Goal: Task Accomplishment & Management: Manage account settings

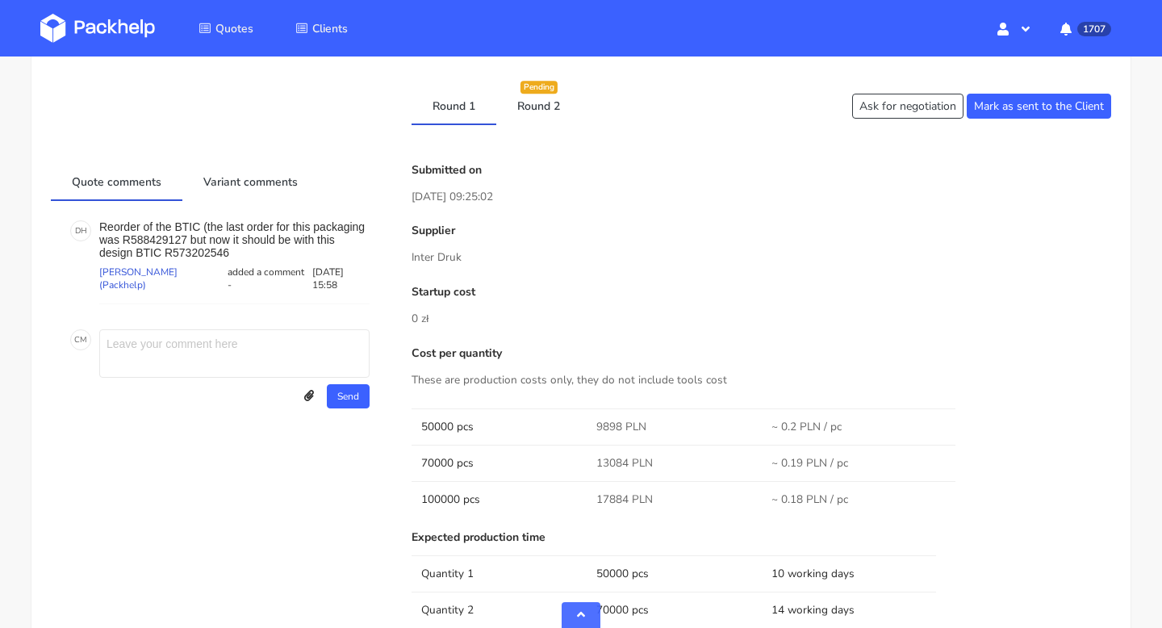
scroll to position [662, 0]
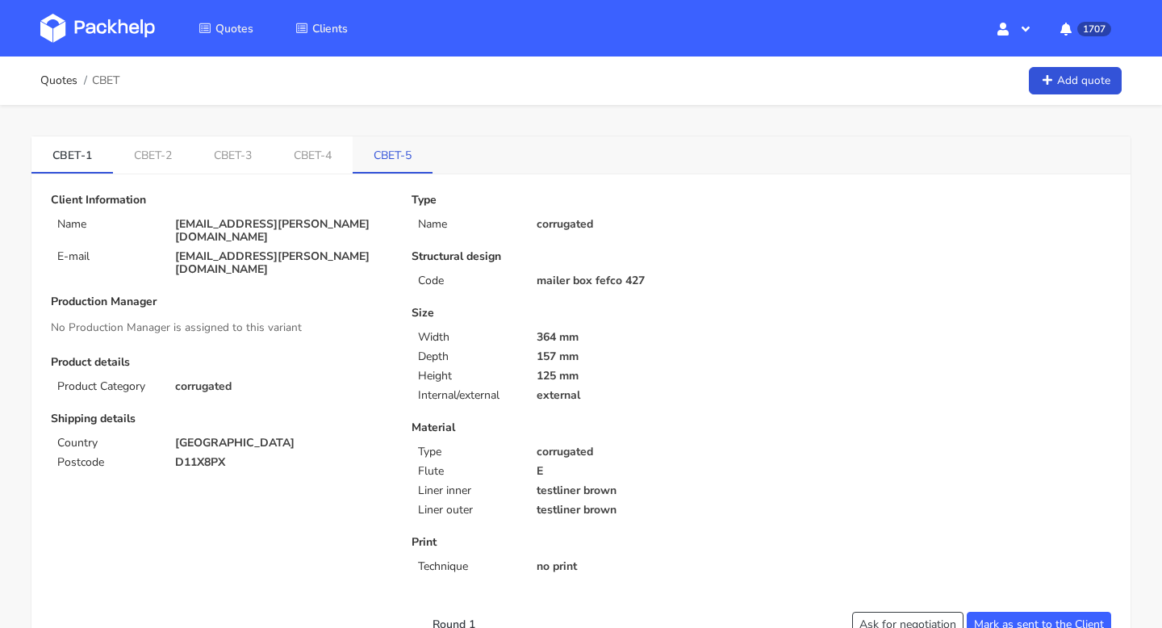
click at [422, 148] on link "CBET-5" at bounding box center [393, 154] width 80 height 36
click at [396, 162] on link "CBET-5" at bounding box center [393, 154] width 80 height 36
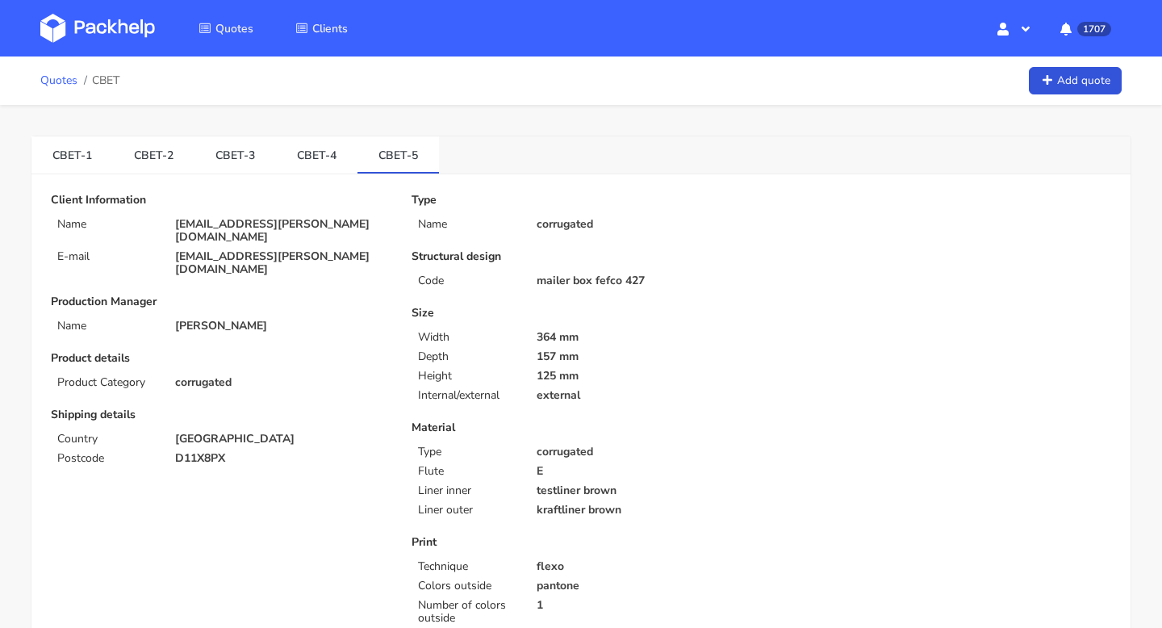
click at [63, 79] on link "Quotes" at bounding box center [58, 80] width 37 height 13
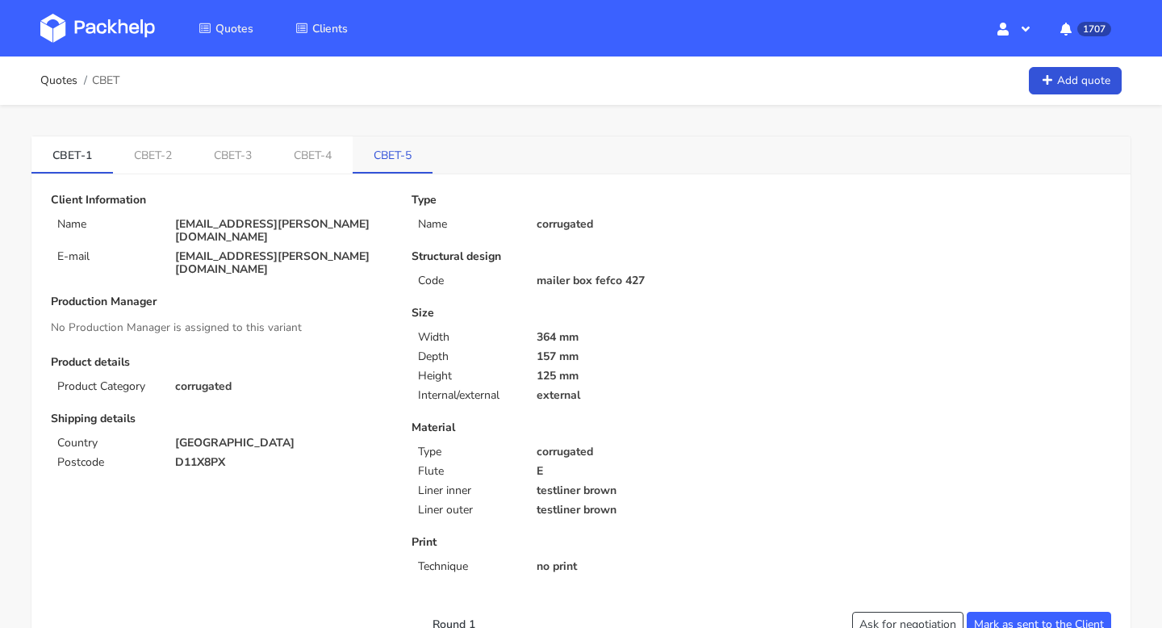
click at [400, 158] on link "CBET-5" at bounding box center [393, 154] width 80 height 36
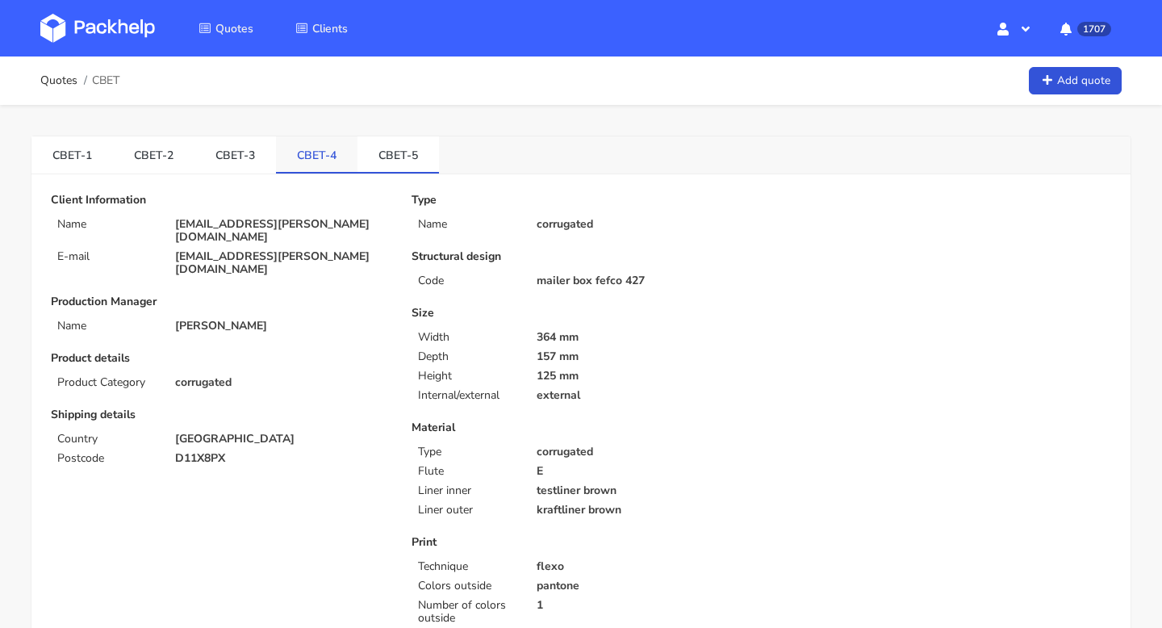
click at [303, 158] on link "CBET-4" at bounding box center [317, 154] width 82 height 36
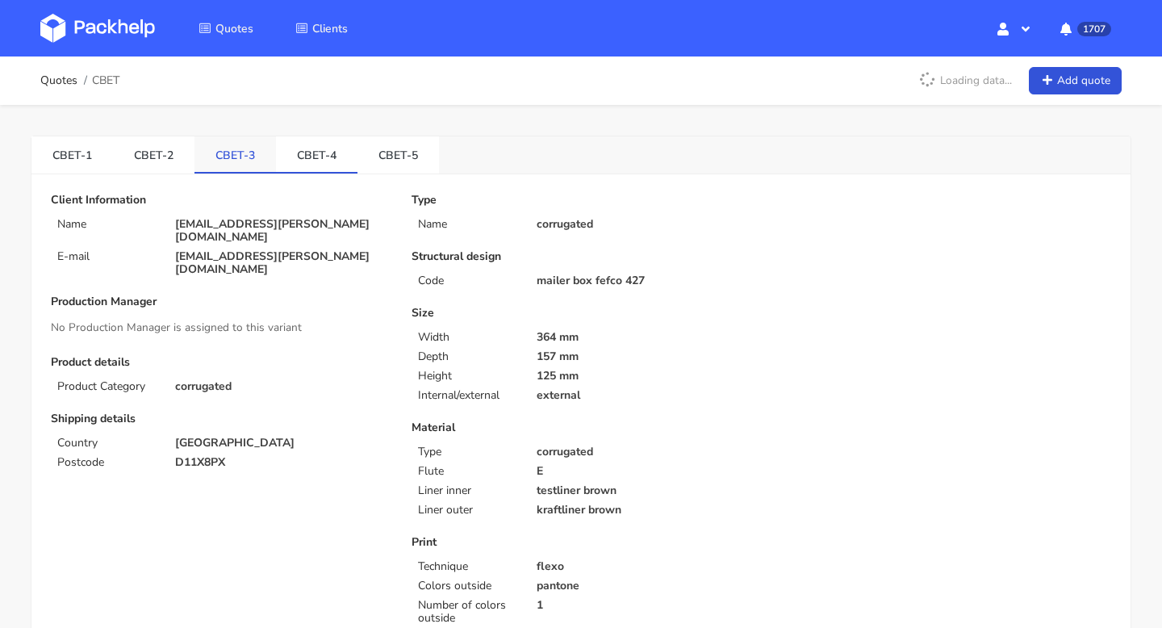
click at [236, 154] on link "CBET-3" at bounding box center [236, 154] width 82 height 36
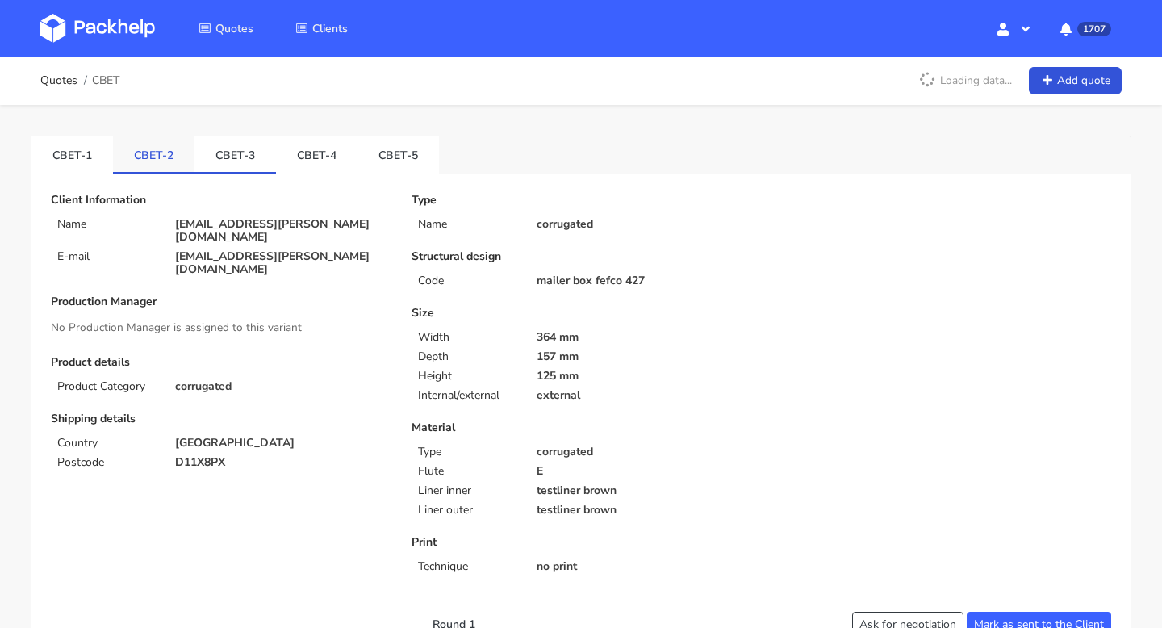
click at [167, 154] on link "CBET-2" at bounding box center [154, 154] width 82 height 36
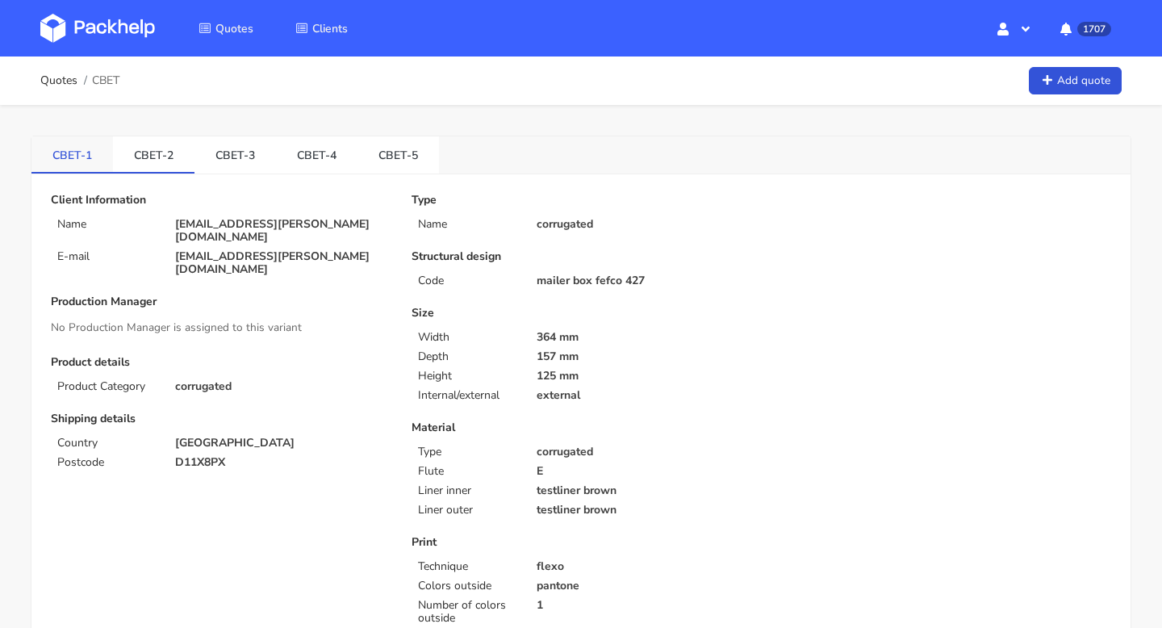
click at [89, 149] on link "CBET-1" at bounding box center [72, 154] width 82 height 36
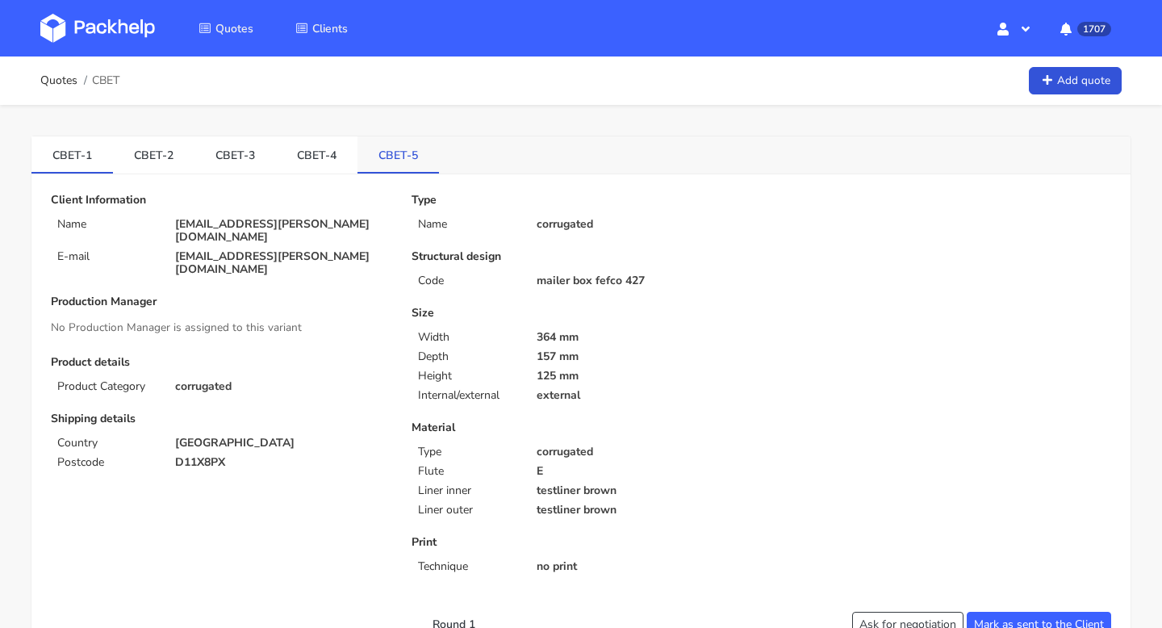
click at [385, 170] on link "CBET-5" at bounding box center [399, 154] width 82 height 36
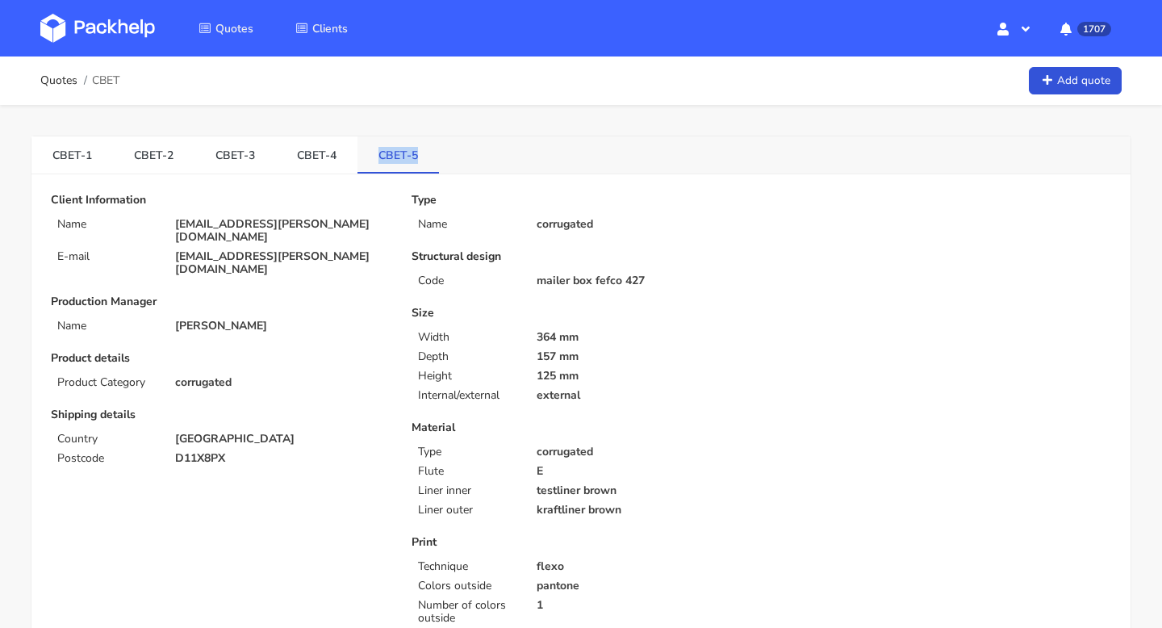
drag, startPoint x: 363, startPoint y: 155, endPoint x: 417, endPoint y: 155, distance: 53.3
click at [417, 155] on link "CBET-5" at bounding box center [399, 154] width 82 height 36
copy link "CBET-5"
click at [433, 151] on div "CBET-1 CBET-2 CBET-3 CBET-4 CBET-5" at bounding box center [580, 155] width 1099 height 38
drag, startPoint x: 368, startPoint y: 154, endPoint x: 404, endPoint y: 154, distance: 36.3
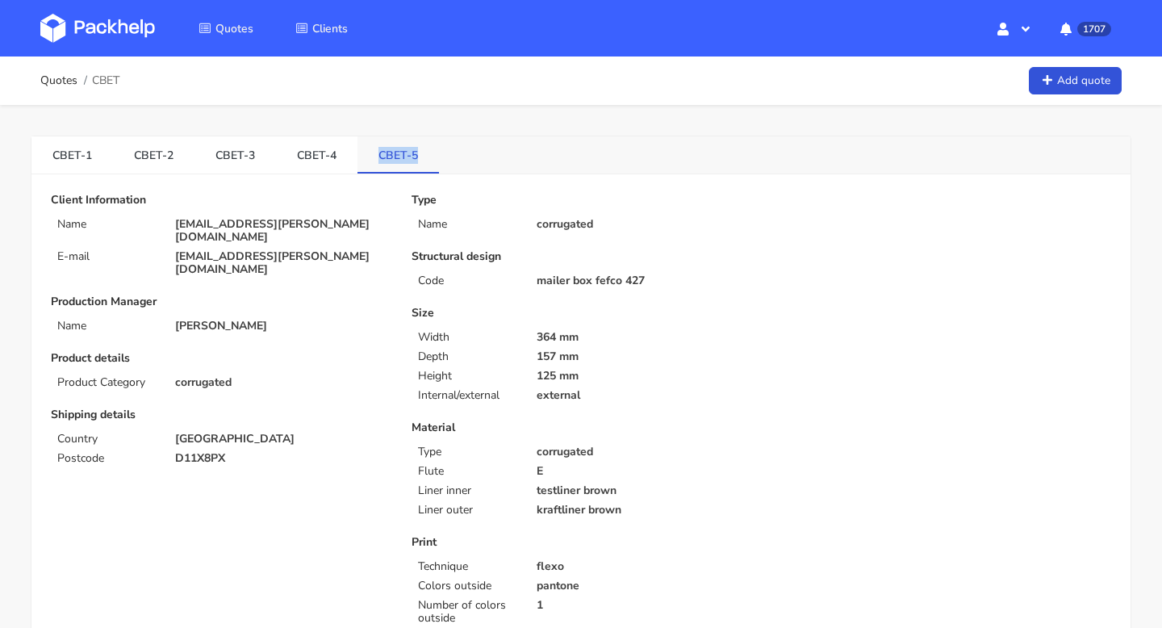
click at [404, 154] on link "CBET-5" at bounding box center [399, 154] width 82 height 36
copy link "CBET-5"
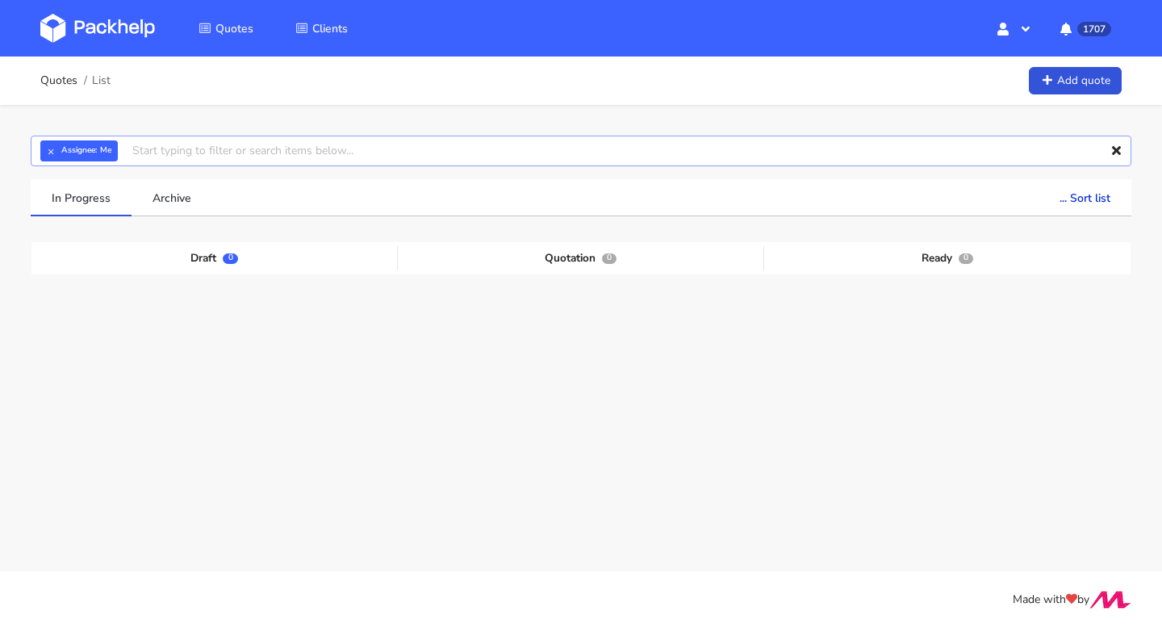
click at [186, 160] on input "text" at bounding box center [581, 151] width 1101 height 31
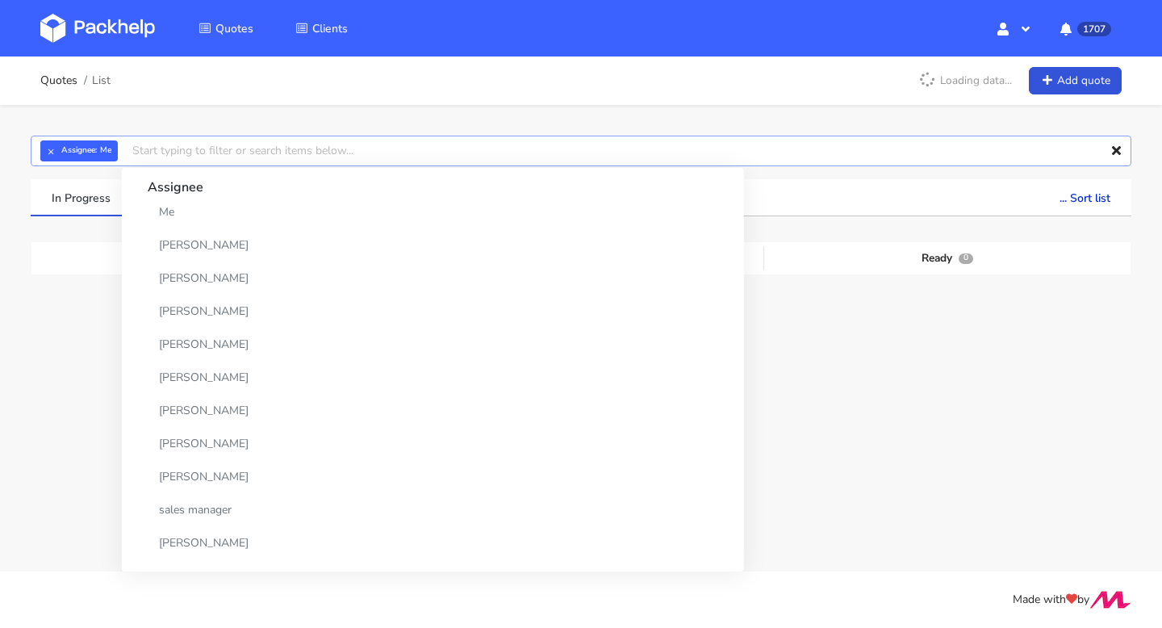
paste input "CBET-6"
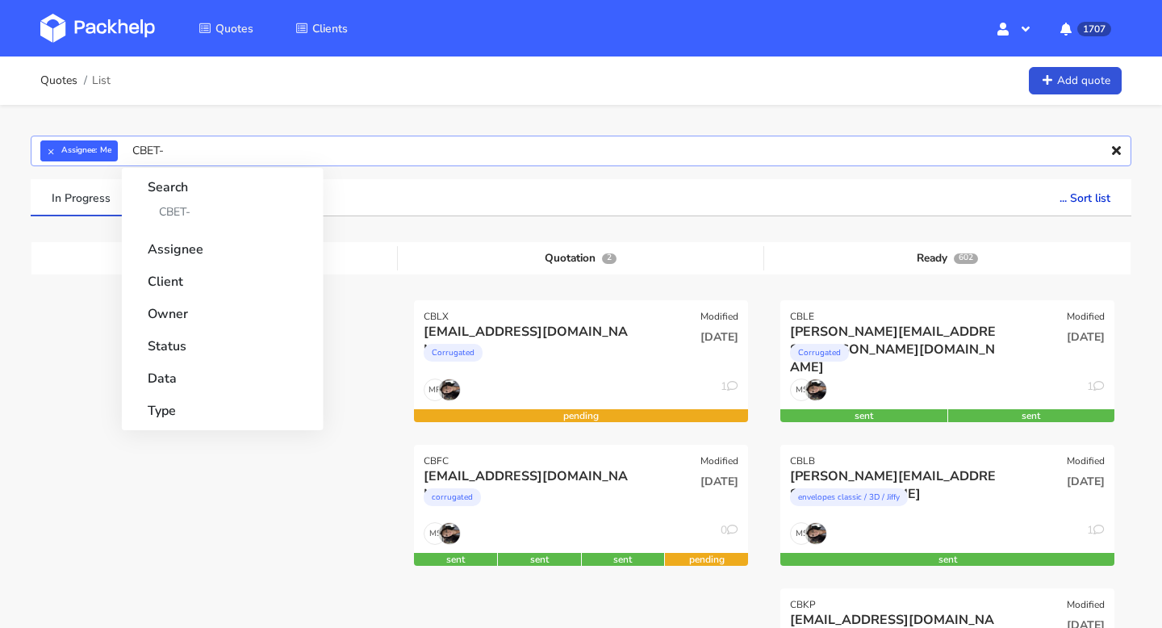
type input "CBET"
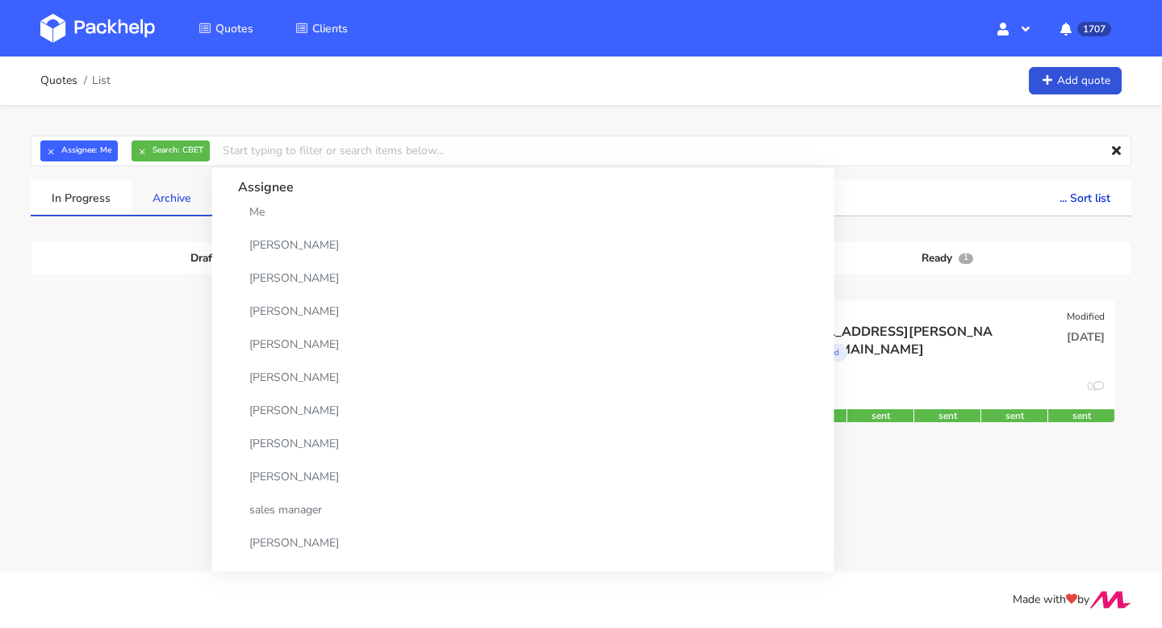
click at [157, 204] on link "Archive" at bounding box center [172, 197] width 81 height 36
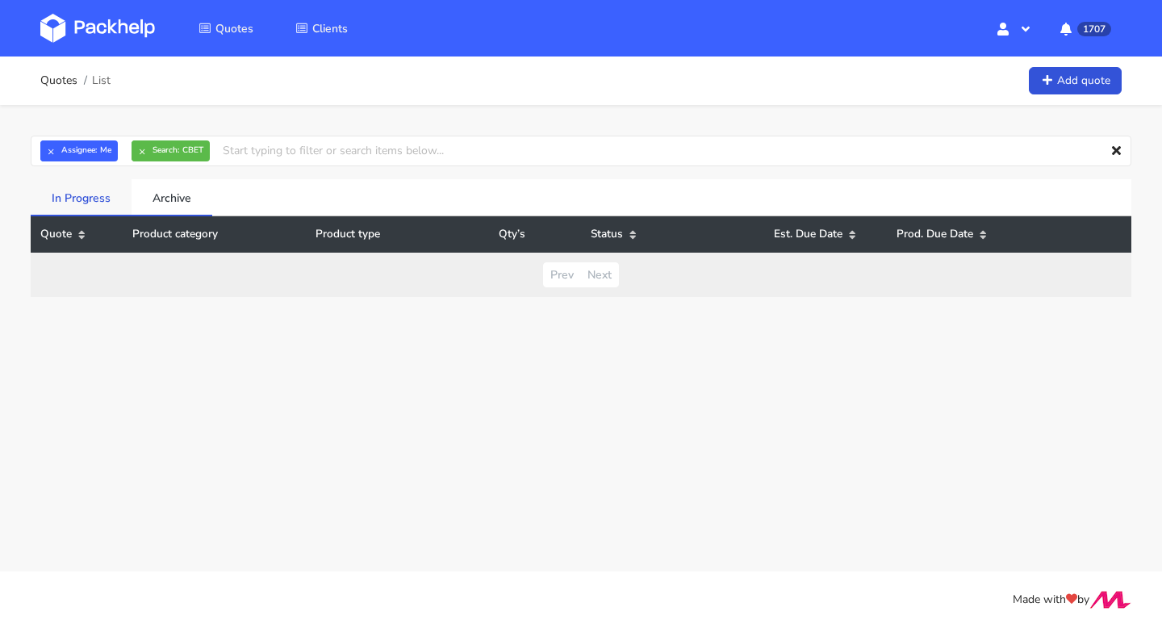
click at [90, 203] on link "In Progress" at bounding box center [81, 197] width 101 height 36
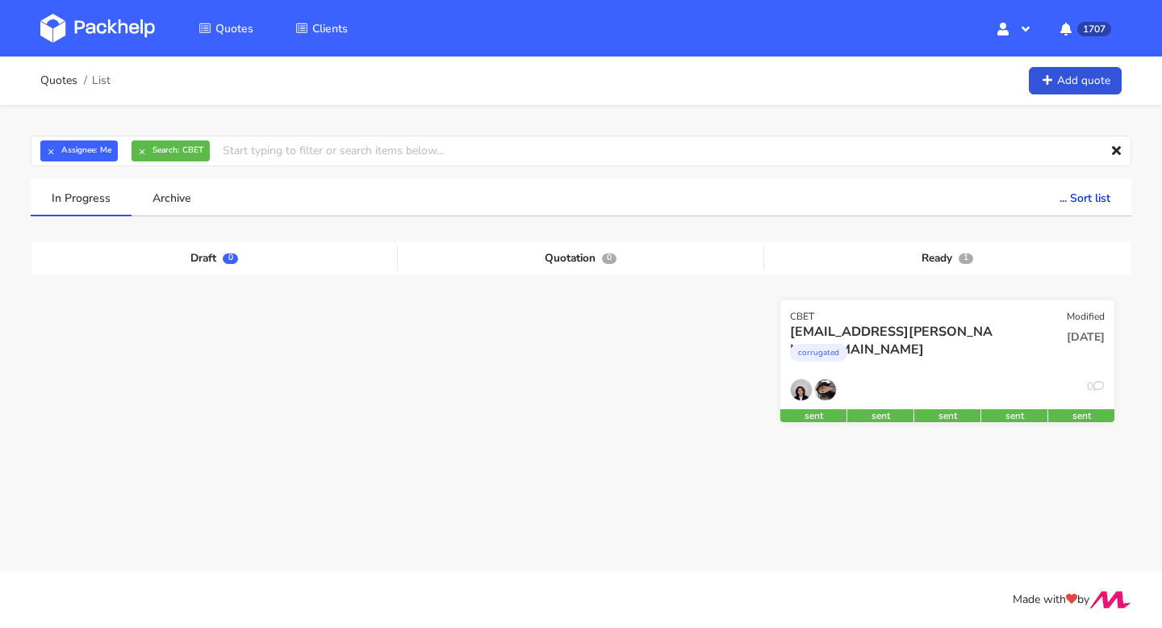
click at [860, 312] on div "CBET Modified" at bounding box center [948, 311] width 334 height 23
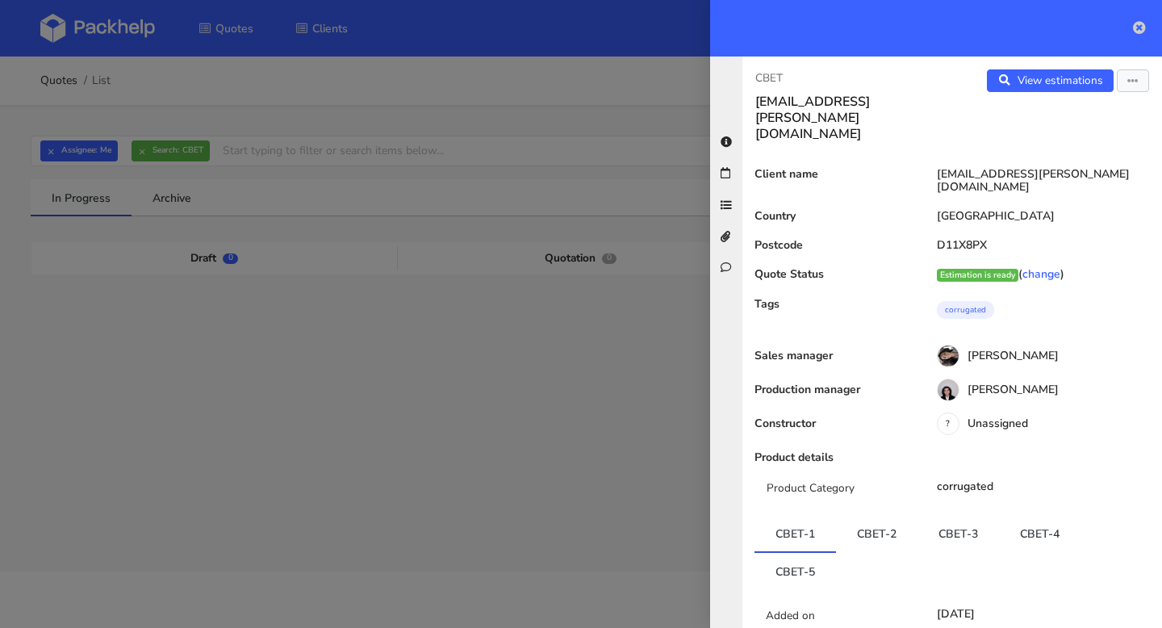
click at [1136, 27] on icon at bounding box center [1139, 27] width 13 height 13
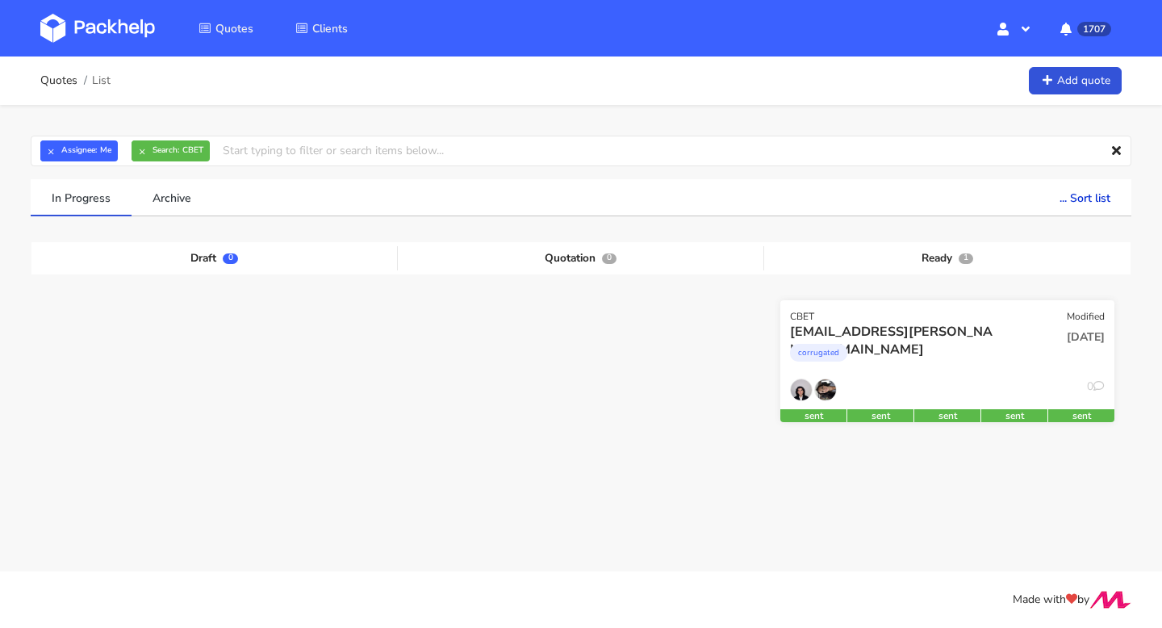
click at [1003, 389] on div "0" at bounding box center [948, 394] width 334 height 31
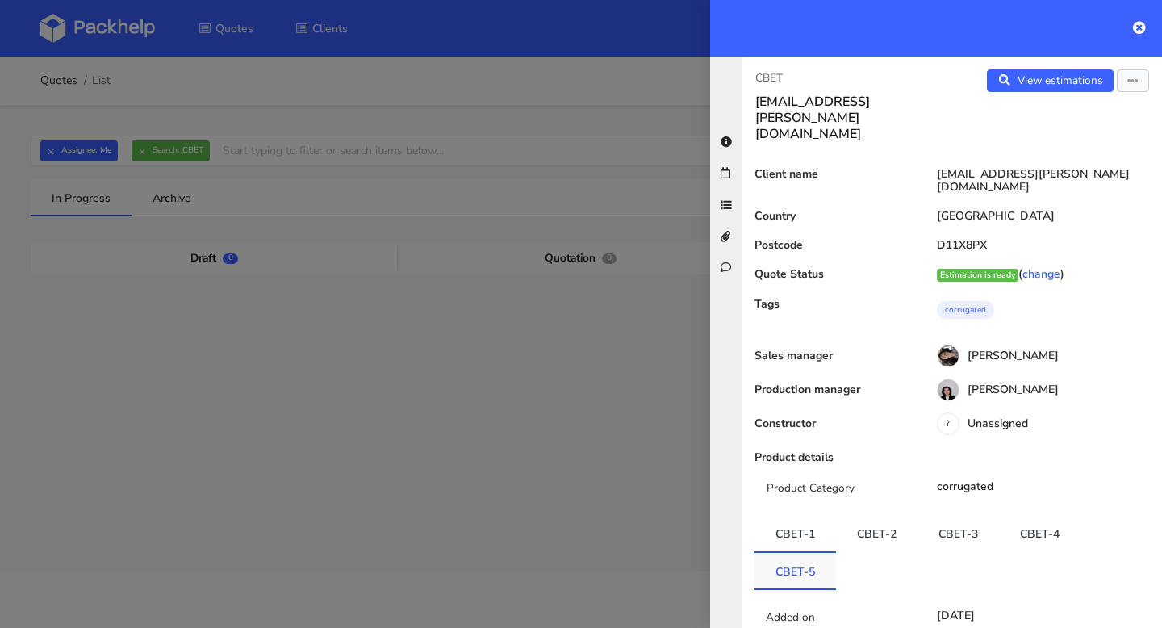
click at [804, 553] on link "CBET-5" at bounding box center [796, 571] width 82 height 36
click at [1080, 88] on link "View estimations" at bounding box center [1050, 80] width 127 height 23
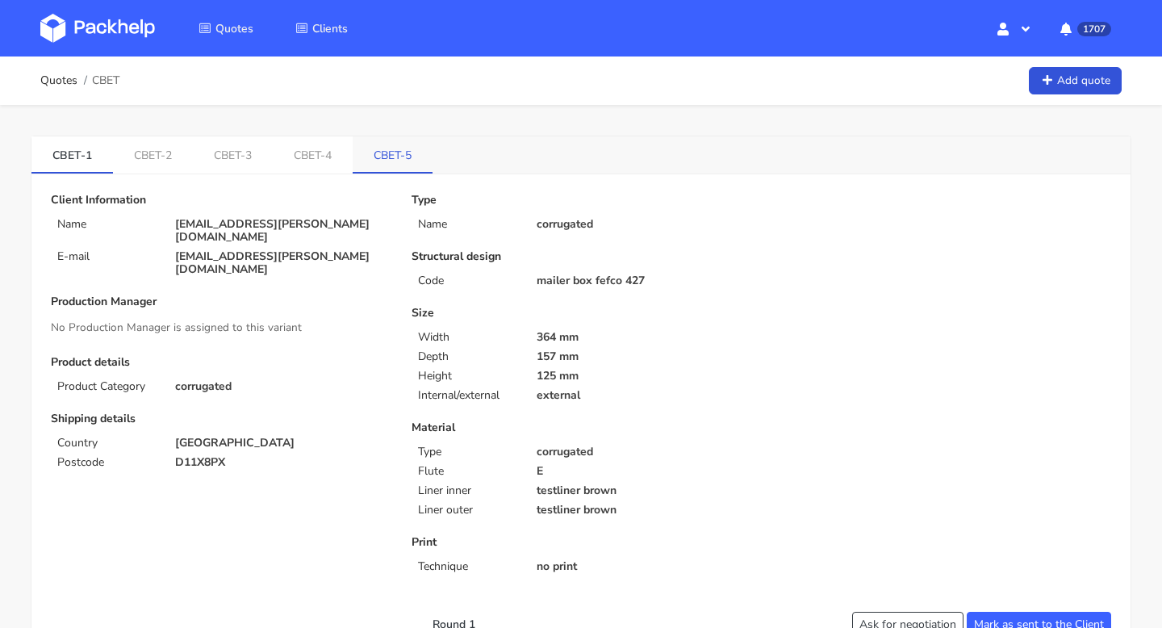
click at [374, 166] on link "CBET-5" at bounding box center [393, 154] width 80 height 36
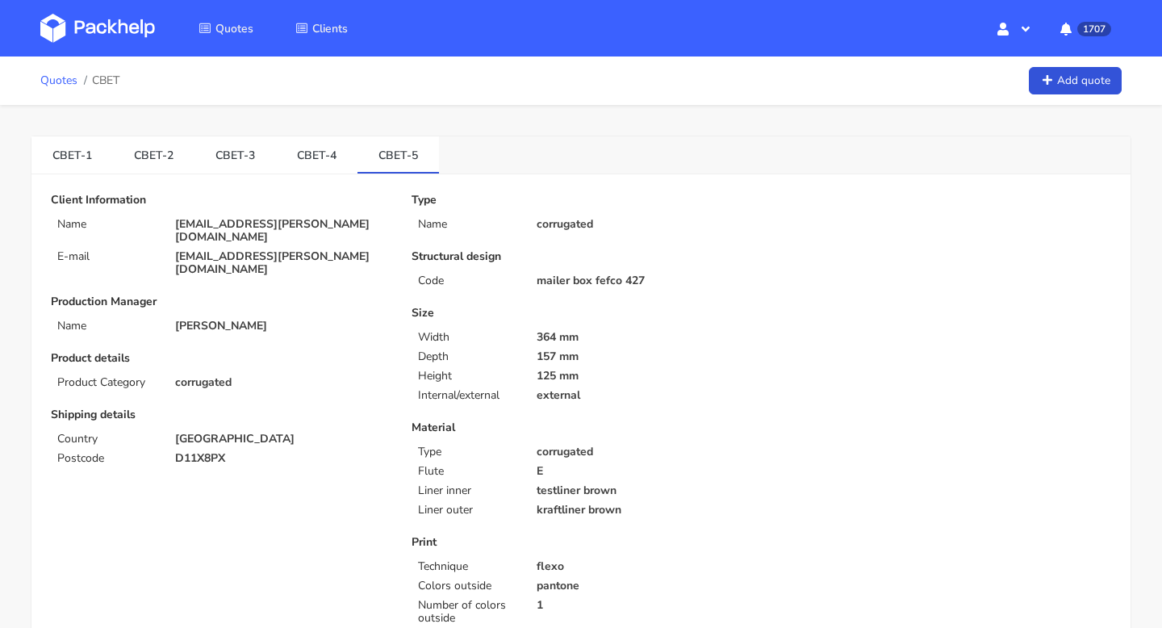
click at [70, 77] on link "Quotes" at bounding box center [58, 80] width 37 height 13
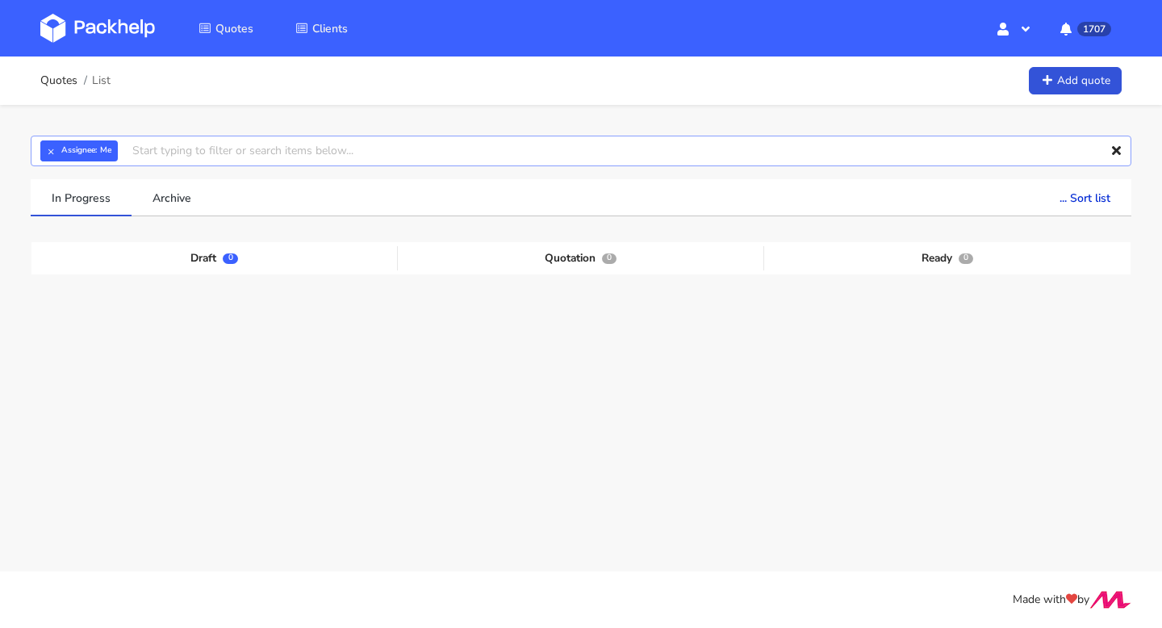
click at [185, 150] on input "text" at bounding box center [581, 151] width 1101 height 31
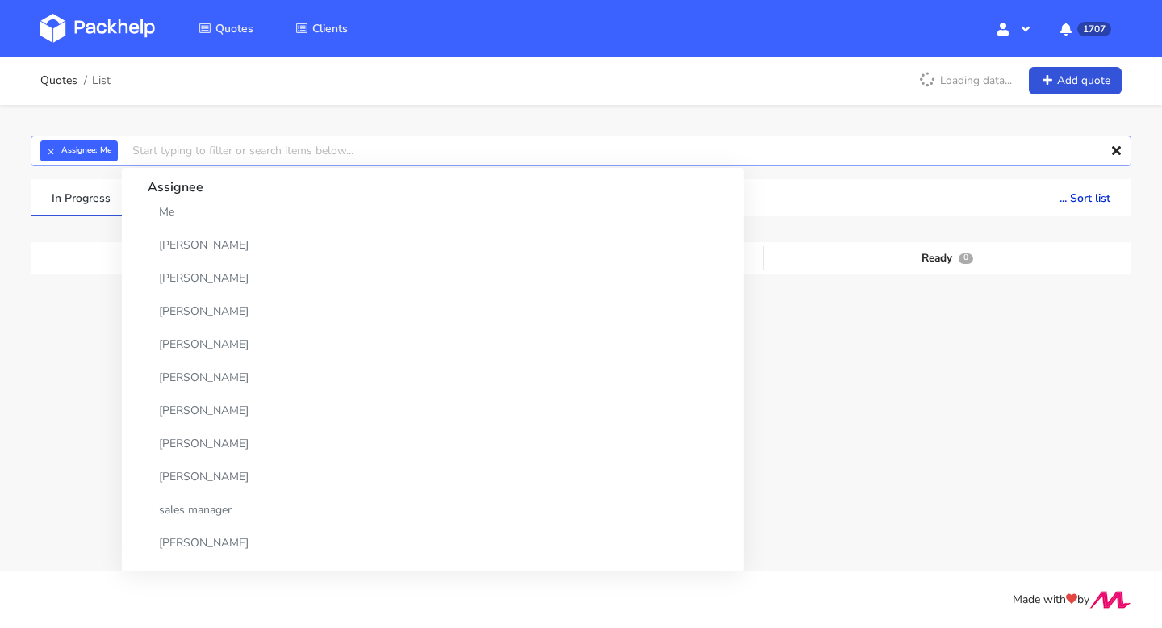
paste input "CBET-5"
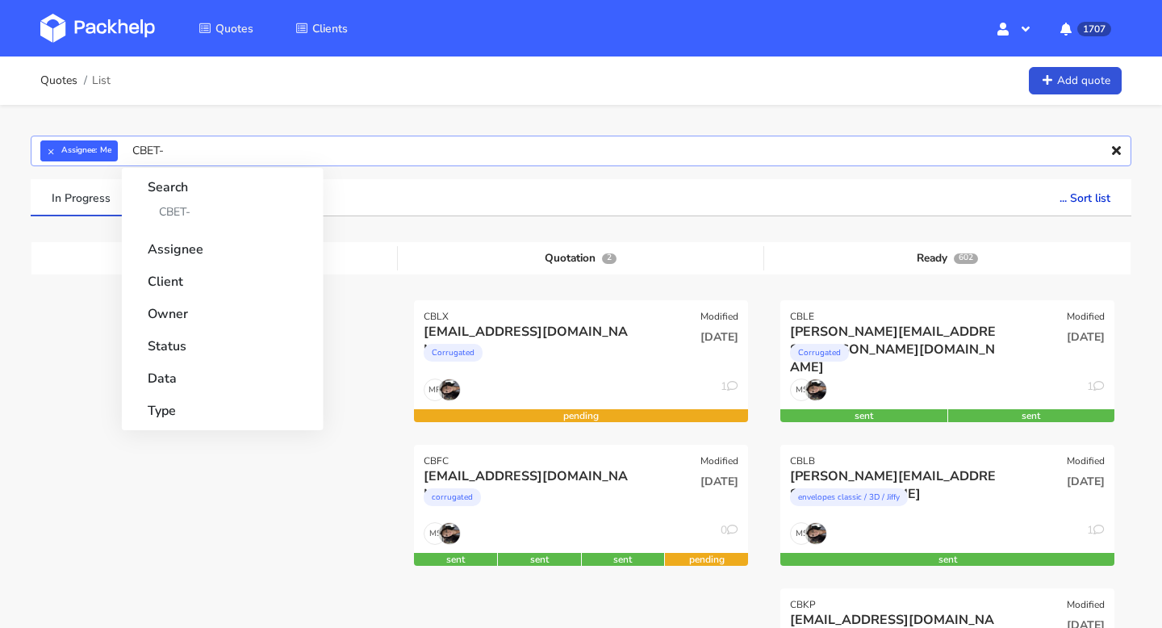
type input "CBET"
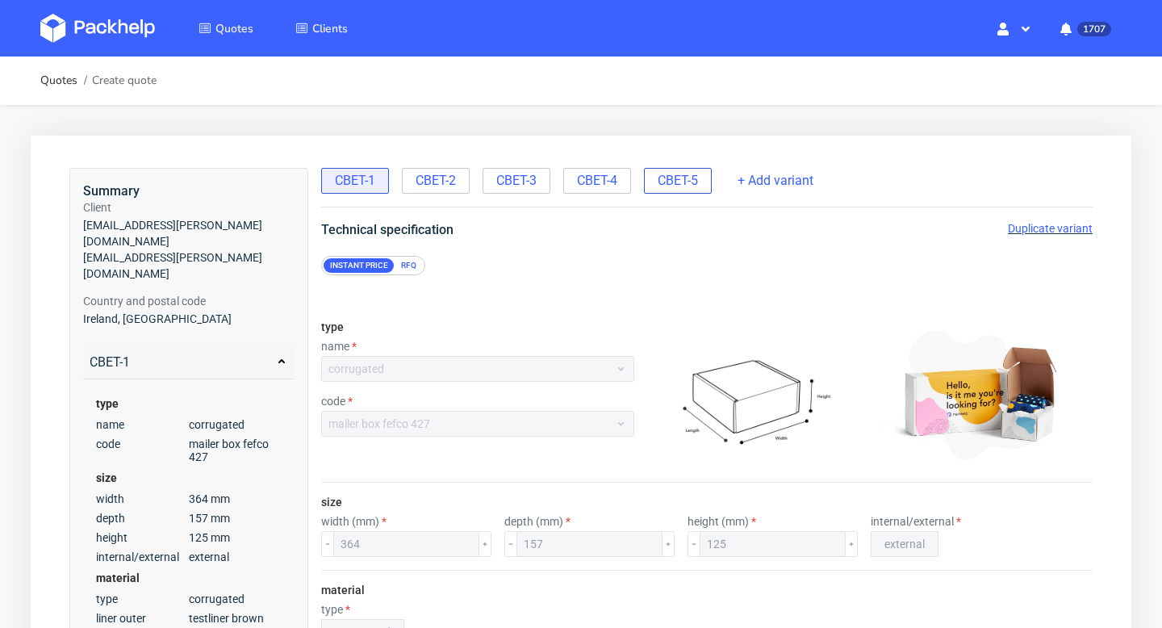
click at [679, 186] on span "CBET-5" at bounding box center [678, 181] width 40 height 18
click at [1045, 230] on span "Duplicate variant" at bounding box center [1050, 228] width 85 height 13
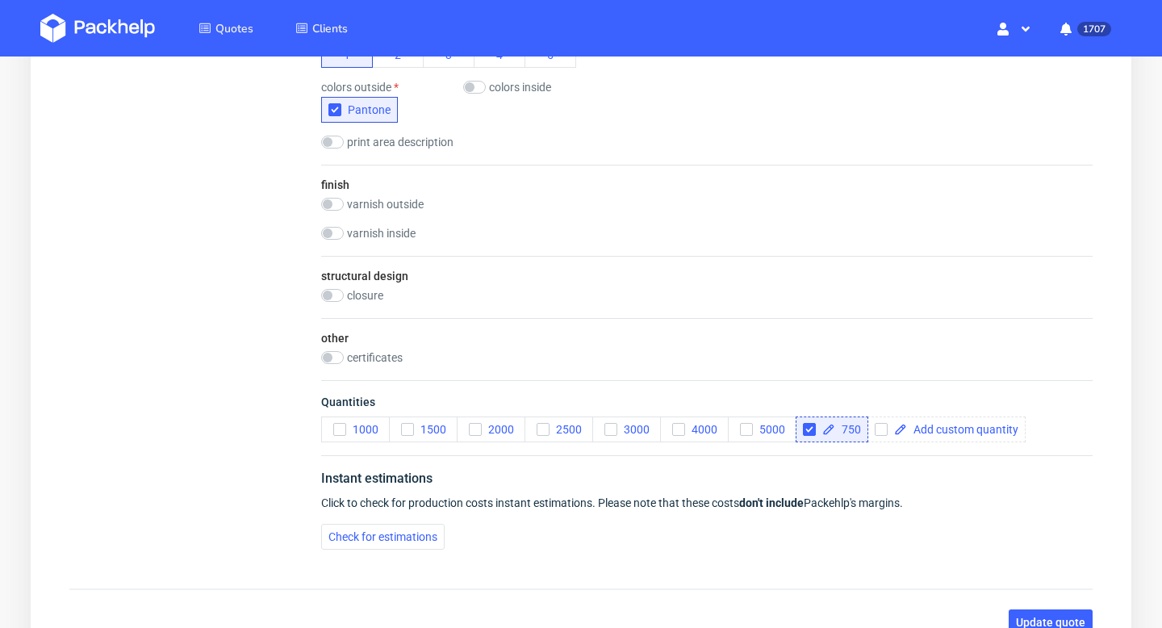
scroll to position [1080, 0]
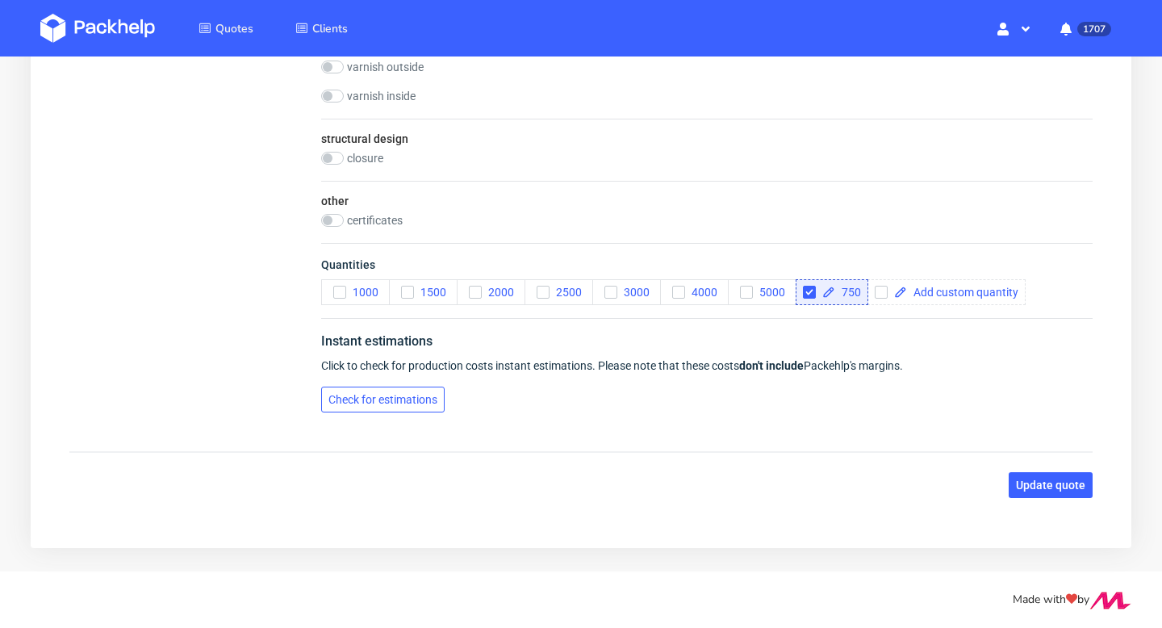
click at [415, 397] on span "Check for estimations" at bounding box center [383, 399] width 109 height 11
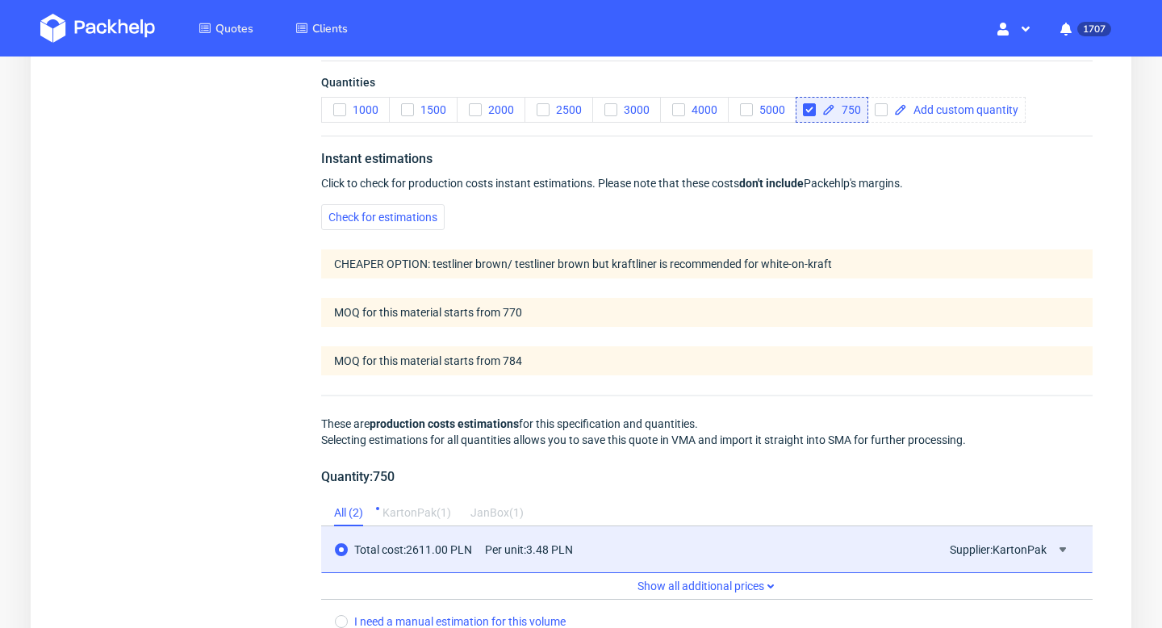
scroll to position [1388, 0]
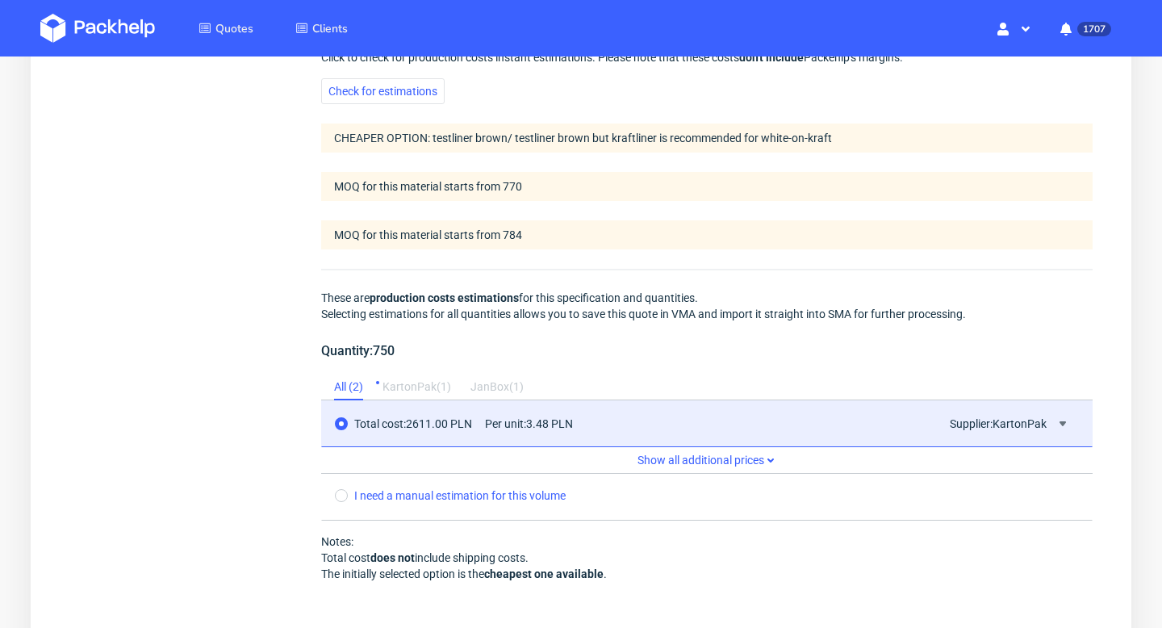
click at [409, 391] on div "KartonPak ( 1 )" at bounding box center [417, 388] width 69 height 26
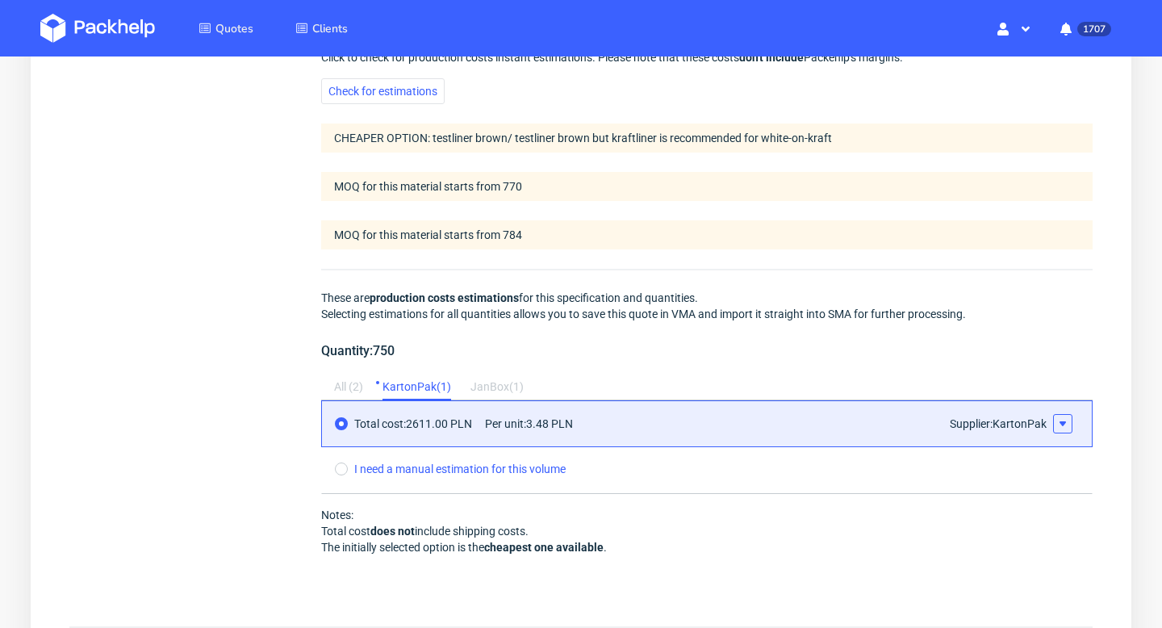
click at [1067, 420] on icon at bounding box center [1063, 423] width 13 height 13
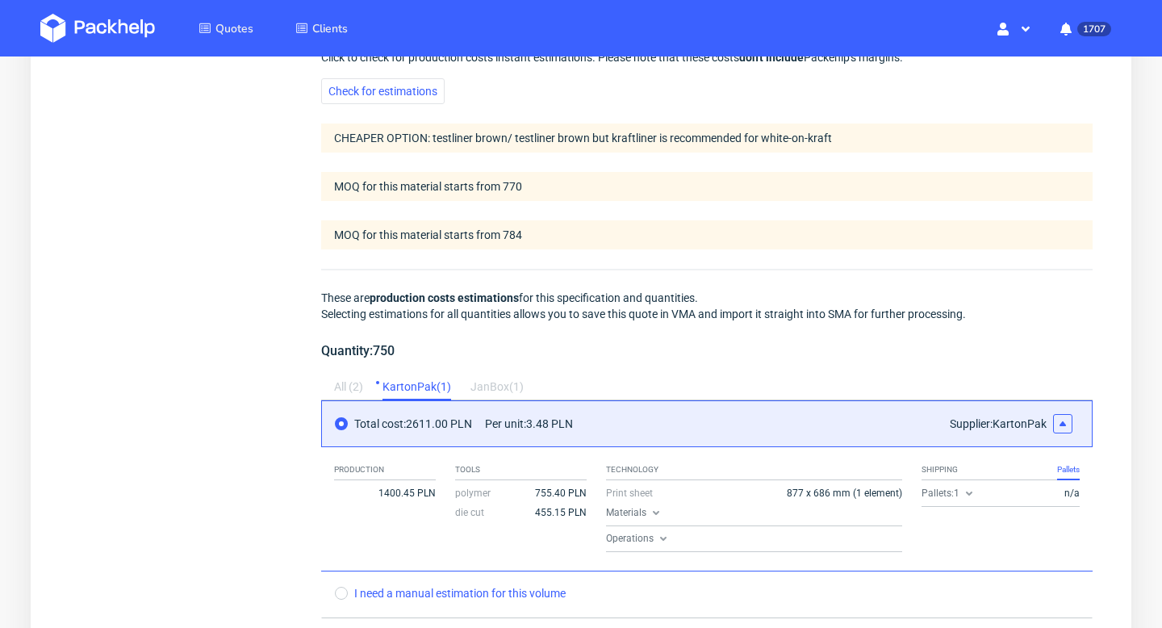
click at [969, 485] on div "Shipping Pallets Pallets: 1 n/a" at bounding box center [1001, 483] width 158 height 47
click at [969, 491] on icon at bounding box center [969, 493] width 13 height 13
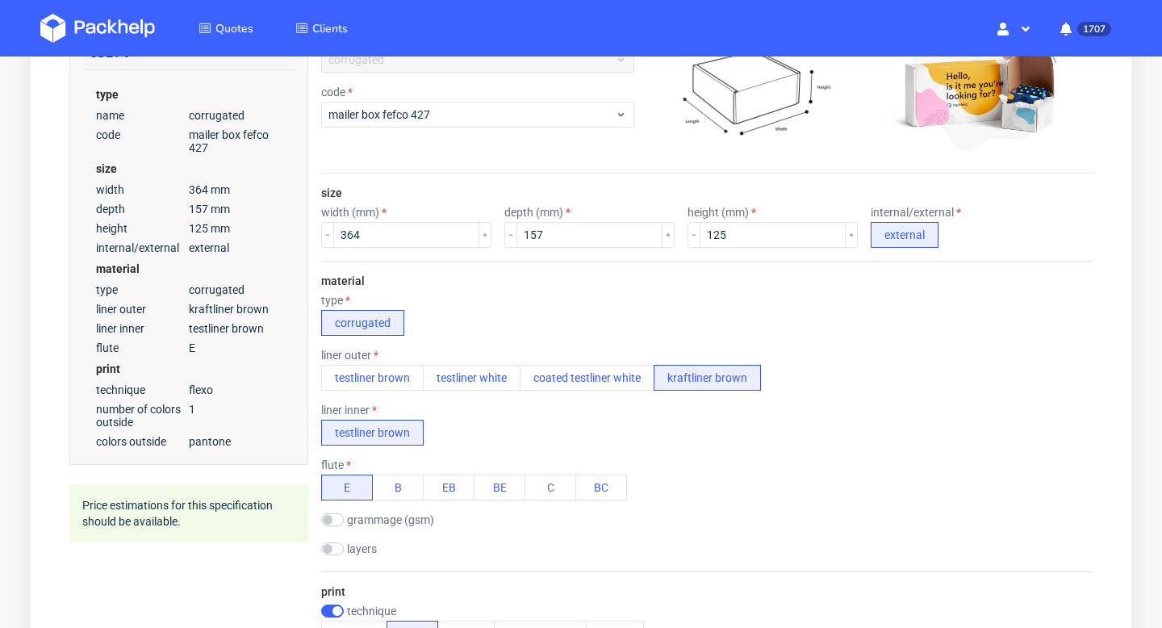
scroll to position [487, 0]
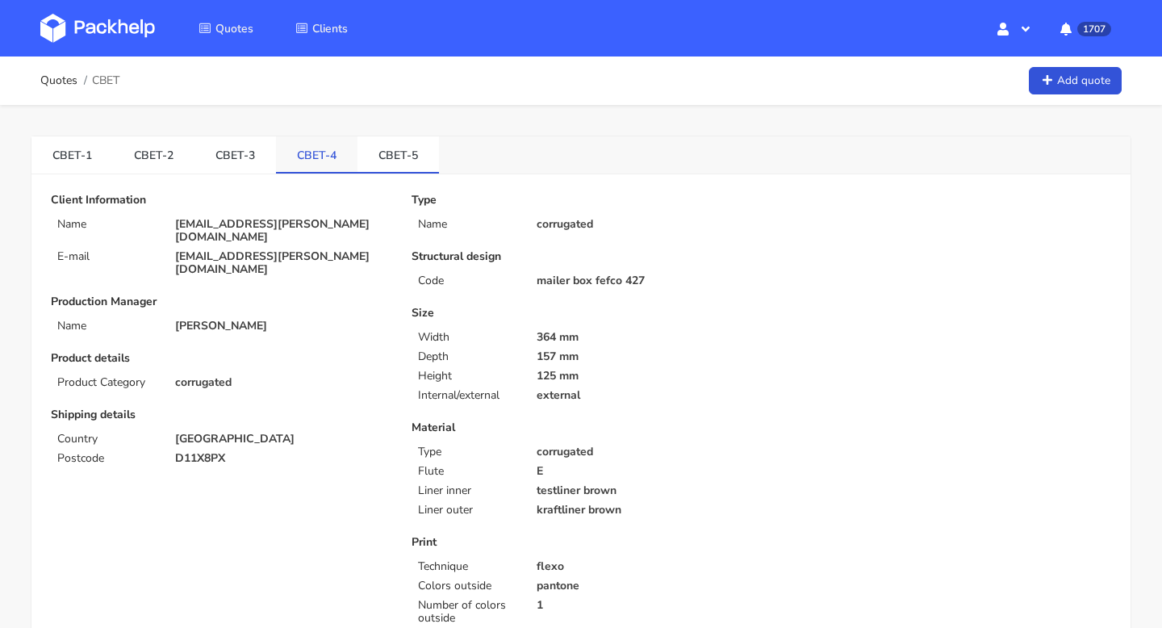
click at [302, 171] on link "CBET-4" at bounding box center [317, 154] width 82 height 36
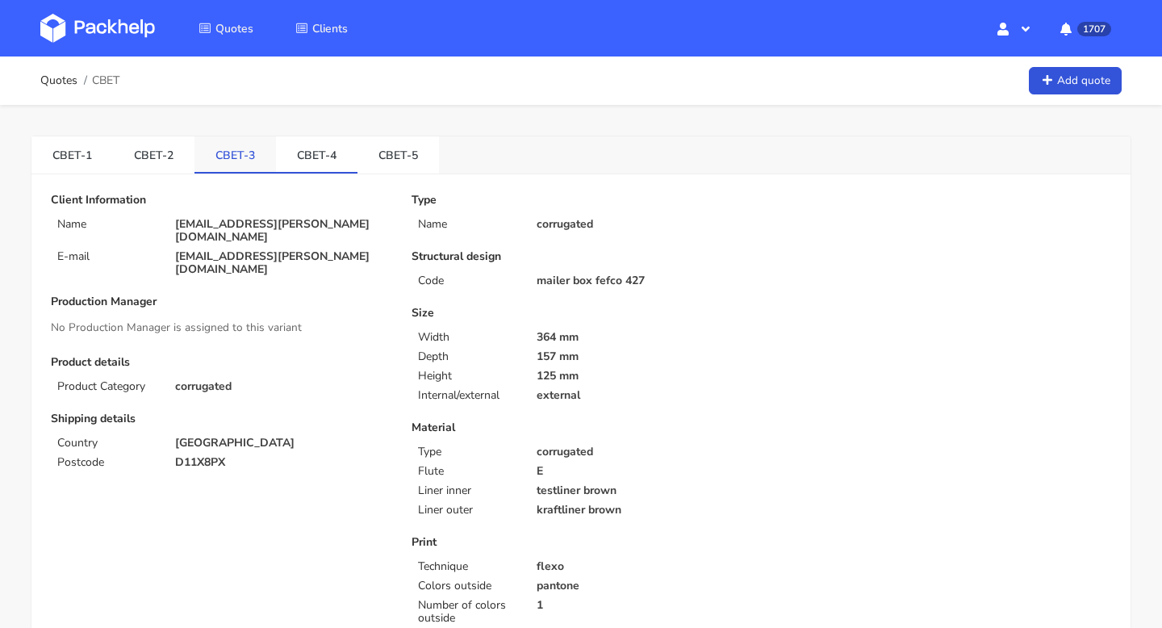
click at [233, 144] on link "CBET-3" at bounding box center [236, 154] width 82 height 36
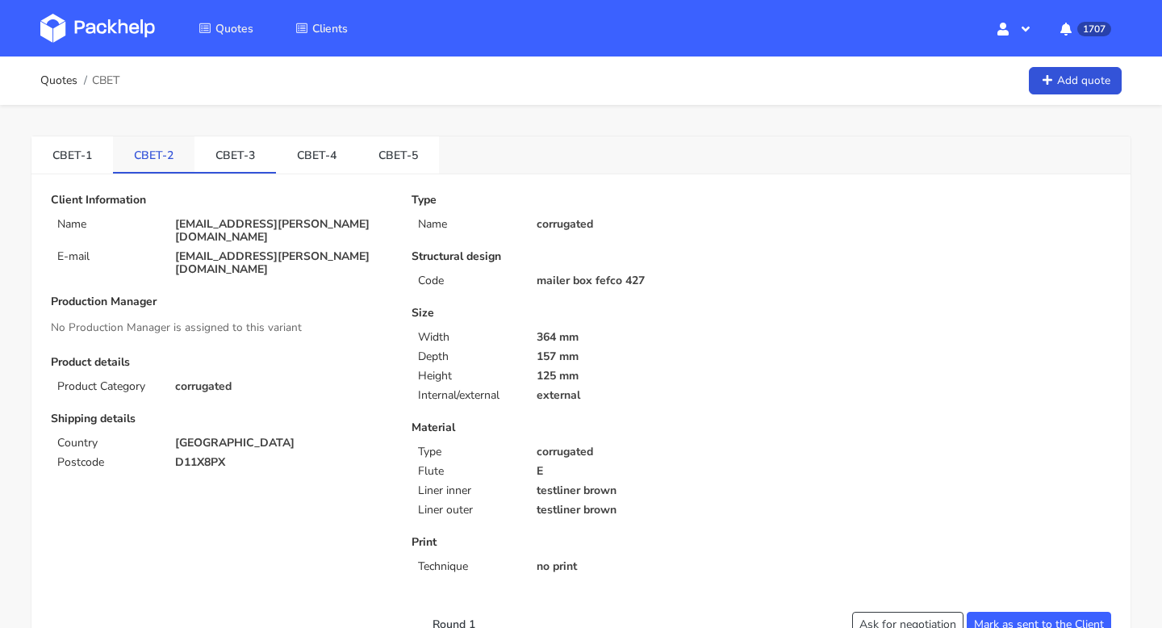
click at [115, 147] on link "CBET-2" at bounding box center [154, 154] width 82 height 36
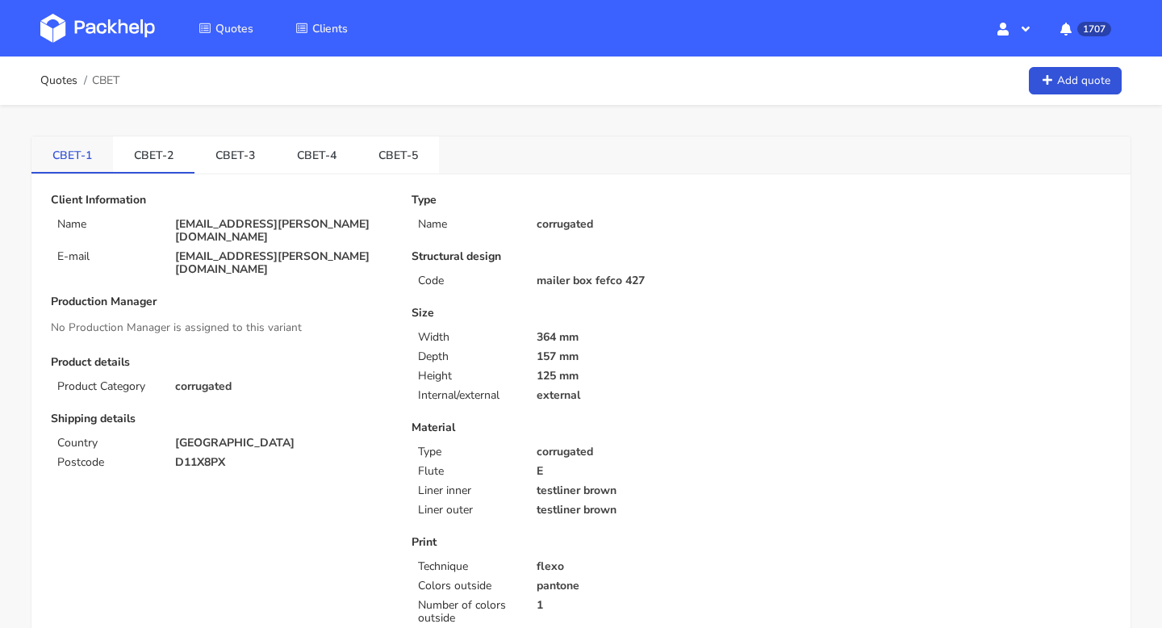
click at [78, 163] on link "CBET-1" at bounding box center [72, 154] width 82 height 36
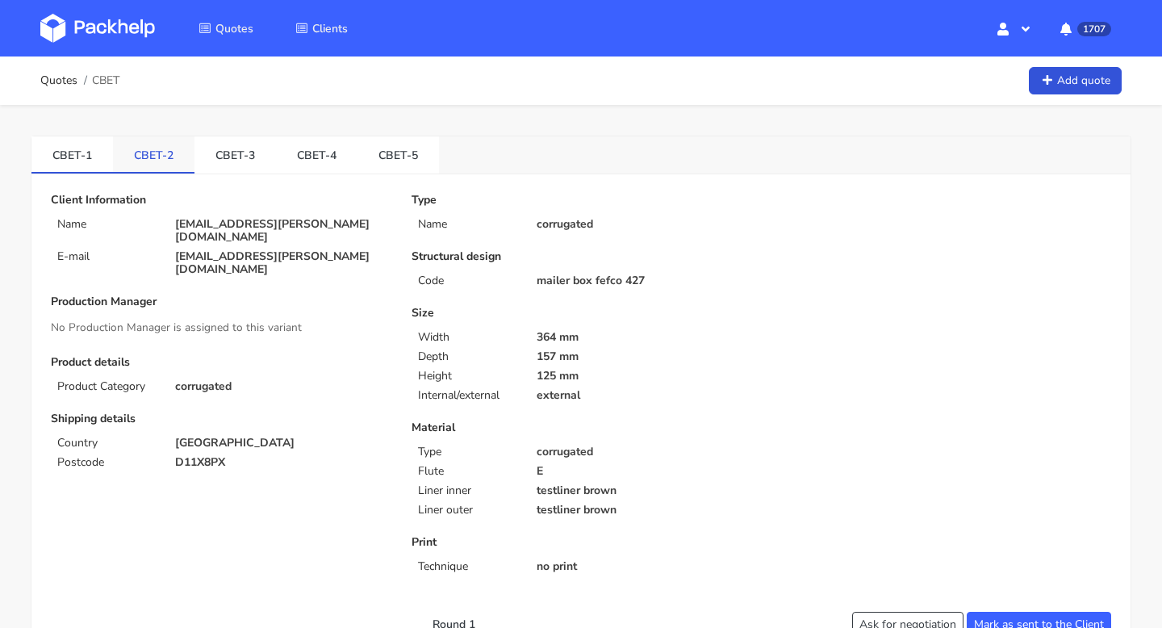
click at [140, 163] on link "CBET-2" at bounding box center [154, 154] width 82 height 36
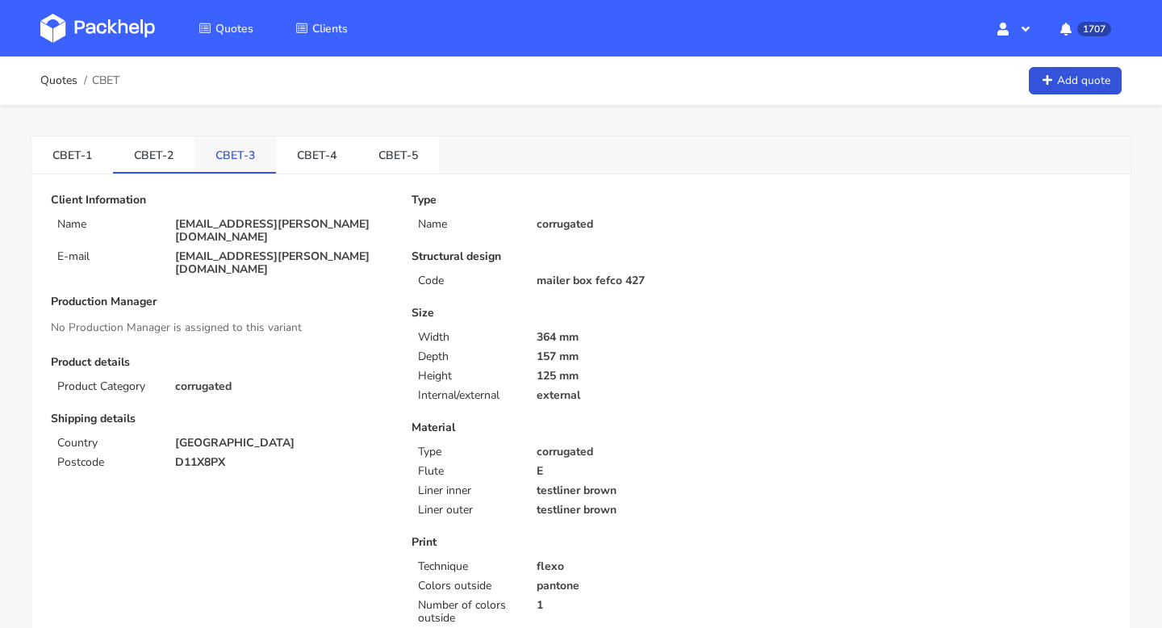
click at [236, 153] on link "CBET-3" at bounding box center [236, 154] width 82 height 36
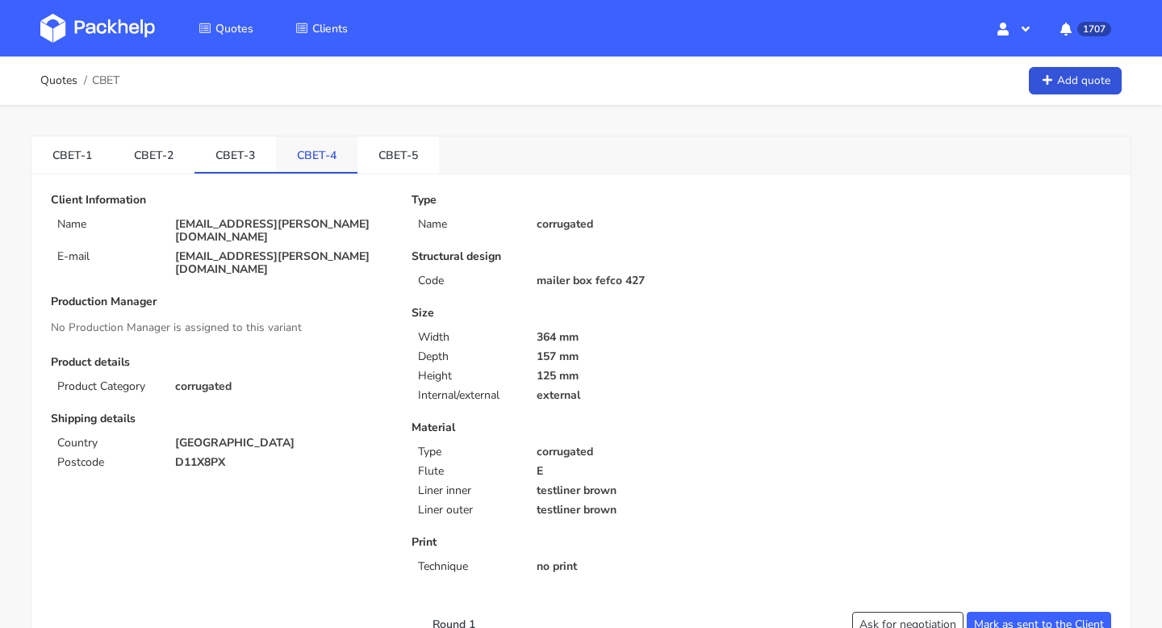
click at [311, 160] on link "CBET-4" at bounding box center [317, 154] width 82 height 36
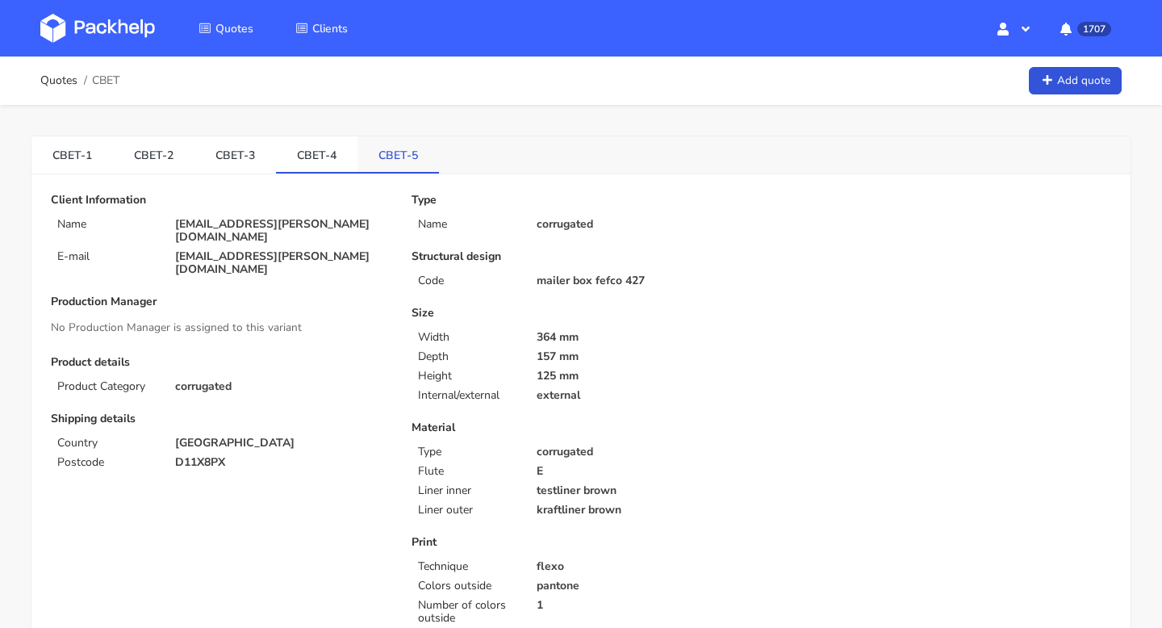
click at [385, 140] on link "CBET-5" at bounding box center [399, 154] width 82 height 36
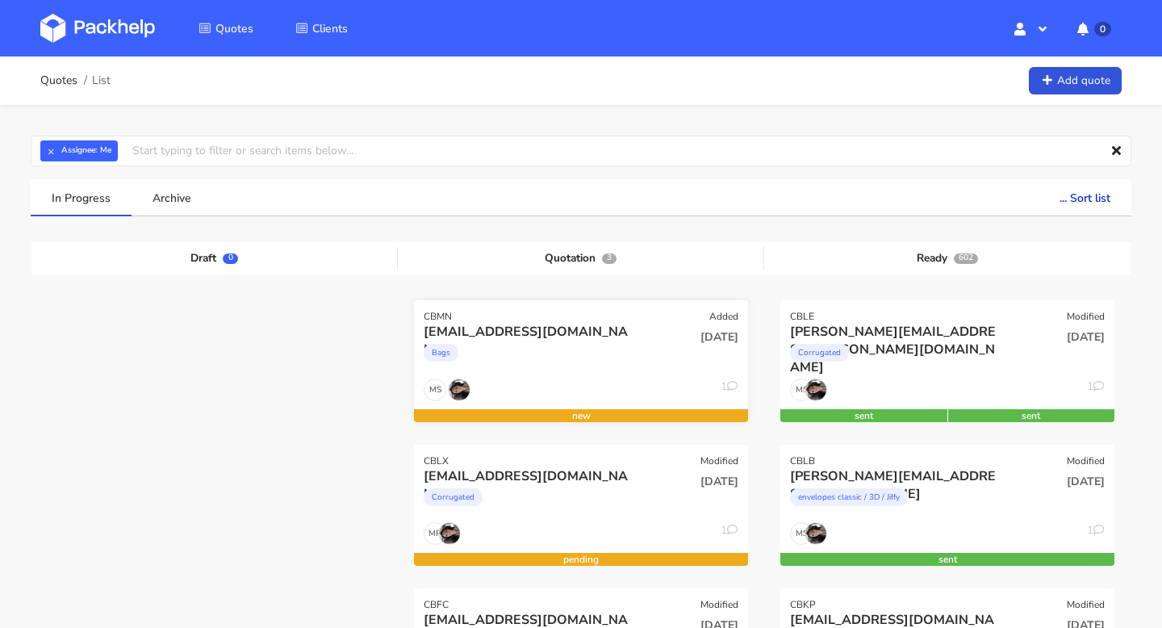
click at [453, 343] on div "Bags" at bounding box center [531, 357] width 214 height 32
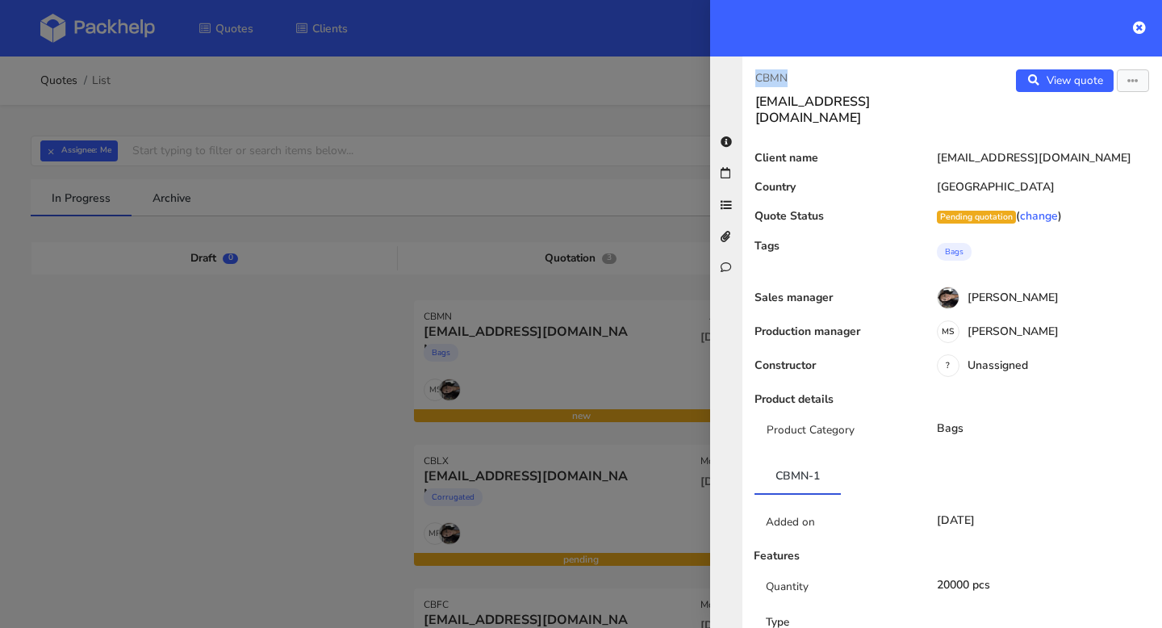
drag, startPoint x: 810, startPoint y: 82, endPoint x: 753, endPoint y: 77, distance: 57.5
click at [753, 77] on div "CBMN admin@kiyobeauty.com" at bounding box center [848, 97] width 210 height 57
copy p "CBMN"
click at [1142, 77] on button "button" at bounding box center [1133, 80] width 32 height 23
click at [1113, 107] on link "Edit quote" at bounding box center [1081, 114] width 142 height 27
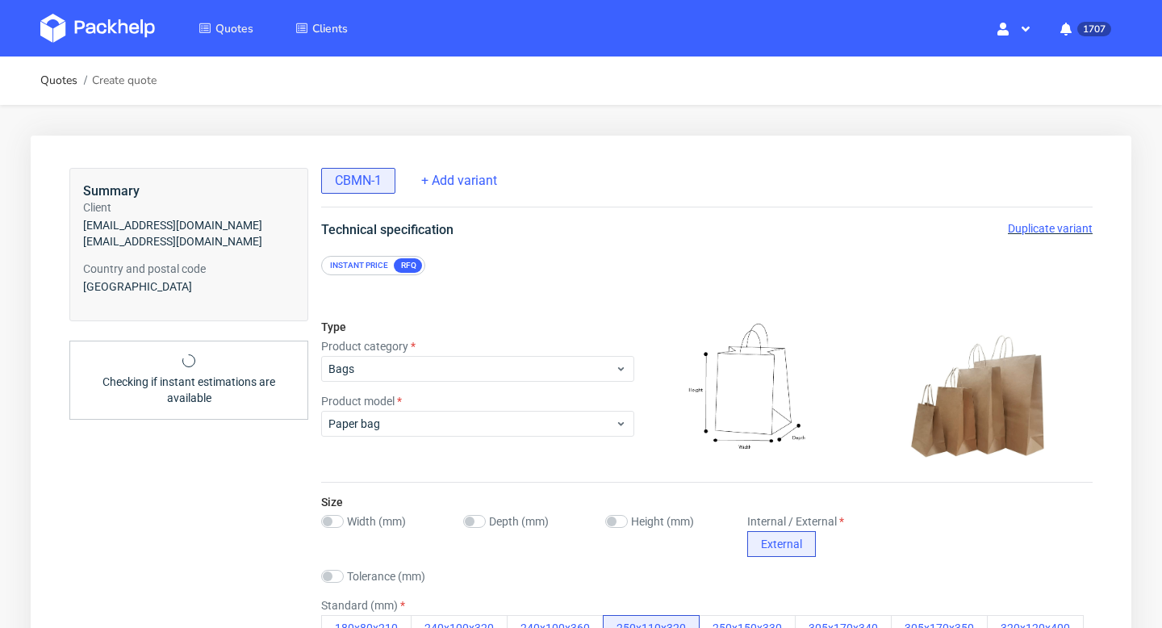
click at [1042, 224] on span "Duplicate variant" at bounding box center [1050, 228] width 85 height 13
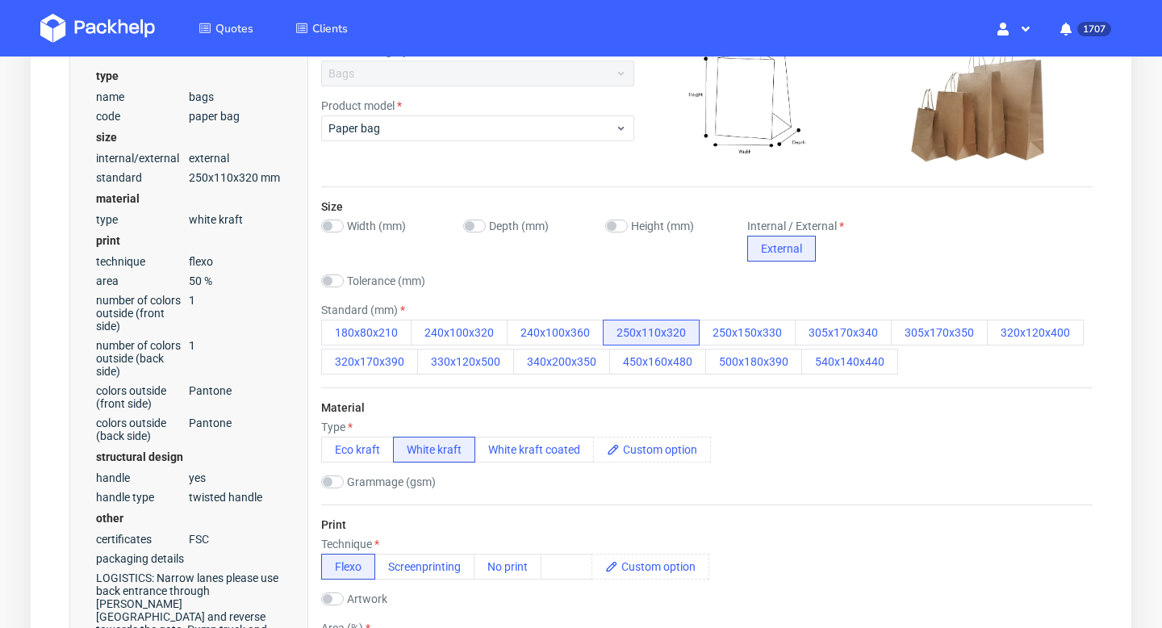
scroll to position [299, 0]
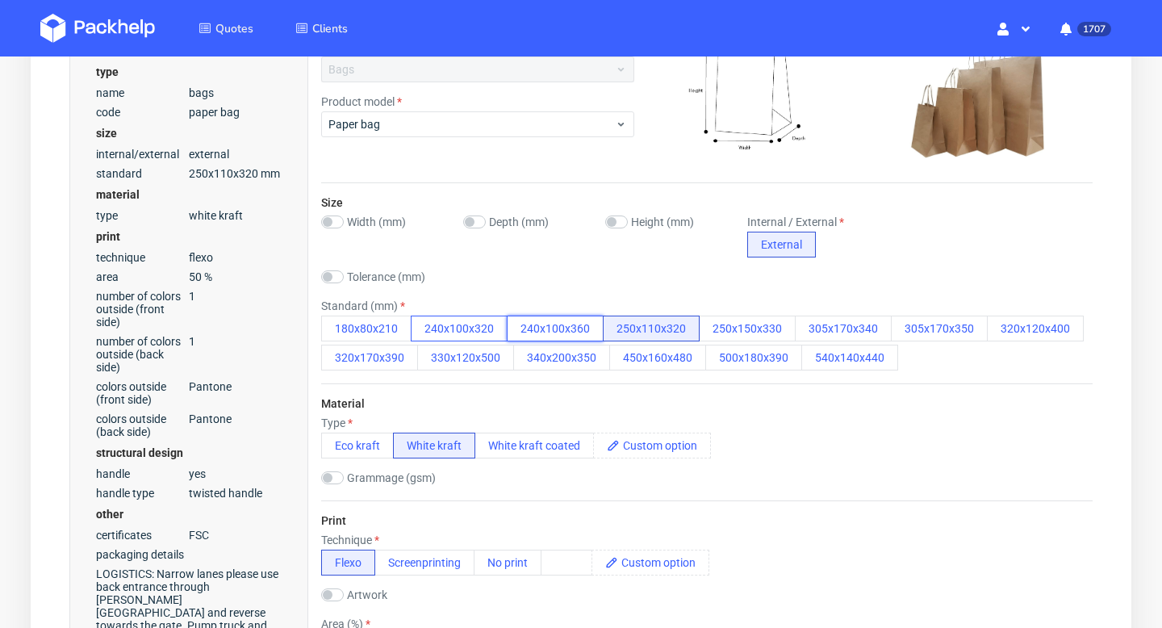
drag, startPoint x: 592, startPoint y: 329, endPoint x: 429, endPoint y: 336, distance: 163.2
click at [429, 336] on div "180x80x210 240x100x320 240x100x360 250x110x320 250x150x330 305x170x340 305x170x…" at bounding box center [707, 343] width 772 height 55
click at [505, 286] on div "Tolerance (mm)" at bounding box center [707, 278] width 772 height 16
copy div "180x80x210 240x100x320 240x100x360"
drag, startPoint x: 312, startPoint y: 324, endPoint x: 593, endPoint y: 330, distance: 281.8
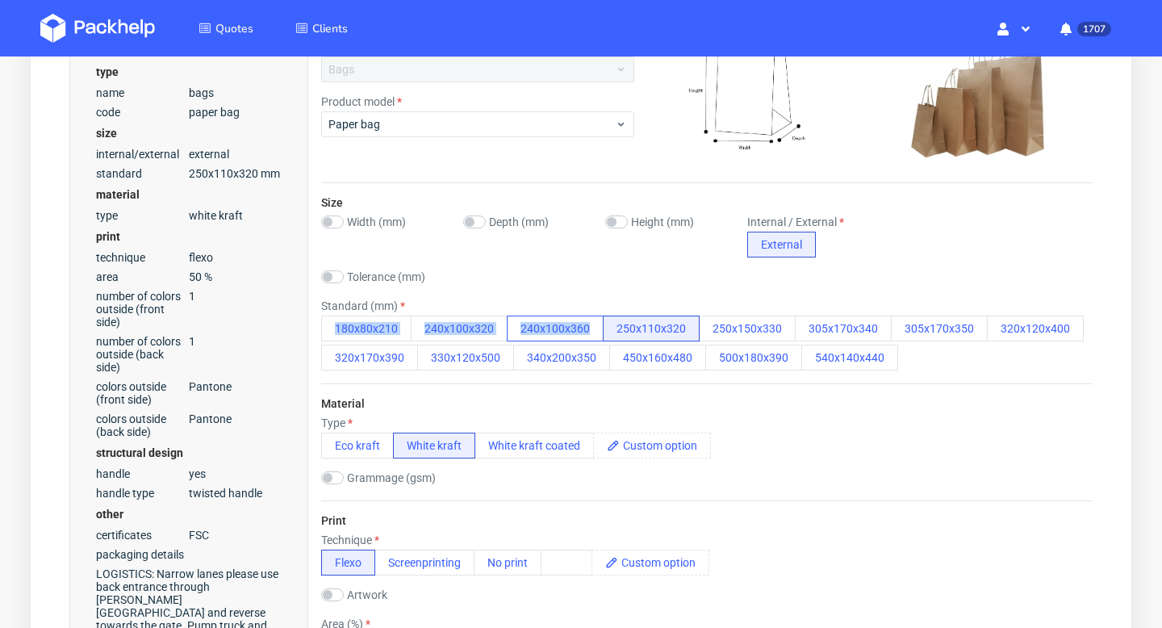
click at [671, 273] on div "Tolerance (mm)" at bounding box center [707, 278] width 772 height 16
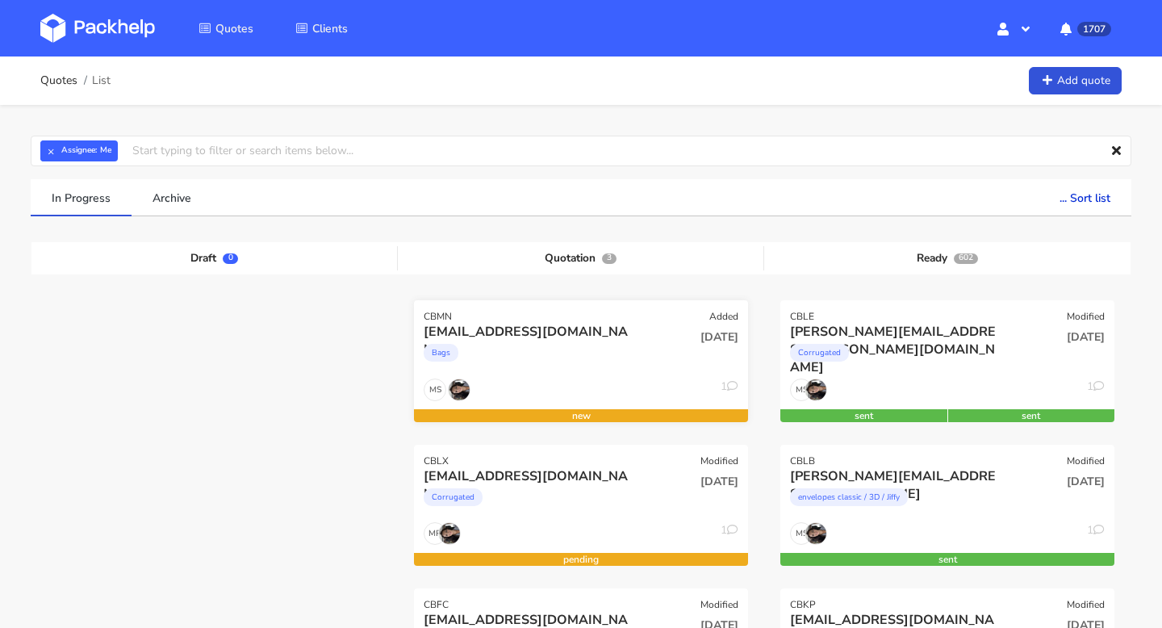
click at [517, 333] on div "[EMAIL_ADDRESS][DOMAIN_NAME]" at bounding box center [531, 332] width 214 height 18
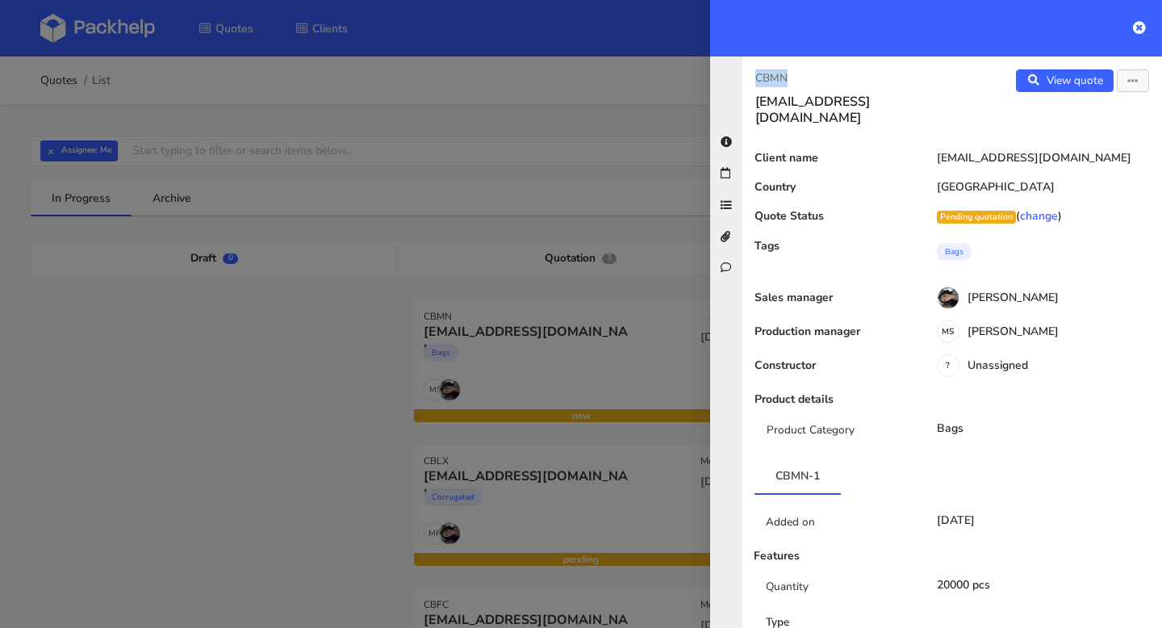
drag, startPoint x: 809, startPoint y: 82, endPoint x: 718, endPoint y: 81, distance: 91.2
click at [718, 81] on div "CBMN [EMAIL_ADDRESS][DOMAIN_NAME] View quote Edit quote Client name [EMAIL_ADDR…" at bounding box center [936, 342] width 452 height 571
copy p "CBMN"
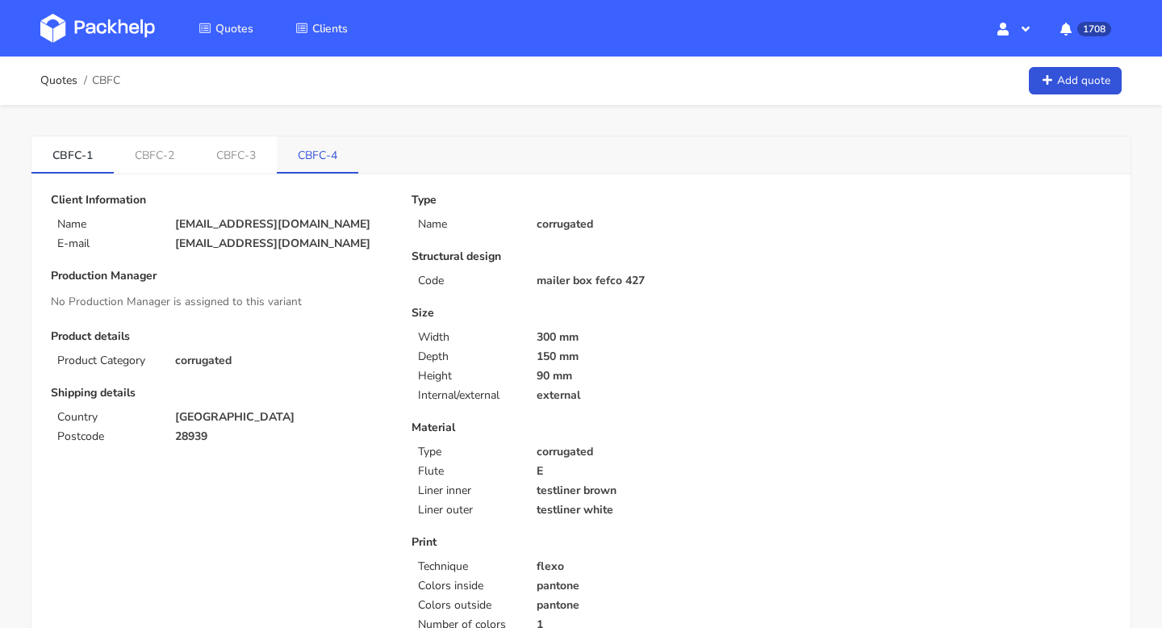
click at [324, 152] on link "CBFC-4" at bounding box center [318, 154] width 82 height 36
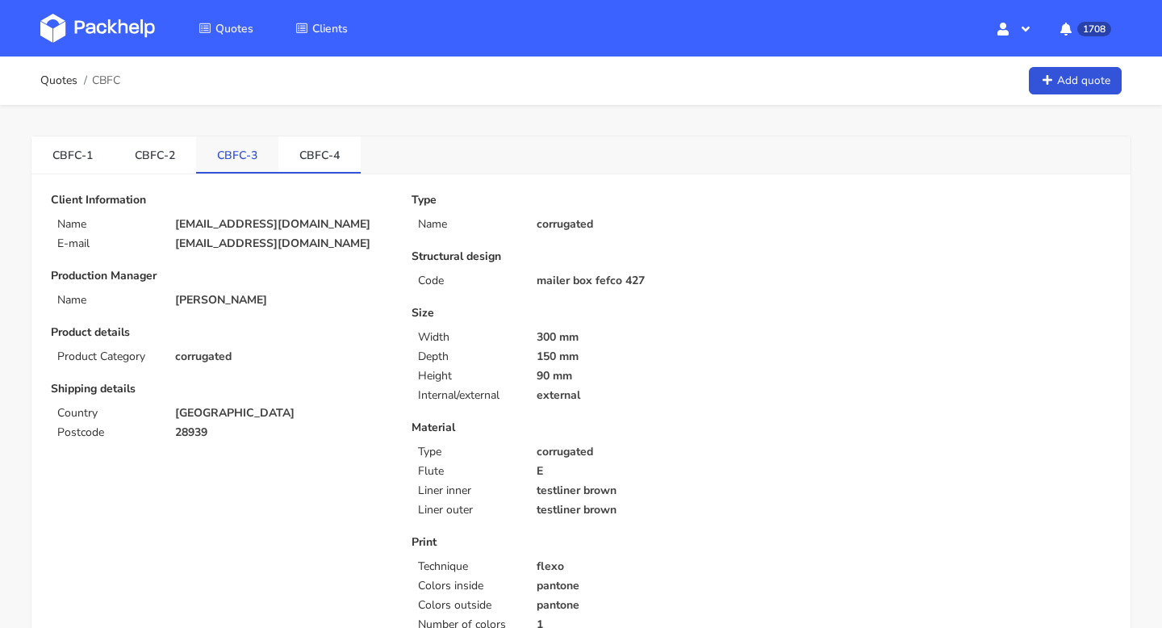
click at [245, 155] on link "CBFC-3" at bounding box center [237, 154] width 82 height 36
click at [160, 162] on link "CBFC-2" at bounding box center [155, 154] width 82 height 36
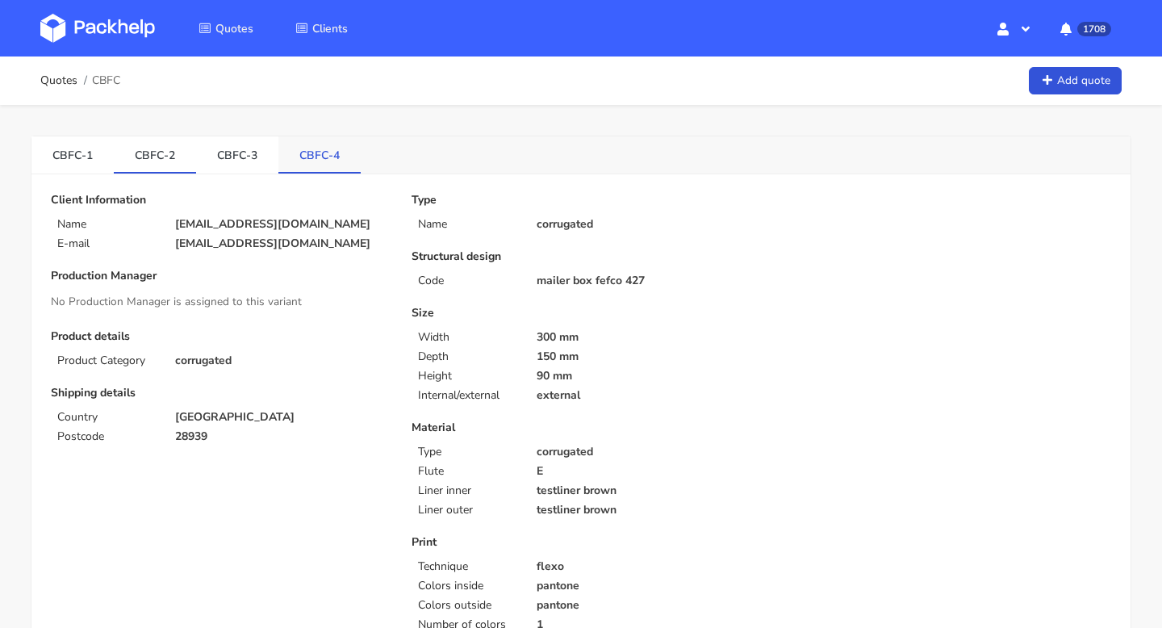
click at [316, 158] on link "CBFC-4" at bounding box center [319, 154] width 82 height 36
click at [175, 144] on link "CBFC-2" at bounding box center [155, 154] width 82 height 36
click at [322, 155] on link "CBFC-4" at bounding box center [319, 154] width 82 height 36
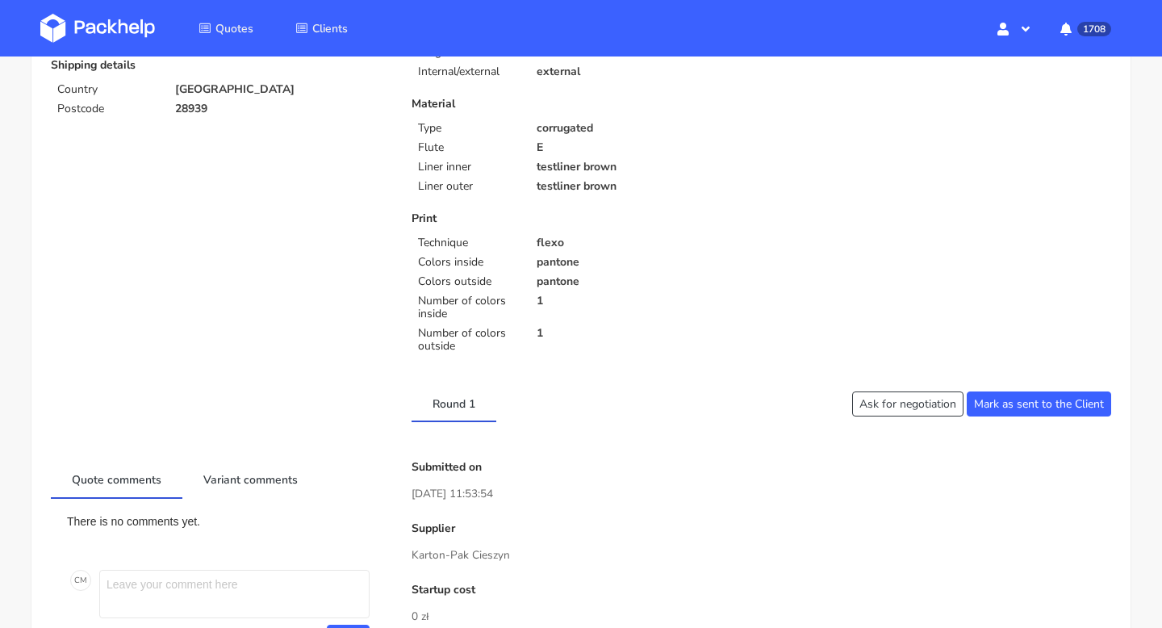
scroll to position [304, 0]
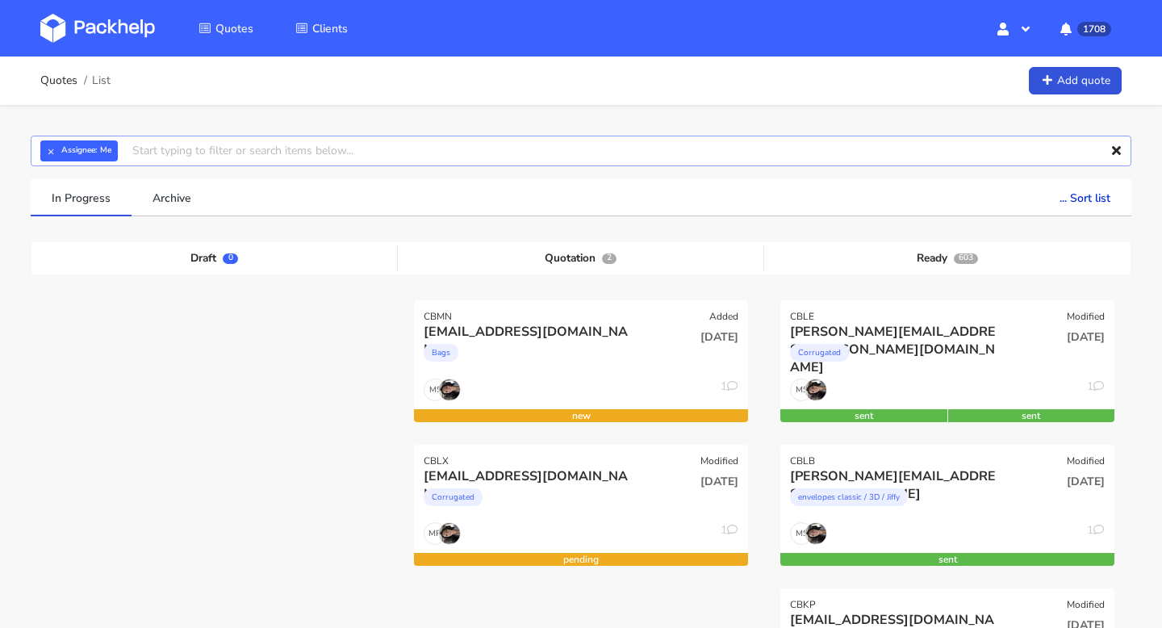
click at [922, 153] on input "text" at bounding box center [581, 151] width 1101 height 31
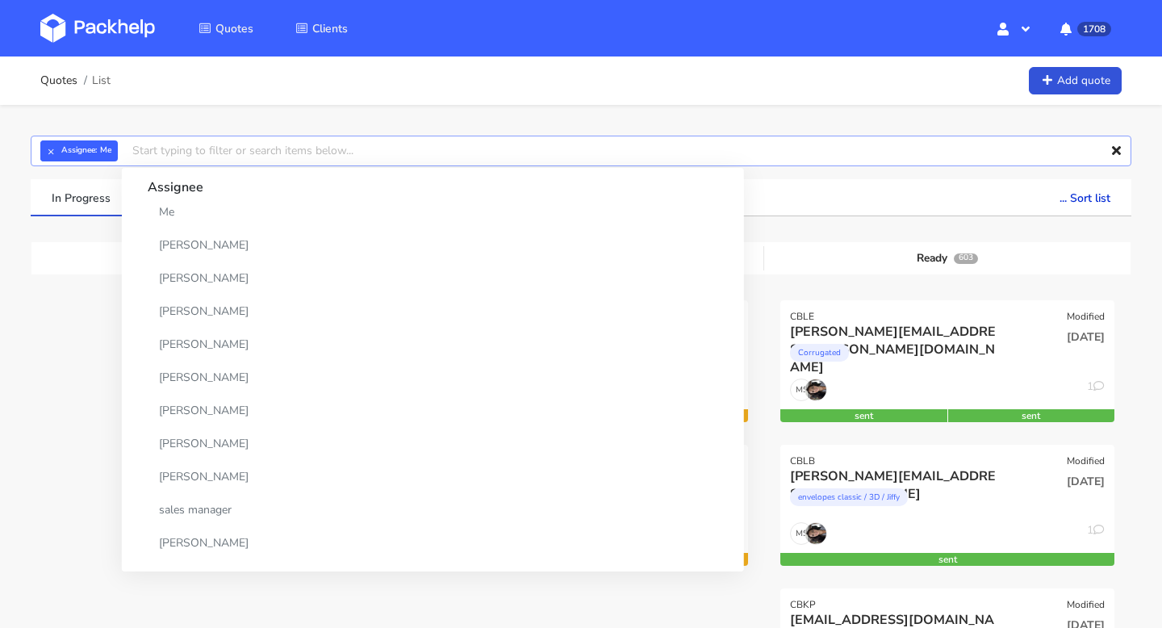
paste input "CBET-6"
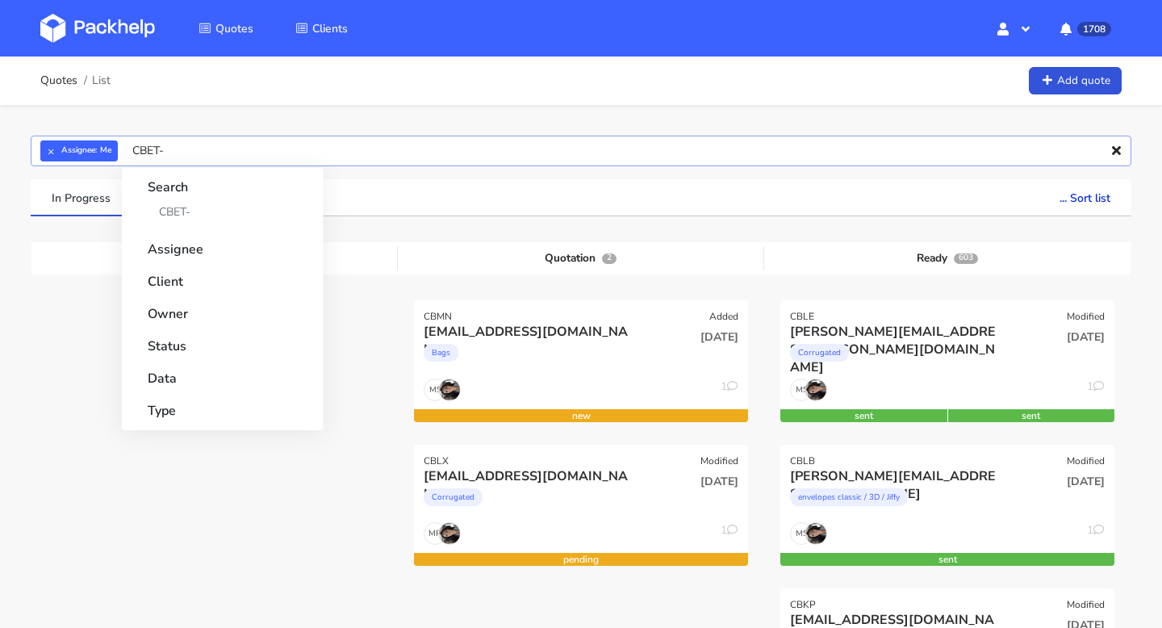
type input "CBET"
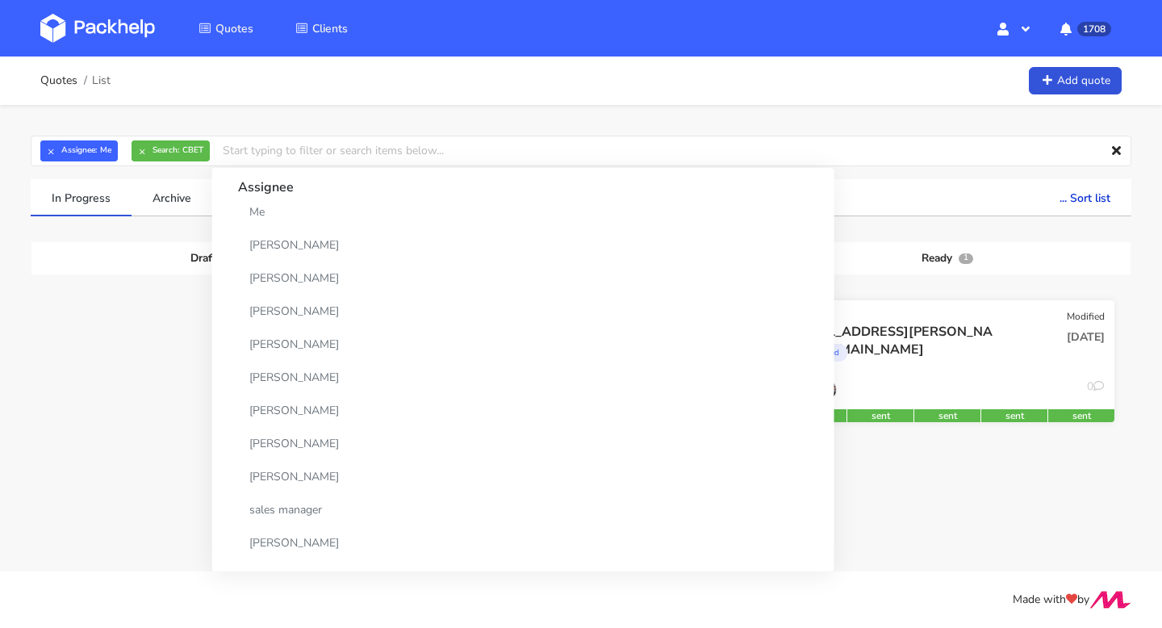
click at [913, 341] on div "corrugated" at bounding box center [897, 357] width 214 height 32
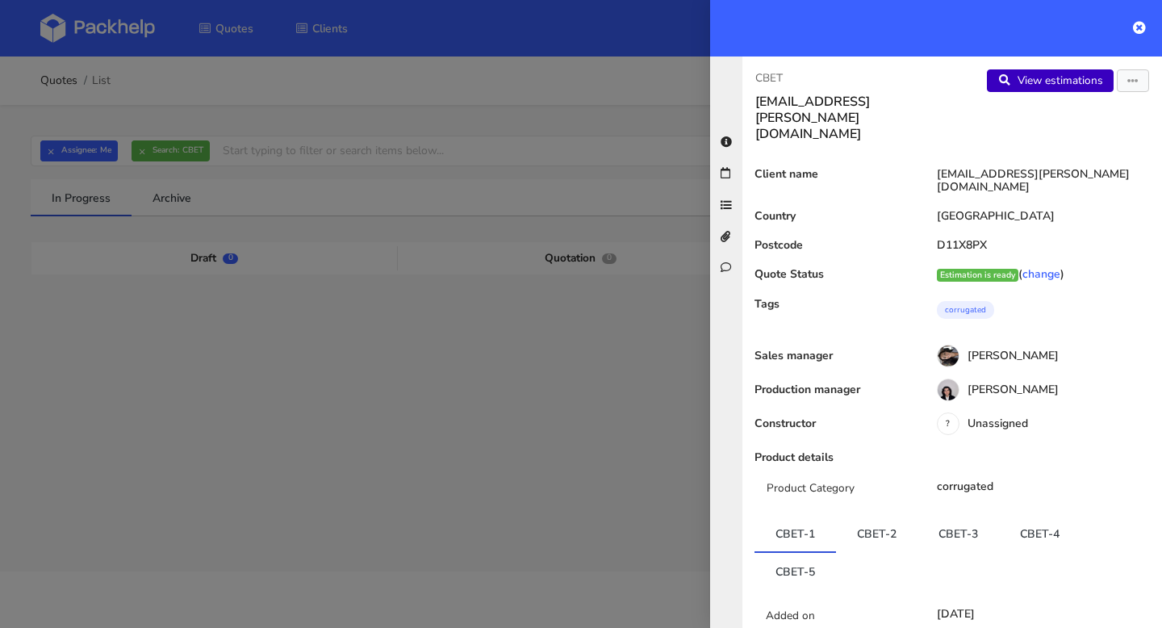
click at [1094, 87] on link "View estimations" at bounding box center [1050, 80] width 127 height 23
click at [1128, 68] on div "CBET [EMAIL_ADDRESS][PERSON_NAME][DOMAIN_NAME] View estimations View quote Edit…" at bounding box center [953, 342] width 420 height 571
click at [1131, 103] on div "View estimations View quote Edit quote Reject quote" at bounding box center [1057, 105] width 210 height 73
click at [1128, 82] on icon "button" at bounding box center [1133, 81] width 11 height 11
click at [1086, 149] on link "Edit quote" at bounding box center [1081, 144] width 142 height 27
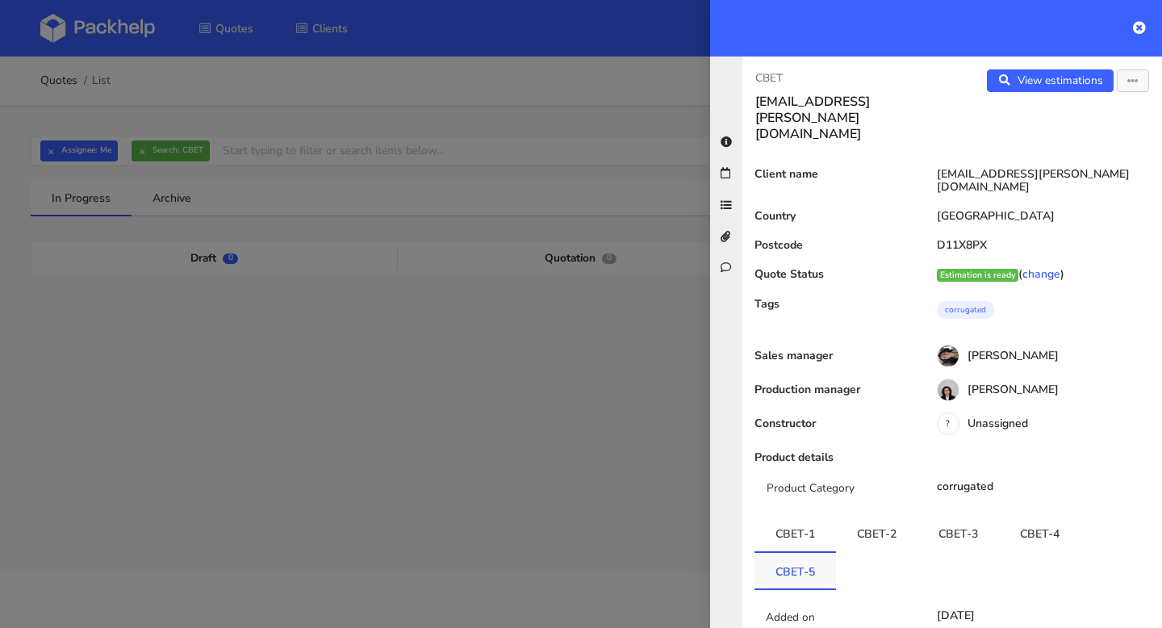
click at [808, 553] on link "CBET-5" at bounding box center [796, 571] width 82 height 36
click at [1040, 84] on link "View estimations" at bounding box center [1050, 80] width 127 height 23
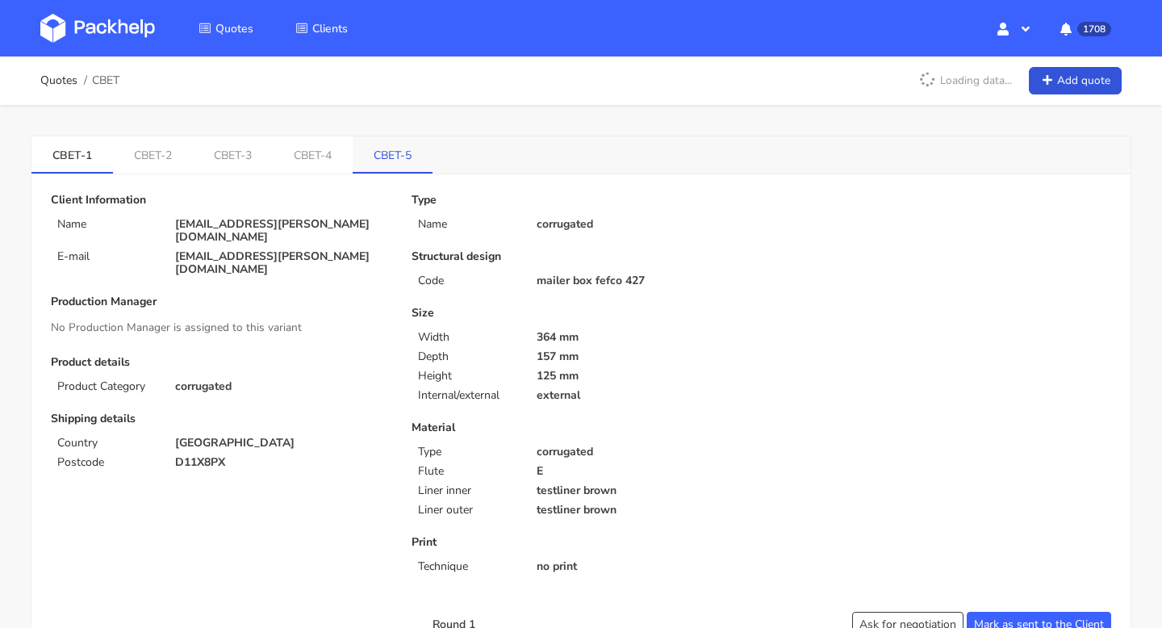
click at [380, 151] on link "CBET-5" at bounding box center [393, 154] width 80 height 36
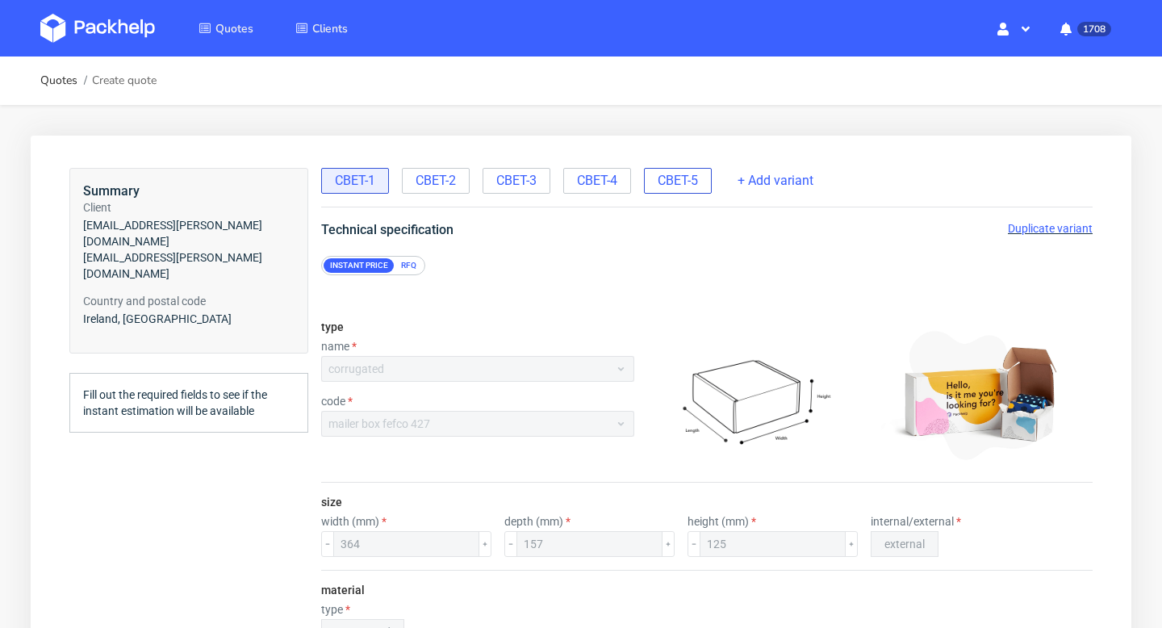
click at [696, 183] on span "CBET-5" at bounding box center [678, 181] width 40 height 18
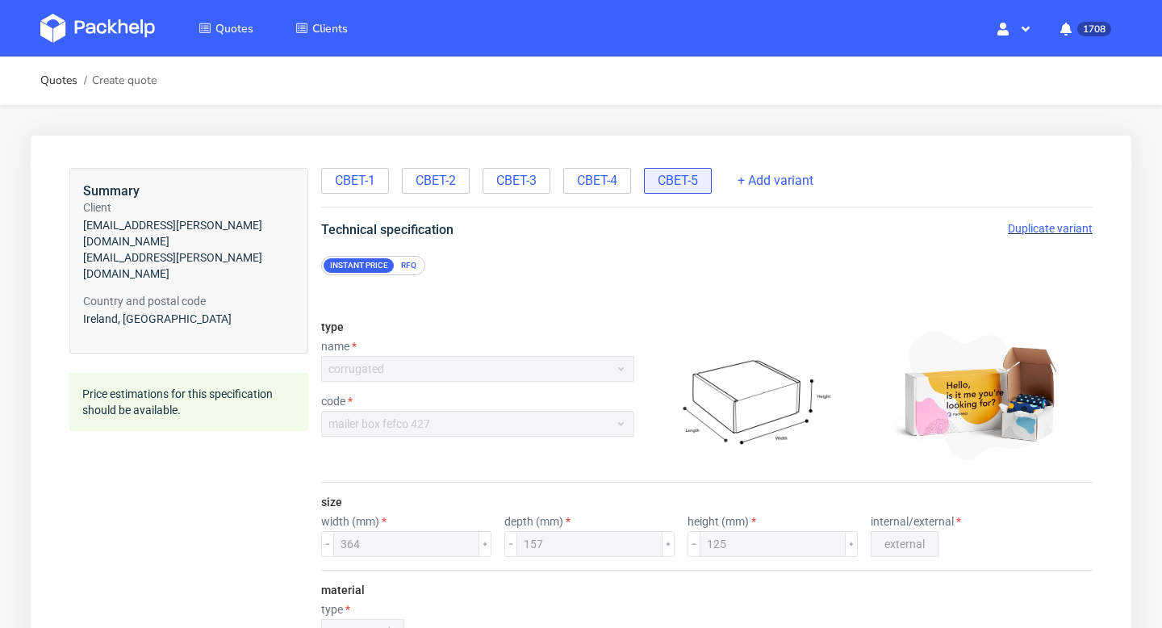
click at [1019, 230] on span "Duplicate variant" at bounding box center [1050, 228] width 85 height 13
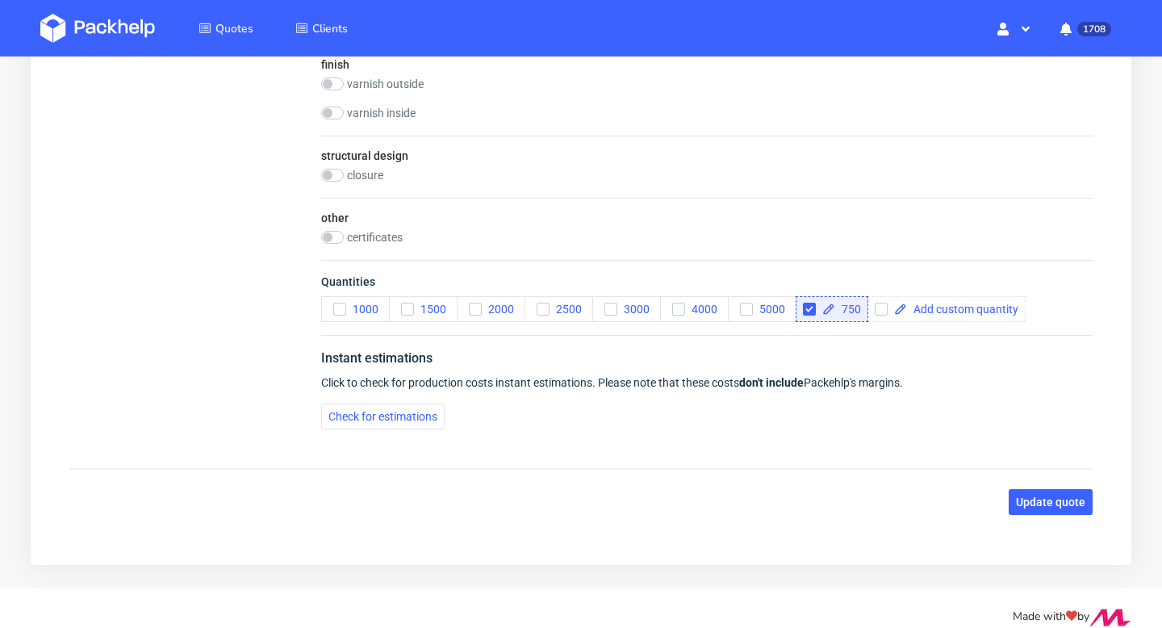
scroll to position [1065, 0]
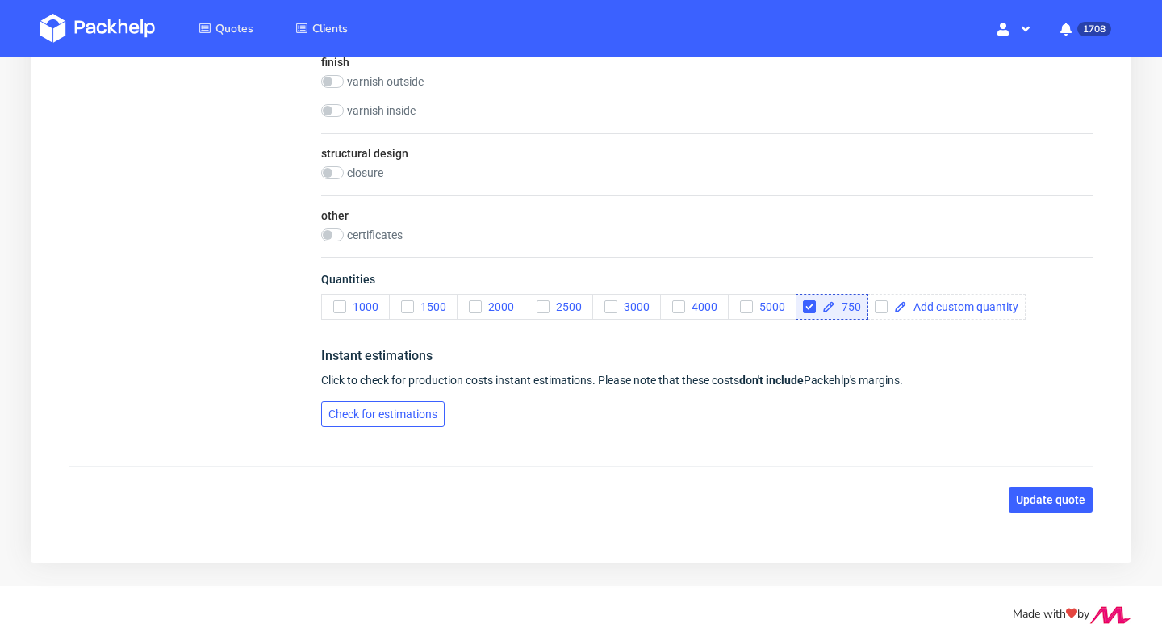
click at [423, 411] on span "Check for estimations" at bounding box center [383, 413] width 109 height 11
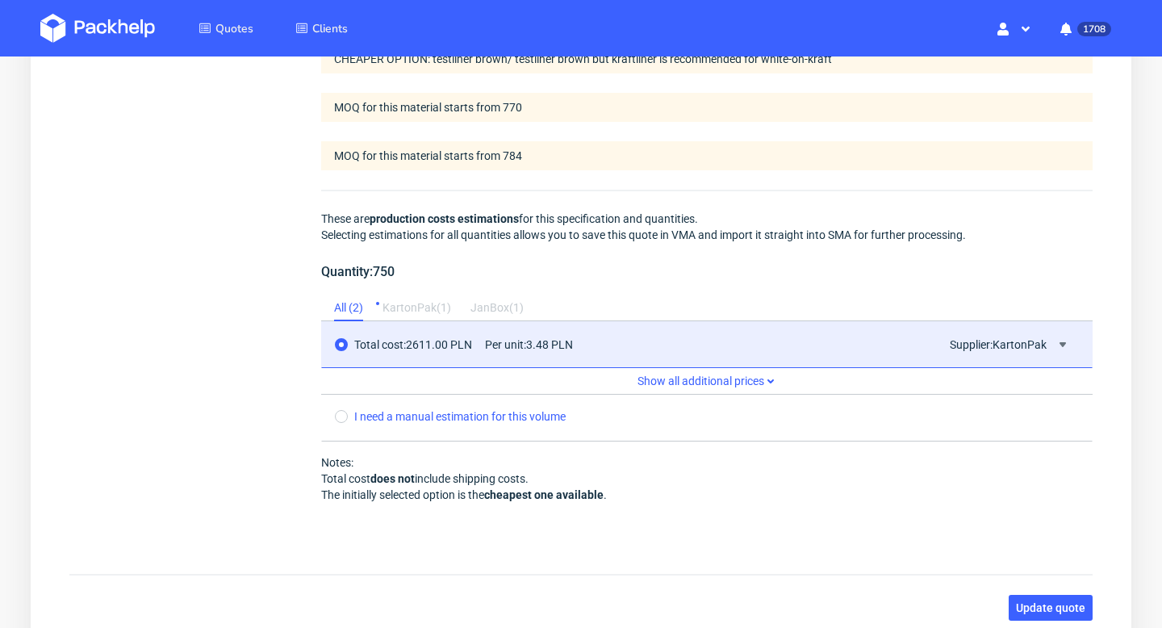
scroll to position [1470, 0]
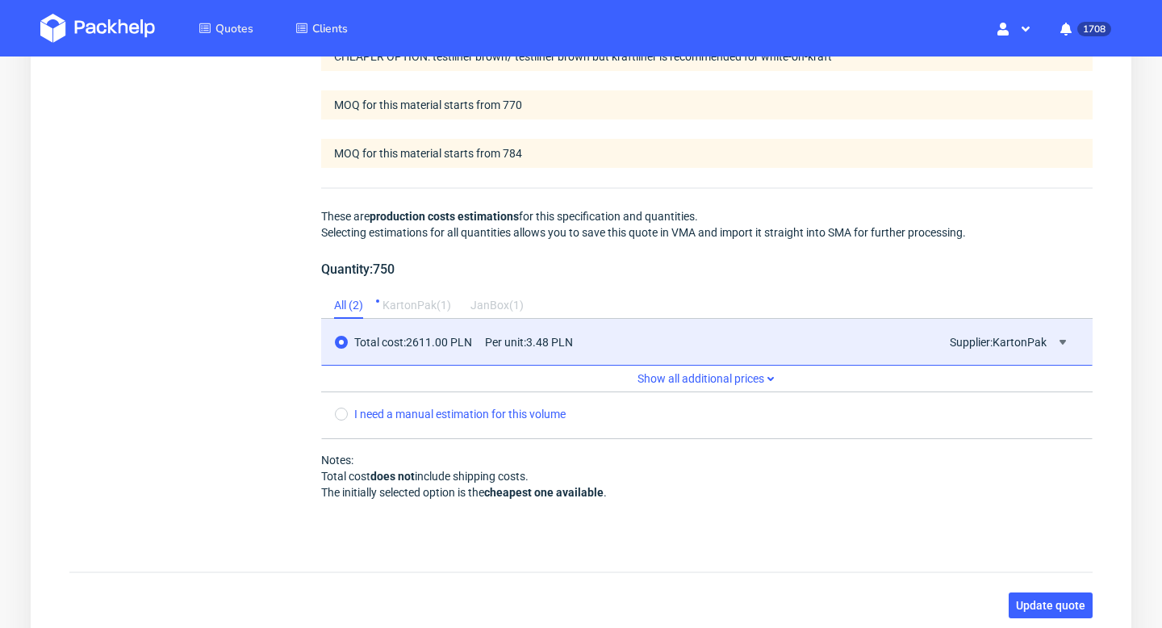
click at [422, 316] on div "KartonPak ( 1 )" at bounding box center [417, 306] width 69 height 26
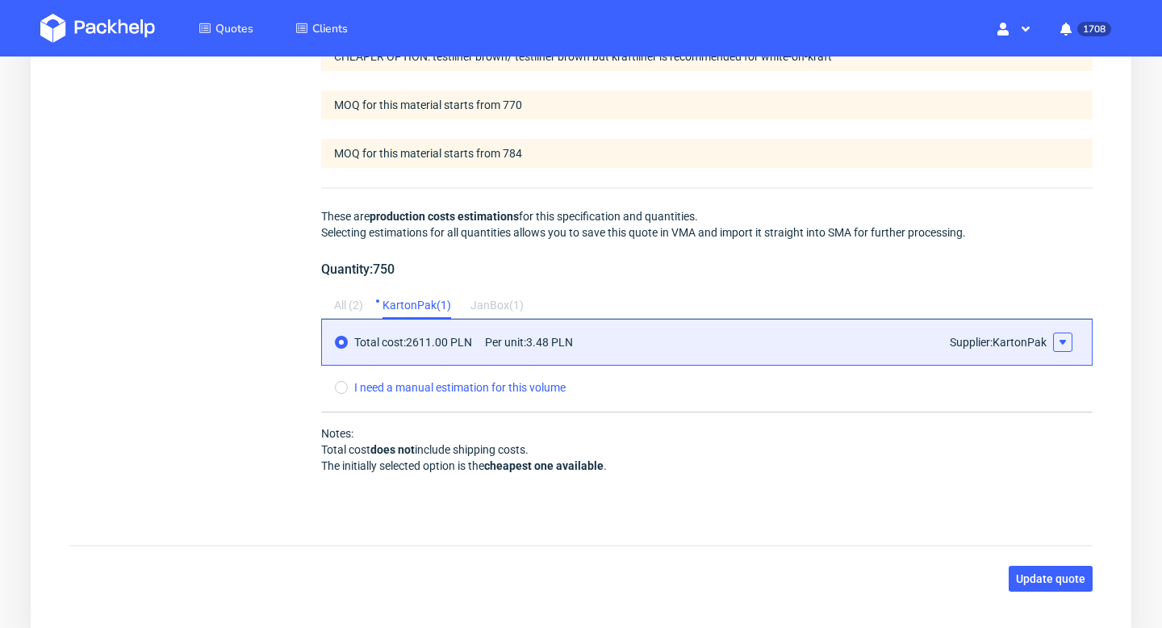
click at [1062, 339] on icon at bounding box center [1063, 342] width 13 height 13
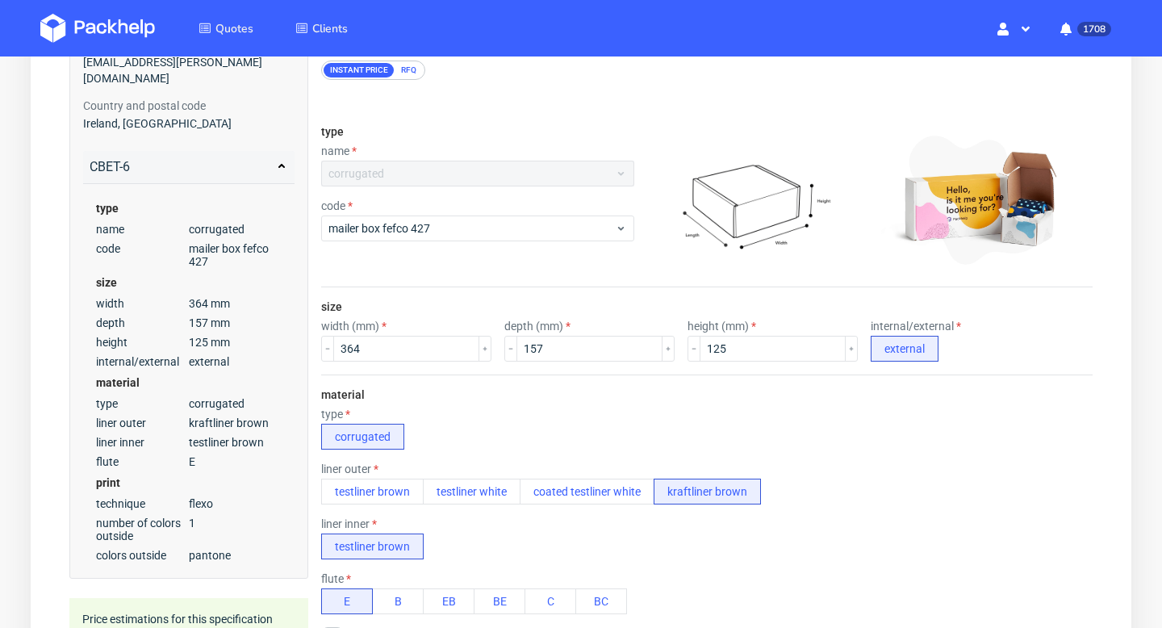
scroll to position [67, 0]
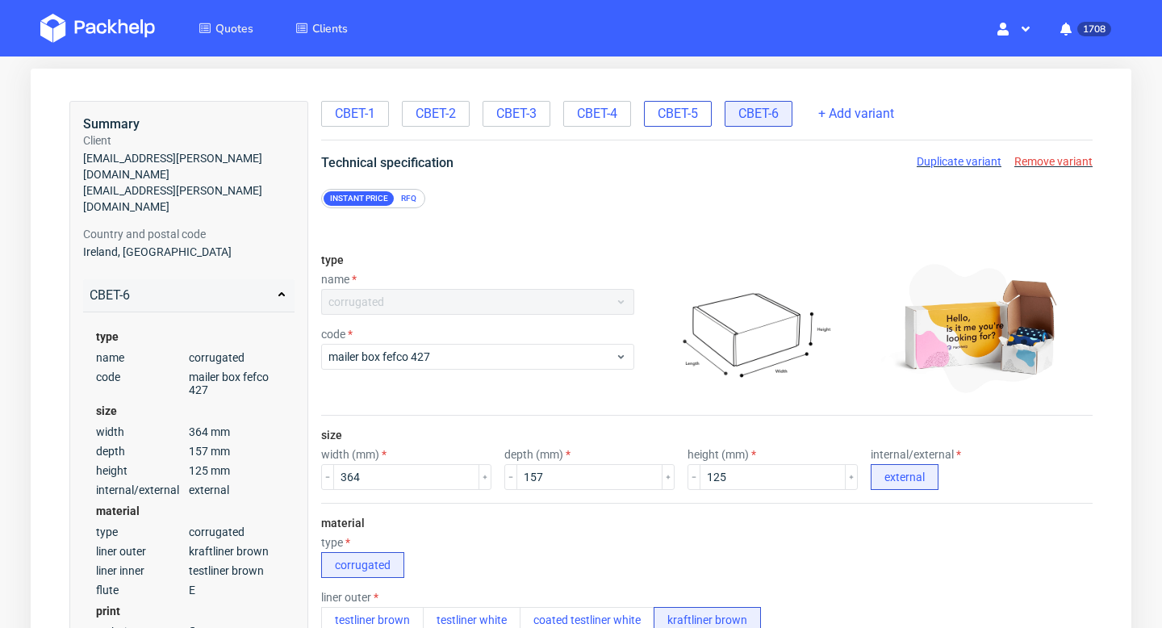
click at [671, 115] on span "CBET-5" at bounding box center [678, 114] width 40 height 18
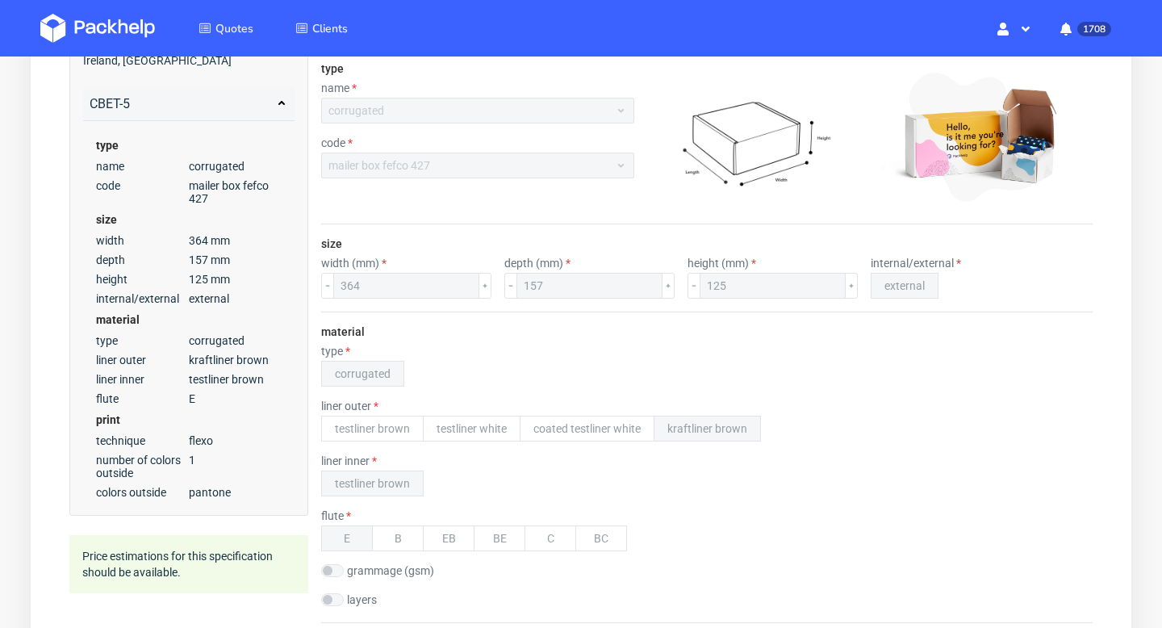
scroll to position [0, 0]
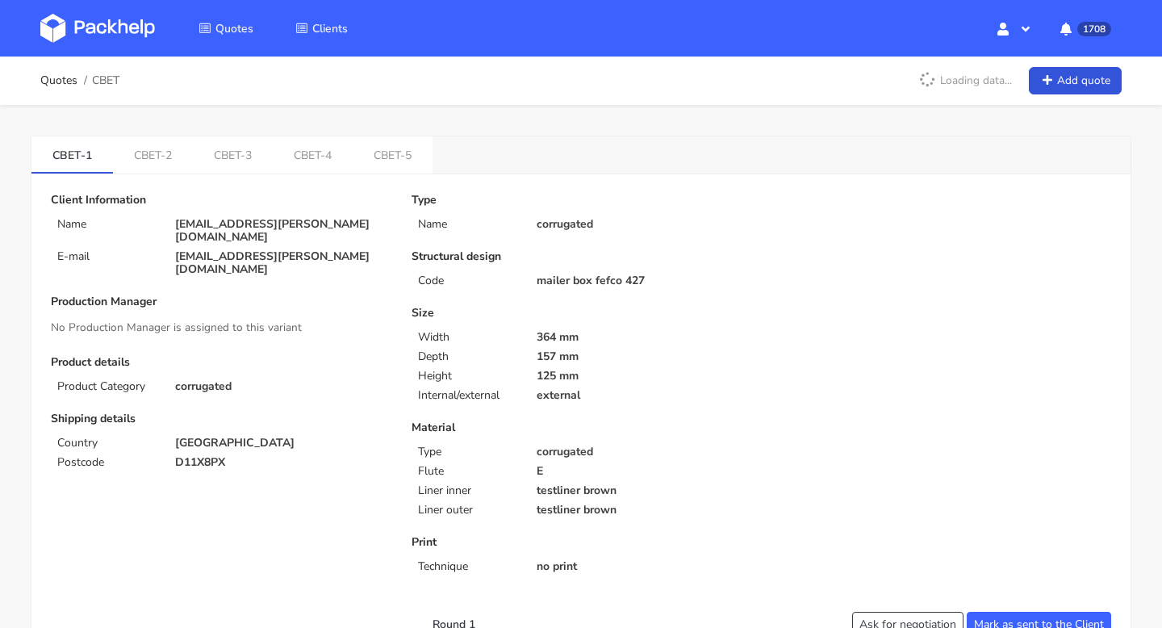
click at [380, 141] on link "CBET-5" at bounding box center [393, 154] width 80 height 36
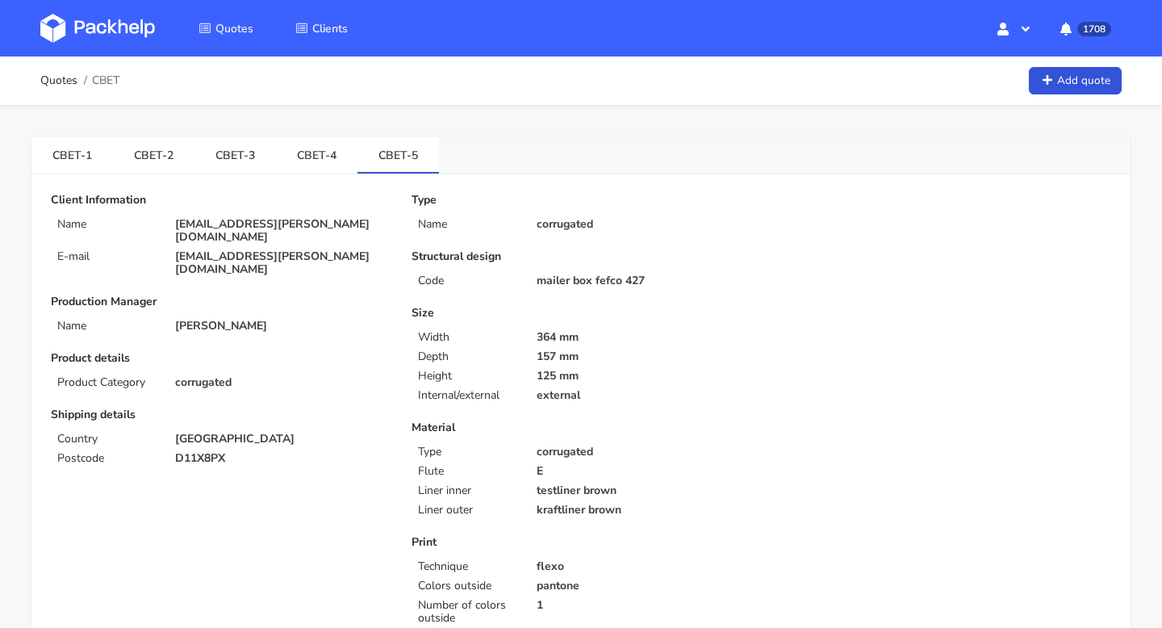
drag, startPoint x: 178, startPoint y: 69, endPoint x: 89, endPoint y: 71, distance: 88.8
click at [89, 71] on div "Quotes CBET Add quote" at bounding box center [581, 81] width 1082 height 32
click at [120, 83] on div "Quotes CBET Add quote" at bounding box center [581, 81] width 1082 height 32
copy span "CBET"
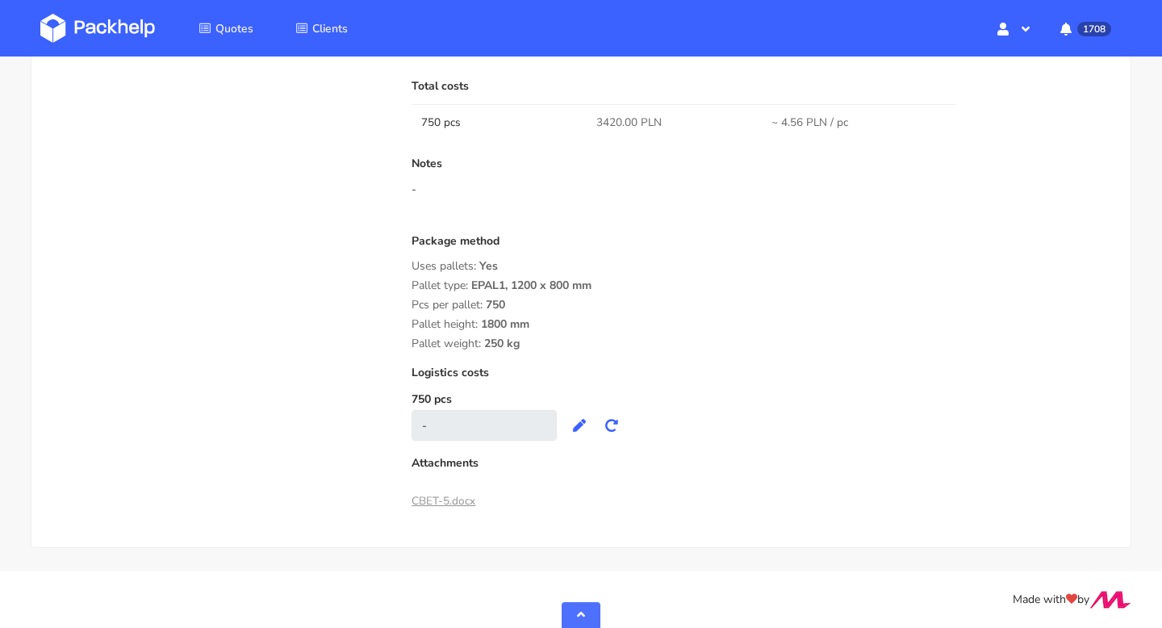
scroll to position [1168, 0]
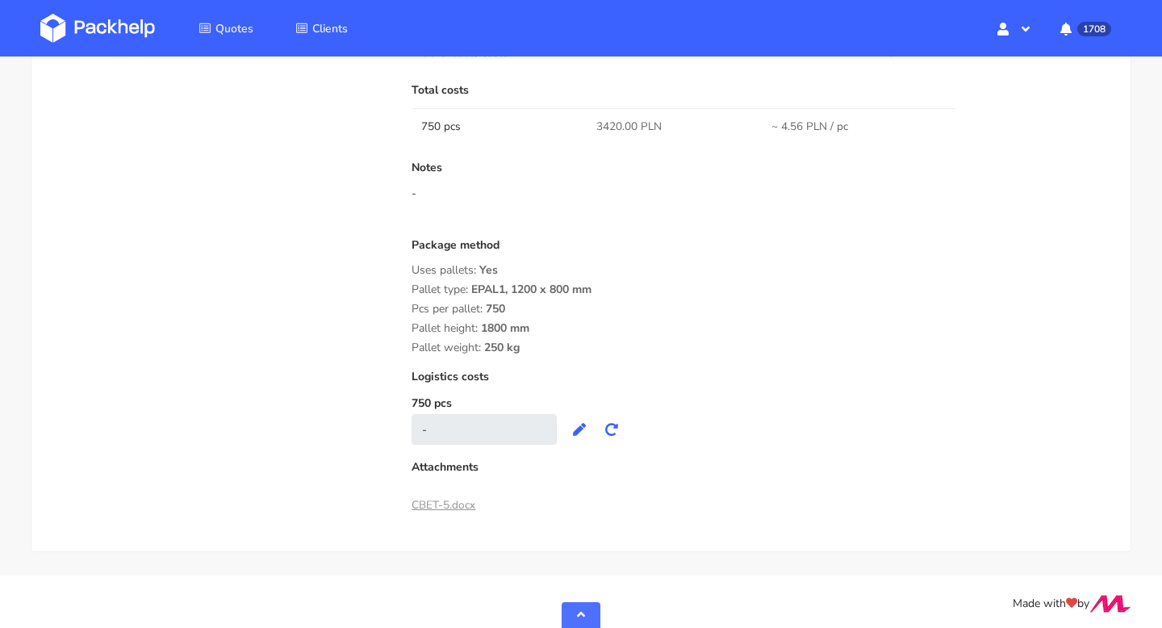
click at [440, 504] on link "CBET-5.docx" at bounding box center [444, 504] width 64 height 15
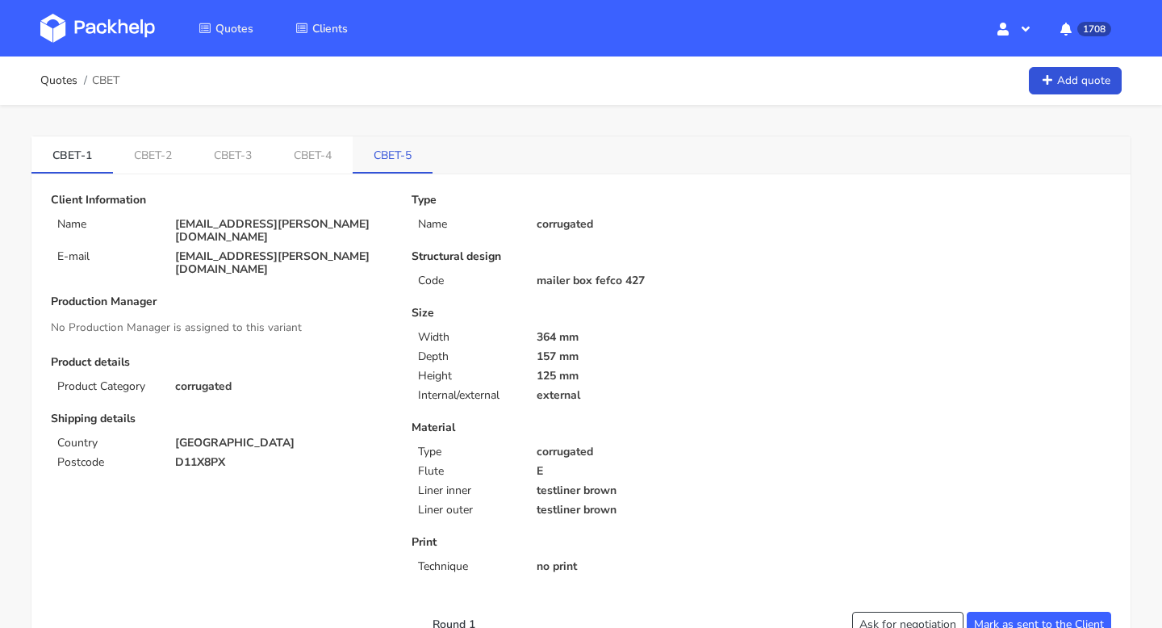
click at [378, 167] on link "CBET-5" at bounding box center [393, 154] width 80 height 36
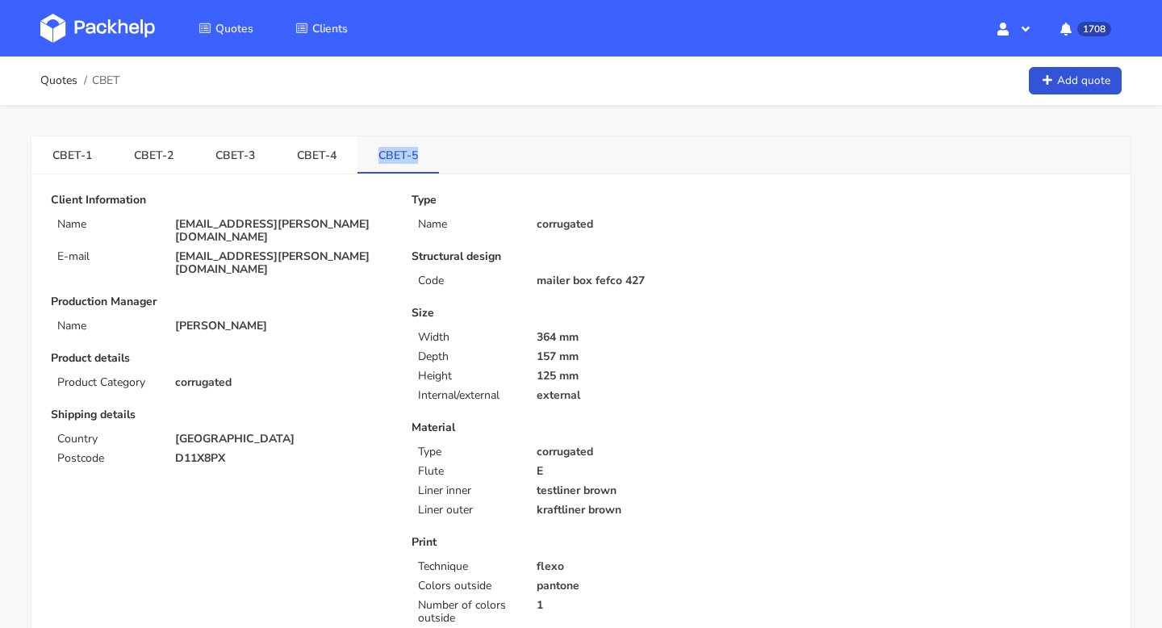
drag, startPoint x: 365, startPoint y: 157, endPoint x: 407, endPoint y: 157, distance: 42.0
click at [407, 157] on link "CBET-5" at bounding box center [399, 154] width 82 height 36
copy link "CBET-5"
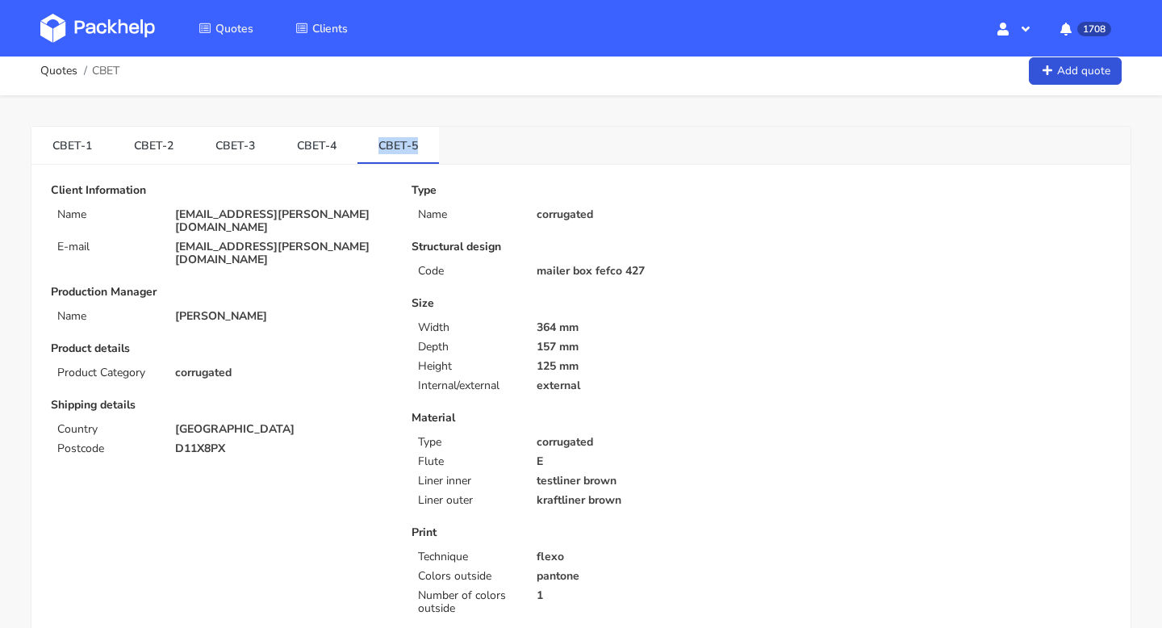
scroll to position [10, 0]
drag, startPoint x: 241, startPoint y: 418, endPoint x: 161, endPoint y: 418, distance: 80.7
click at [161, 442] on div "Postcode [GEOGRAPHIC_DATA]" at bounding box center [220, 448] width 361 height 13
copy div "D11X8PX"
drag, startPoint x: 345, startPoint y: 237, endPoint x: 162, endPoint y: 237, distance: 183.2
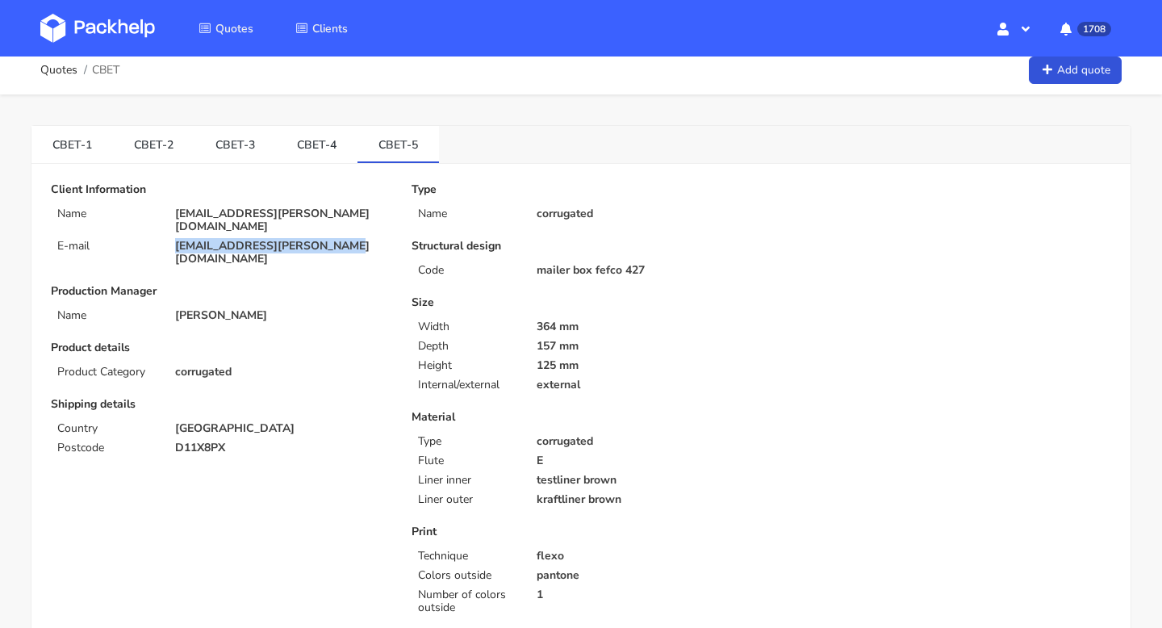
click at [162, 240] on div "E-mail [EMAIL_ADDRESS][PERSON_NAME][DOMAIN_NAME]" at bounding box center [220, 253] width 361 height 26
copy div "[EMAIL_ADDRESS][PERSON_NAME][DOMAIN_NAME]"
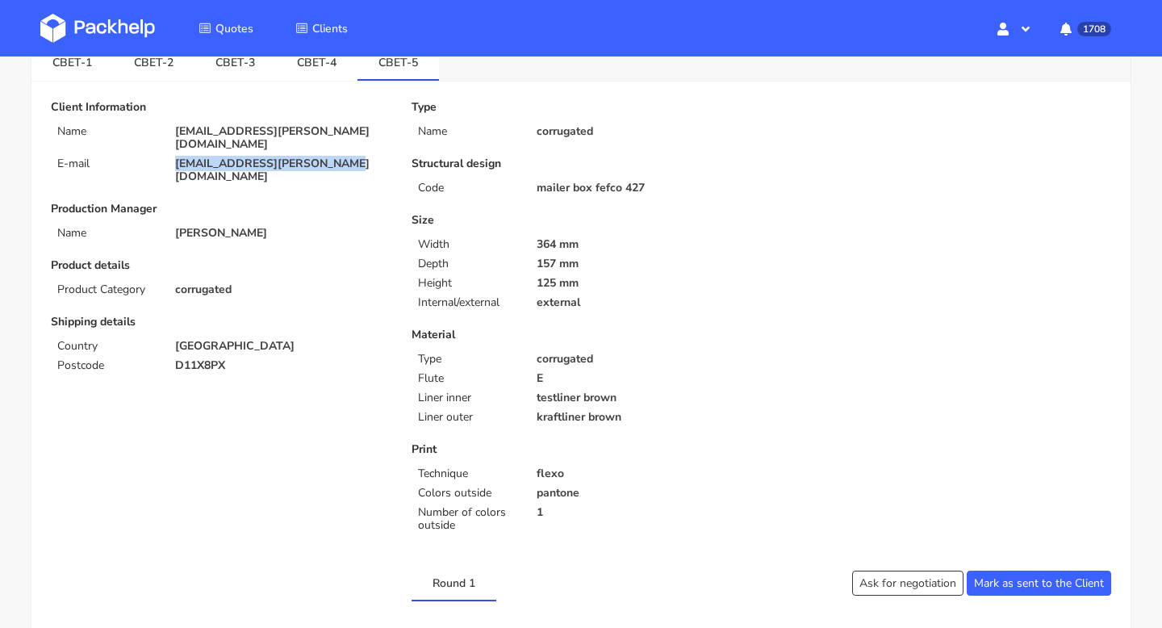
scroll to position [83, 0]
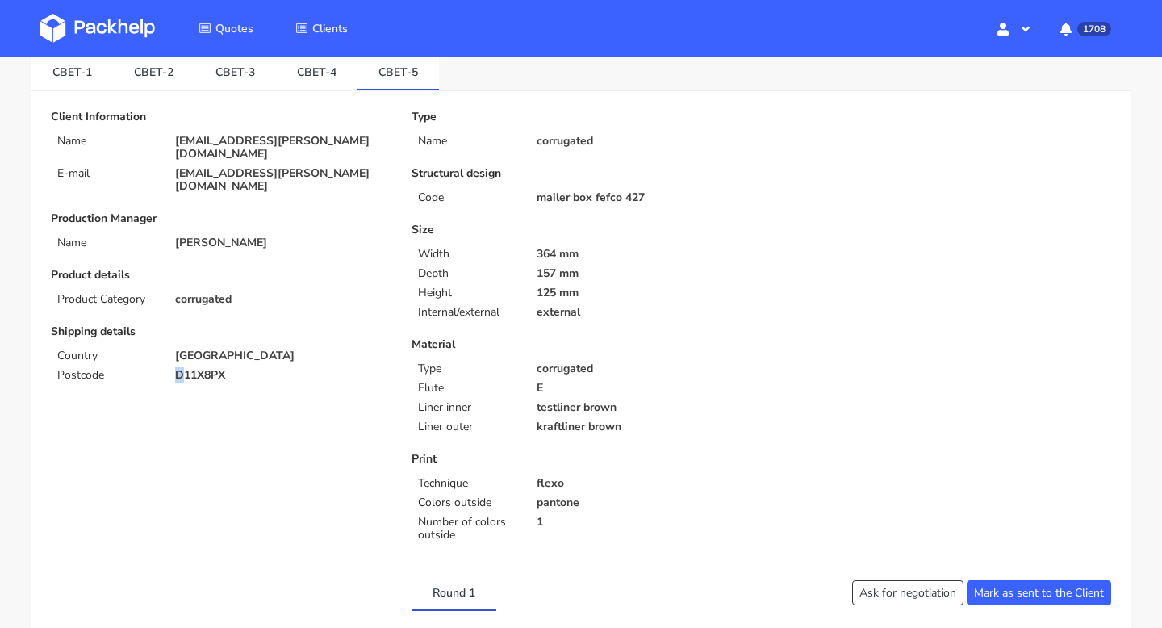
drag, startPoint x: 174, startPoint y: 349, endPoint x: 186, endPoint y: 349, distance: 12.9
click at [186, 369] on div "D11X8PX" at bounding box center [282, 375] width 237 height 13
copy p "D"
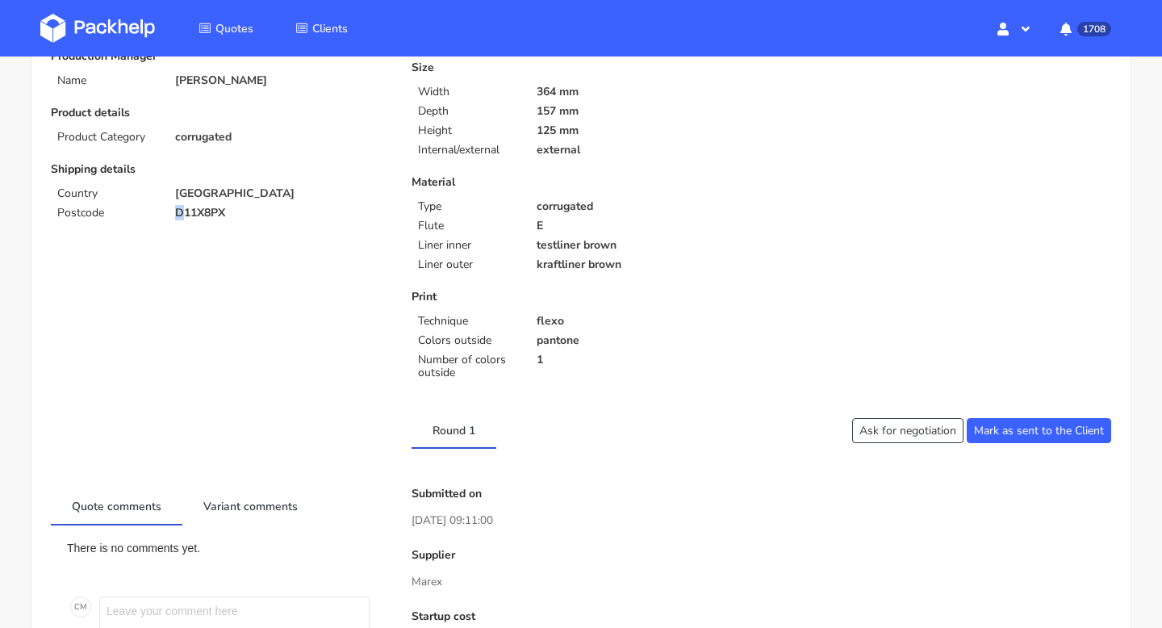
scroll to position [0, 0]
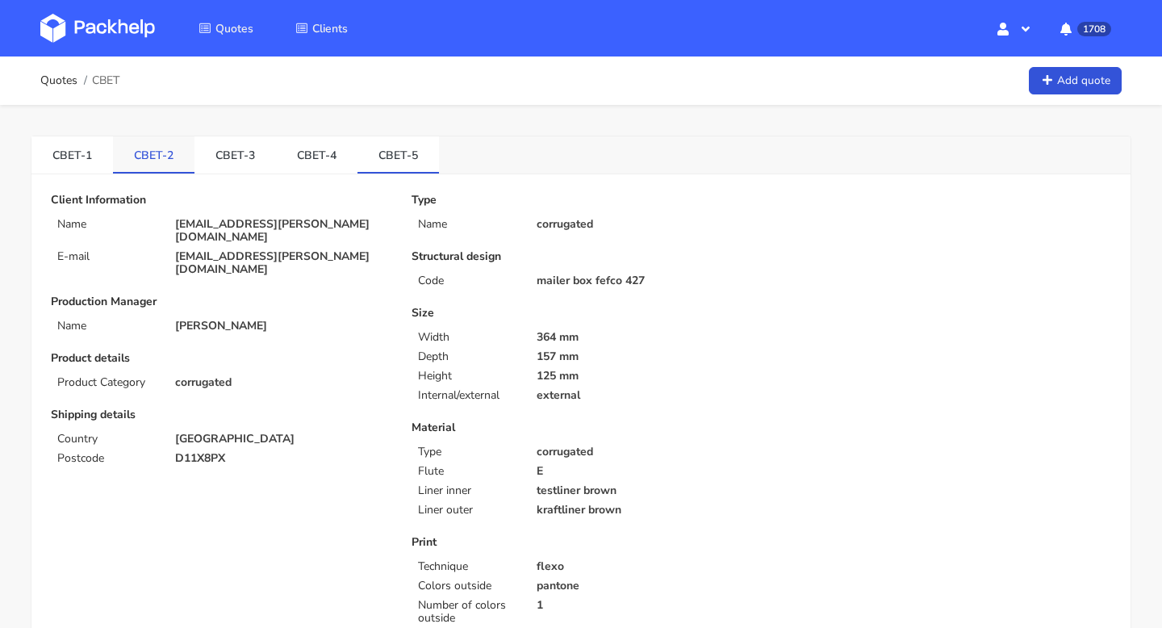
click at [139, 158] on link "CBET-2" at bounding box center [154, 154] width 82 height 36
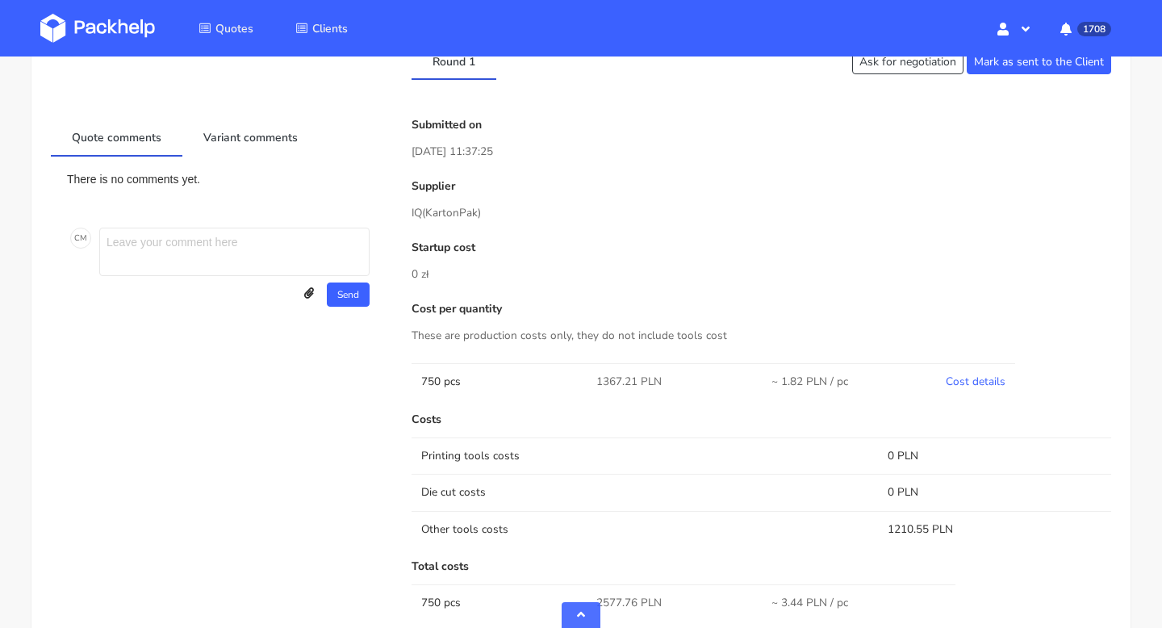
scroll to position [10, 0]
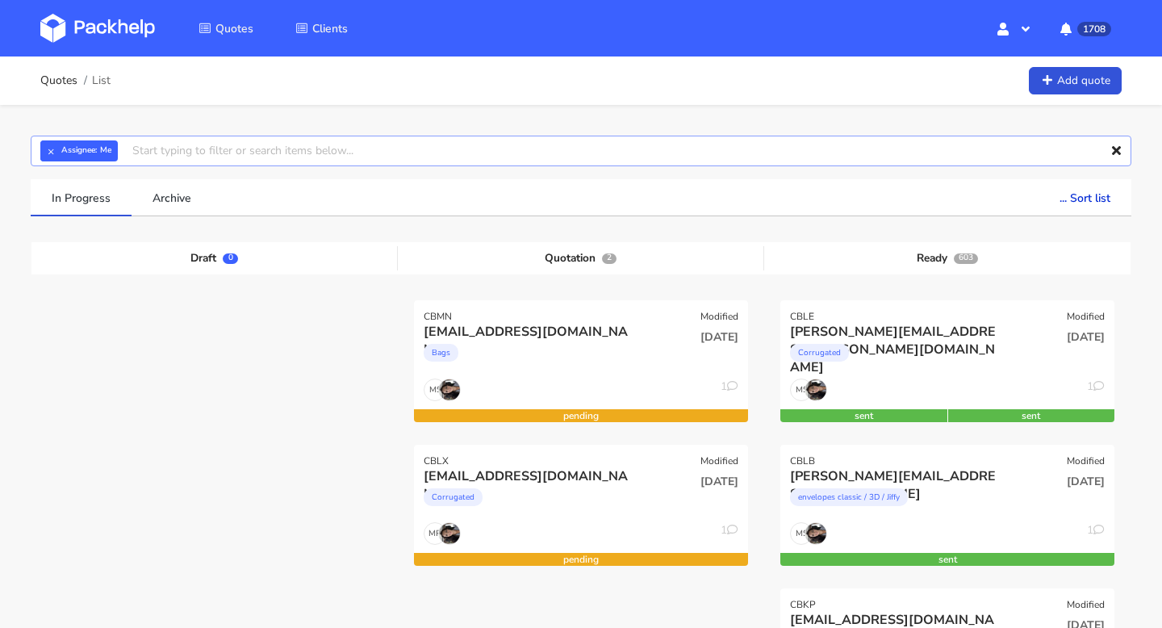
click at [241, 150] on input "text" at bounding box center [581, 151] width 1101 height 31
click at [1078, 92] on link "Add quote" at bounding box center [1075, 81] width 93 height 28
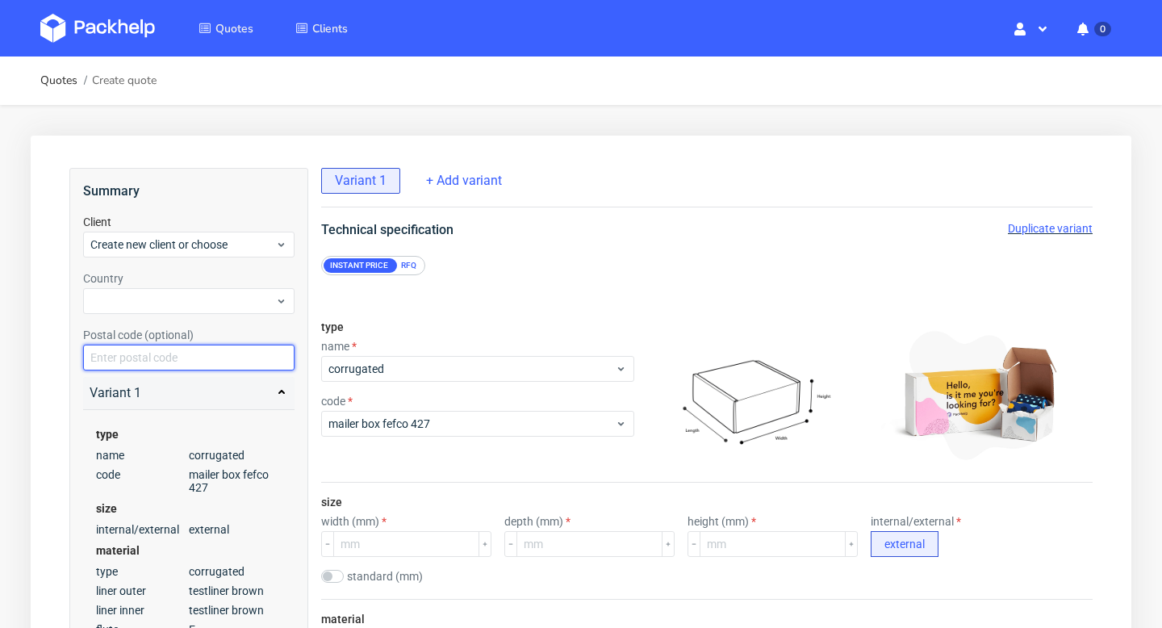
click at [176, 360] on input "text" at bounding box center [188, 358] width 211 height 26
paste input "D11X8PX"
type input "D11X8PX"
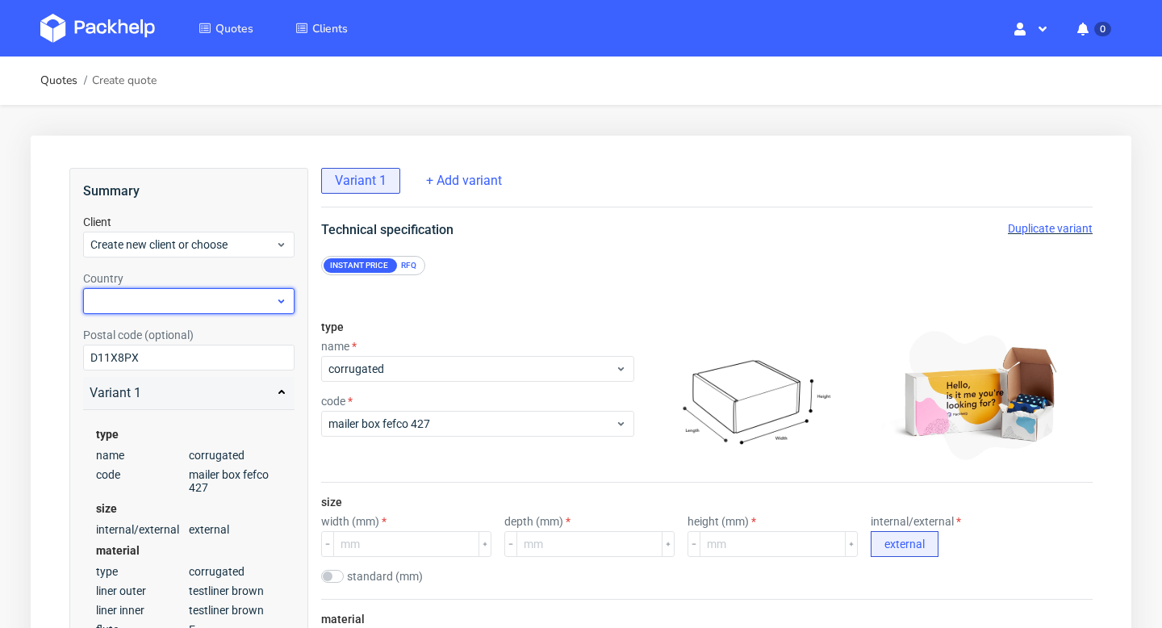
click at [157, 298] on div at bounding box center [188, 301] width 211 height 26
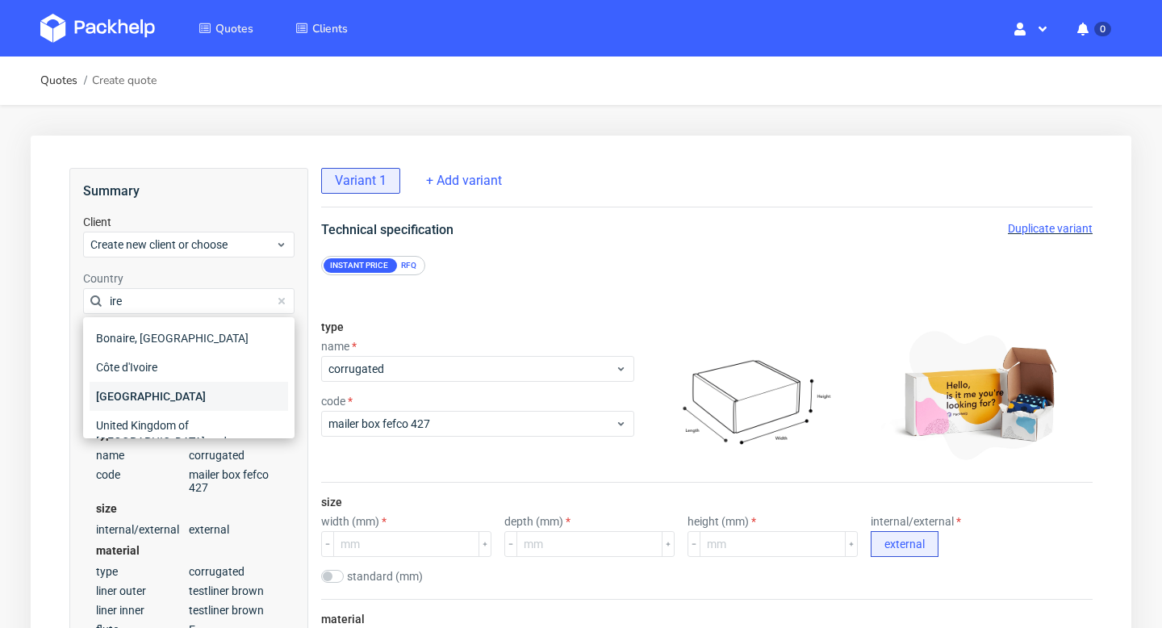
type input "ire"
click at [134, 396] on div "[GEOGRAPHIC_DATA]" at bounding box center [189, 396] width 199 height 29
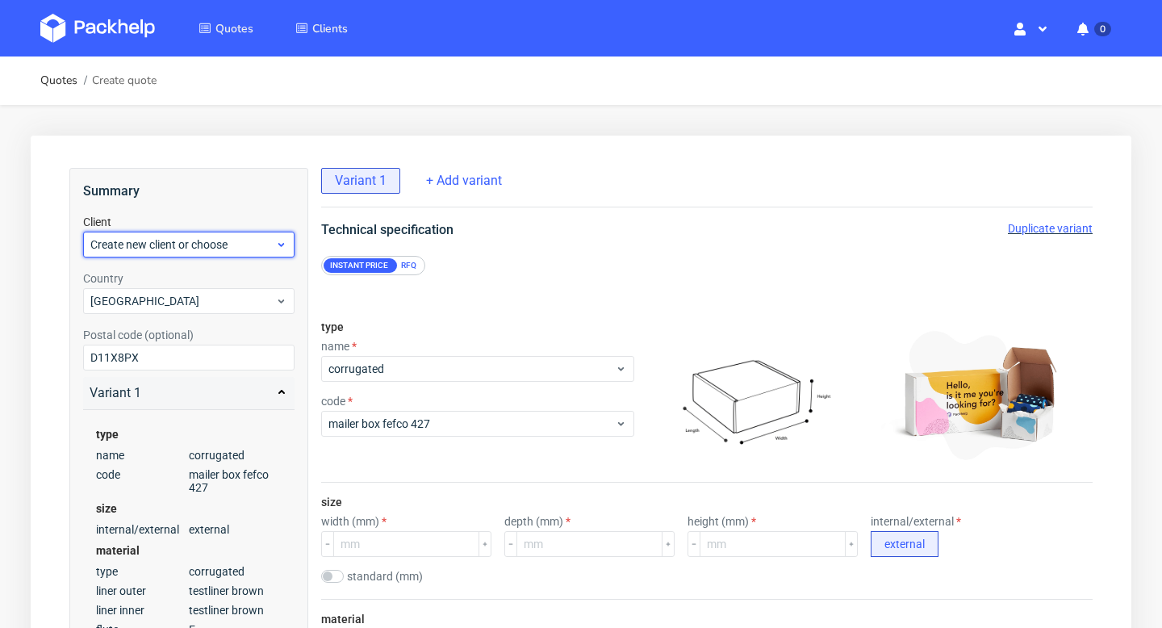
click at [151, 245] on span "Create new client or choose" at bounding box center [182, 245] width 185 height 16
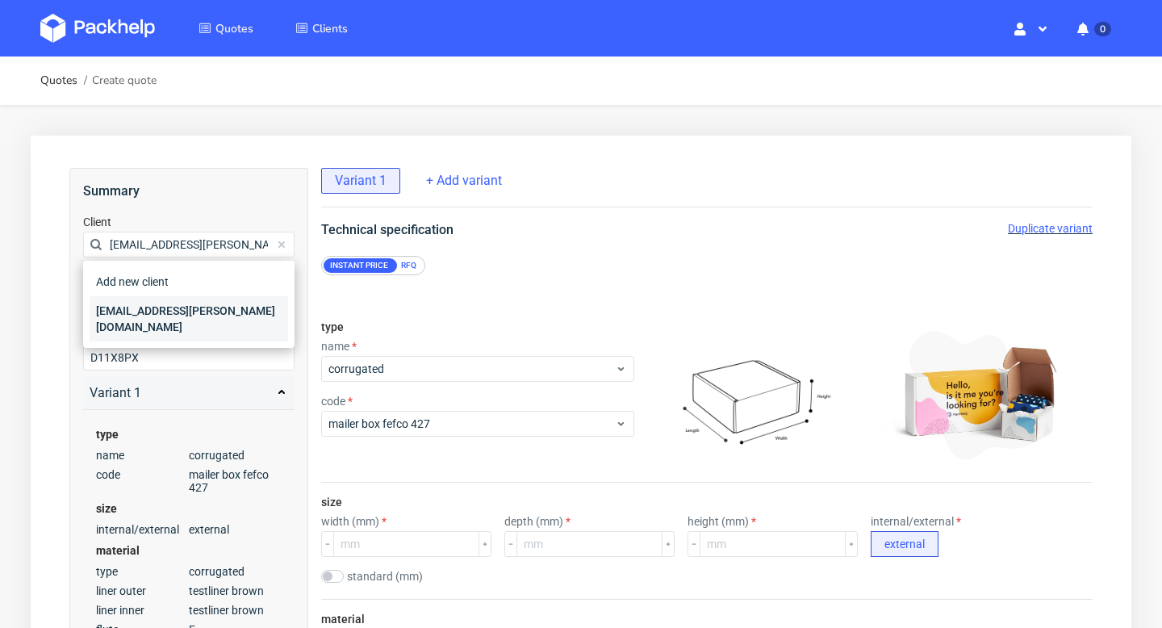
type input "[EMAIL_ADDRESS][PERSON_NAME][DOMAIN_NAME]"
click at [147, 306] on div "[EMAIL_ADDRESS][PERSON_NAME][DOMAIN_NAME]" at bounding box center [189, 318] width 199 height 45
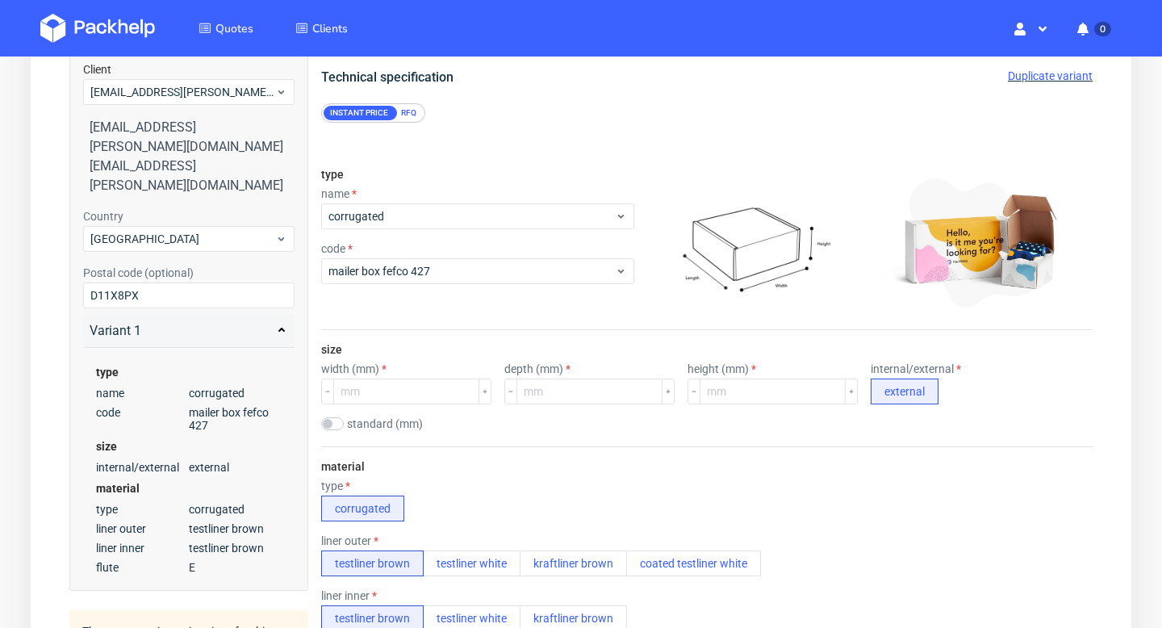
scroll to position [197, 0]
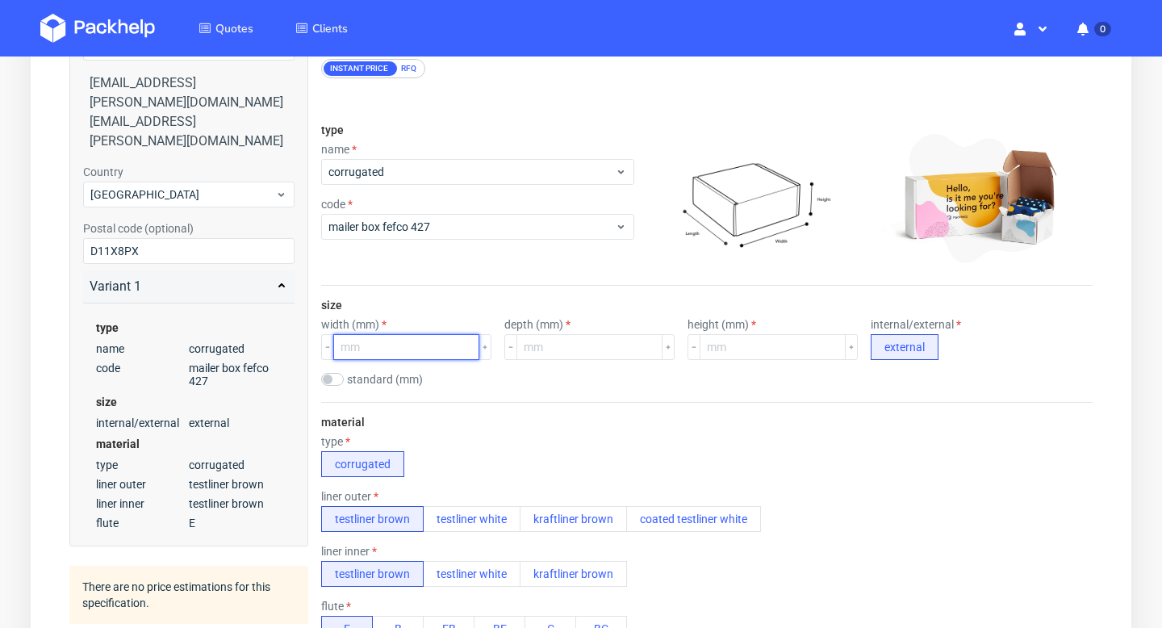
click at [395, 351] on input "number" at bounding box center [406, 347] width 146 height 26
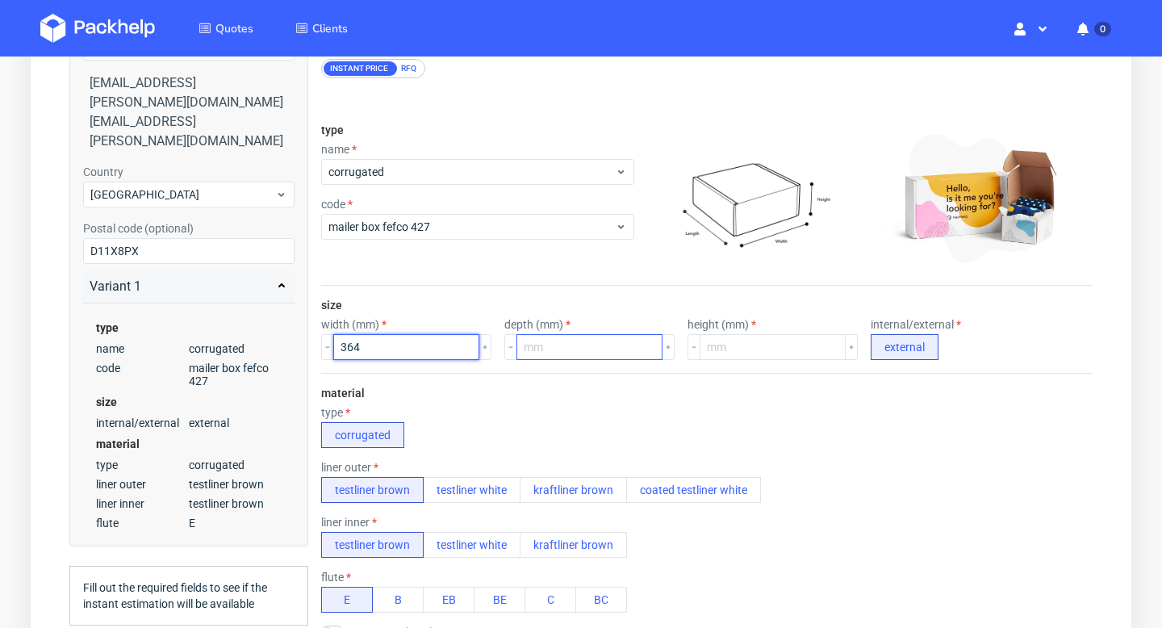
type input "364"
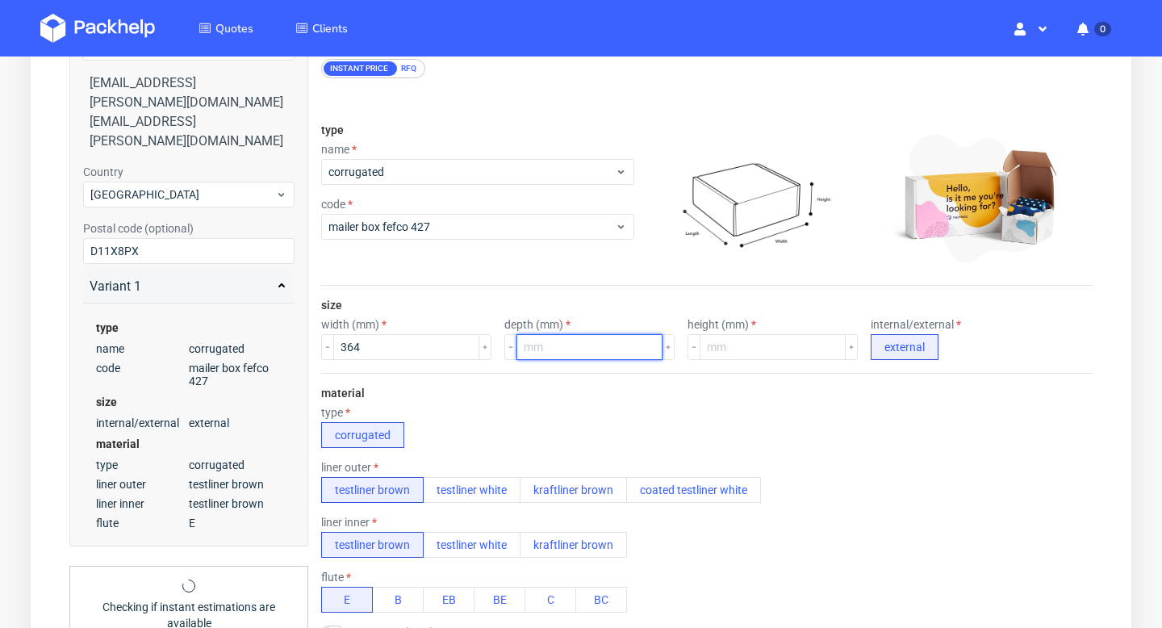
click at [546, 347] on input "number" at bounding box center [590, 347] width 146 height 26
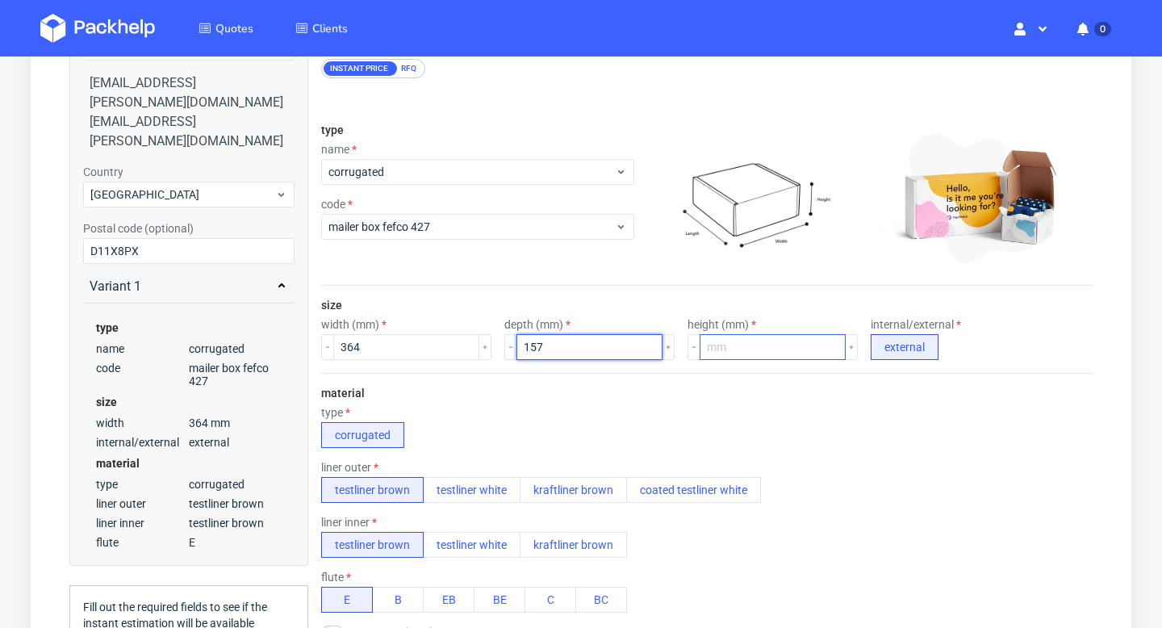
type input "157"
click at [700, 339] on input "number" at bounding box center [773, 347] width 146 height 26
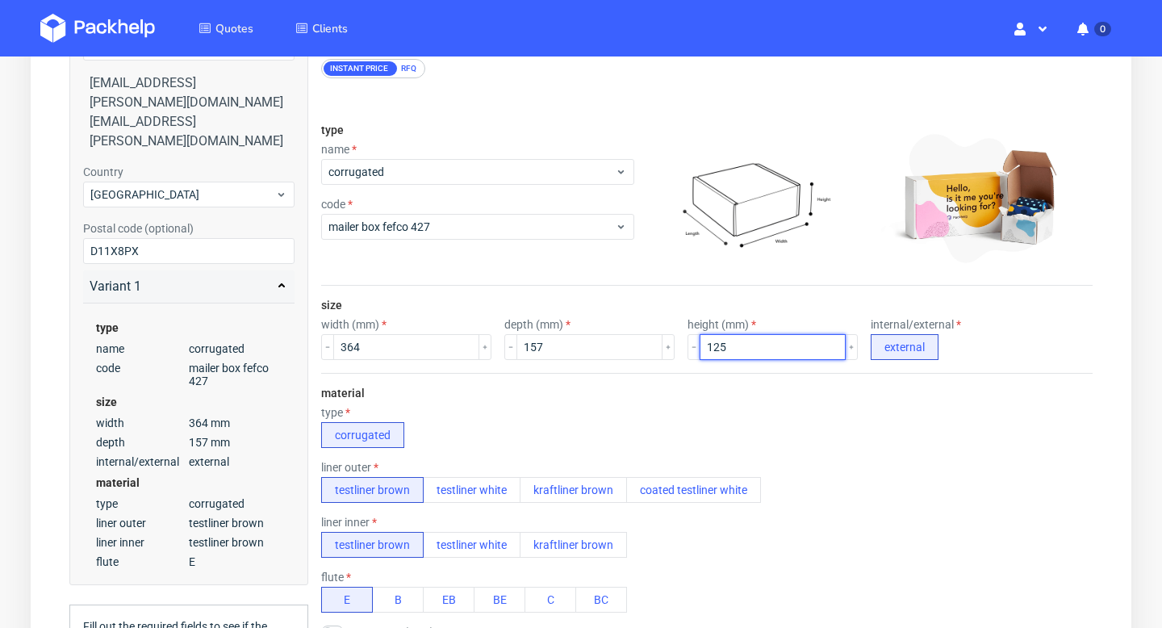
type input "125"
click at [624, 438] on div "type corrugated" at bounding box center [707, 427] width 772 height 42
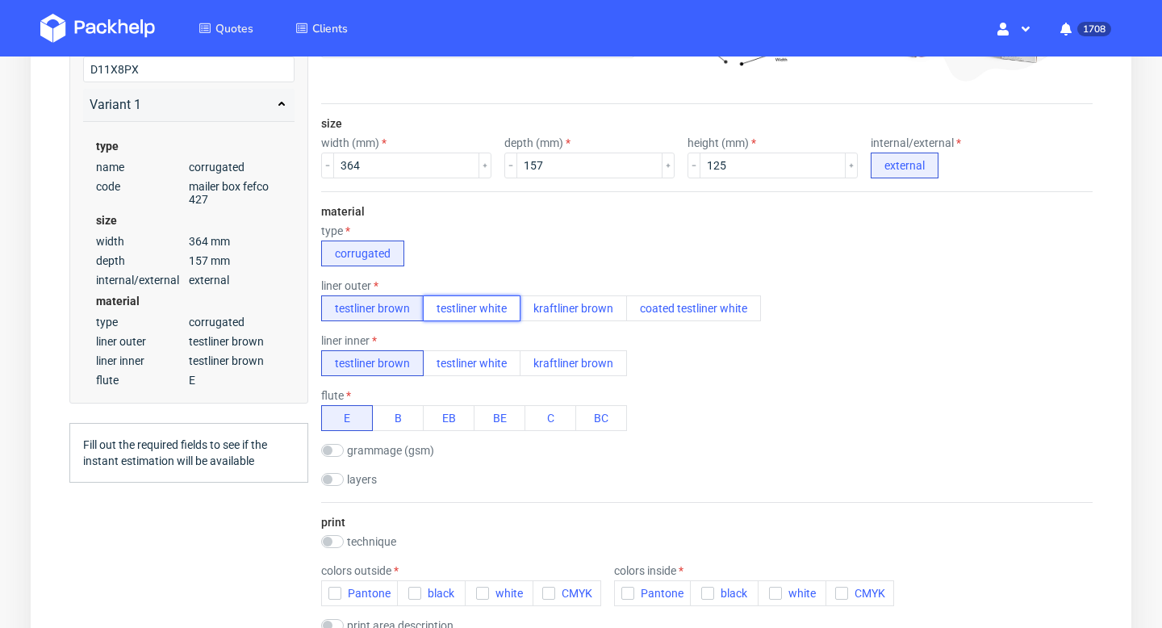
click at [481, 308] on button "testliner white" at bounding box center [472, 308] width 98 height 26
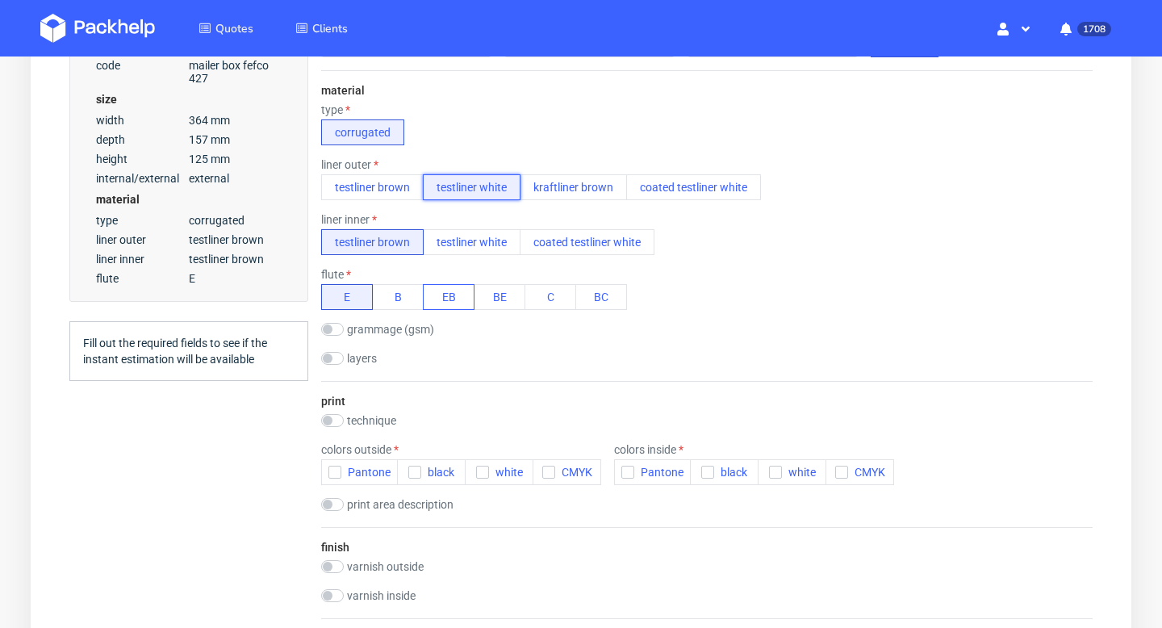
scroll to position [503, 0]
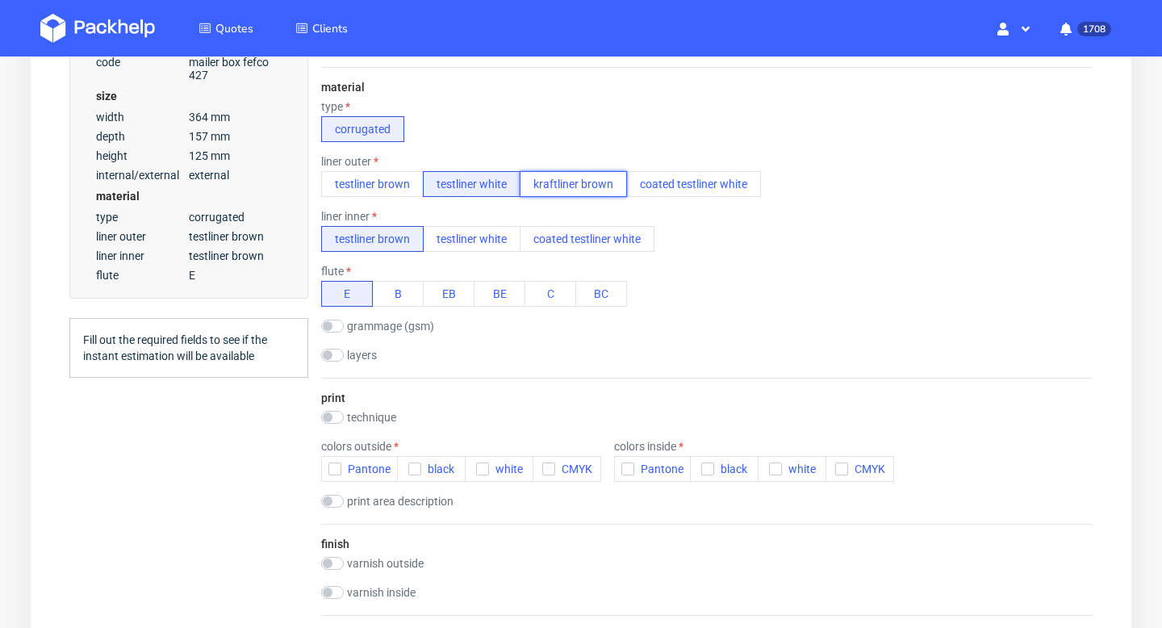
click at [576, 176] on button "kraftliner brown" at bounding box center [573, 184] width 107 height 26
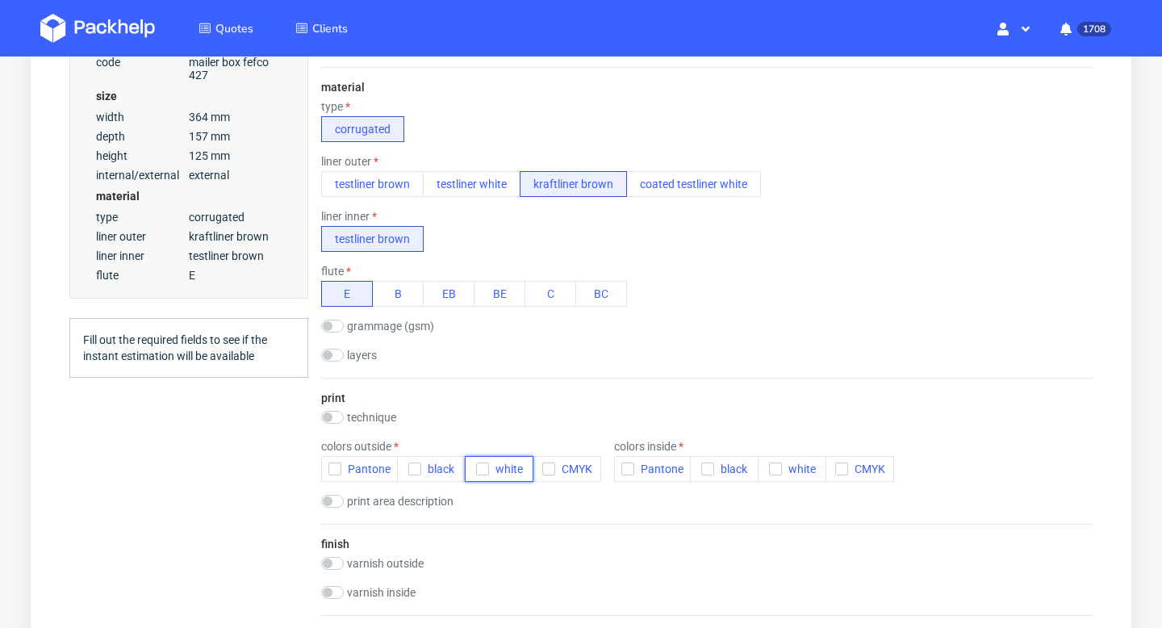
click at [481, 471] on icon "button" at bounding box center [482, 468] width 11 height 11
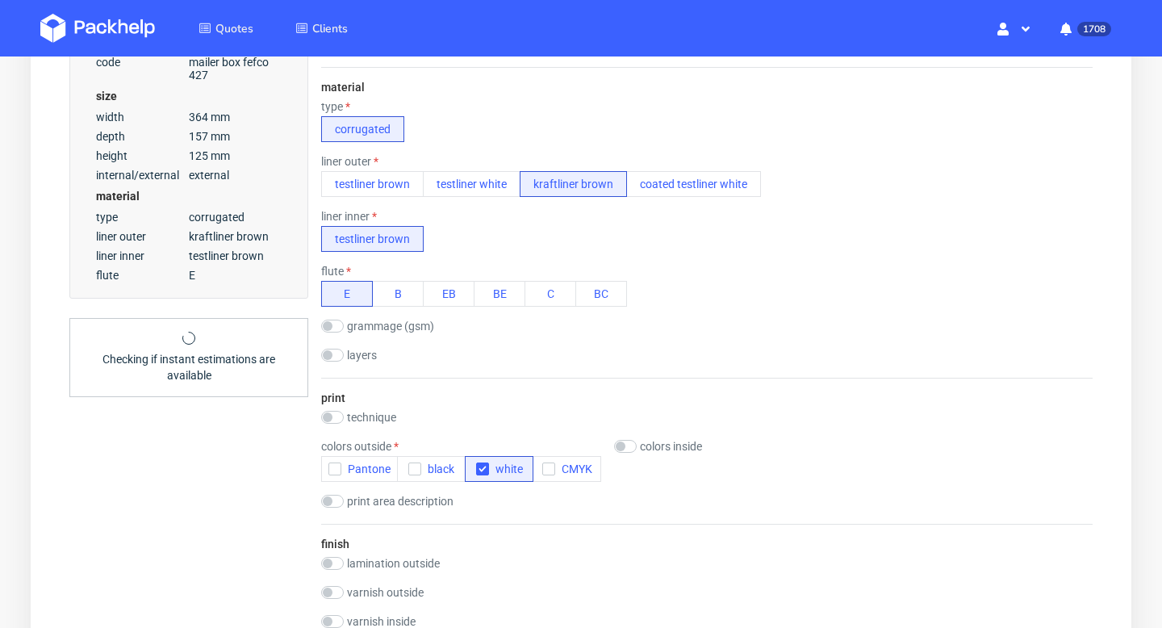
click at [370, 416] on label "technique" at bounding box center [371, 417] width 49 height 13
checkbox input "true"
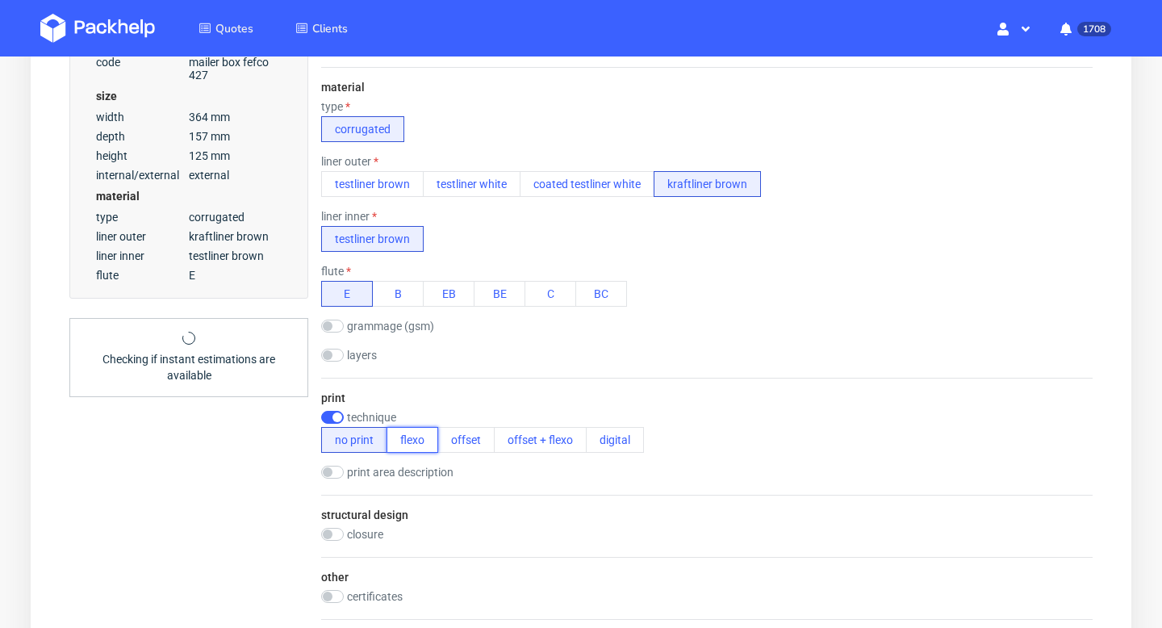
click at [417, 442] on button "flexo" at bounding box center [413, 440] width 52 height 26
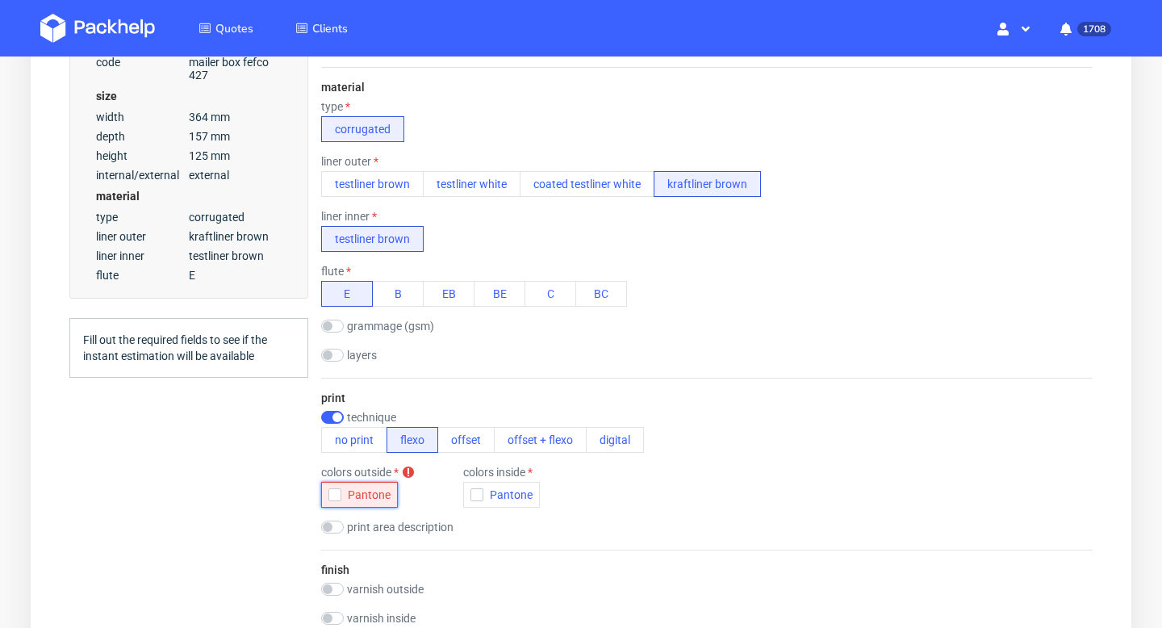
click at [342, 490] on span "Pantone" at bounding box center [365, 494] width 49 height 13
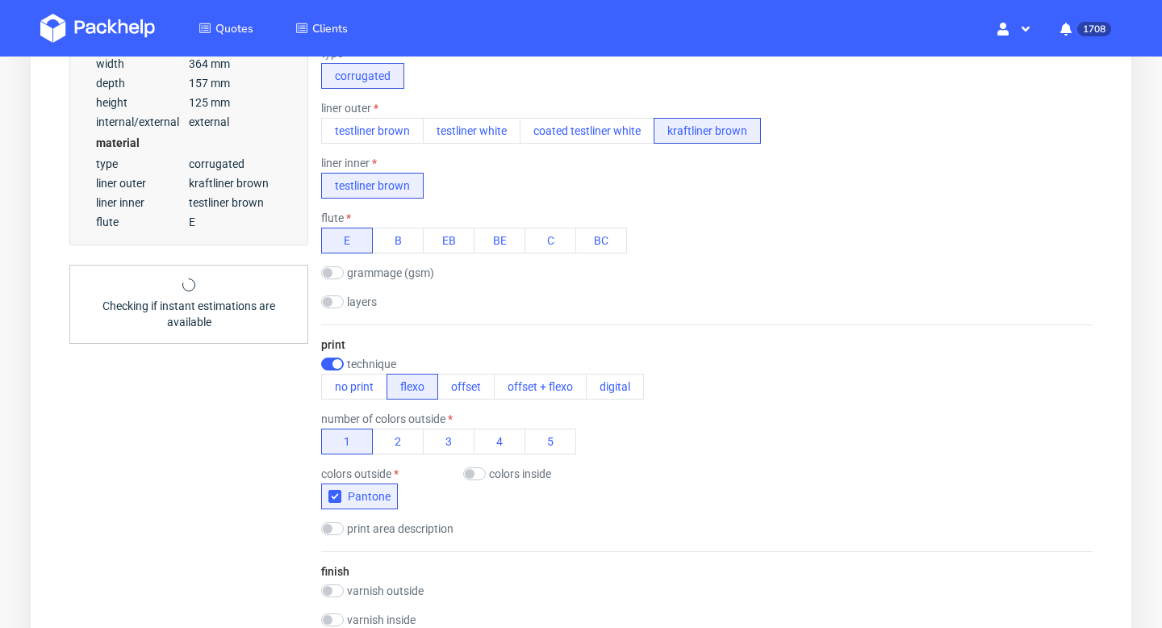
scroll to position [863, 0]
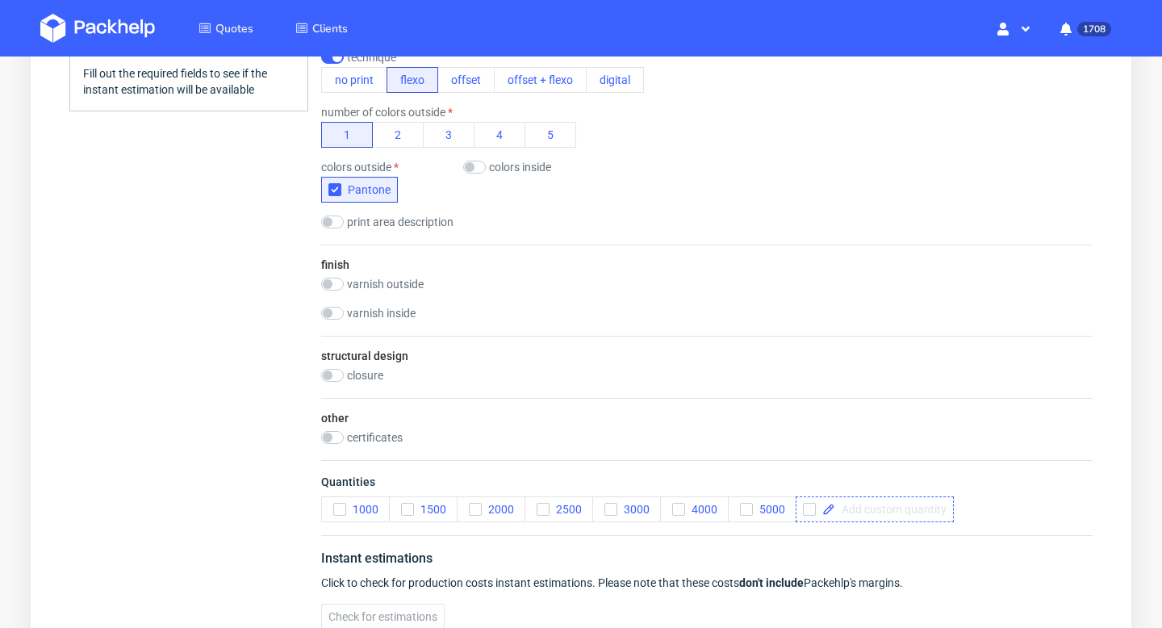
click at [870, 516] on div at bounding box center [875, 509] width 158 height 26
click at [954, 488] on span "Quantities" at bounding box center [707, 485] width 772 height 23
checkbox input "true"
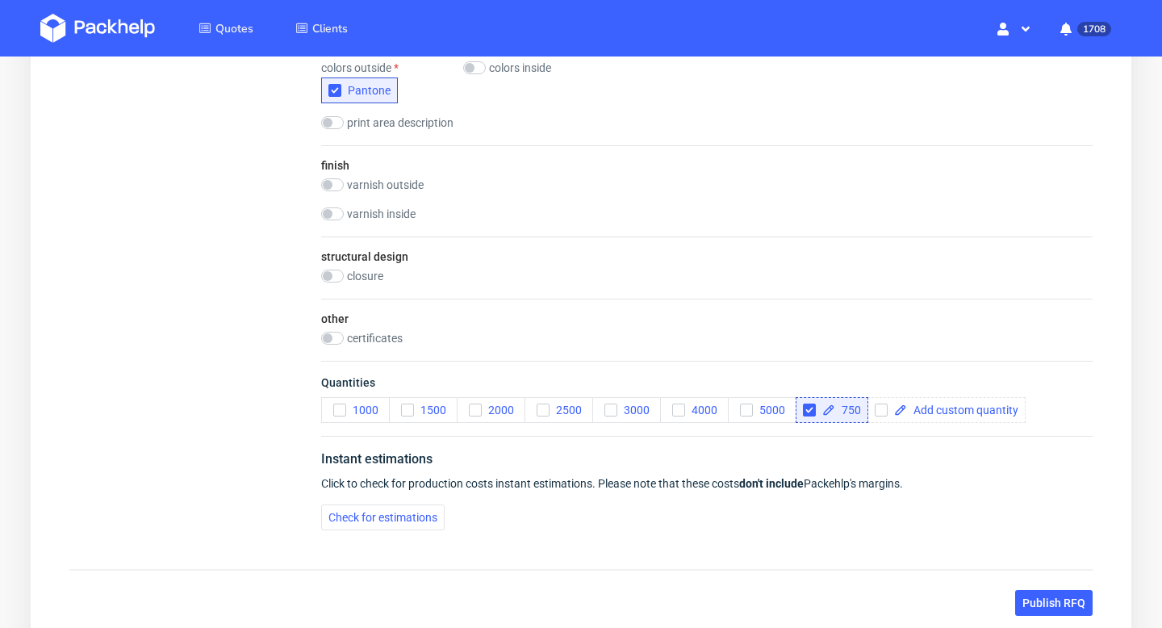
scroll to position [1080, 0]
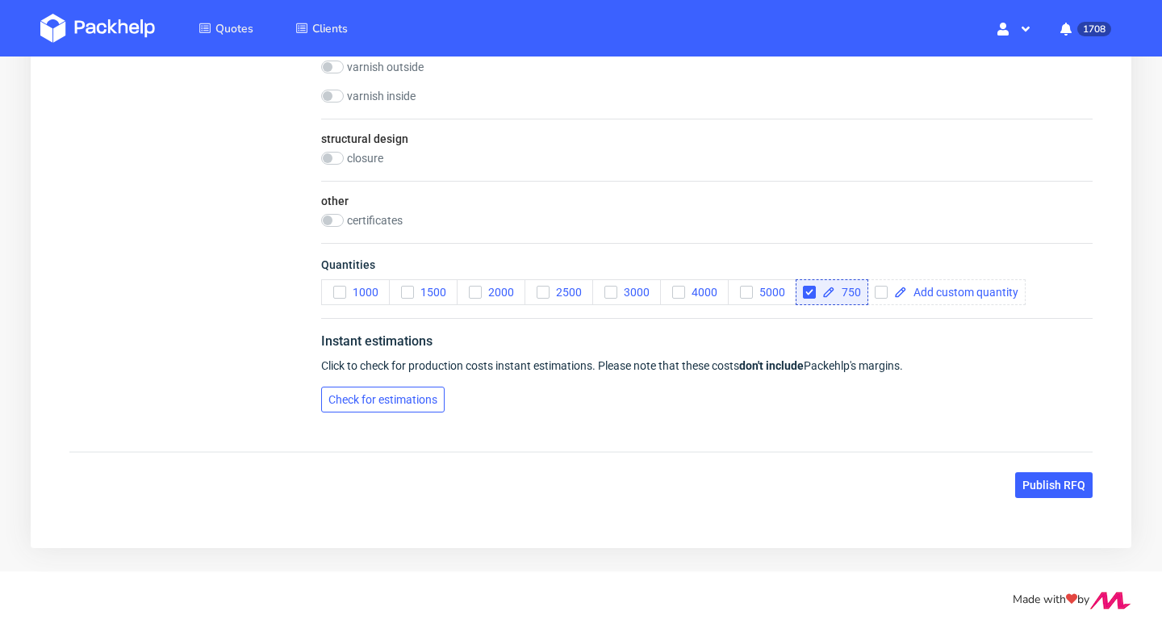
click at [412, 396] on span "Check for estimations" at bounding box center [383, 399] width 109 height 11
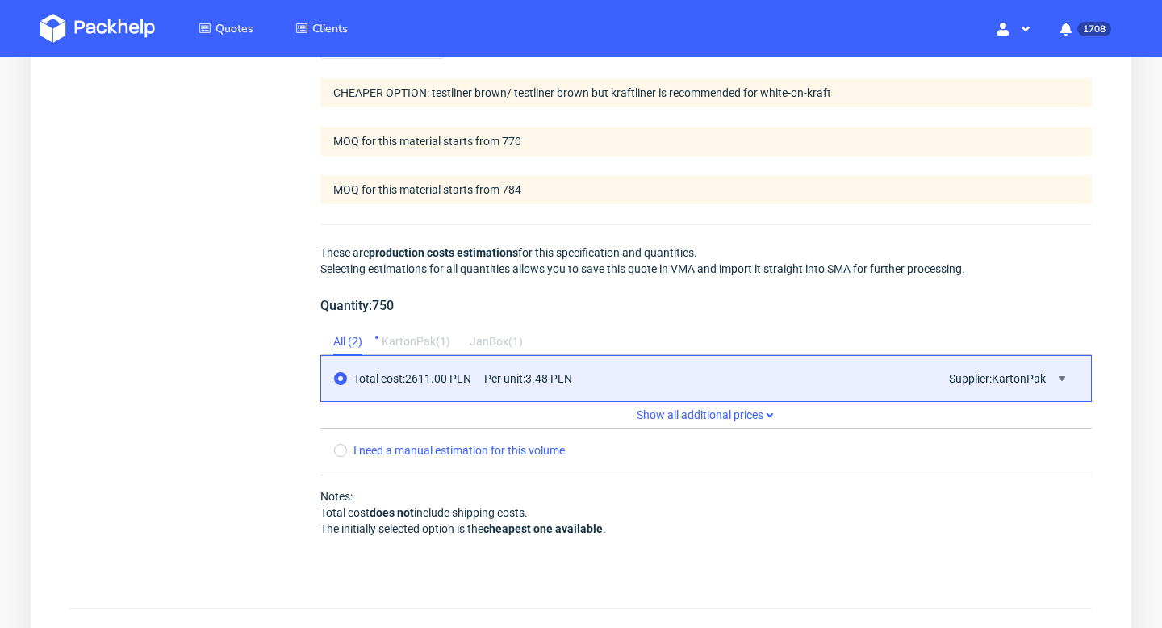
scroll to position [1444, 0]
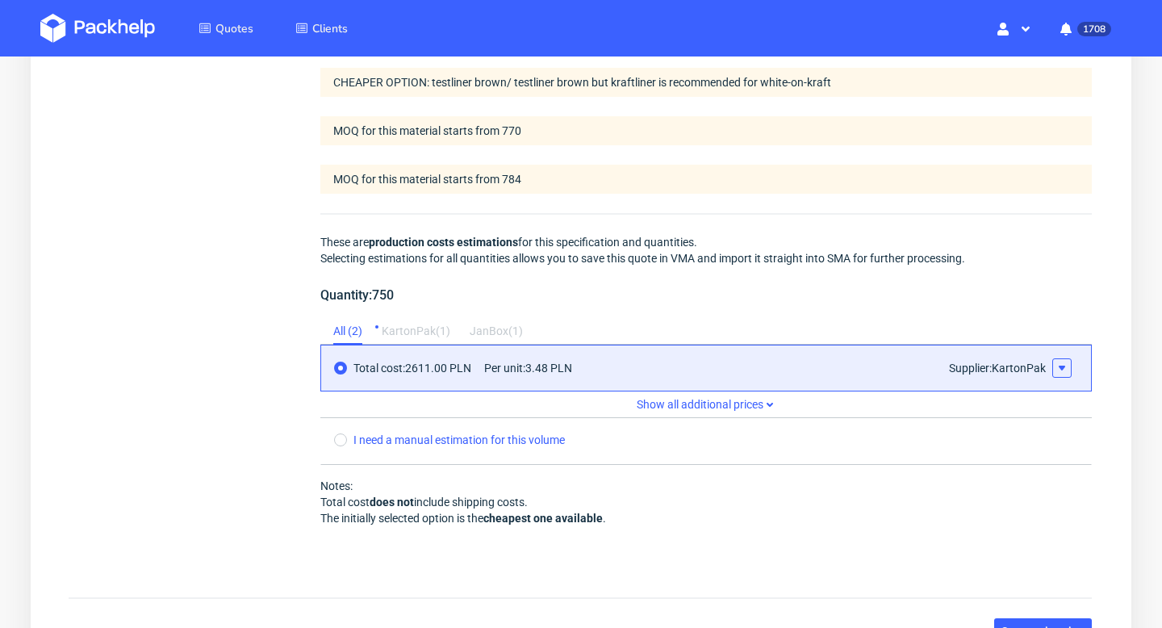
click at [1061, 368] on use at bounding box center [1062, 368] width 6 height 5
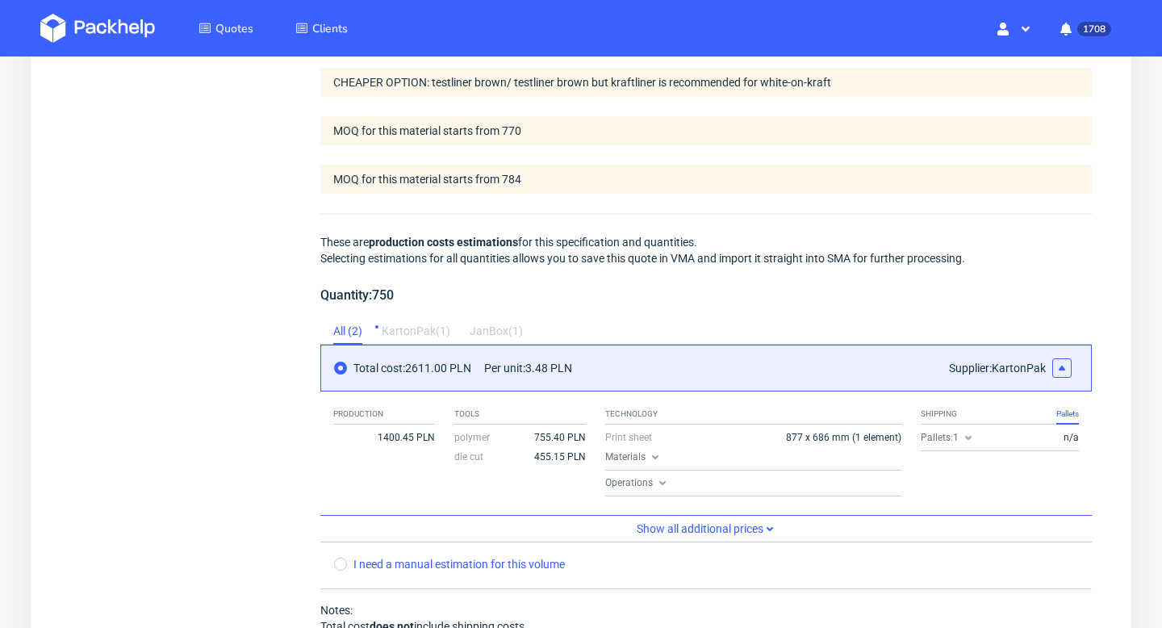
click at [972, 442] on icon at bounding box center [968, 437] width 13 height 13
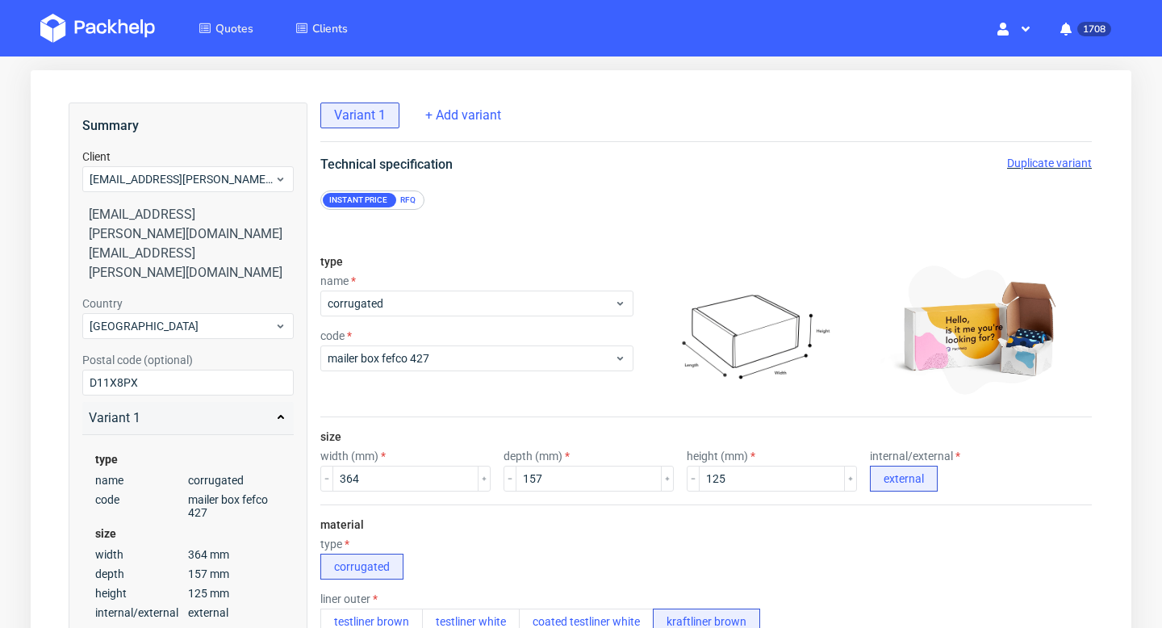
scroll to position [0, 0]
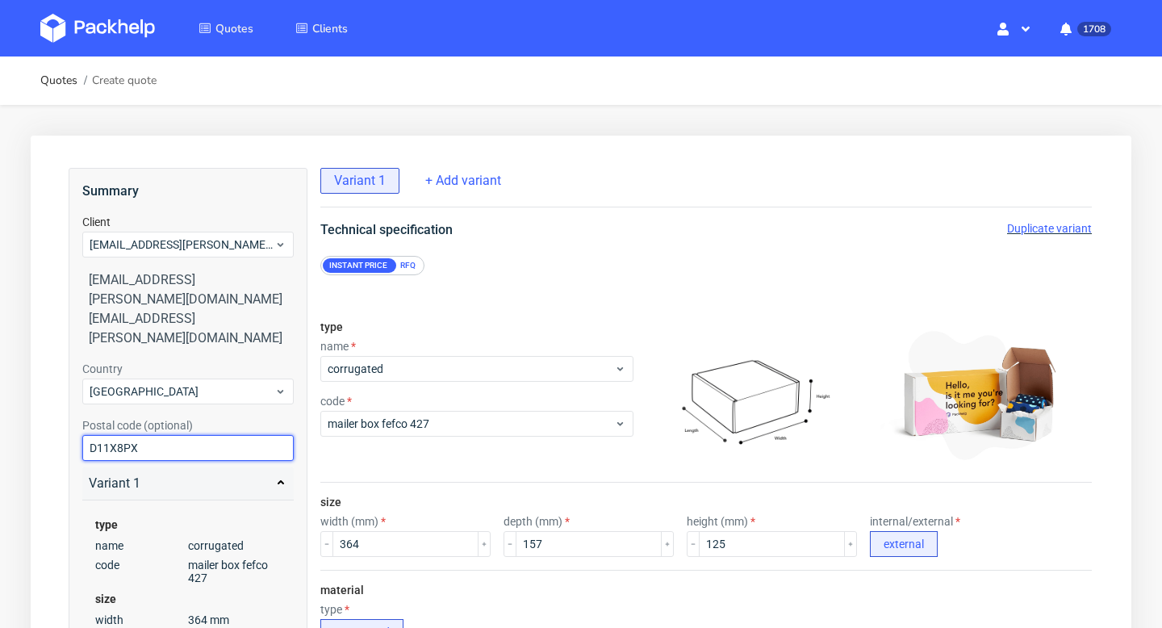
click at [159, 435] on input "D11X8PX" at bounding box center [187, 448] width 211 height 26
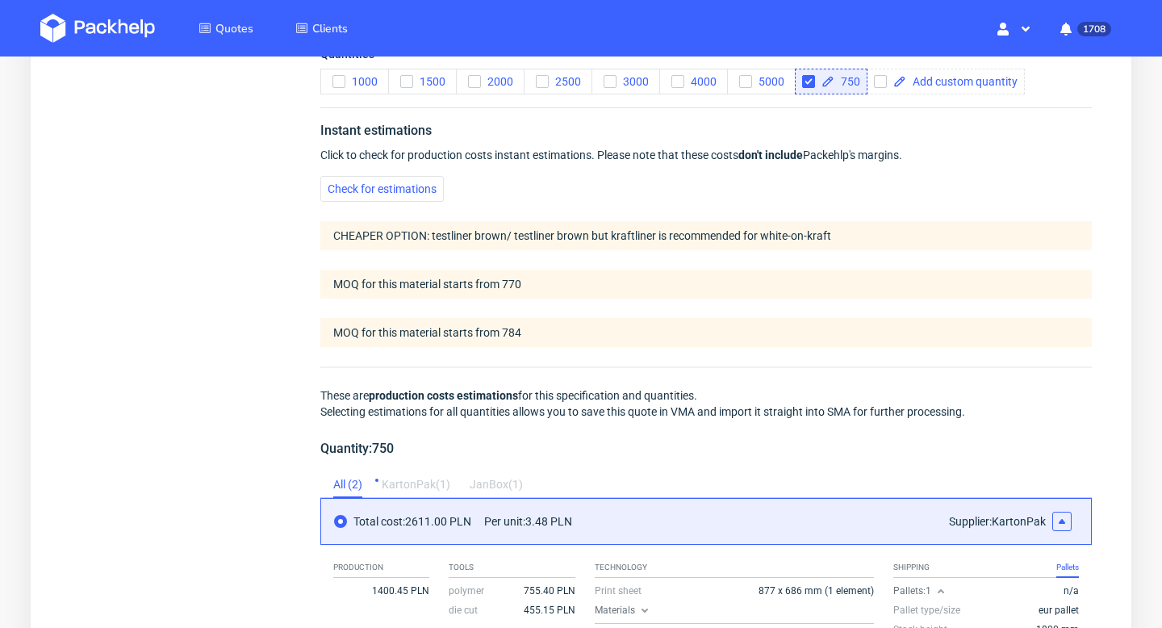
scroll to position [1206, 0]
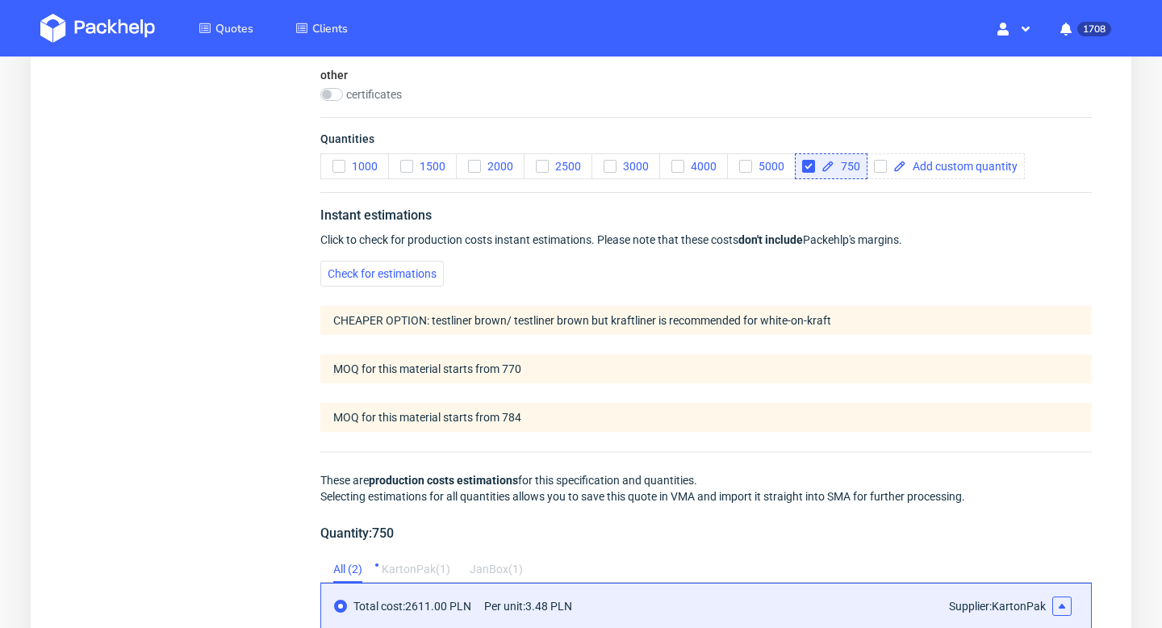
click at [414, 259] on div "Instant estimations Click to check for production costs instant estimations. Pl…" at bounding box center [706, 598] width 772 height 813
click at [414, 268] on span "Check for estimations" at bounding box center [382, 273] width 109 height 11
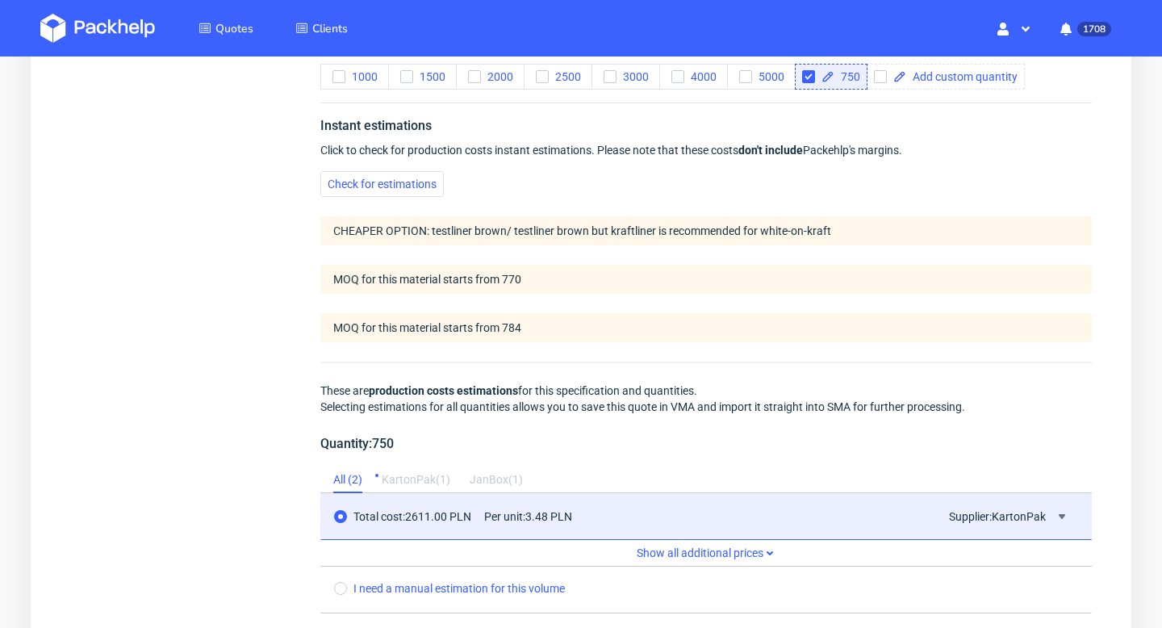
scroll to position [1586, 0]
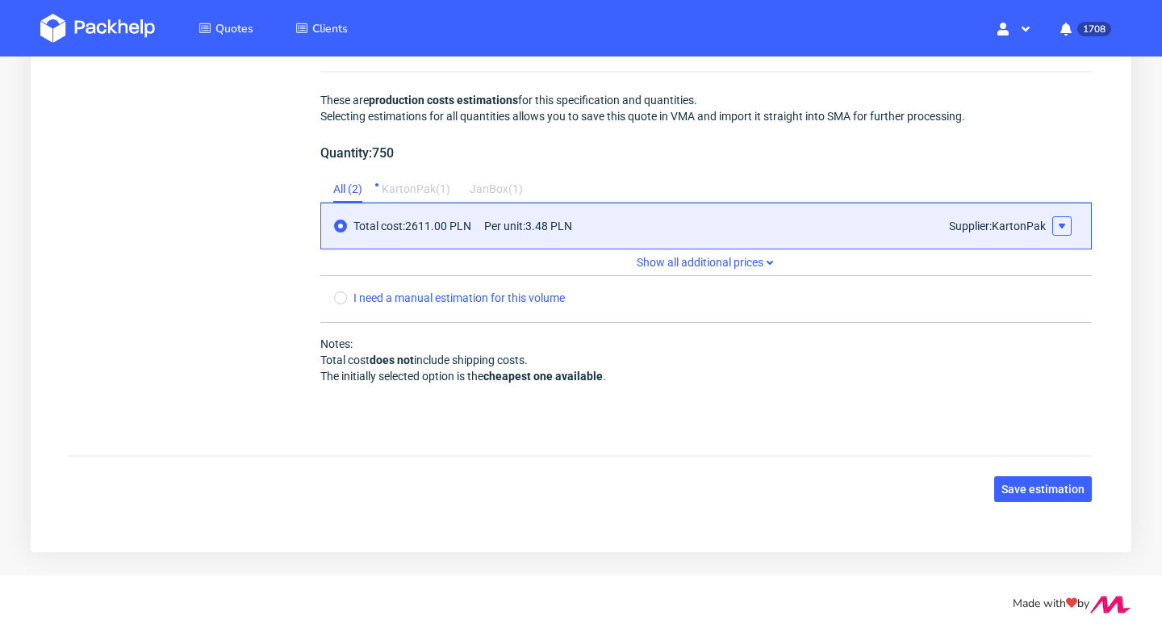
click at [1063, 220] on icon at bounding box center [1062, 226] width 13 height 13
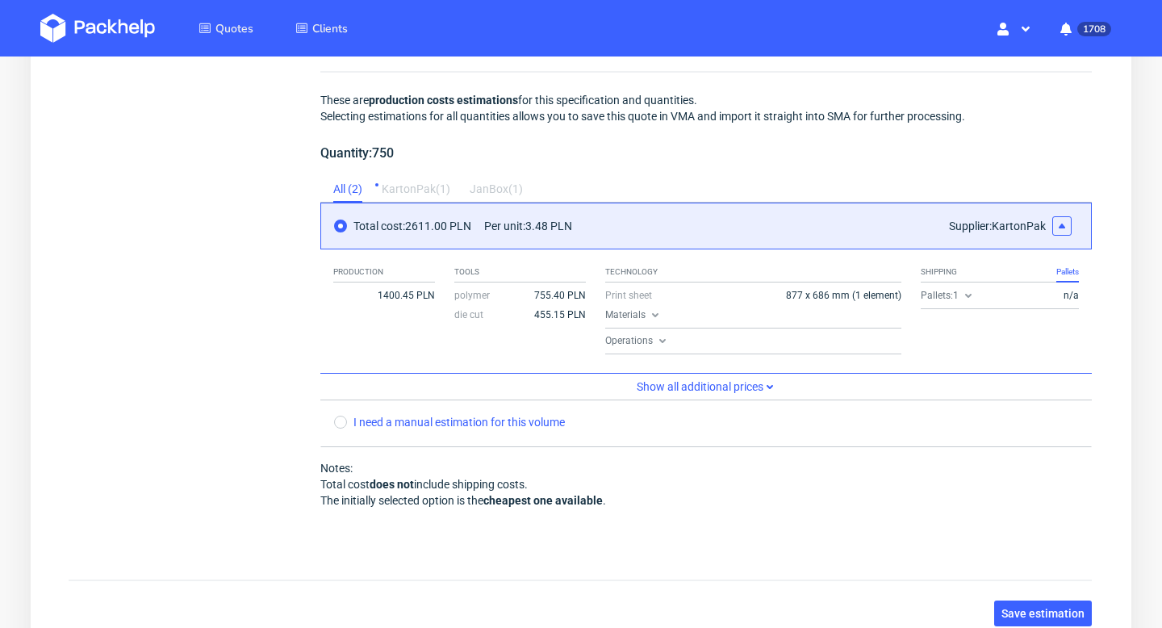
click at [967, 298] on icon at bounding box center [968, 295] width 13 height 13
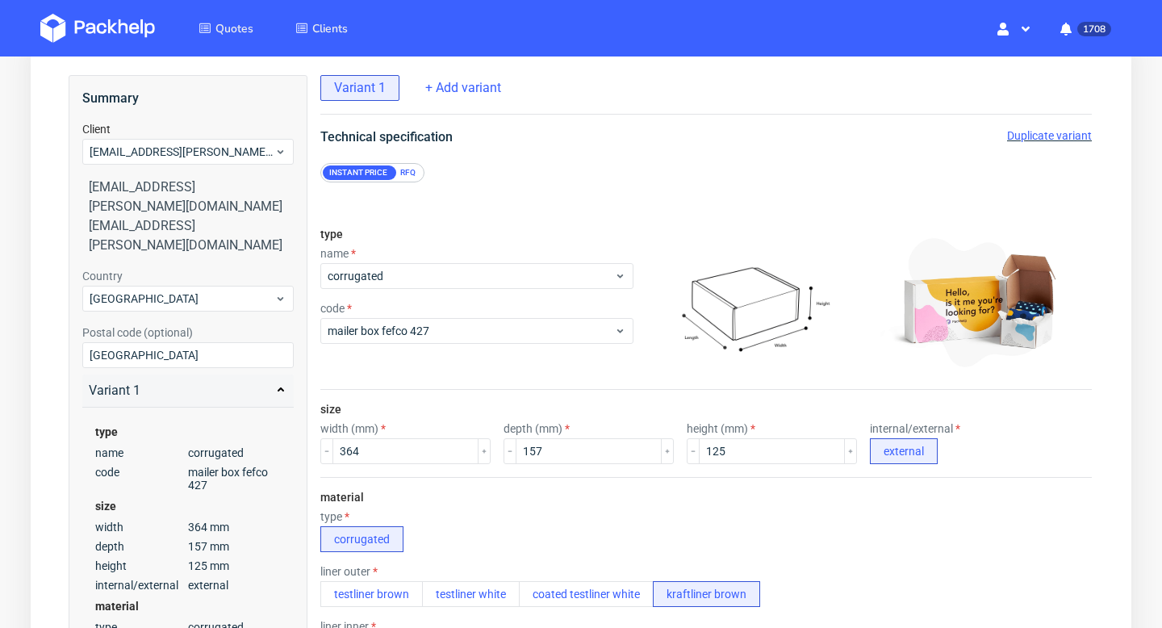
scroll to position [0, 0]
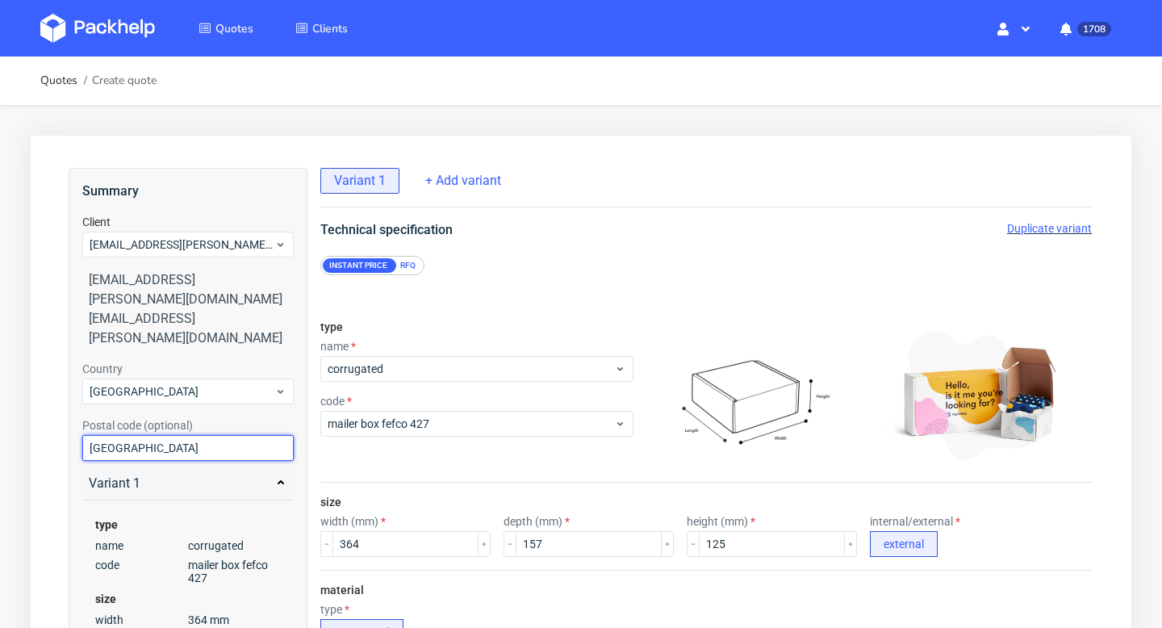
click at [134, 435] on input "Dublin" at bounding box center [187, 448] width 211 height 26
paste input "aisling.odonoghue@gmail.com"
type input "aisling.odonoghue@gmail.com"
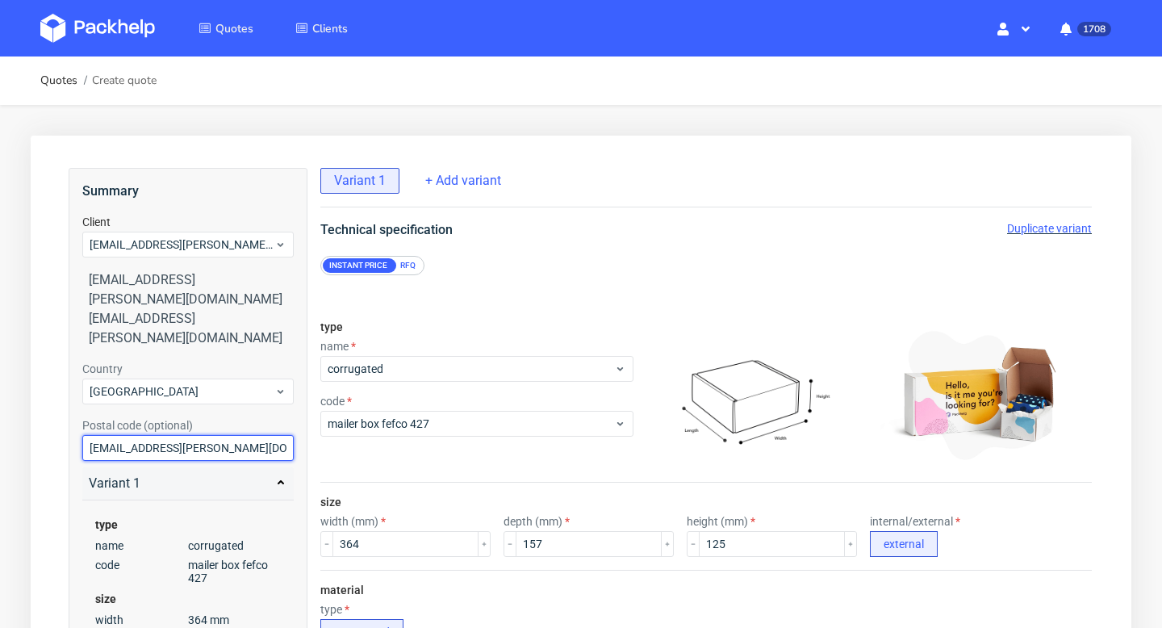
click at [147, 435] on input "aisling.odonoghue@gmail.com" at bounding box center [187, 448] width 211 height 26
paste input "D"
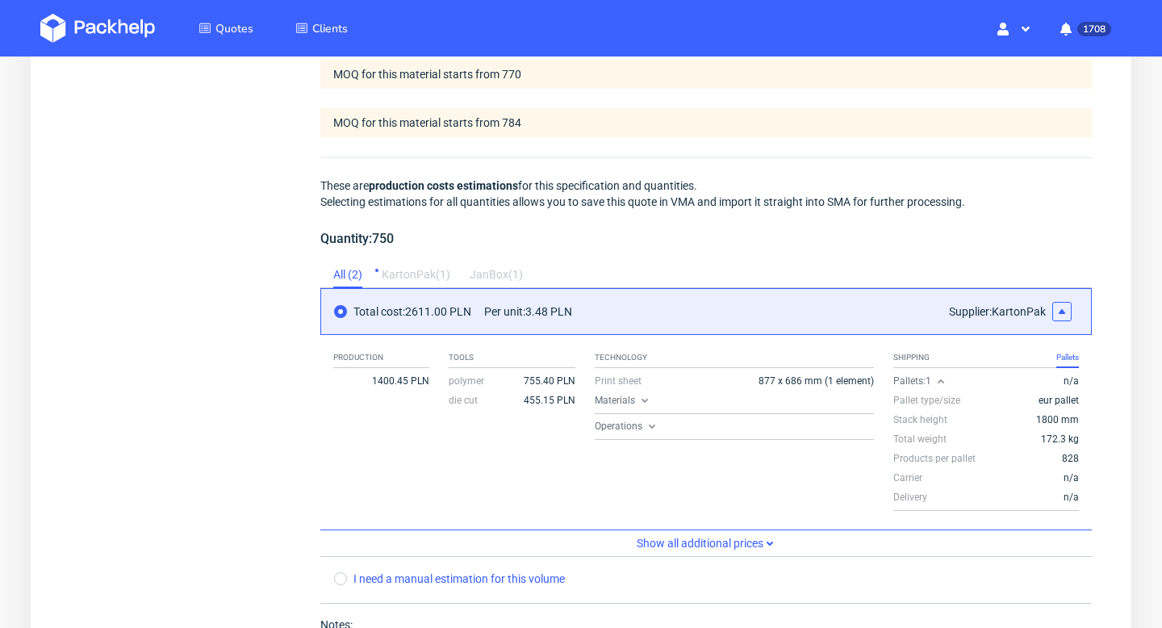
scroll to position [1785, 0]
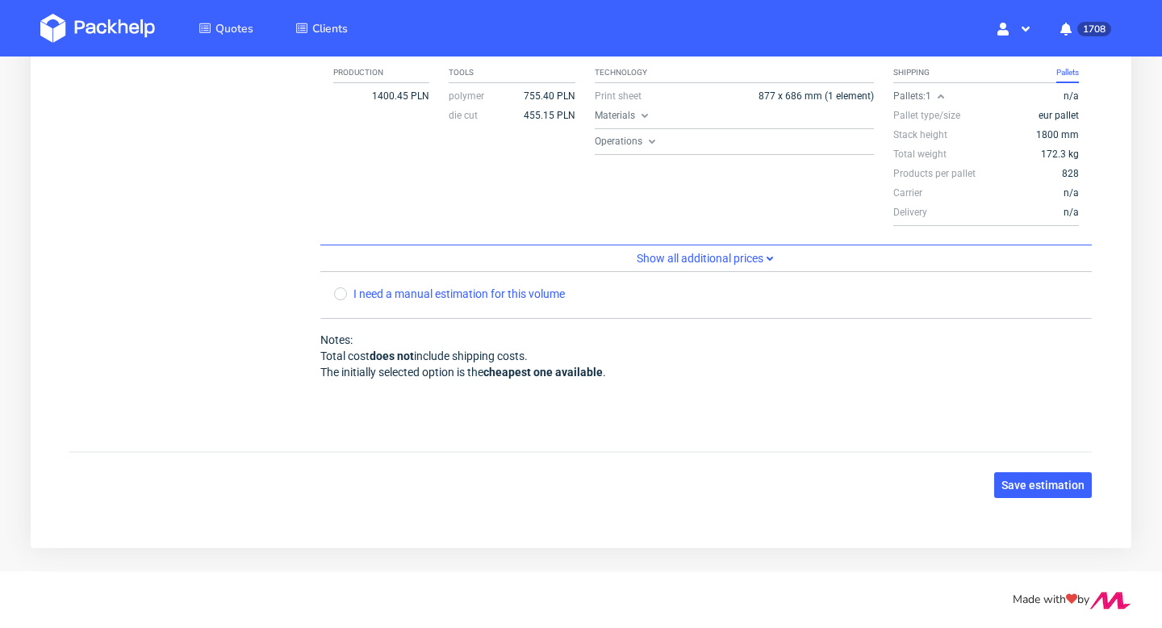
type input "D"
click at [427, 354] on div "Notes: Total cost does not include shipping costs. The initially selected optio…" at bounding box center [706, 356] width 772 height 48
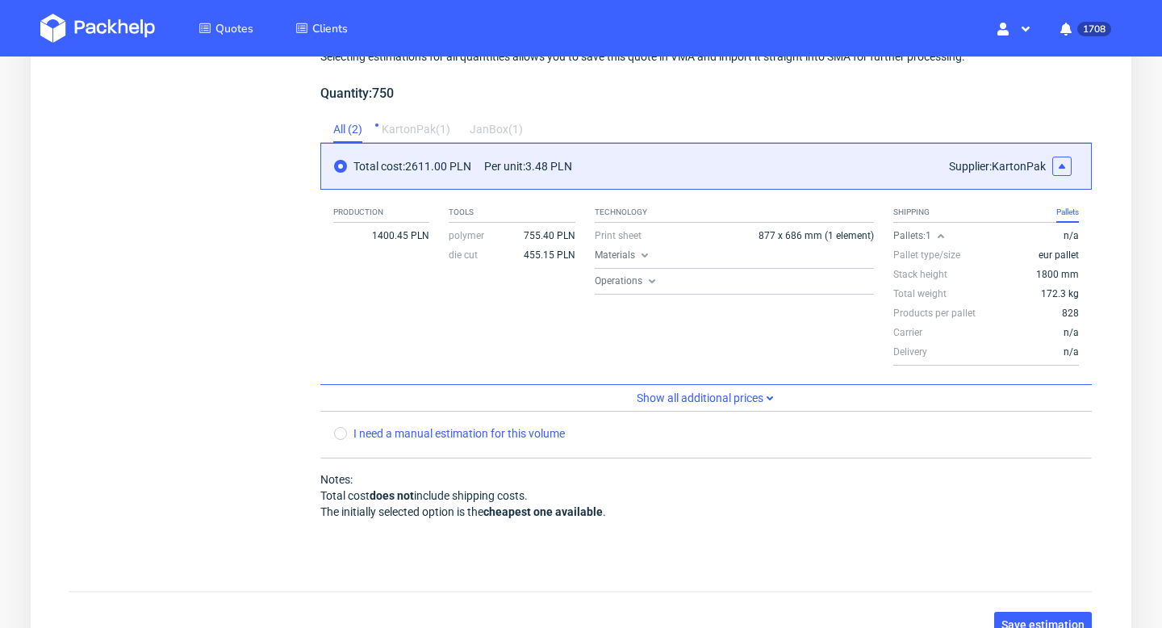
scroll to position [1473, 0]
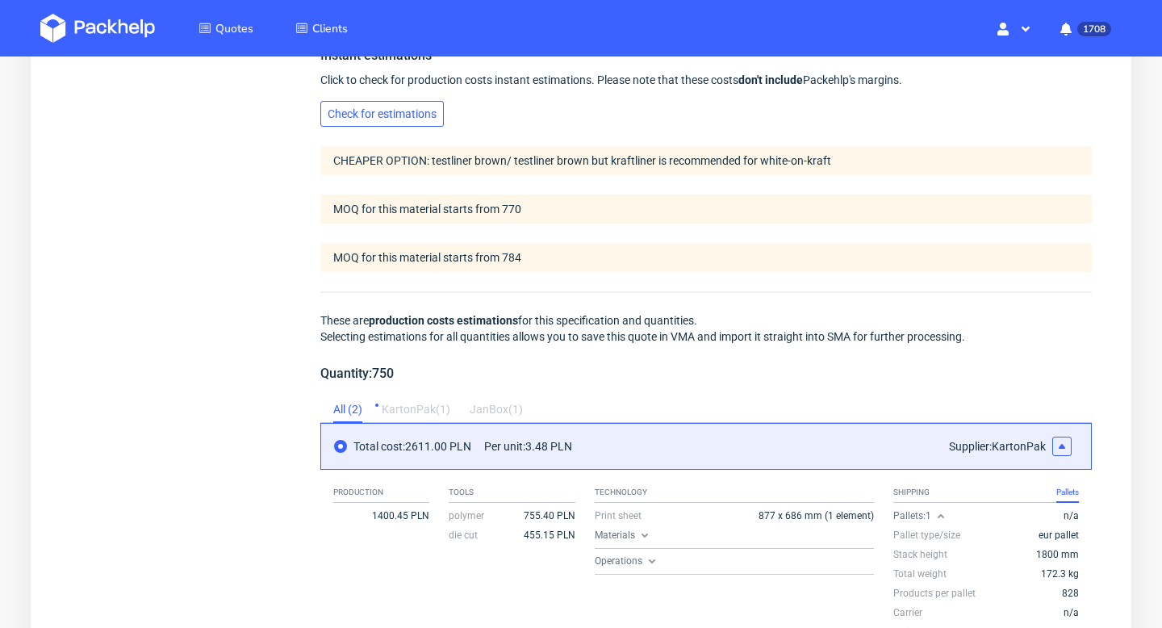
click at [363, 114] on span "Check for estimations" at bounding box center [382, 113] width 109 height 11
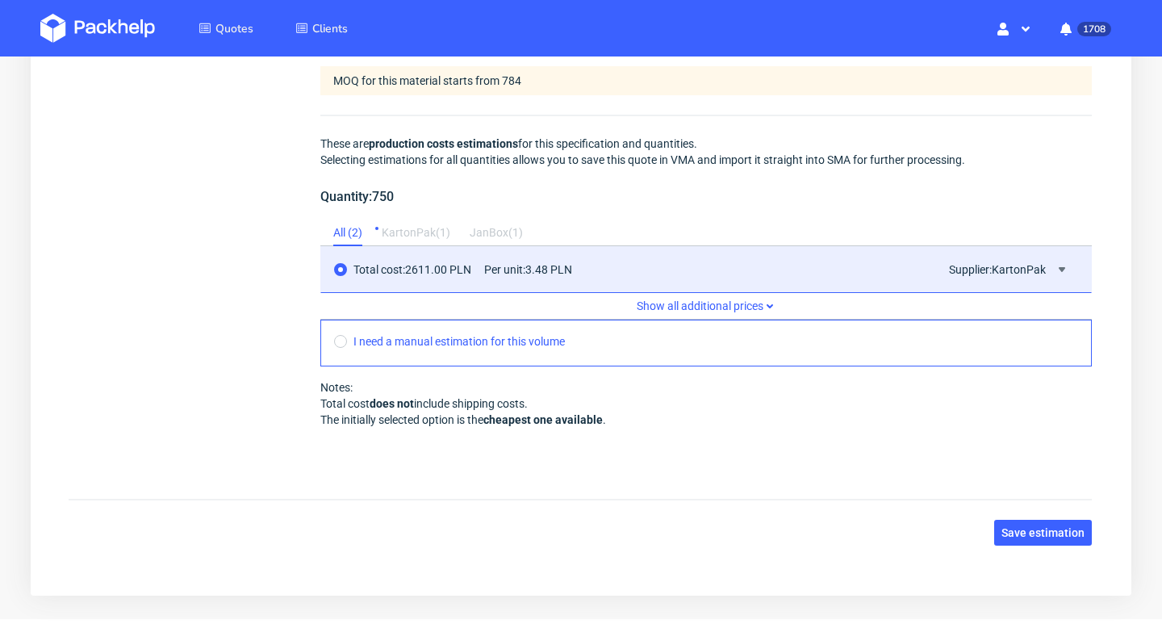
scroll to position [1544, 0]
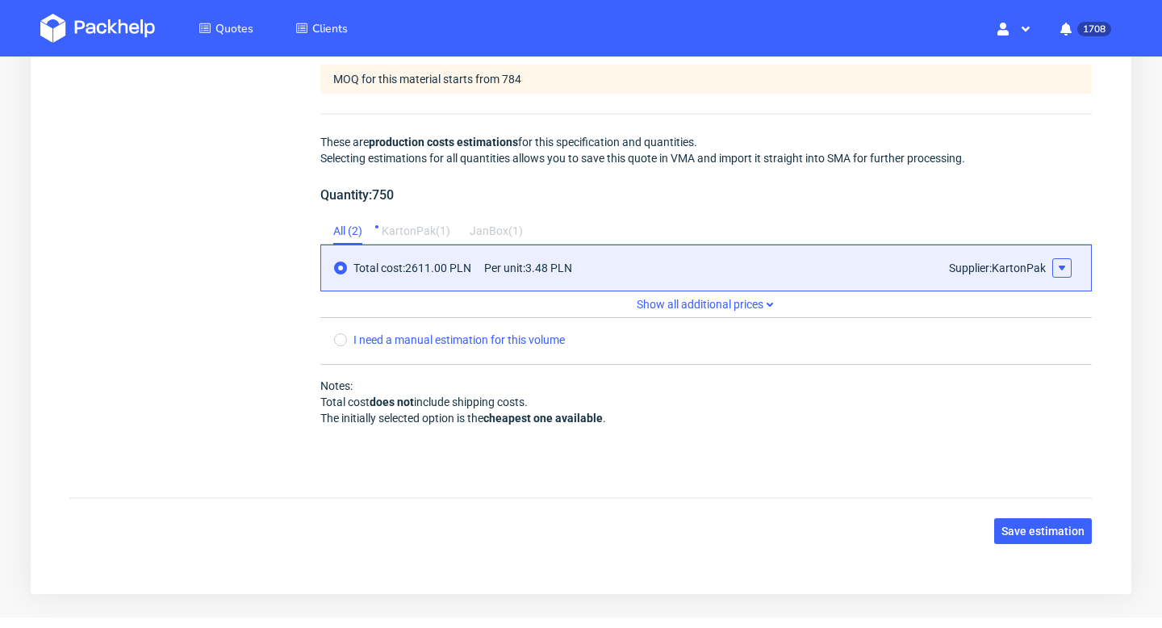
click at [1055, 261] on button at bounding box center [1062, 267] width 19 height 19
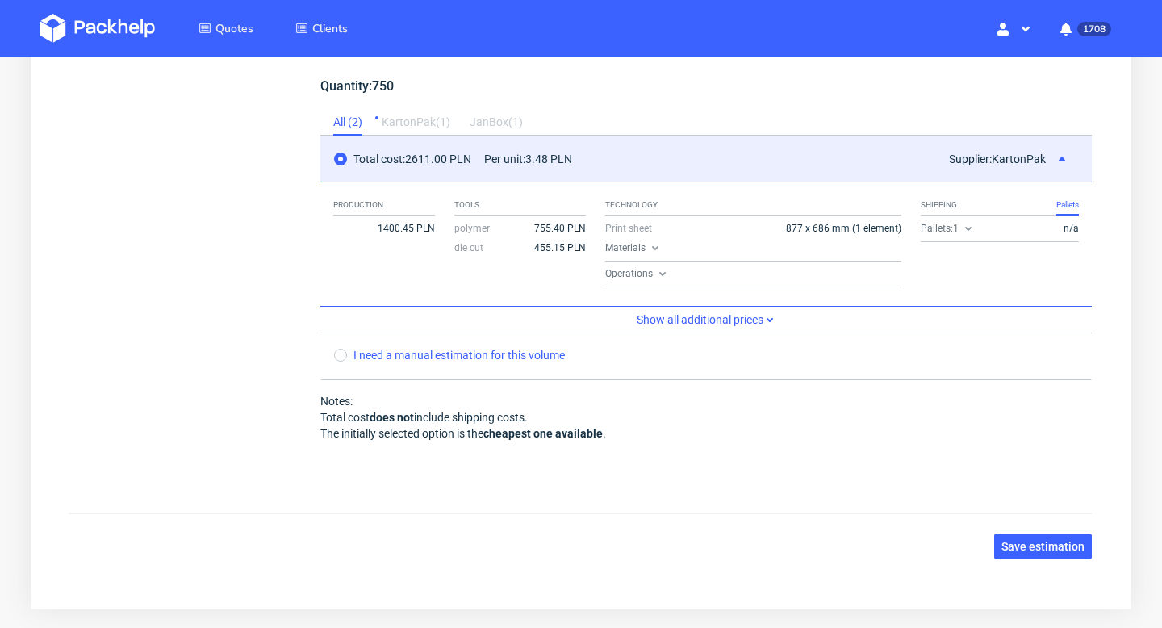
scroll to position [1714, 0]
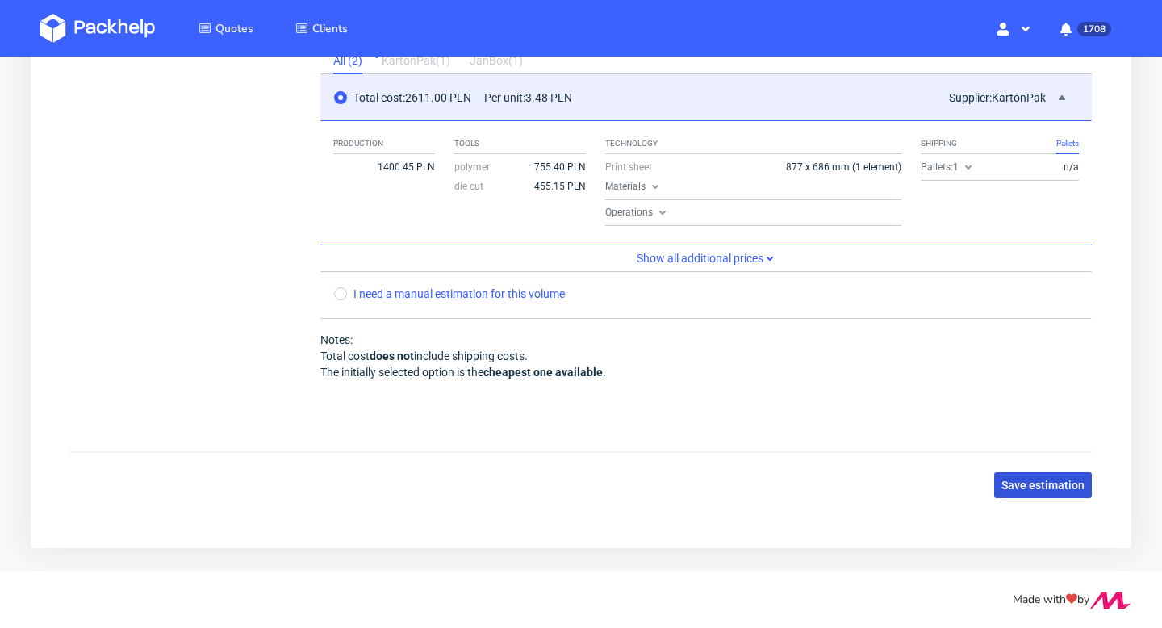
click at [1074, 484] on span "Save estimation" at bounding box center [1043, 484] width 83 height 11
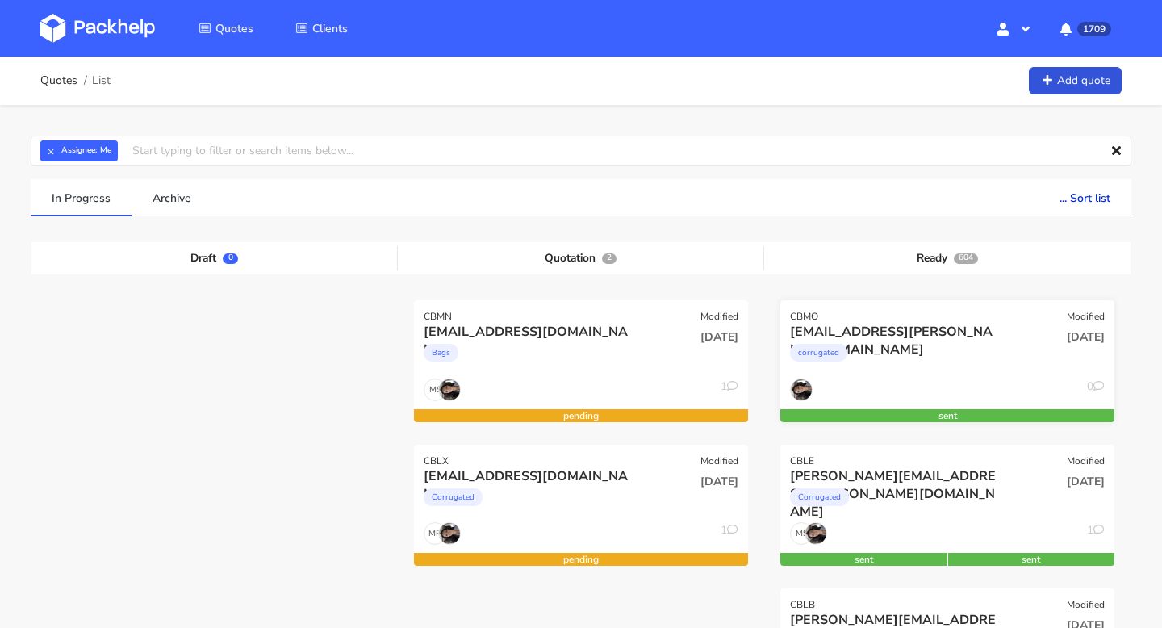
click at [919, 341] on div "corrugated" at bounding box center [897, 357] width 214 height 32
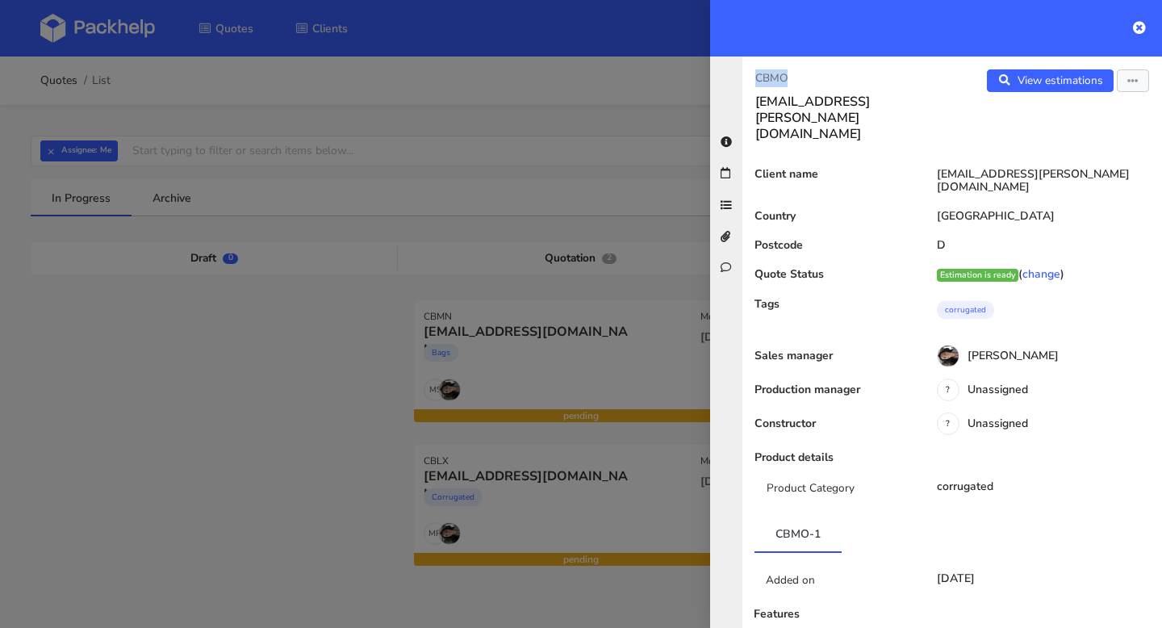
drag, startPoint x: 809, startPoint y: 69, endPoint x: 747, endPoint y: 70, distance: 61.4
click at [747, 70] on div "CBMO aisling.odonoghue@gmail.com" at bounding box center [848, 105] width 210 height 73
copy p "CBMO"
click at [1030, 75] on link "View estimations" at bounding box center [1050, 80] width 127 height 23
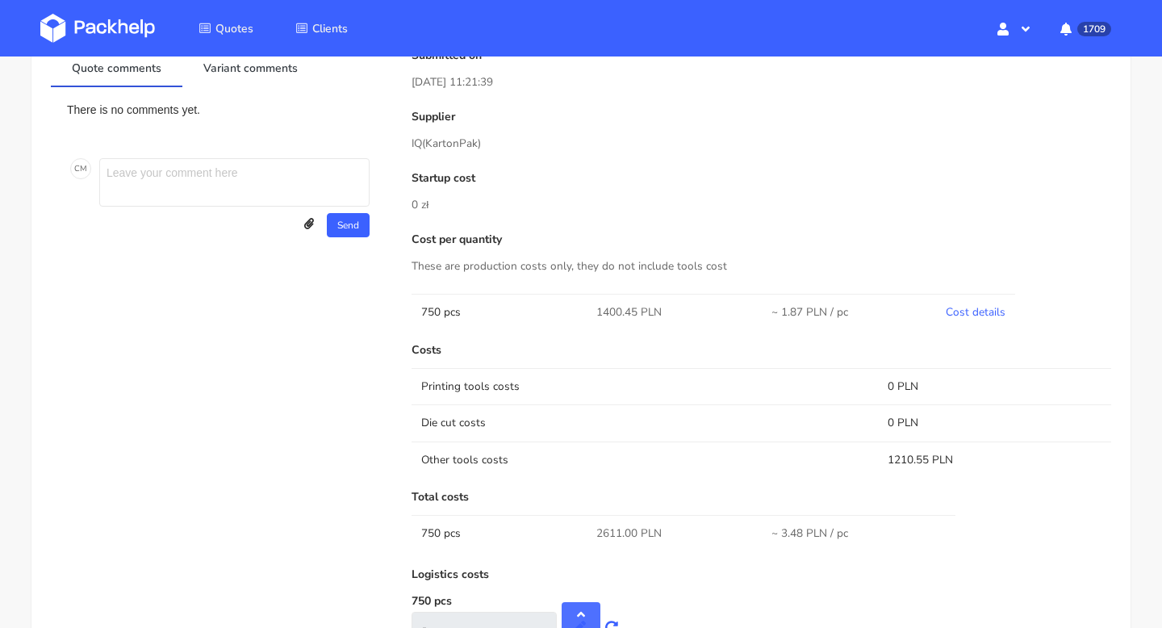
scroll to position [579, 0]
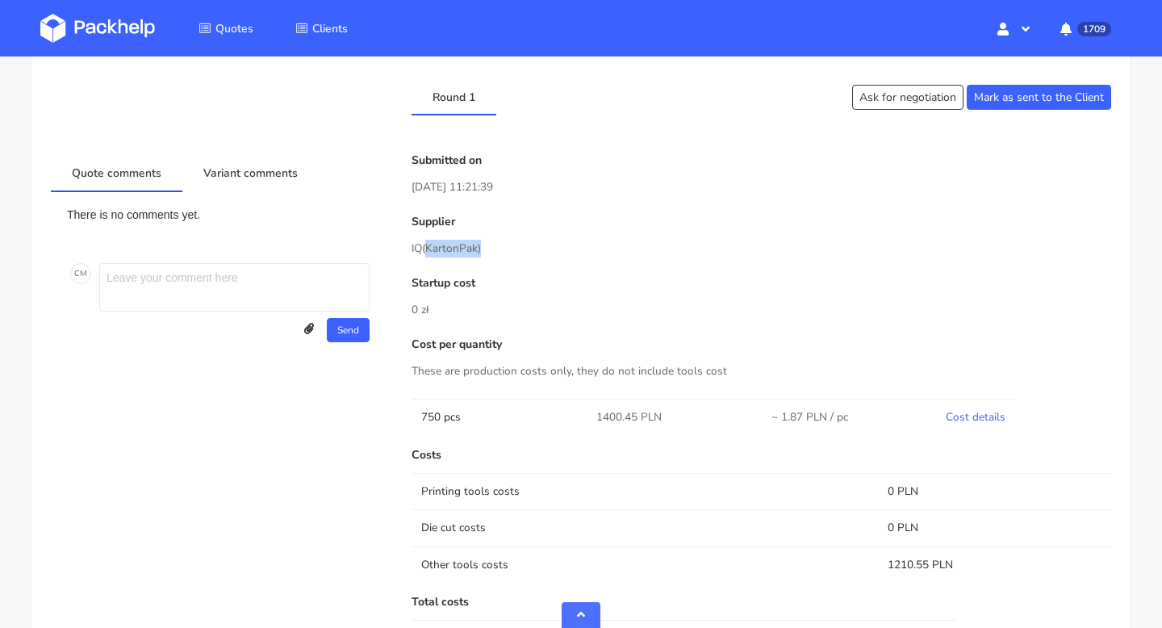
drag, startPoint x: 481, startPoint y: 246, endPoint x: 433, endPoint y: 249, distance: 48.5
click at [433, 249] on span "(KartonPak)" at bounding box center [451, 248] width 59 height 15
copy span "KartonPak)"
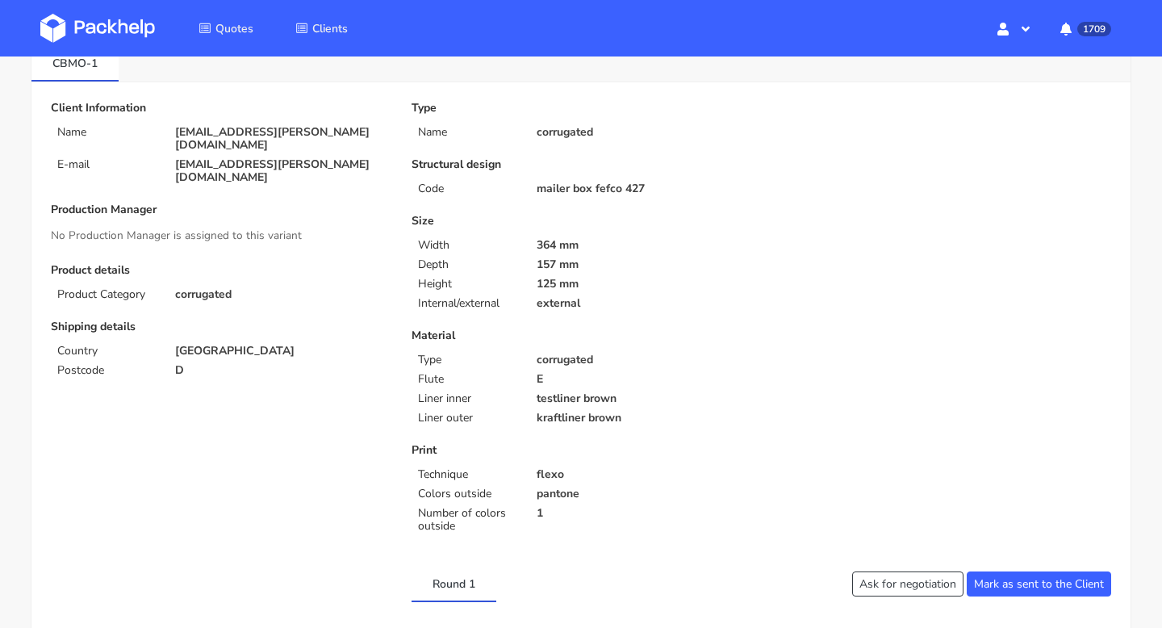
scroll to position [90, 0]
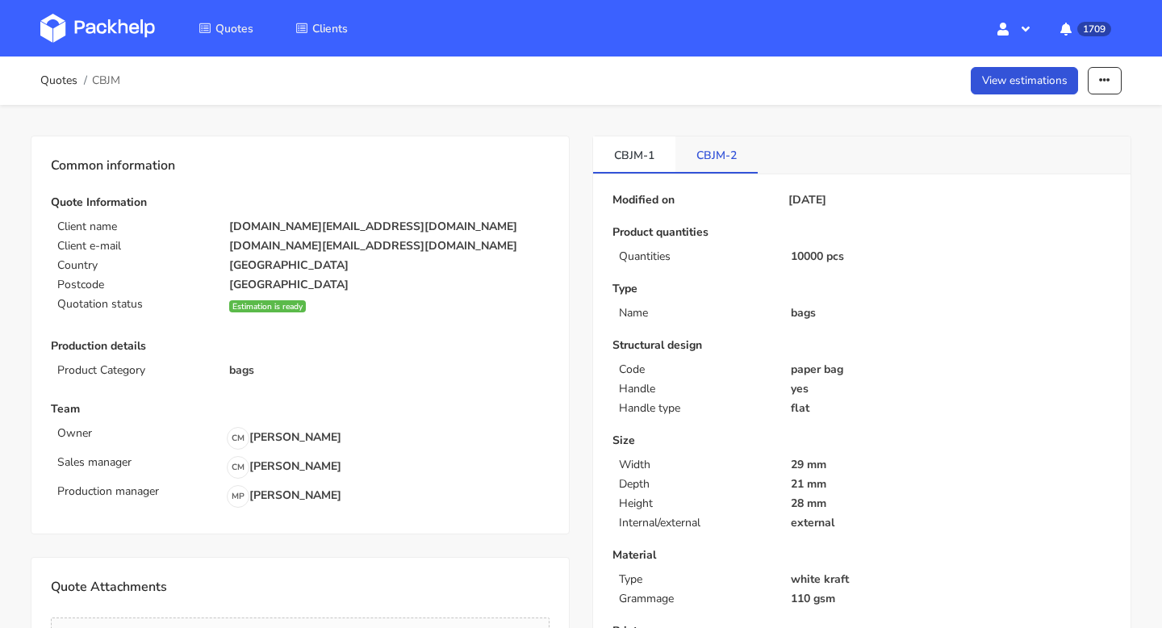
click at [712, 152] on link "CBJM-2" at bounding box center [717, 154] width 82 height 36
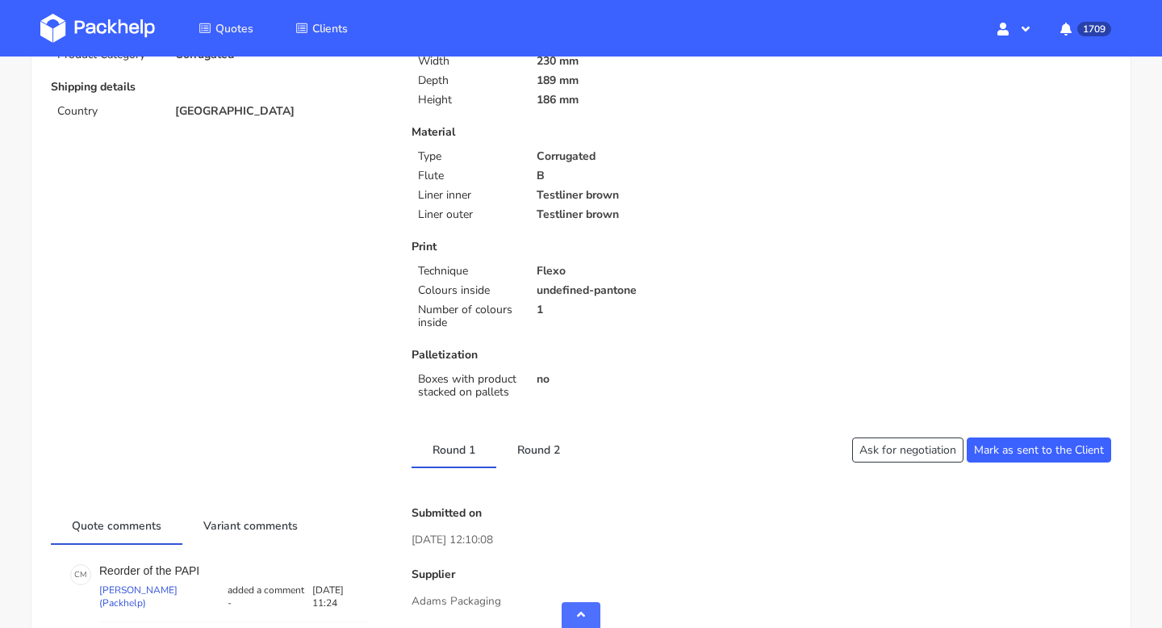
scroll to position [483, 0]
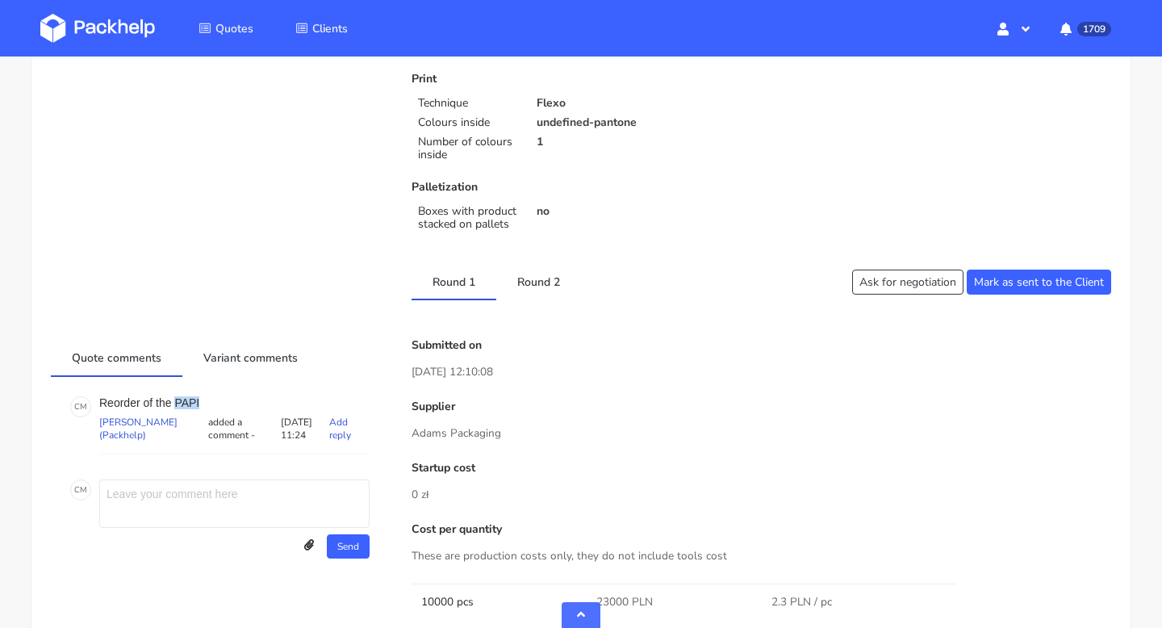
drag, startPoint x: 213, startPoint y: 400, endPoint x: 176, endPoint y: 400, distance: 37.1
click at [176, 400] on p "Reorder of the PAPI" at bounding box center [234, 402] width 270 height 13
copy p "PAPI"
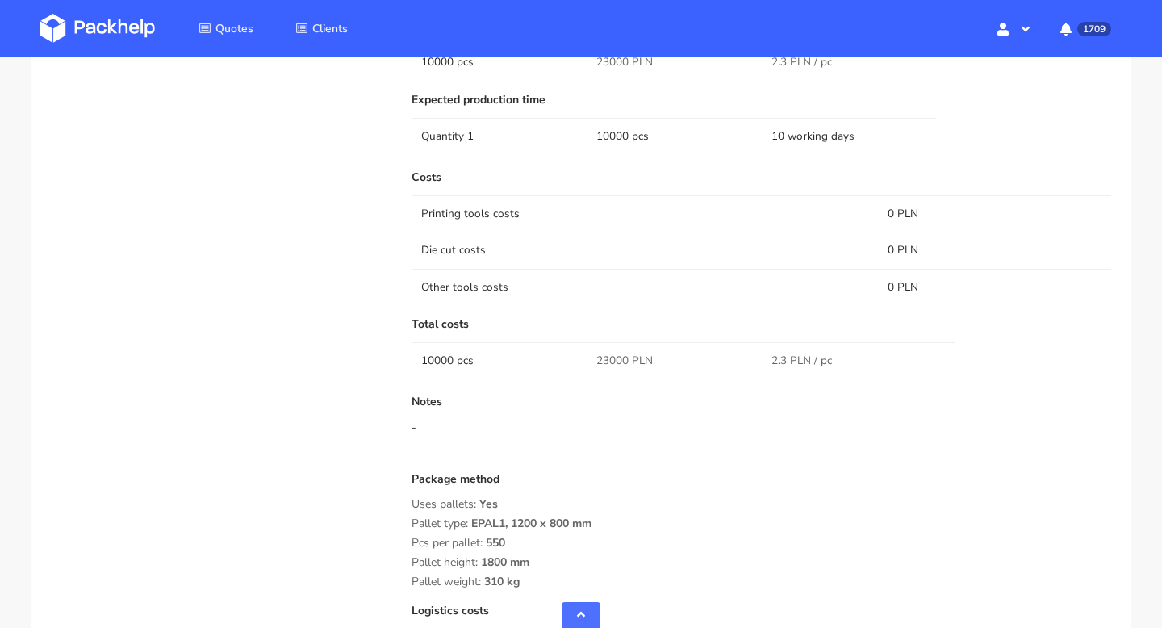
scroll to position [1040, 0]
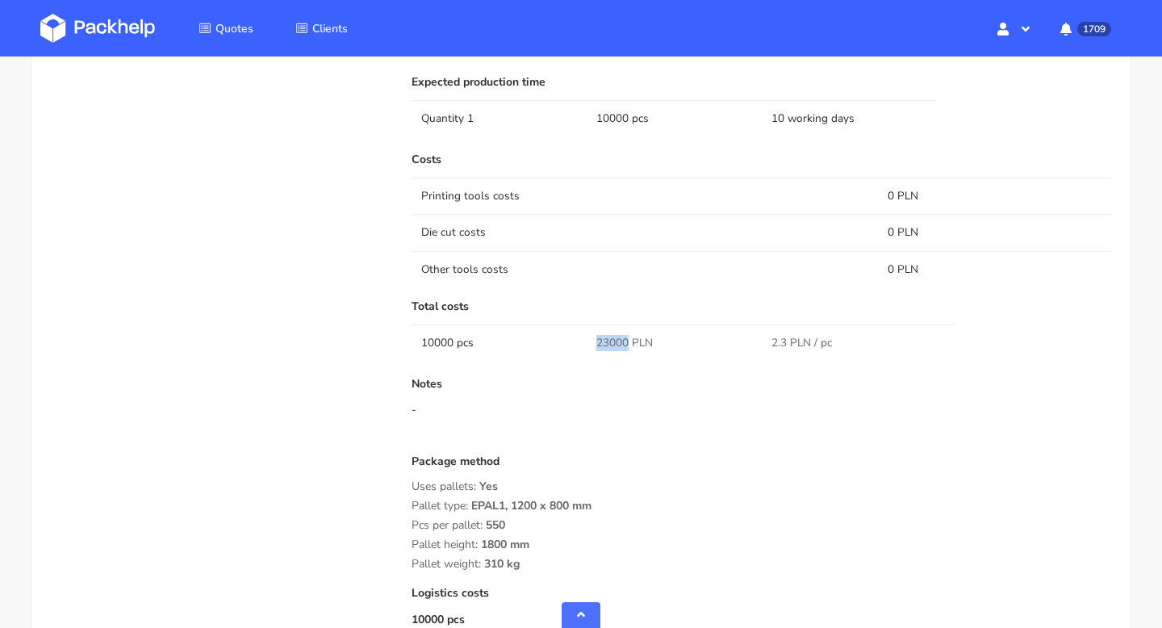
drag, startPoint x: 628, startPoint y: 344, endPoint x: 586, endPoint y: 344, distance: 42.0
click at [586, 344] on tr "10000 pcs 23000 PLN 2.3 PLN / pc" at bounding box center [762, 342] width 700 height 36
copy tr "23000"
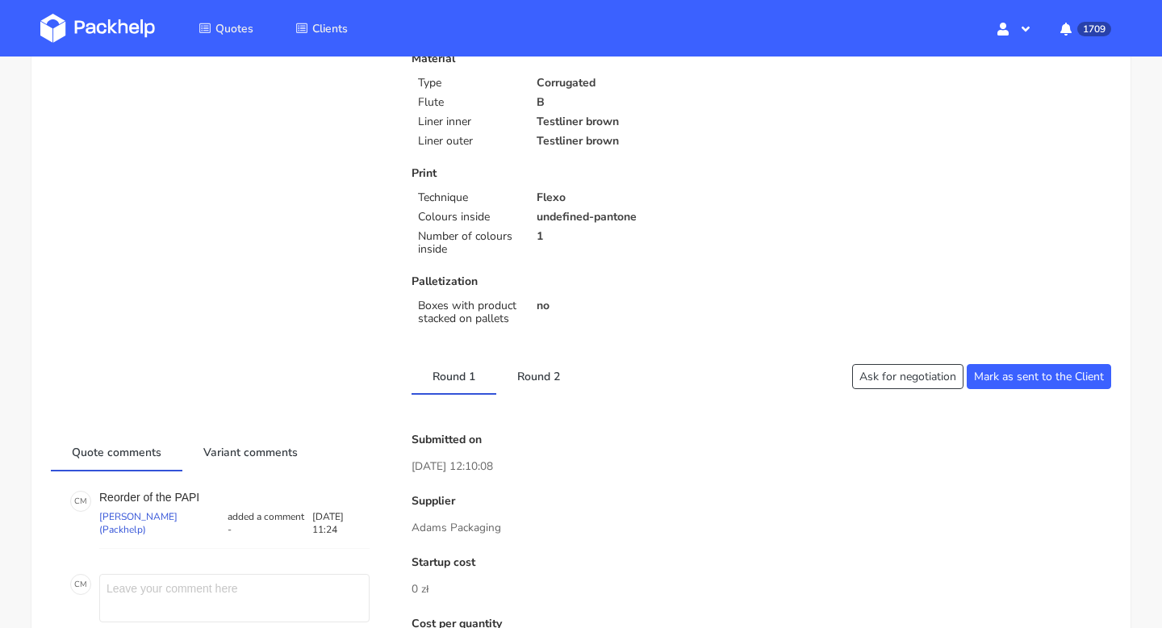
scroll to position [280, 0]
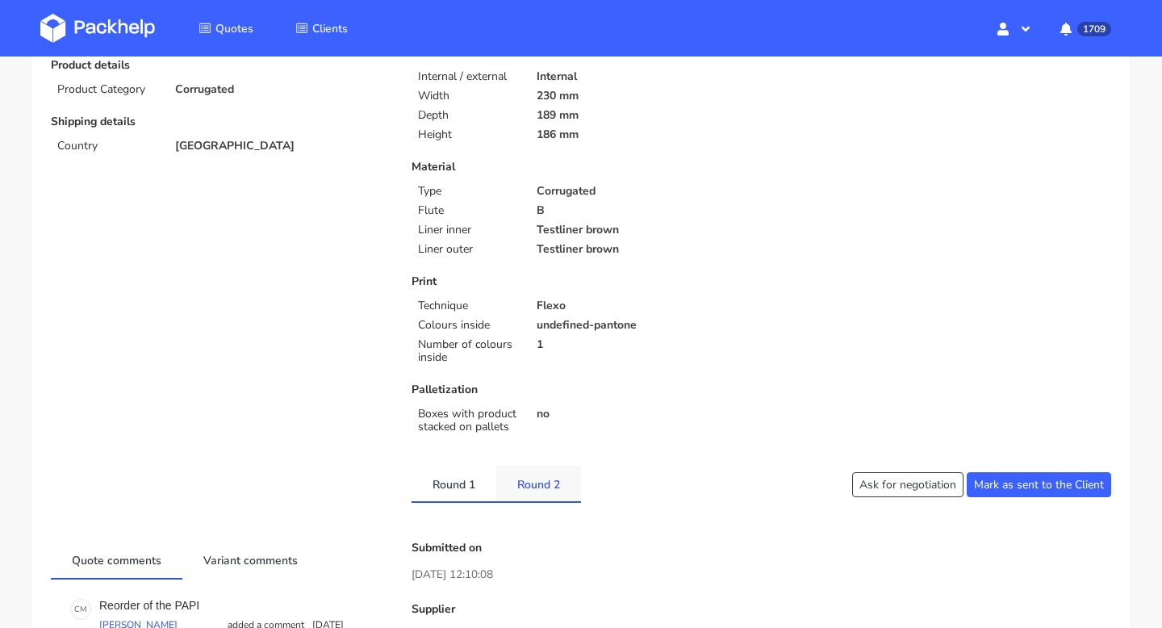
click at [534, 473] on link "Round 2" at bounding box center [538, 484] width 85 height 36
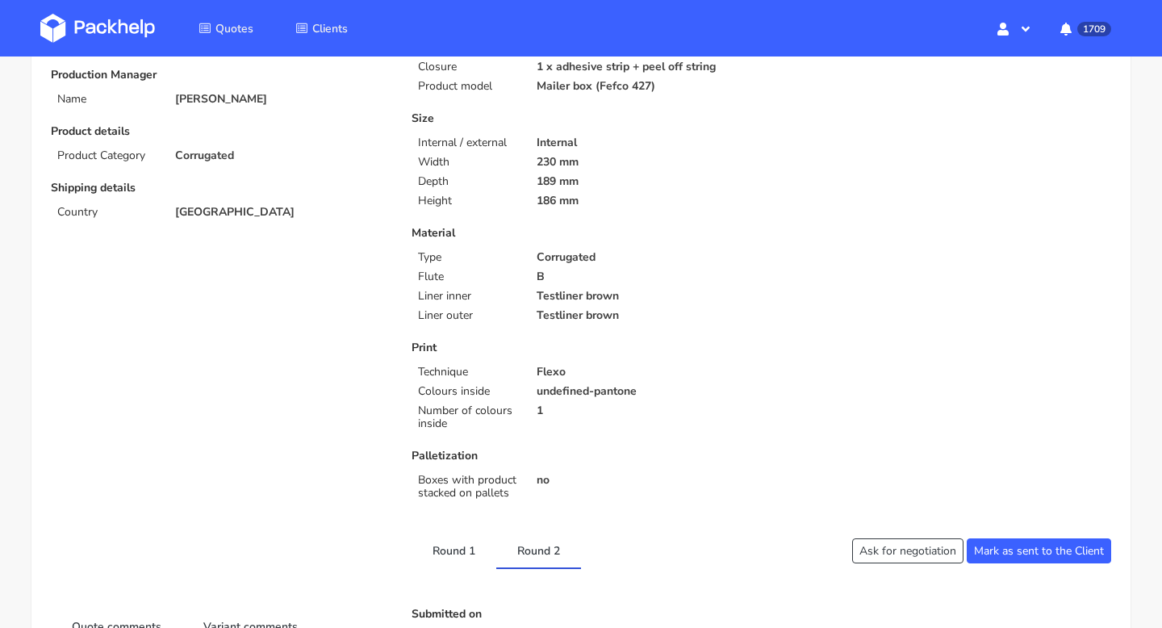
scroll to position [0, 0]
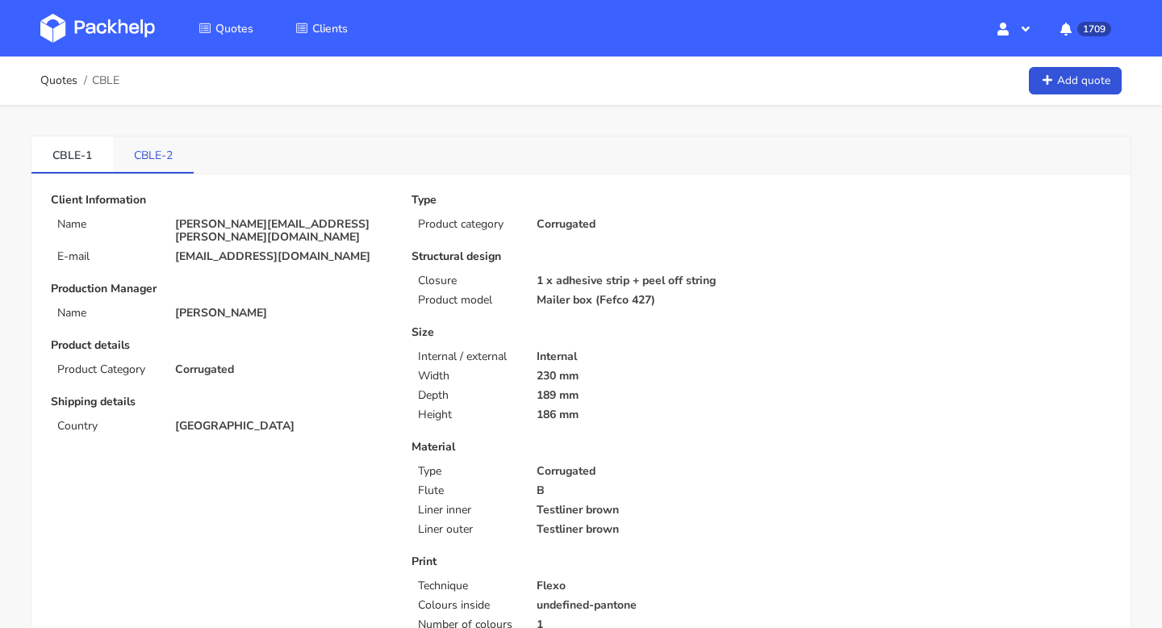
click at [157, 157] on link "CBLE-2" at bounding box center [153, 154] width 81 height 36
drag, startPoint x: 52, startPoint y: 153, endPoint x: 78, endPoint y: 161, distance: 27.6
click at [78, 161] on link "CBLE-1" at bounding box center [72, 154] width 82 height 36
copy link "CBLE"
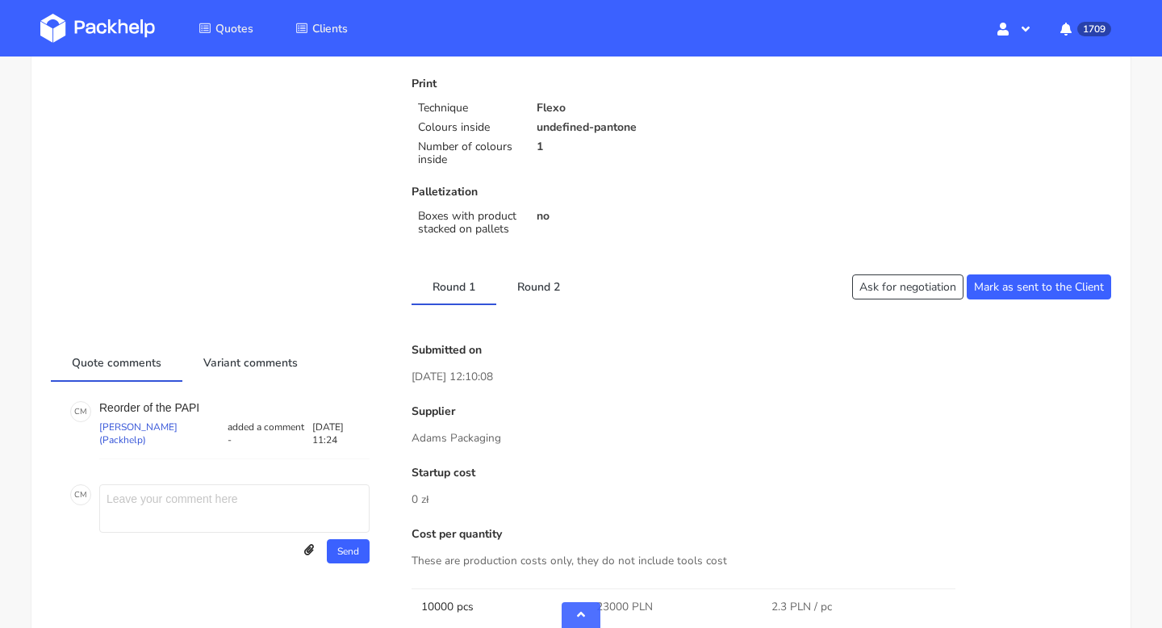
scroll to position [479, 0]
click at [544, 282] on link "Round 2" at bounding box center [538, 285] width 85 height 36
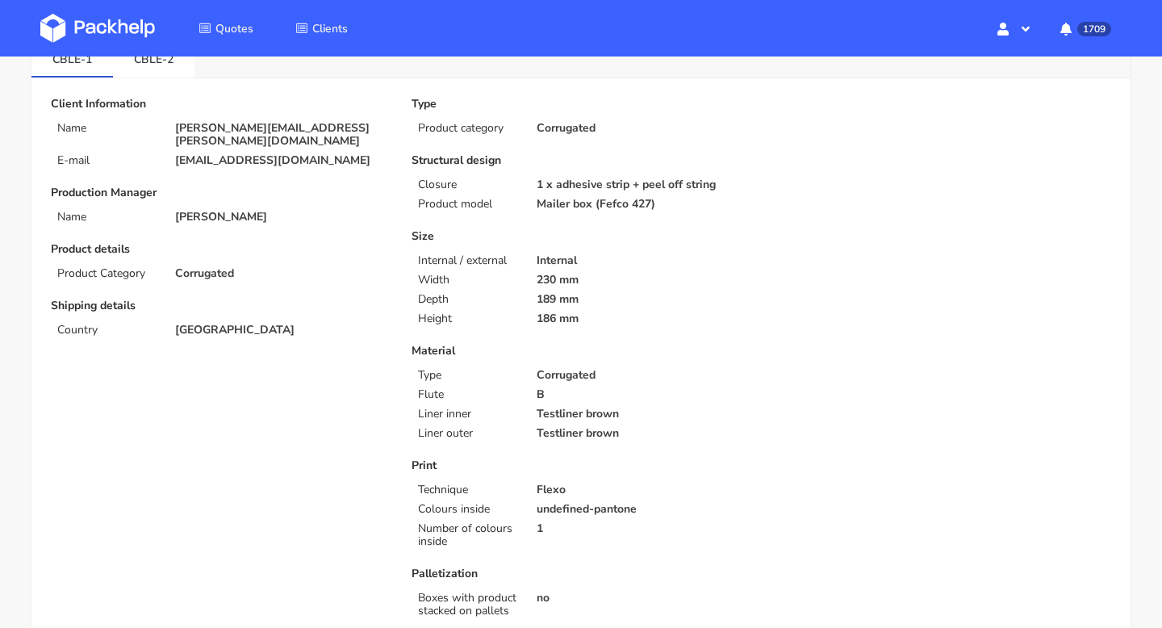
scroll to position [0, 0]
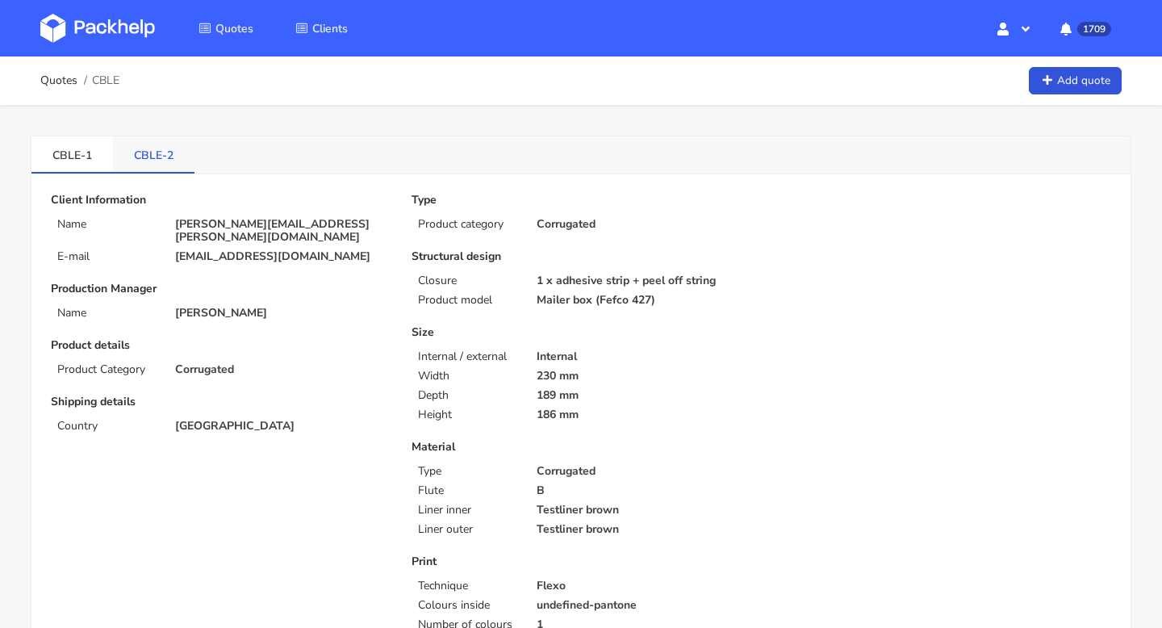
click at [158, 145] on link "CBLE-2" at bounding box center [154, 154] width 82 height 36
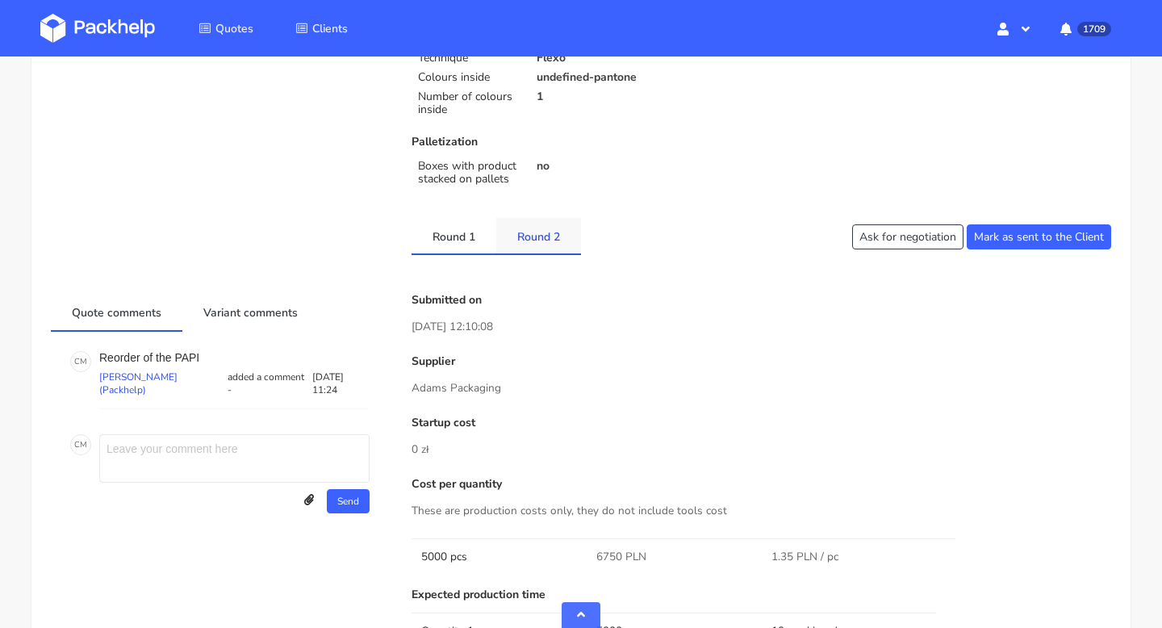
click at [531, 237] on link "Round 2" at bounding box center [538, 236] width 85 height 36
click at [464, 235] on link "Round 1" at bounding box center [454, 236] width 85 height 36
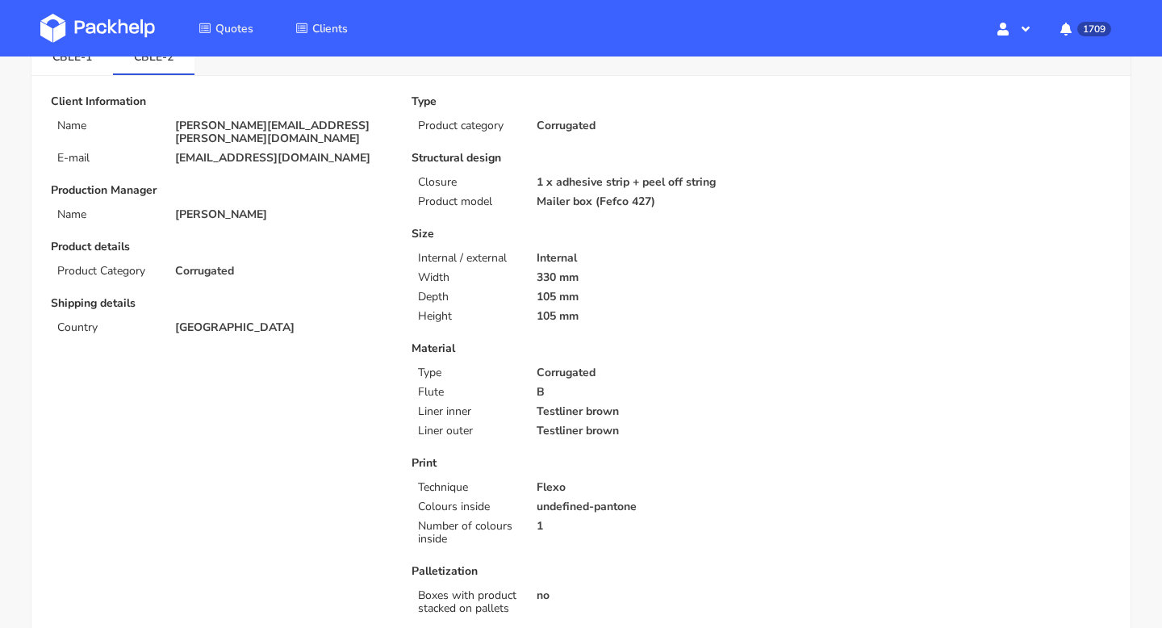
scroll to position [0, 0]
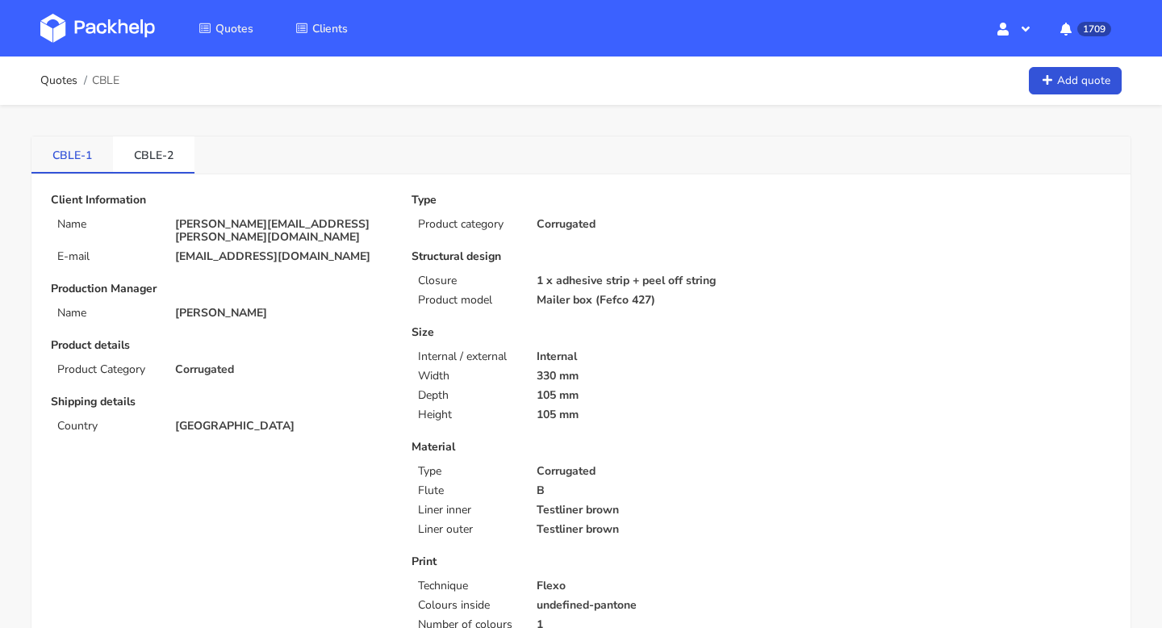
click at [64, 149] on link "CBLE-1" at bounding box center [72, 154] width 82 height 36
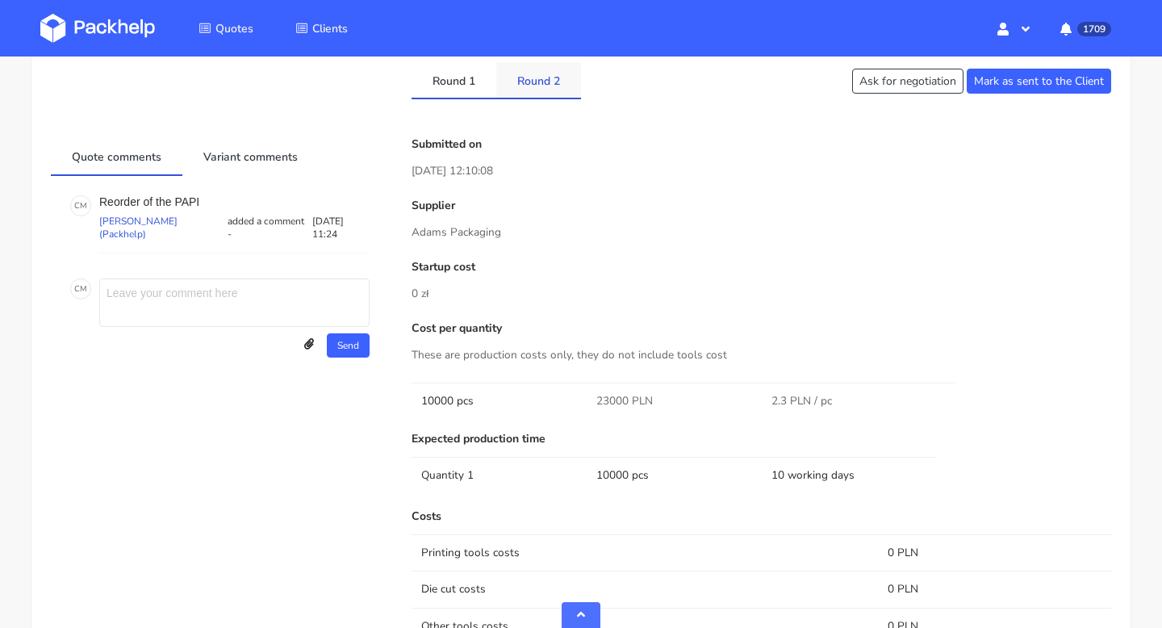
click at [549, 73] on link "Round 2" at bounding box center [538, 80] width 85 height 36
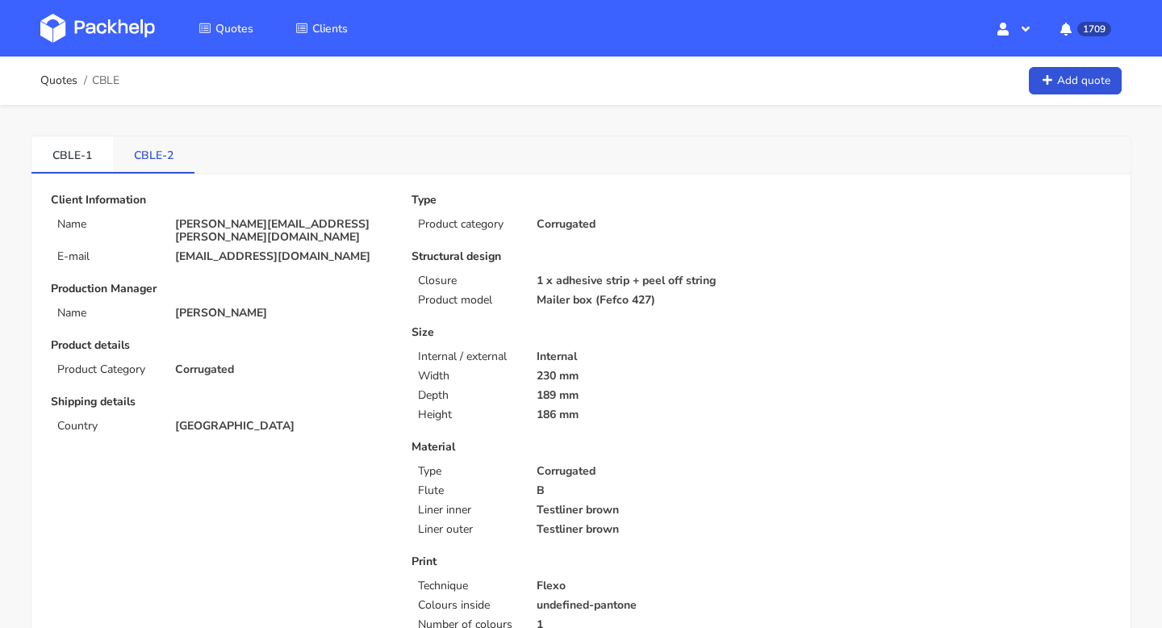
click at [160, 153] on link "CBLE-2" at bounding box center [154, 154] width 82 height 36
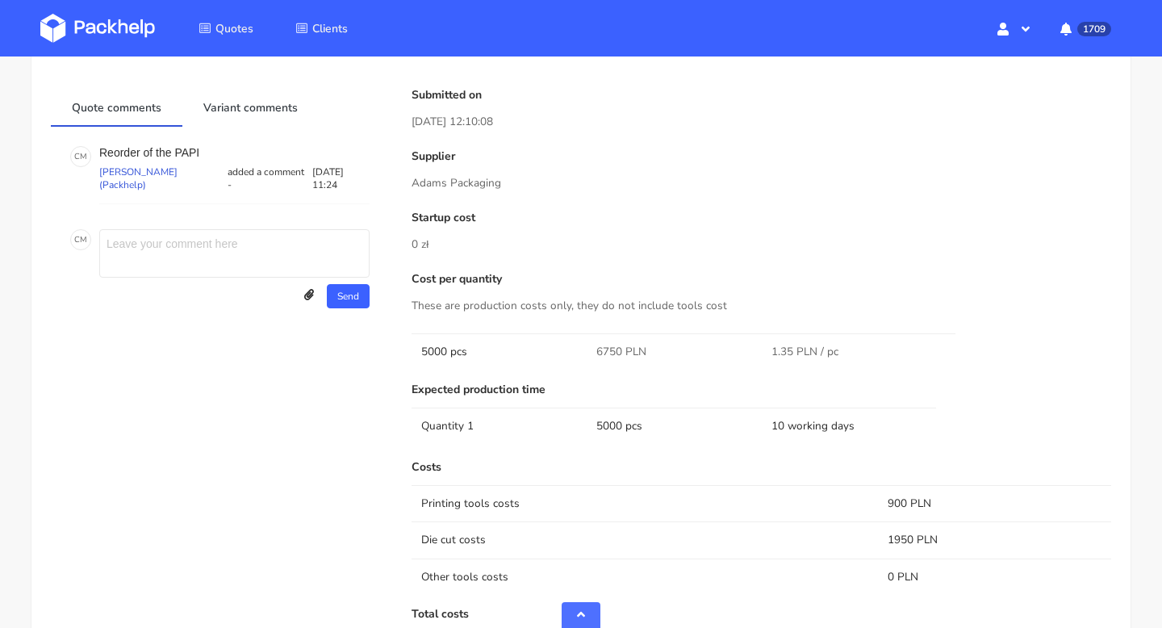
scroll to position [557, 0]
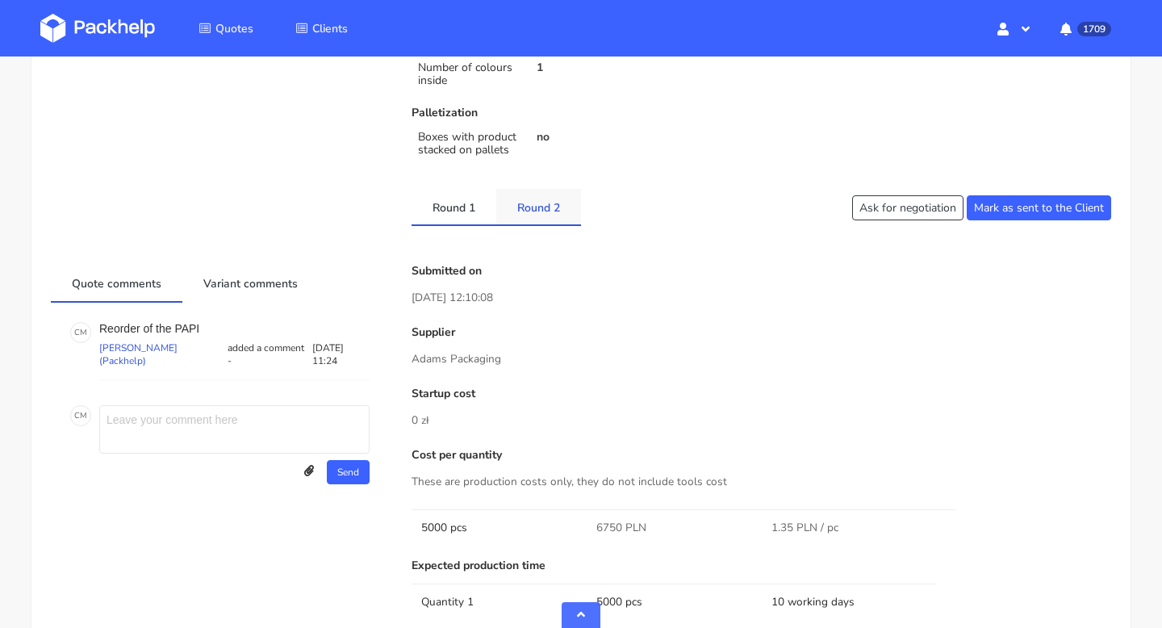
click at [544, 200] on link "Round 2" at bounding box center [538, 207] width 85 height 36
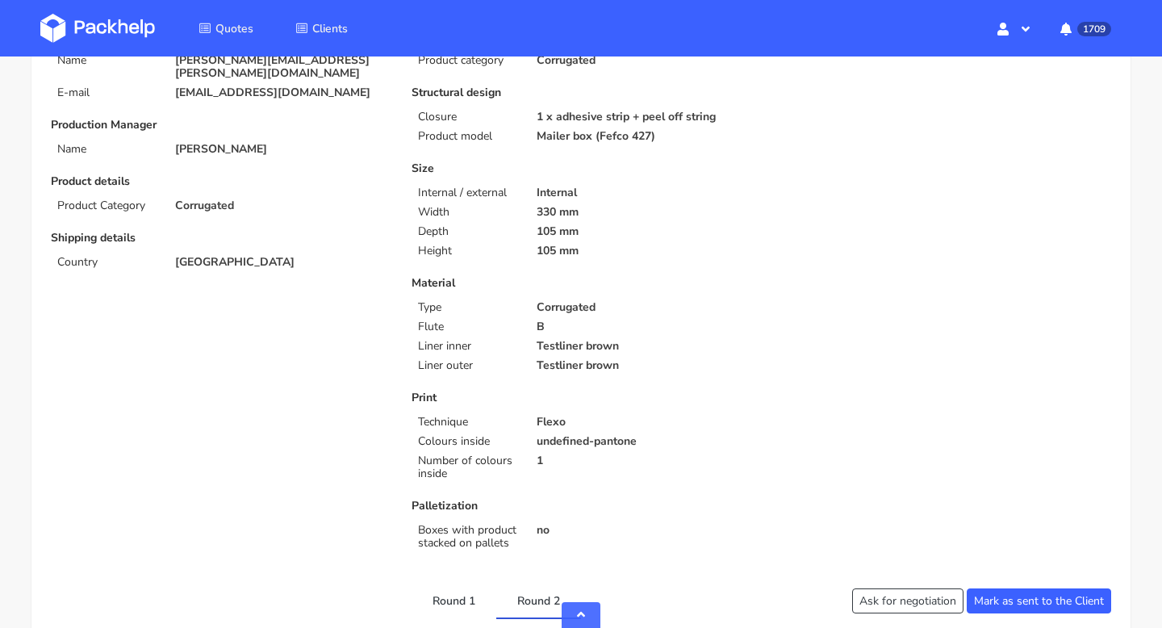
scroll to position [40, 0]
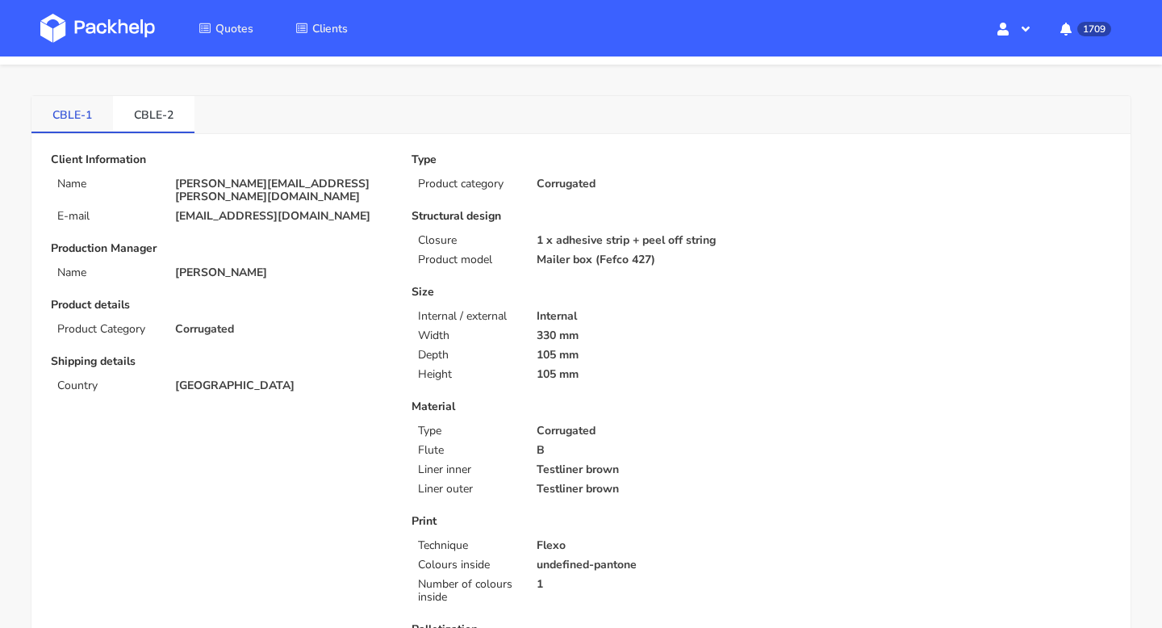
click at [88, 115] on link "CBLE-1" at bounding box center [72, 114] width 82 height 36
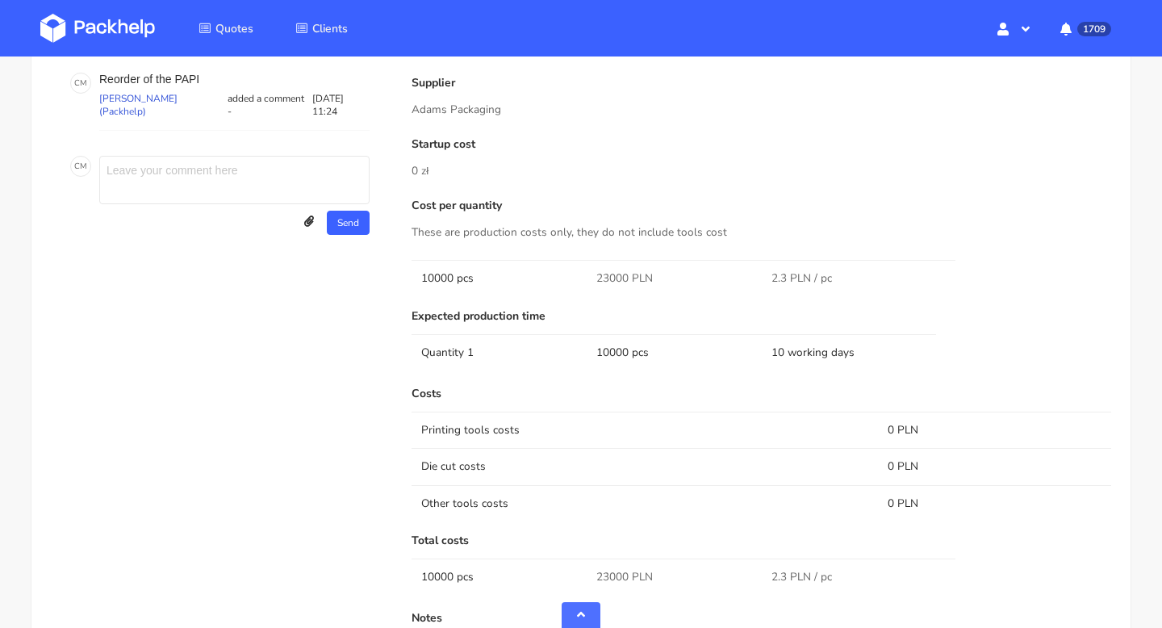
scroll to position [633, 0]
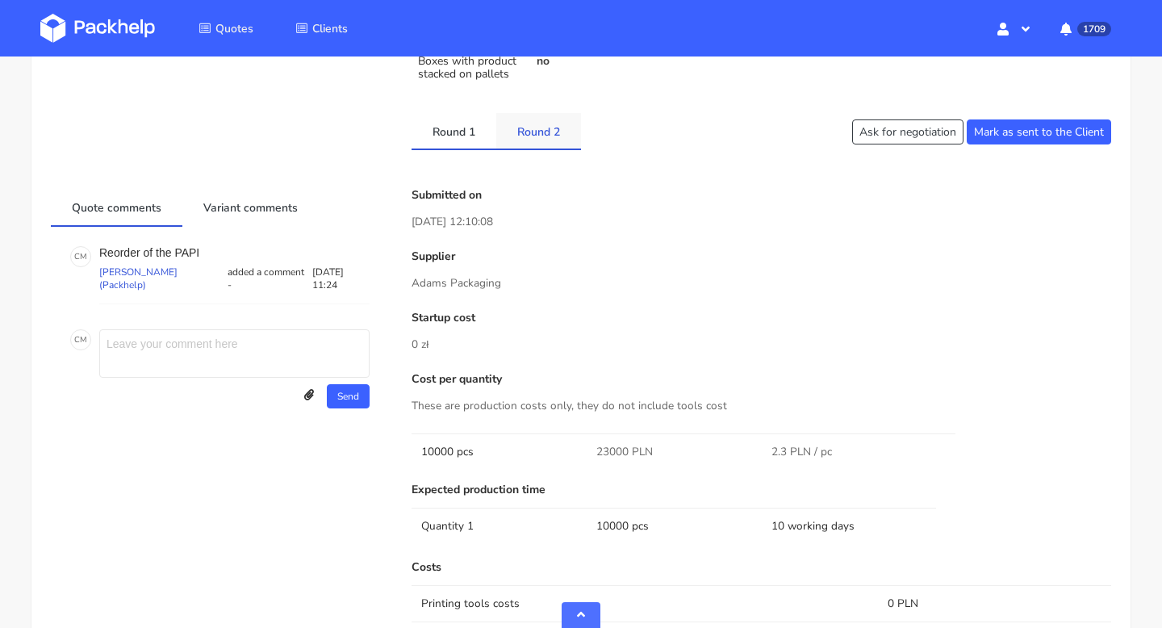
click at [542, 140] on link "Round 2" at bounding box center [538, 131] width 85 height 36
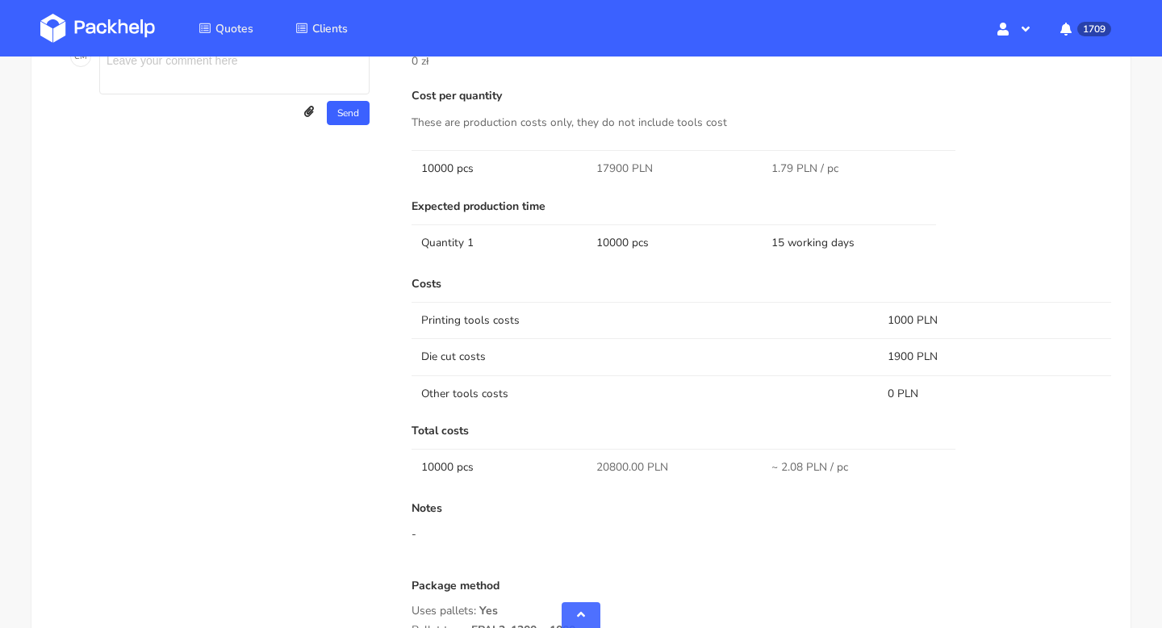
scroll to position [1078, 0]
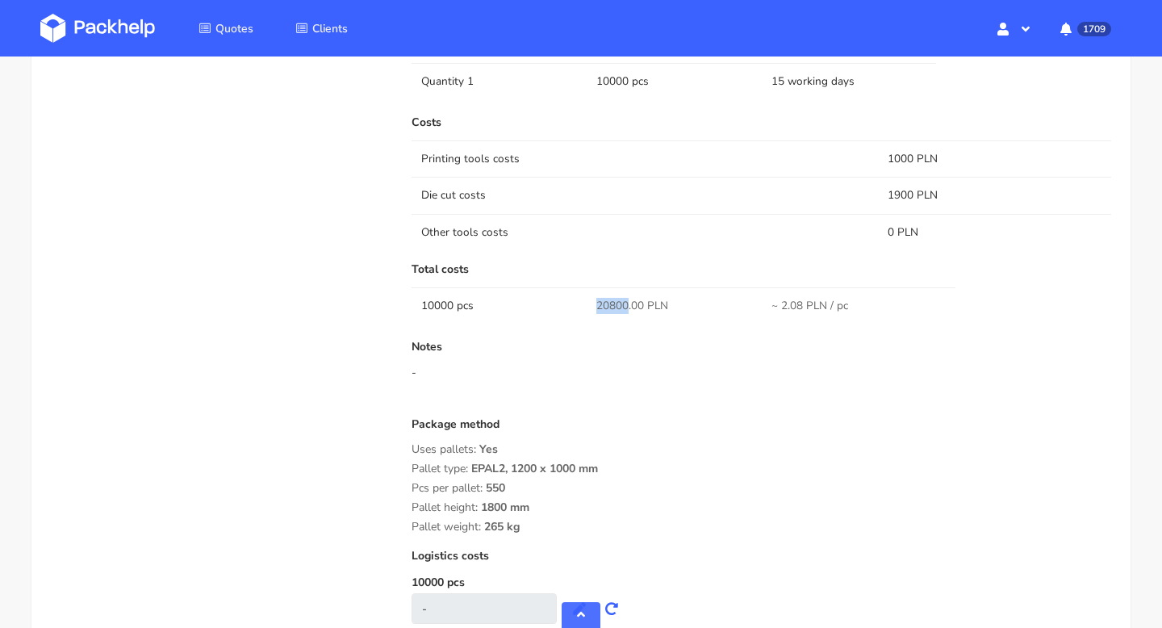
drag, startPoint x: 596, startPoint y: 305, endPoint x: 626, endPoint y: 305, distance: 30.7
click at [627, 305] on span "20800.00 PLN" at bounding box center [633, 306] width 72 height 16
copy span "20800"
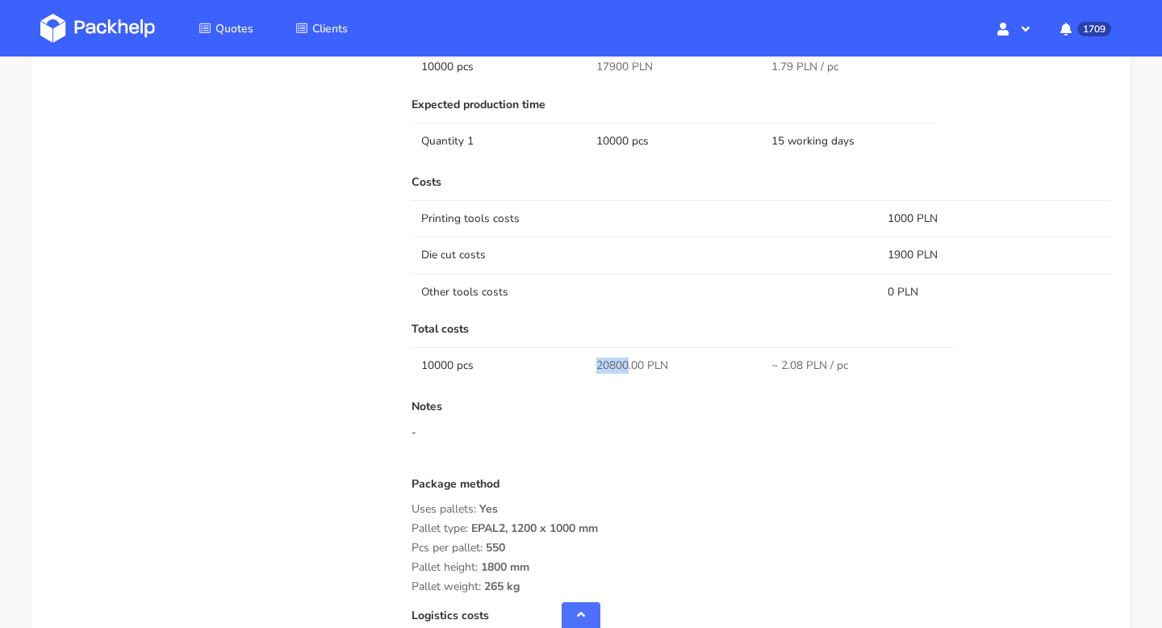
scroll to position [814, 0]
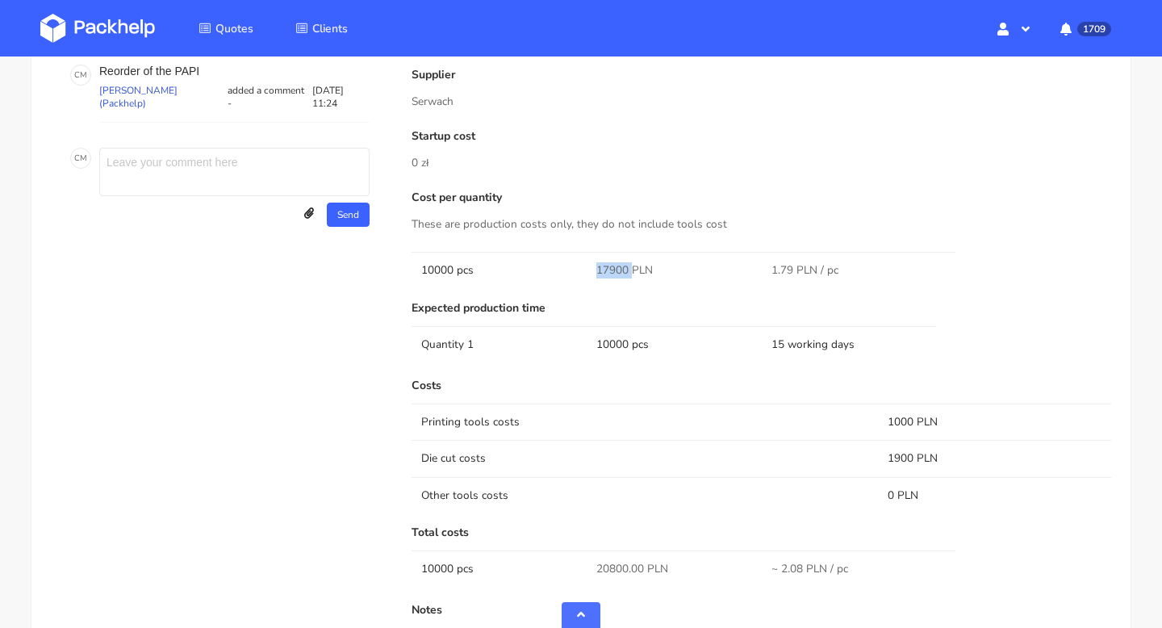
drag, startPoint x: 629, startPoint y: 267, endPoint x: 585, endPoint y: 267, distance: 43.6
click at [585, 267] on tr "10000 pcs 17900 PLN 1.79 PLN / pc" at bounding box center [762, 270] width 700 height 36
copy tr "17900"
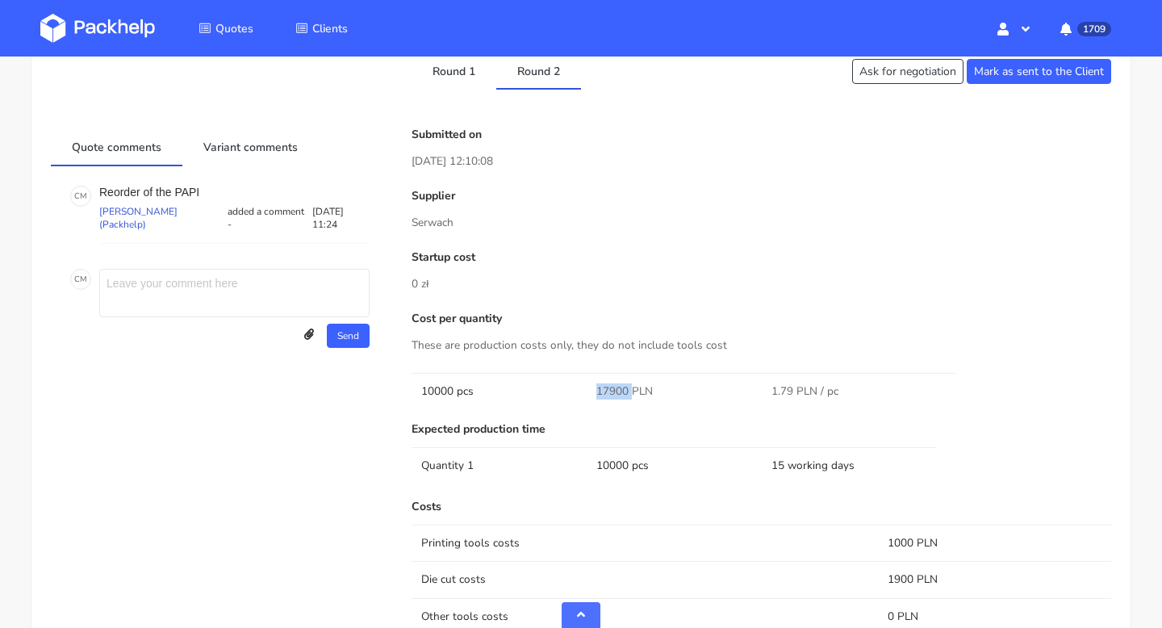
scroll to position [693, 0]
drag, startPoint x: 458, startPoint y: 226, endPoint x: 395, endPoint y: 228, distance: 63.8
click at [395, 227] on div "Quote comments Variant comments C M Reorder of the PAPI Cristina Martinez (Pack…" at bounding box center [581, 577] width 1083 height 896
click at [455, 221] on p "Serwach" at bounding box center [762, 224] width 700 height 18
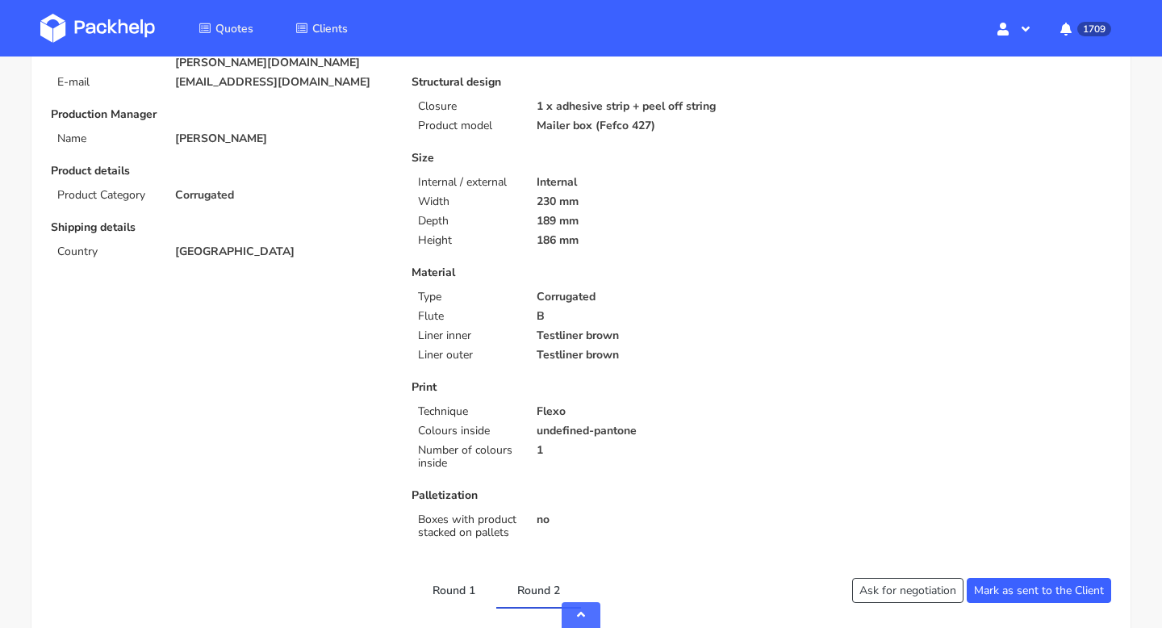
scroll to position [56, 0]
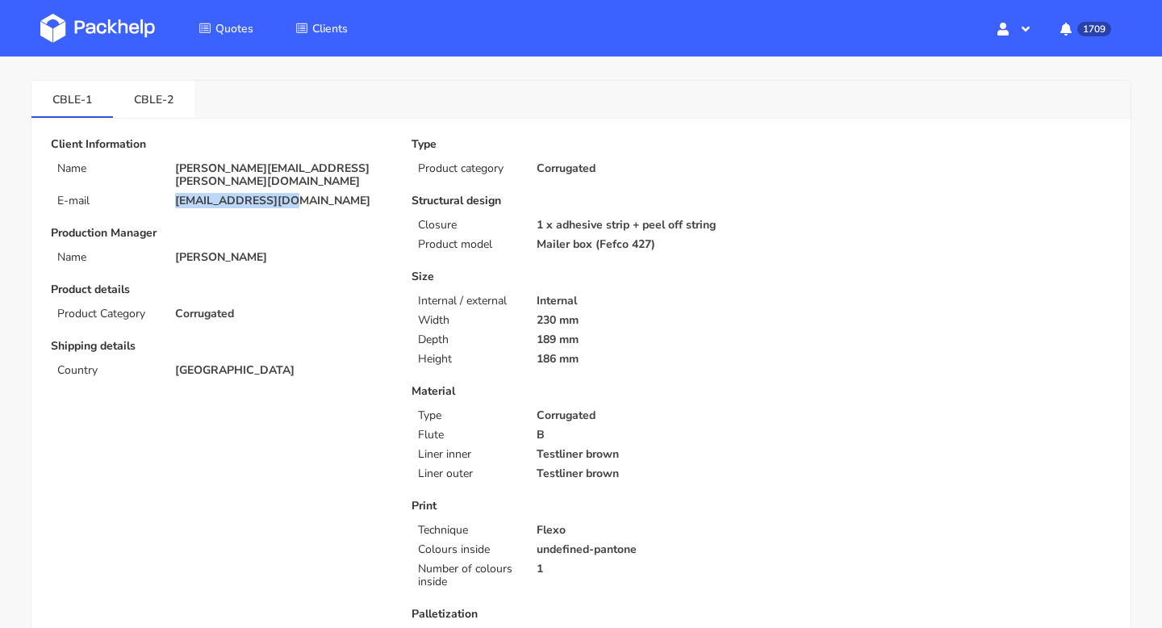
drag, startPoint x: 291, startPoint y: 190, endPoint x: 165, endPoint y: 187, distance: 126.8
click at [165, 195] on div "info@bfuturist.com" at bounding box center [282, 201] width 237 height 13
copy p "info@bfuturist.com"
drag, startPoint x: 43, startPoint y: 98, endPoint x: 98, endPoint y: 103, distance: 55.1
click at [97, 103] on link "CBLE-1" at bounding box center [72, 99] width 82 height 36
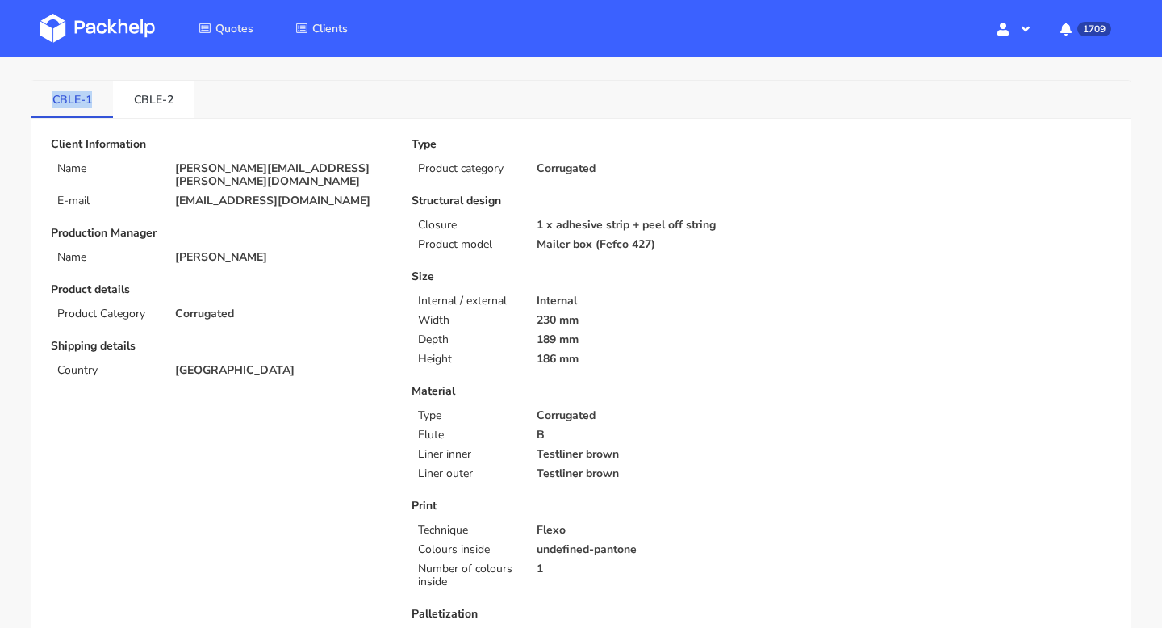
copy link "CBLE-1"
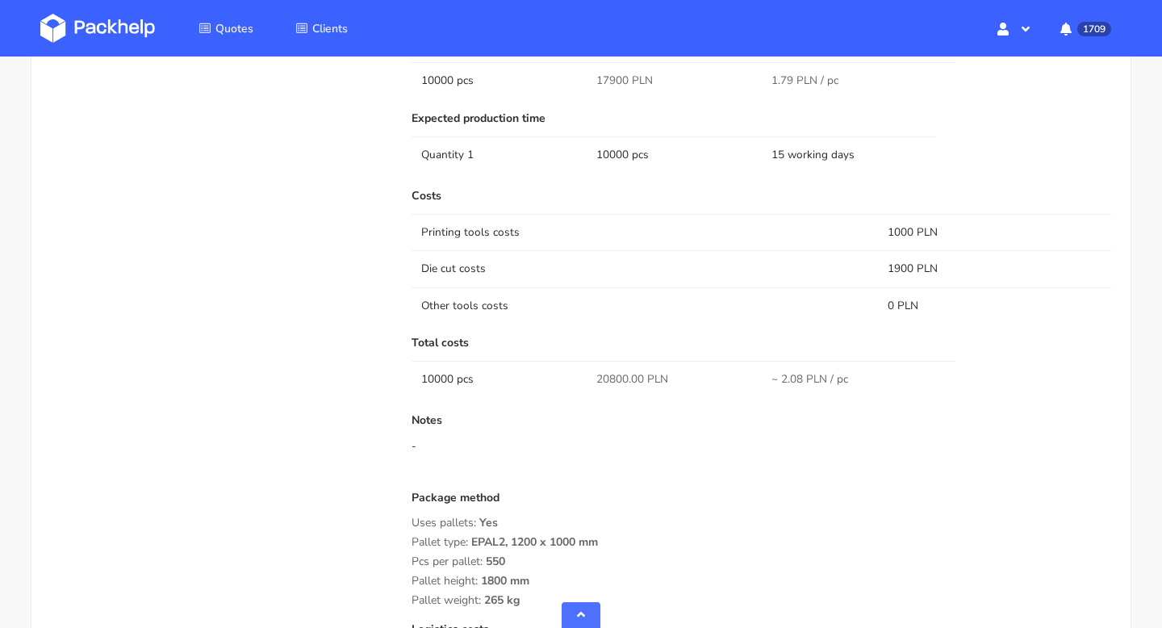
scroll to position [1193, 0]
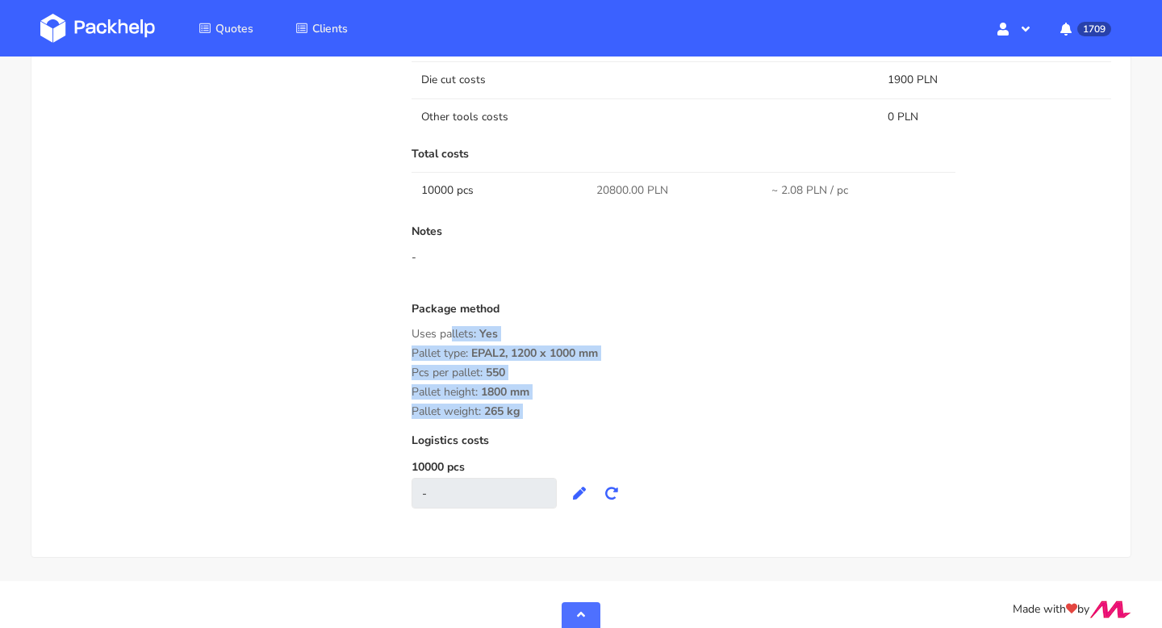
drag, startPoint x: 546, startPoint y: 425, endPoint x: 407, endPoint y: 334, distance: 166.8
click at [407, 332] on div "Submitted on 16 Sep 2025 12:10:08 Supplier Serwach Startup cost 0 zł Cost per q…" at bounding box center [761, 77] width 722 height 896
copy div "Uses pallets: Yes Pallet type: EPAL2, 1200 x 1000 mm Pcs per pallet: 550 Pallet…"
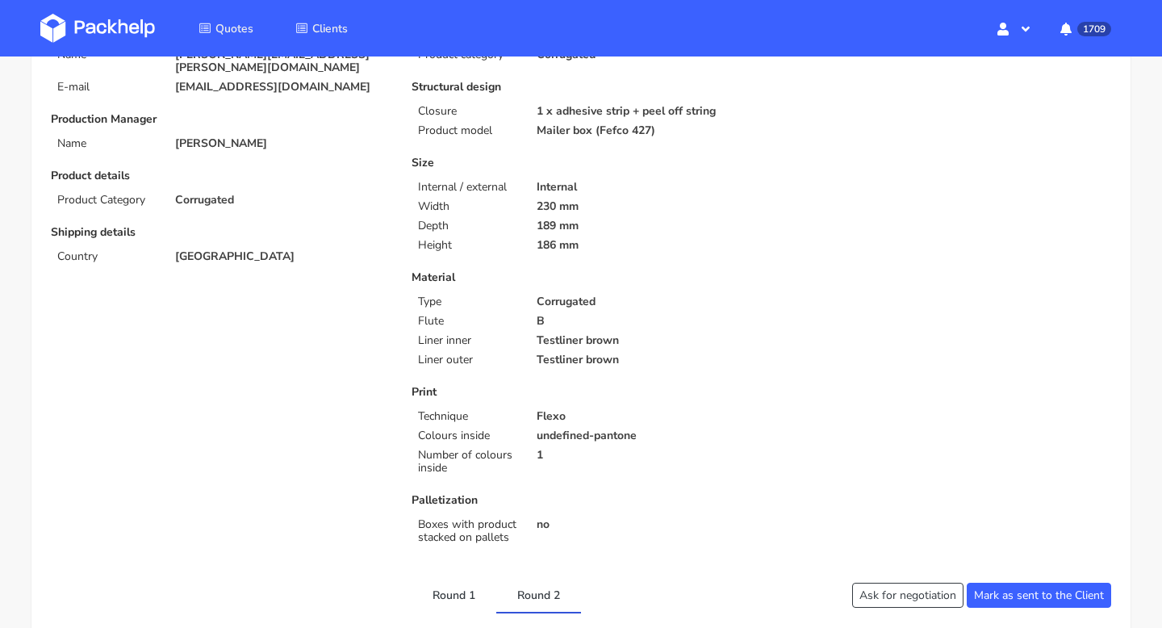
scroll to position [0, 0]
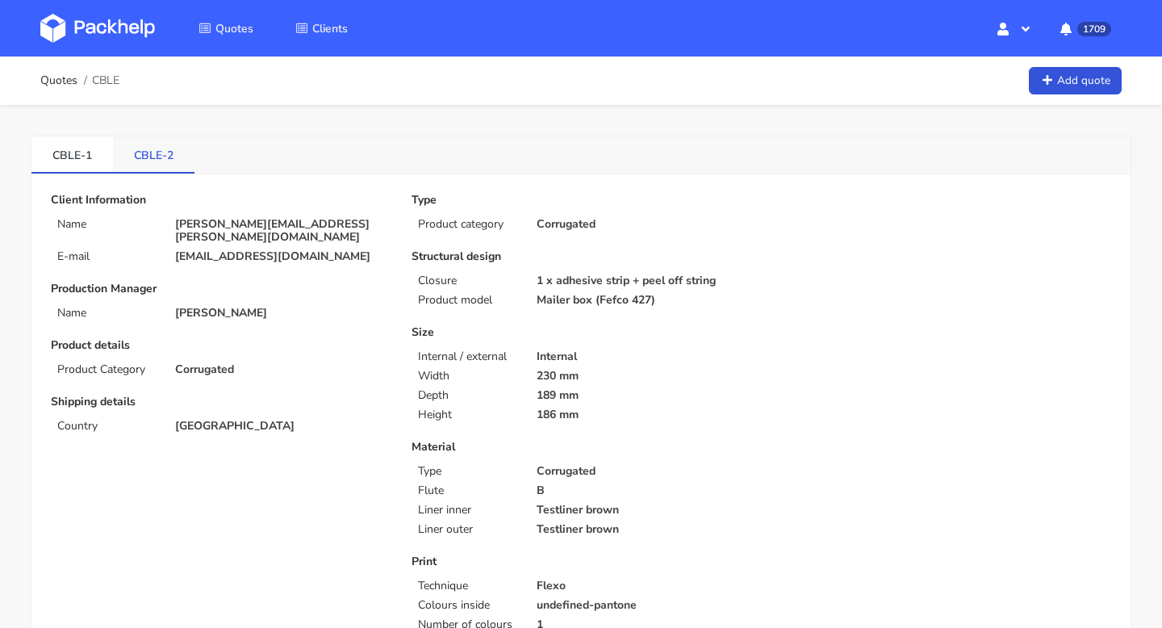
click at [159, 153] on link "CBLE-2" at bounding box center [154, 154] width 82 height 36
drag, startPoint x: 124, startPoint y: 158, endPoint x: 161, endPoint y: 162, distance: 36.5
click at [161, 162] on link "CBLE-2" at bounding box center [154, 154] width 82 height 36
copy link "CBLE"
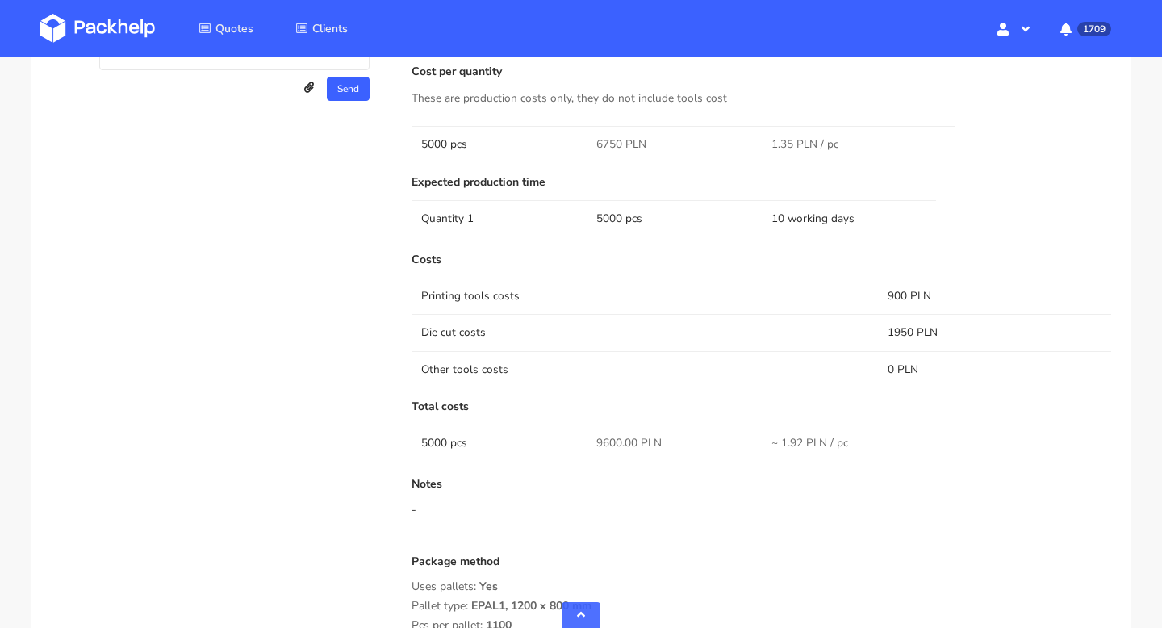
scroll to position [706, 0]
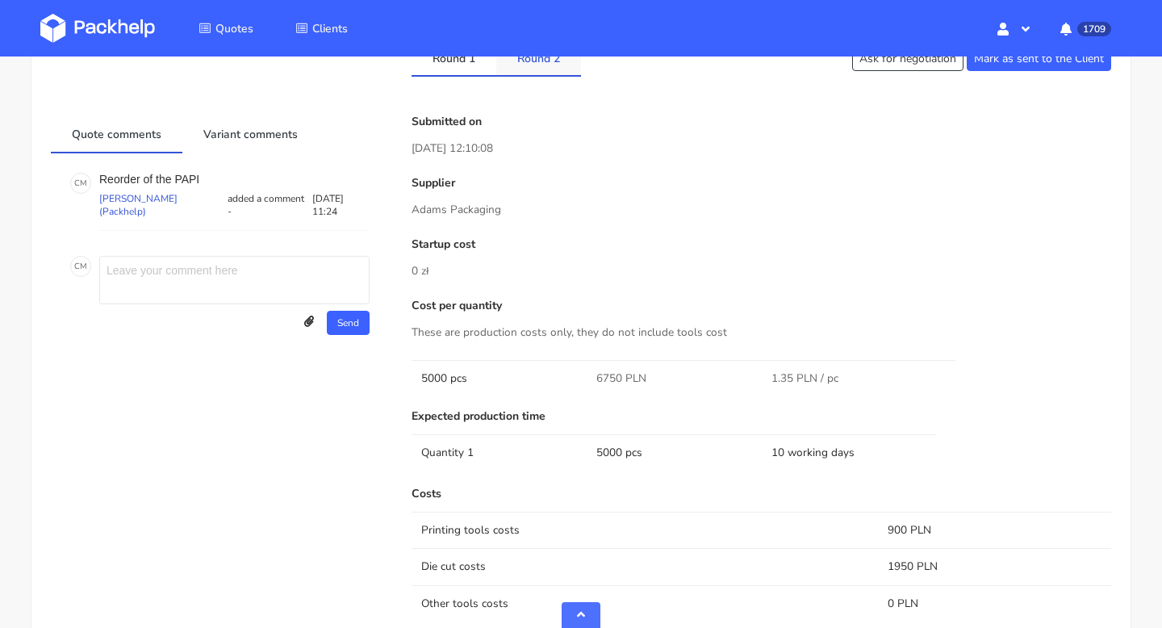
click at [534, 65] on link "Round 2" at bounding box center [538, 58] width 85 height 36
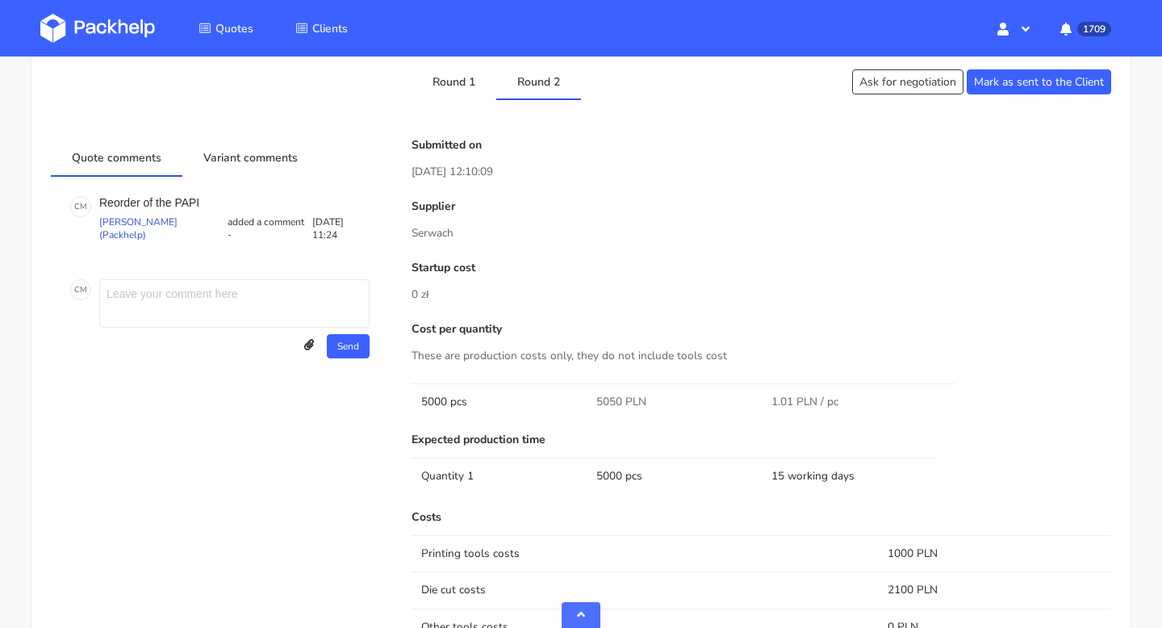
scroll to position [616, 0]
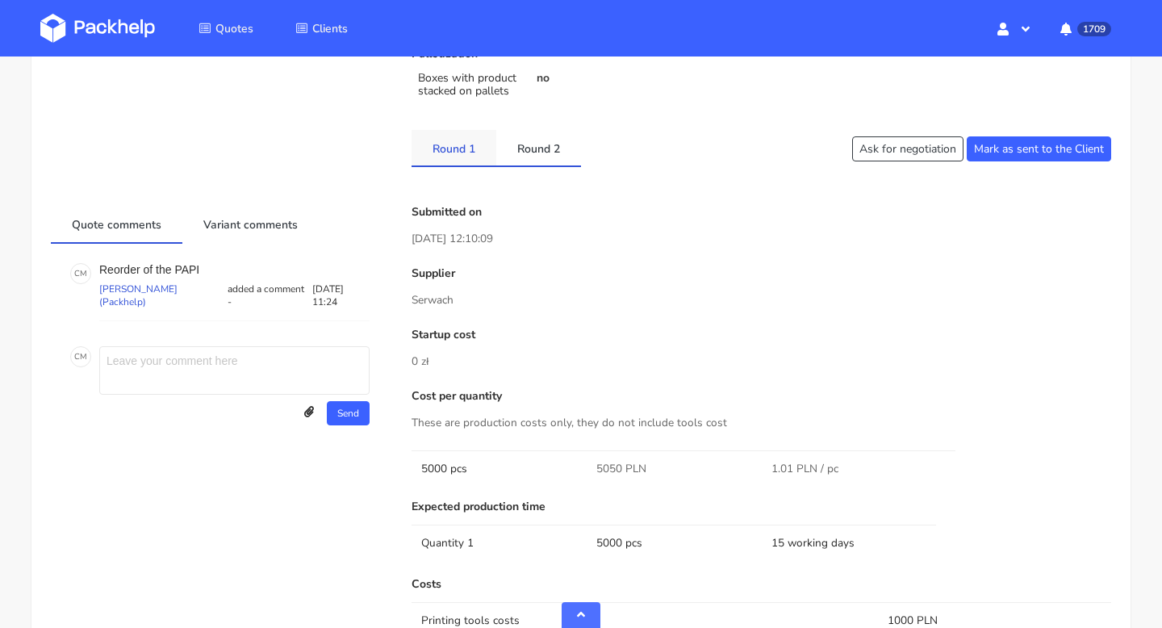
click at [455, 155] on link "Round 1" at bounding box center [454, 148] width 85 height 36
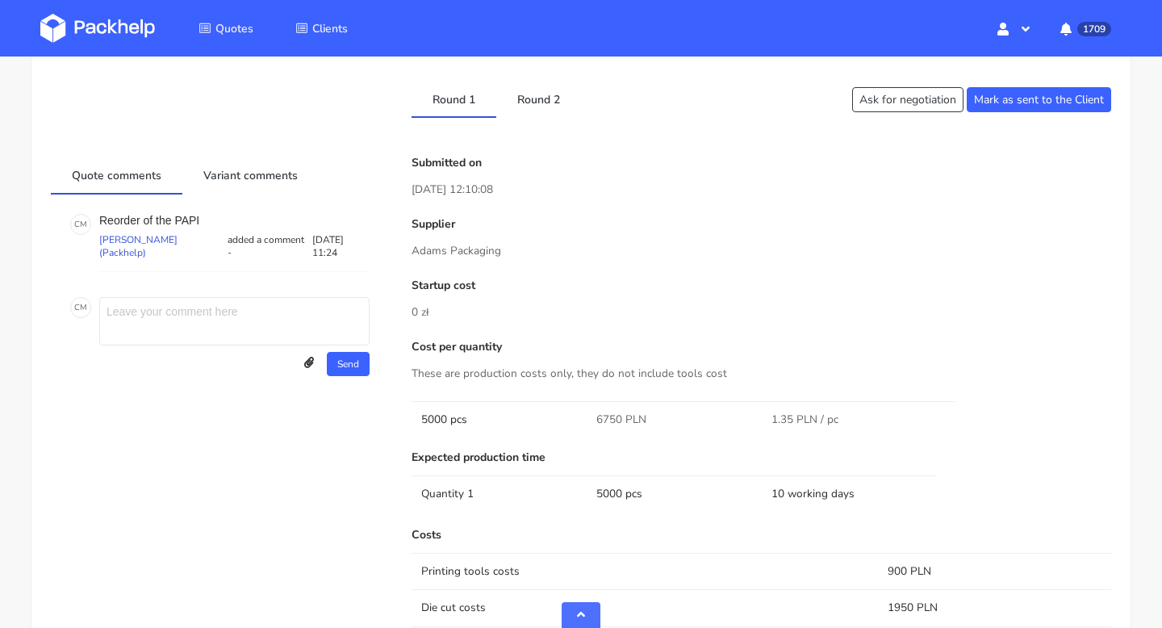
scroll to position [646, 0]
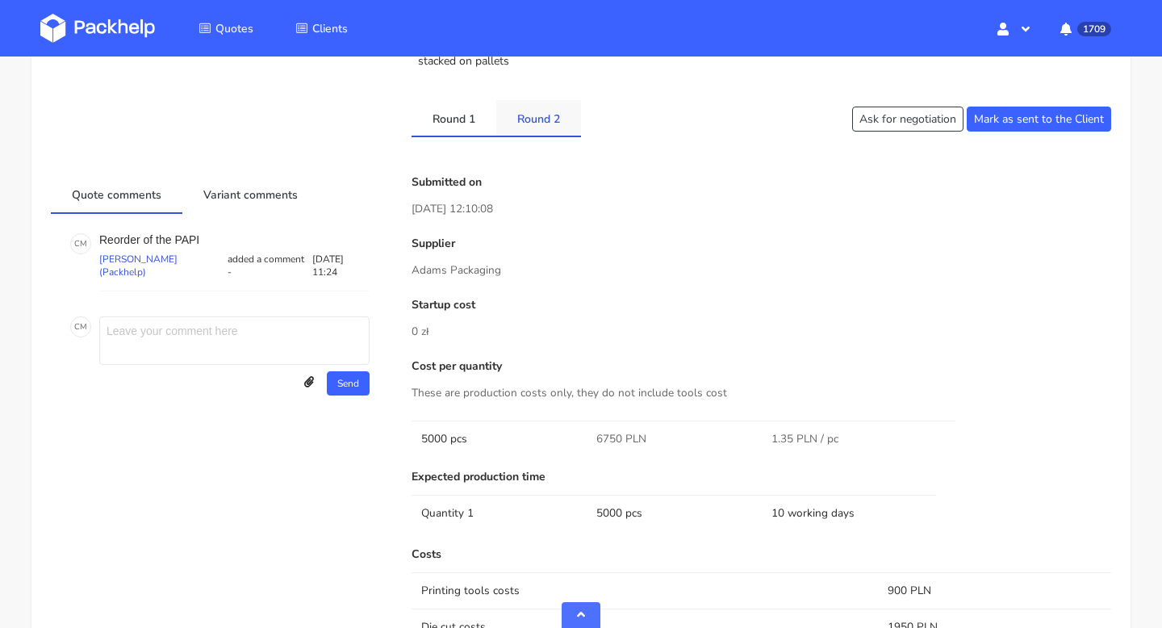
click at [528, 112] on link "Round 2" at bounding box center [538, 118] width 85 height 36
drag, startPoint x: 593, startPoint y: 434, endPoint x: 622, endPoint y: 435, distance: 28.3
click at [622, 435] on td "5050 PLN" at bounding box center [674, 439] width 175 height 36
copy span "5050"
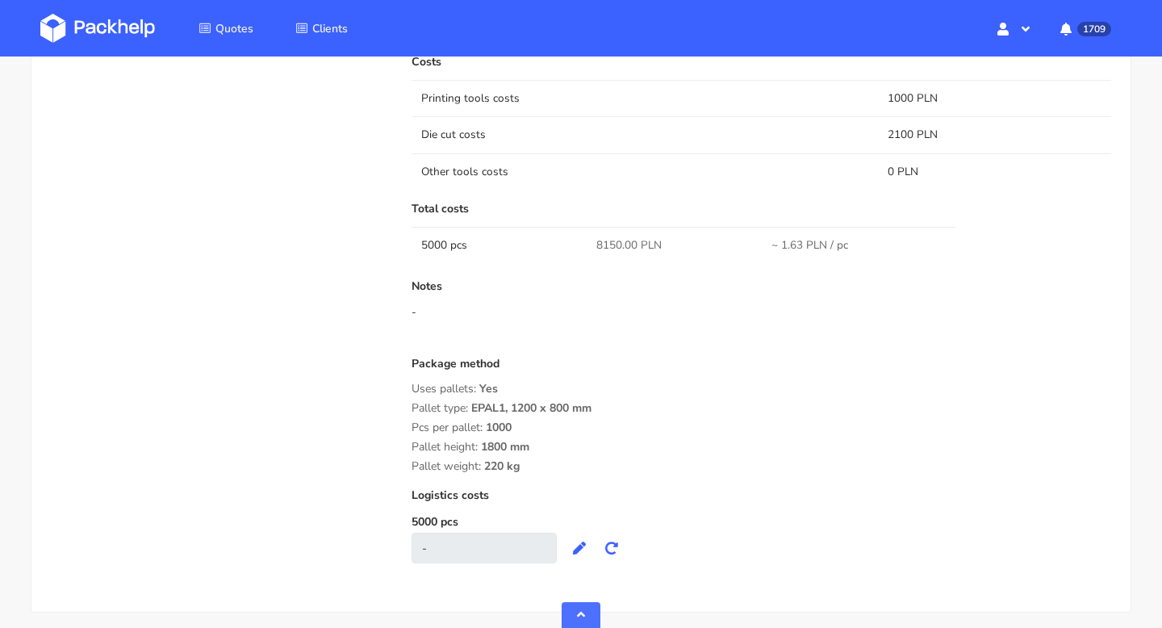
scroll to position [1090, 0]
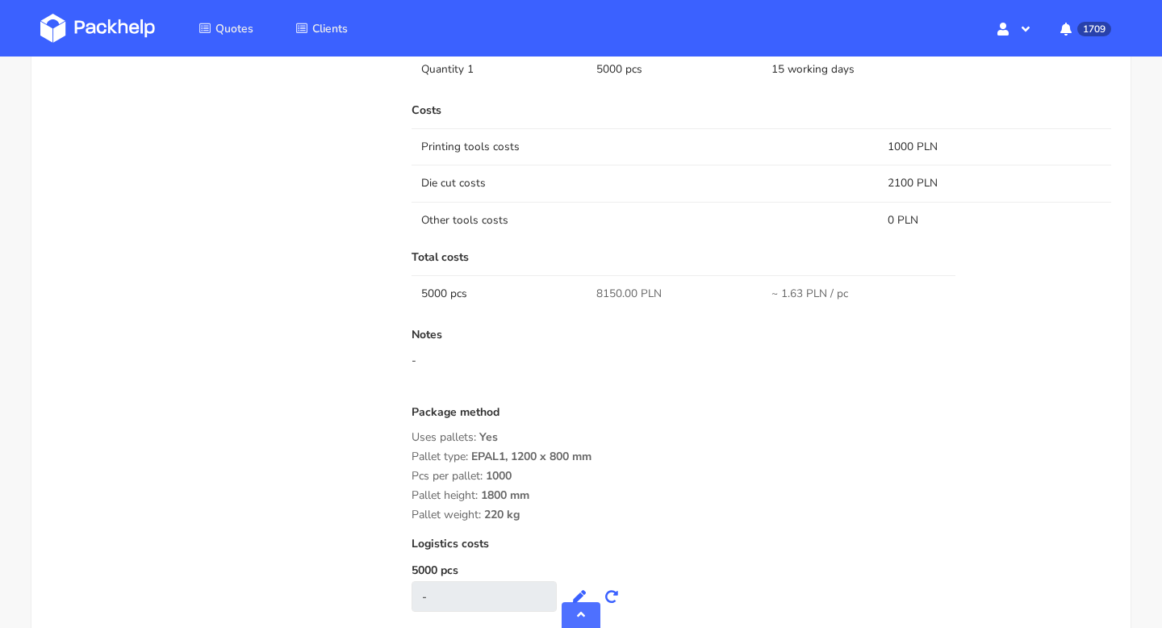
drag, startPoint x: 538, startPoint y: 516, endPoint x: 412, endPoint y: 442, distance: 146.2
click at [412, 442] on div "Package method Uses pallets: Yes Pallet type: EPAL1, 1200 x 800 mm Pcs per pall…" at bounding box center [762, 463] width 700 height 115
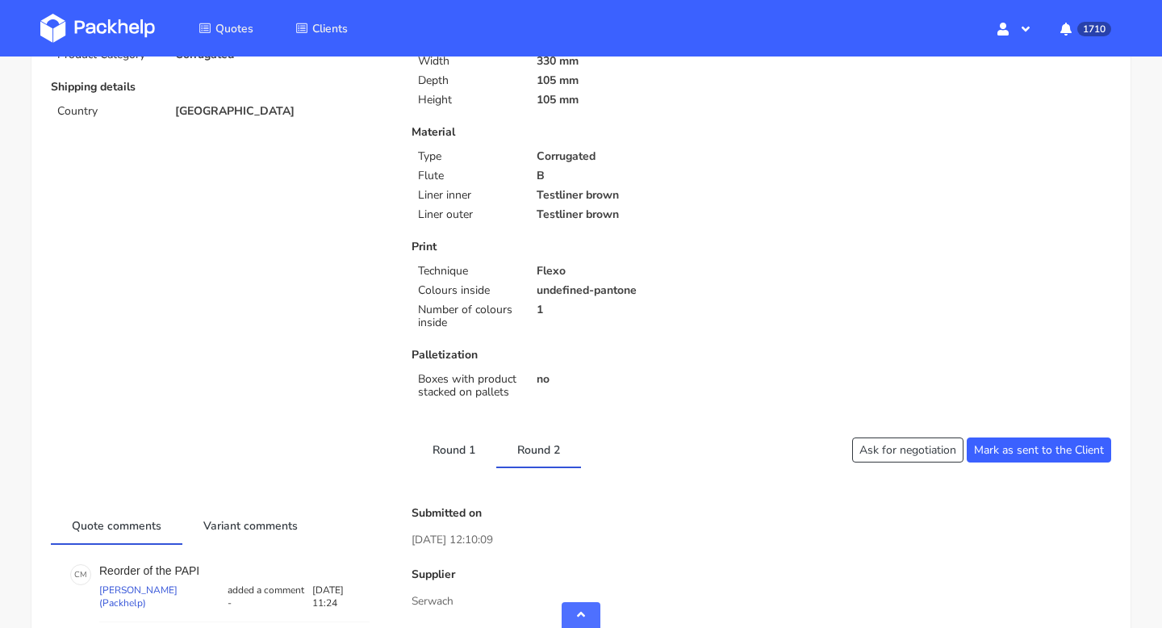
scroll to position [0, 0]
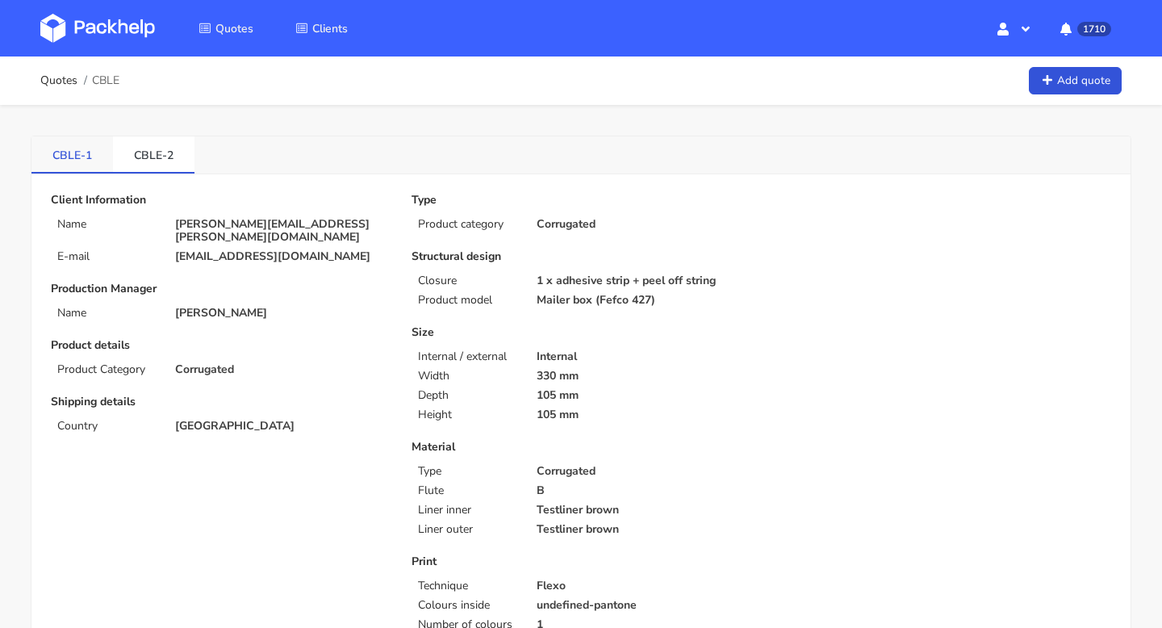
click at [69, 162] on link "CBLE-1" at bounding box center [72, 154] width 82 height 36
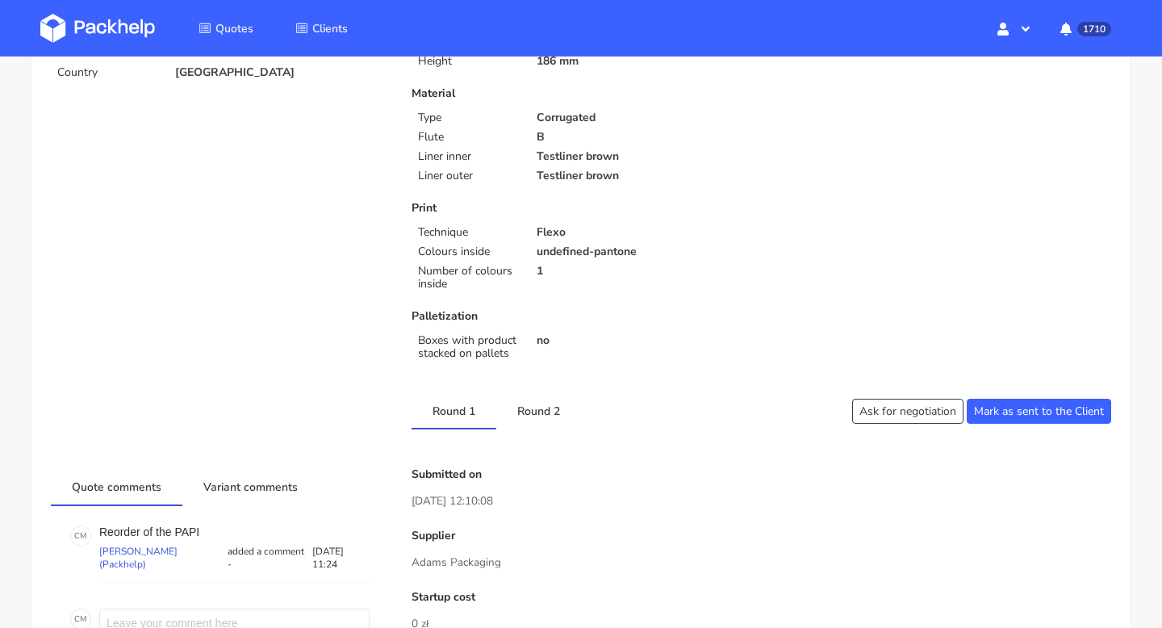
scroll to position [840, 0]
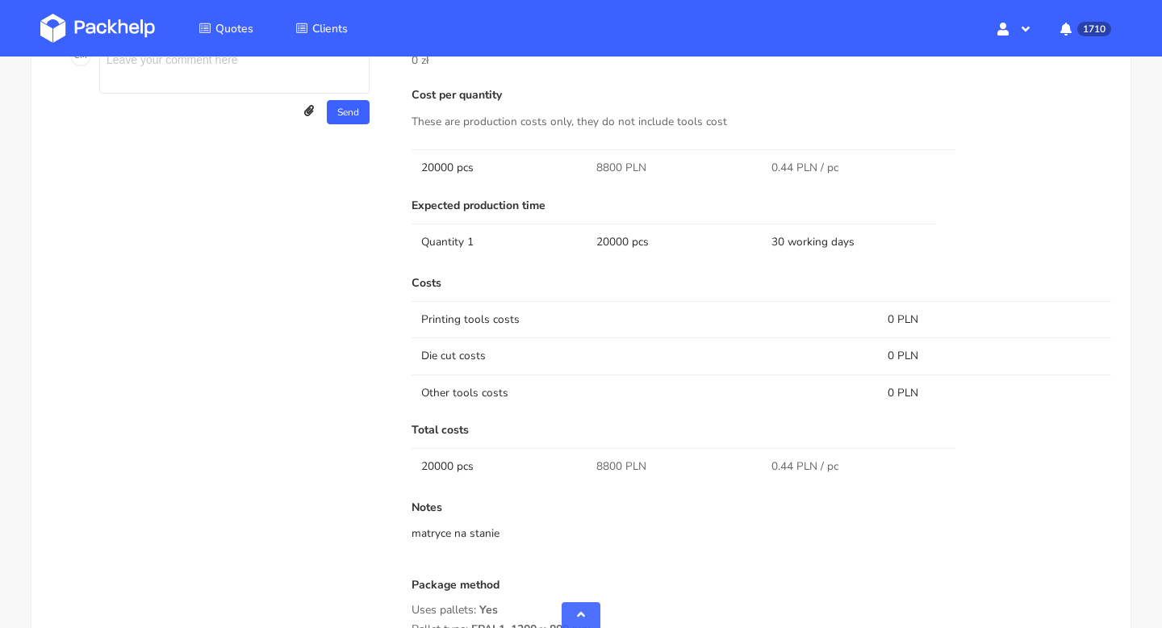
scroll to position [979, 0]
drag, startPoint x: 621, startPoint y: 465, endPoint x: 586, endPoint y: 465, distance: 34.7
click at [587, 465] on td "8800 PLN" at bounding box center [674, 467] width 175 height 36
copy span "8800"
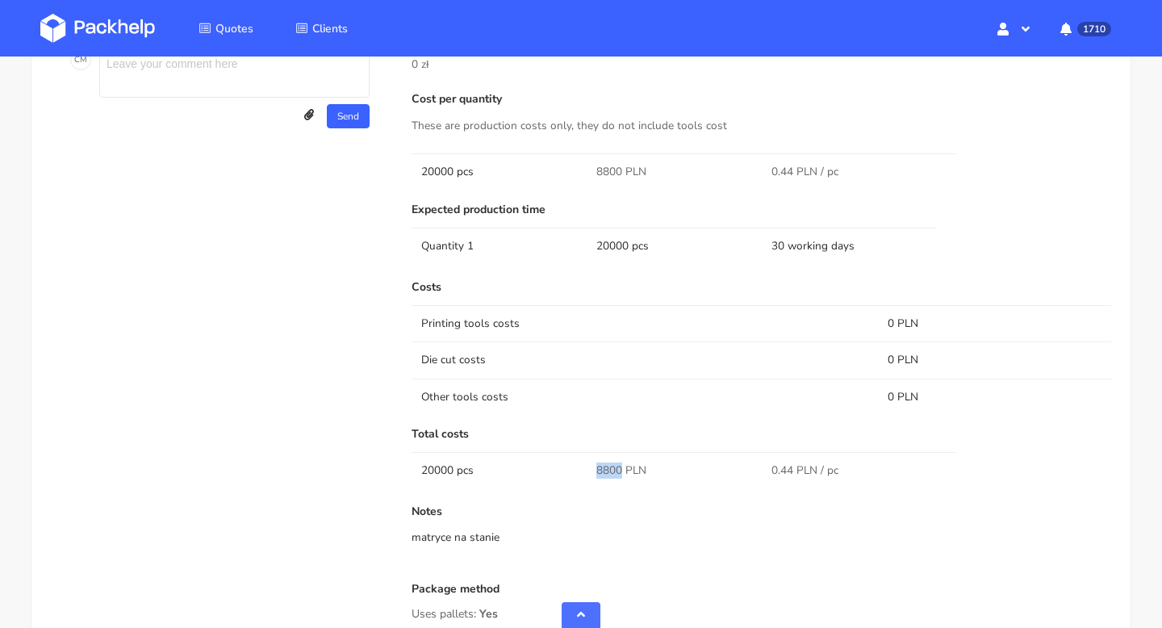
scroll to position [0, 0]
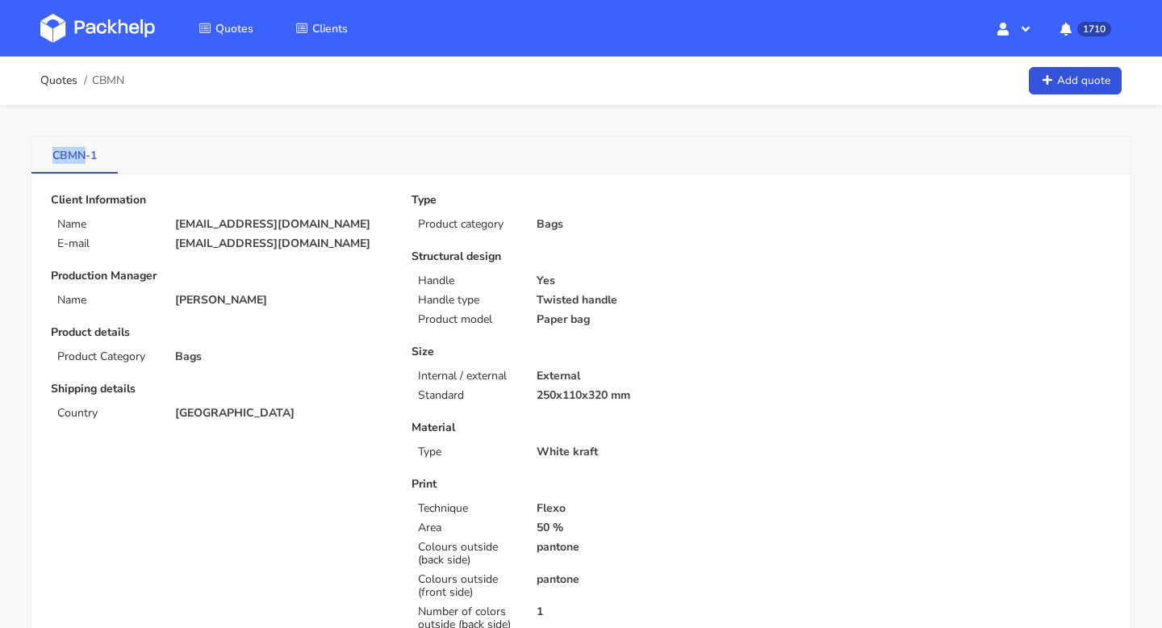
drag, startPoint x: 45, startPoint y: 157, endPoint x: 86, endPoint y: 162, distance: 41.5
click at [86, 162] on link "CBMN-1" at bounding box center [74, 154] width 86 height 36
copy link "CBMN"
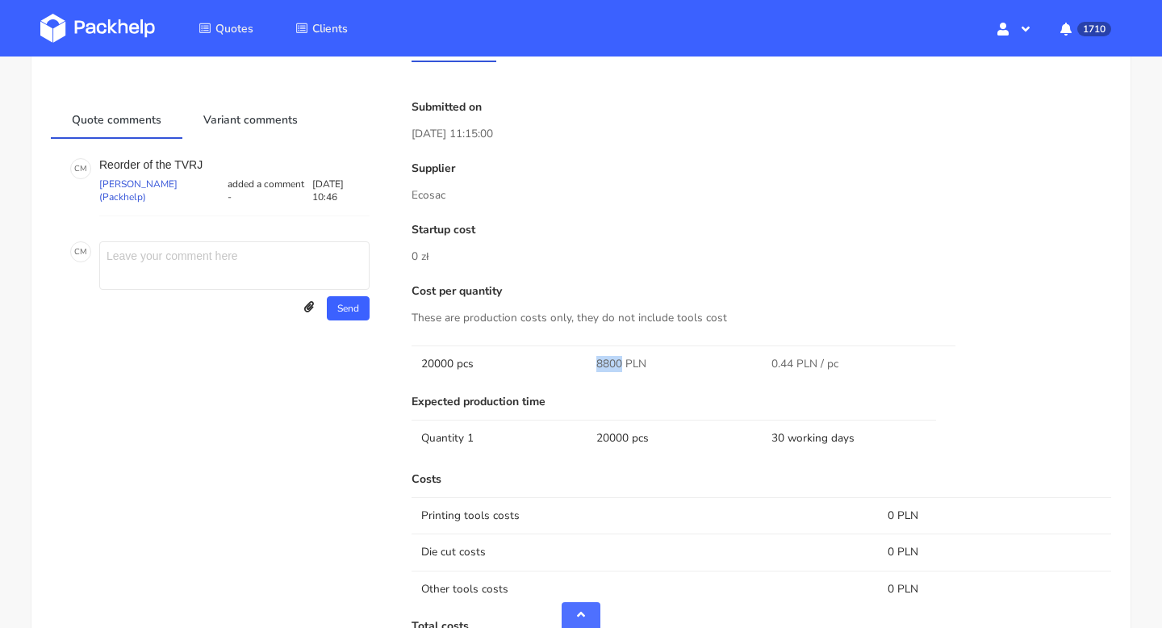
drag, startPoint x: 621, startPoint y: 359, endPoint x: 571, endPoint y: 359, distance: 49.2
click at [571, 359] on tr "20000 pcs 8800 PLN 0.44 PLN / pc" at bounding box center [762, 363] width 700 height 36
copy tr "8800"
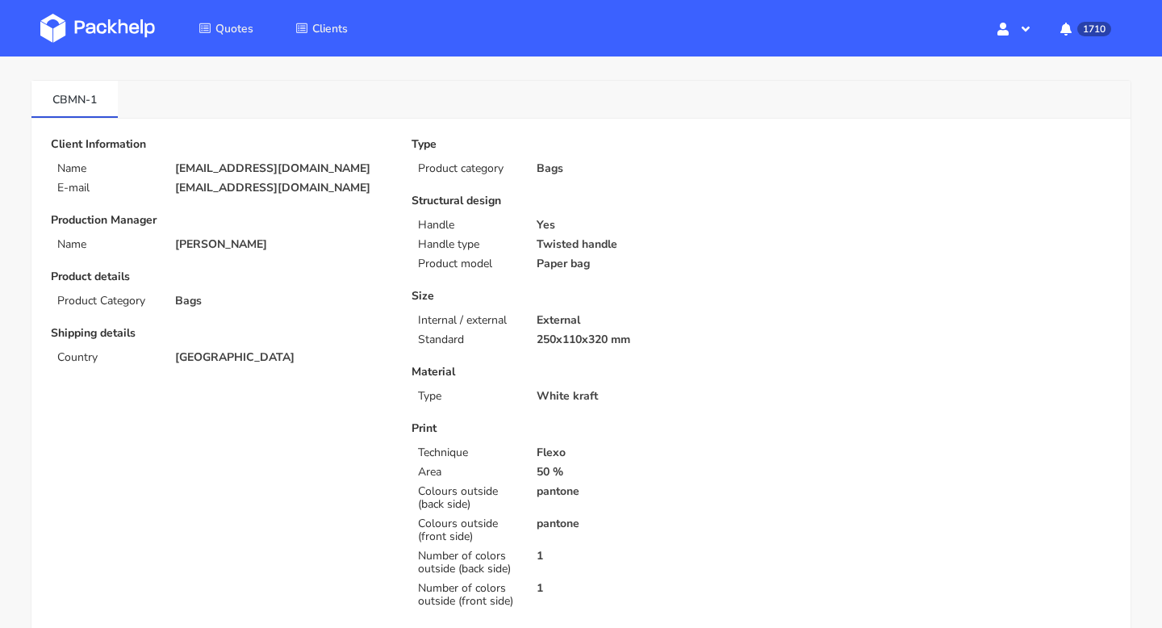
scroll to position [0, 0]
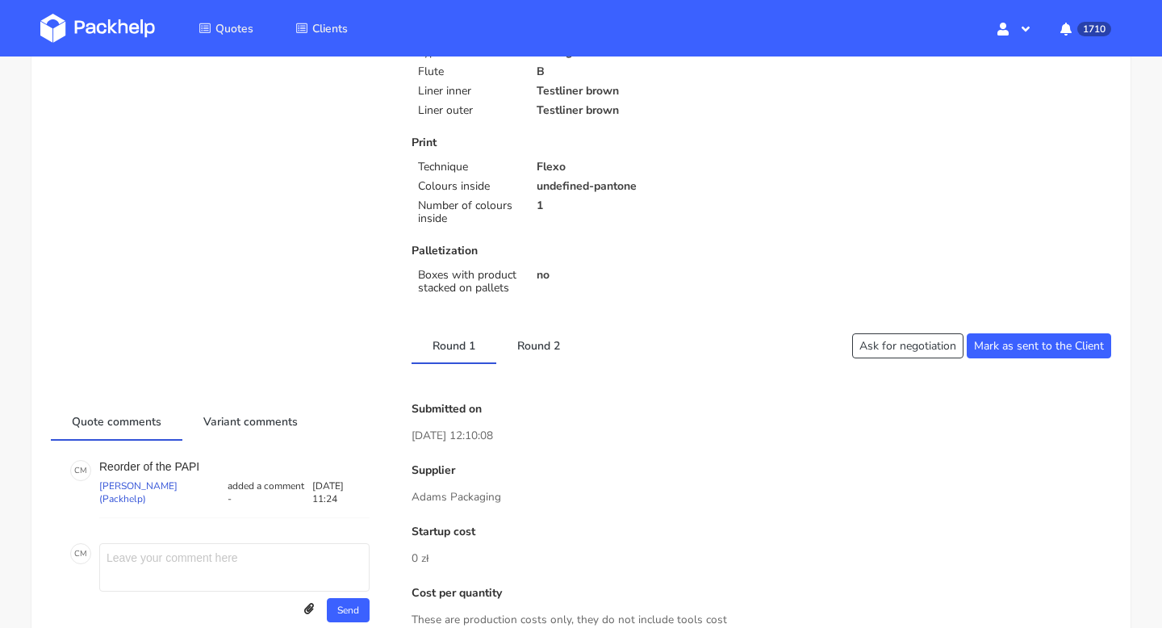
scroll to position [370, 0]
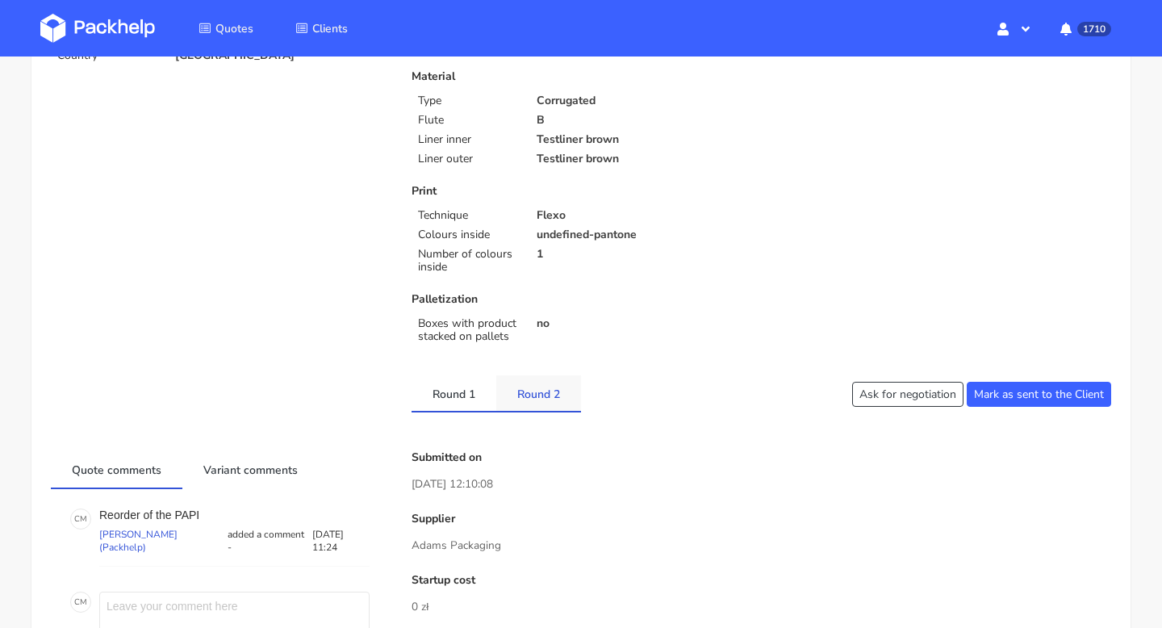
click at [530, 390] on link "Round 2" at bounding box center [538, 393] width 85 height 36
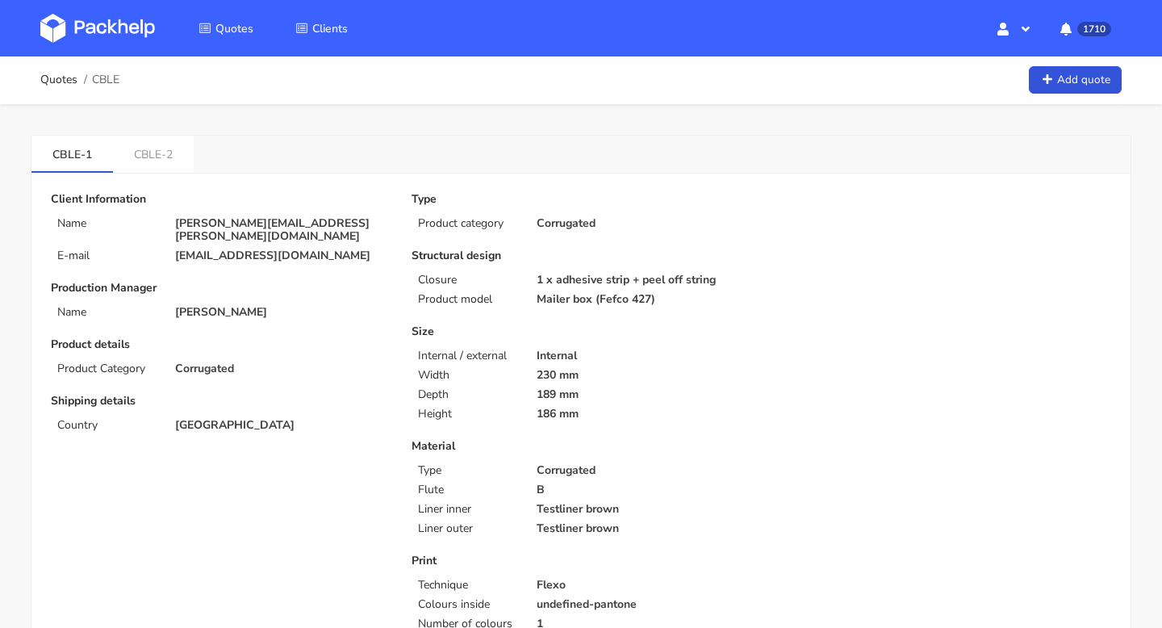
scroll to position [0, 0]
click at [155, 161] on link "CBLE-2" at bounding box center [153, 154] width 81 height 36
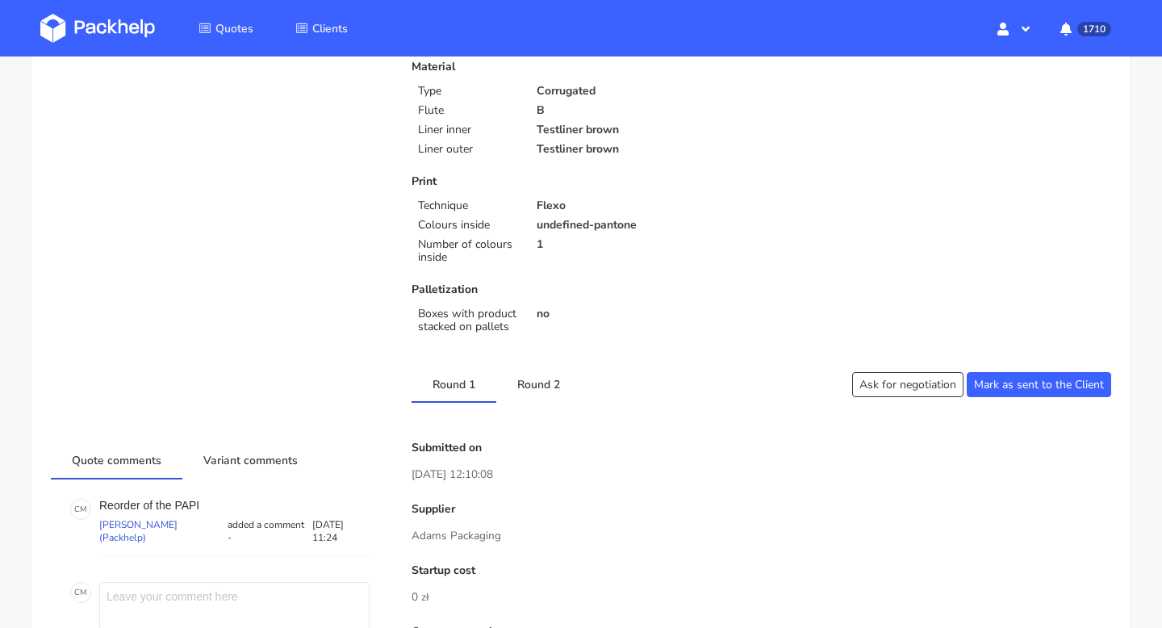
scroll to position [889, 0]
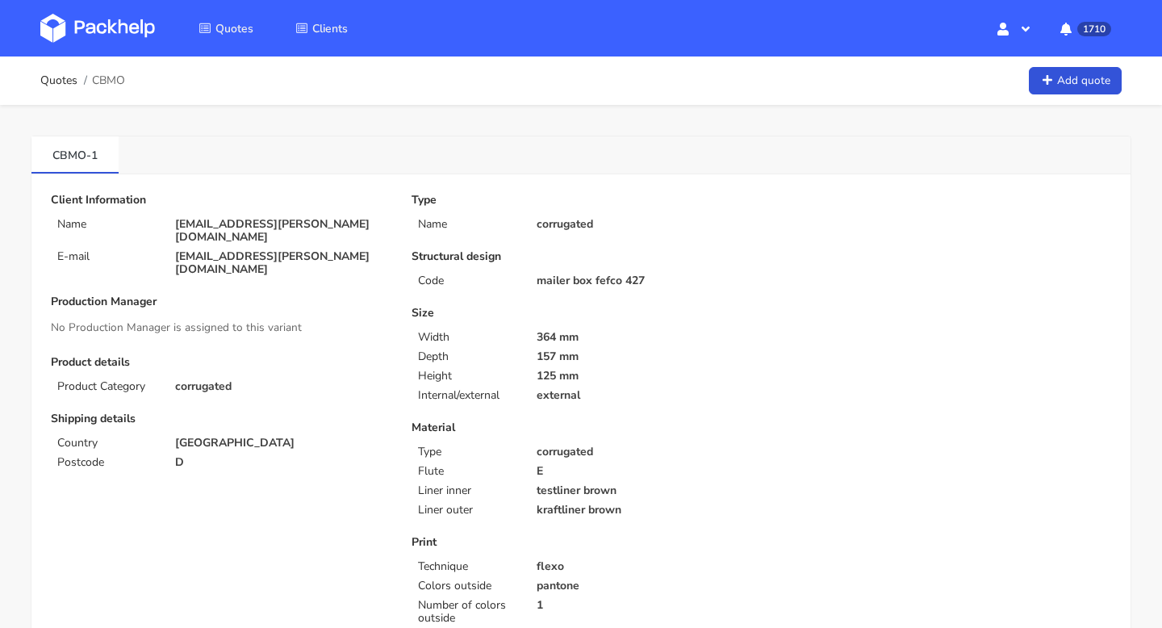
scroll to position [90, 0]
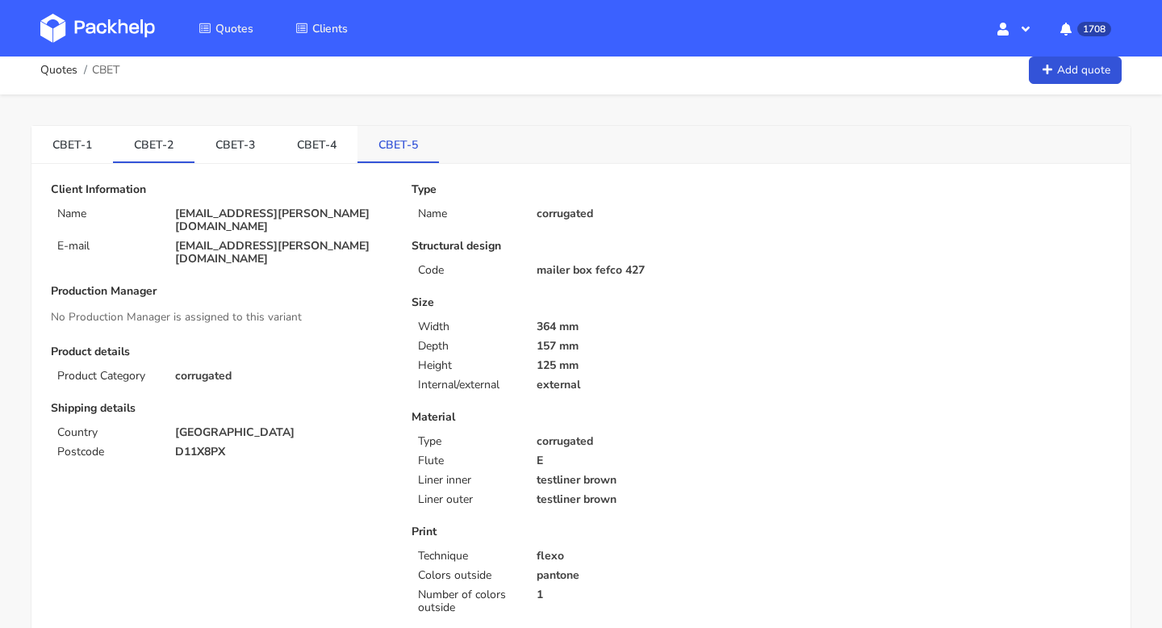
click at [370, 144] on link "CBET-5" at bounding box center [399, 144] width 82 height 36
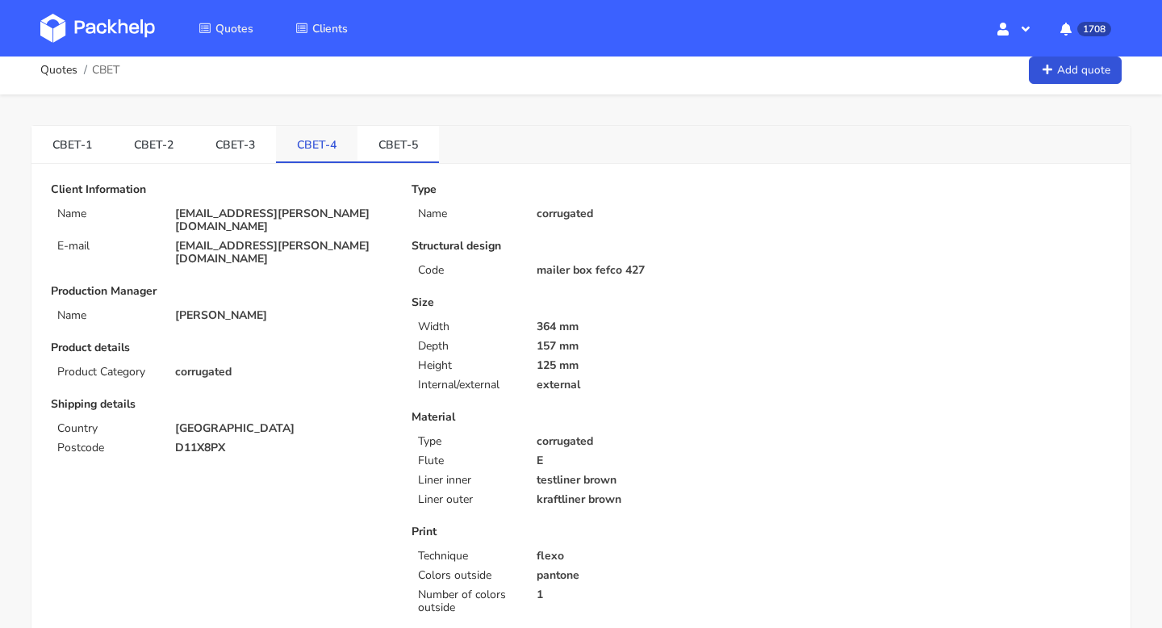
click at [295, 145] on link "CBET-4" at bounding box center [317, 144] width 82 height 36
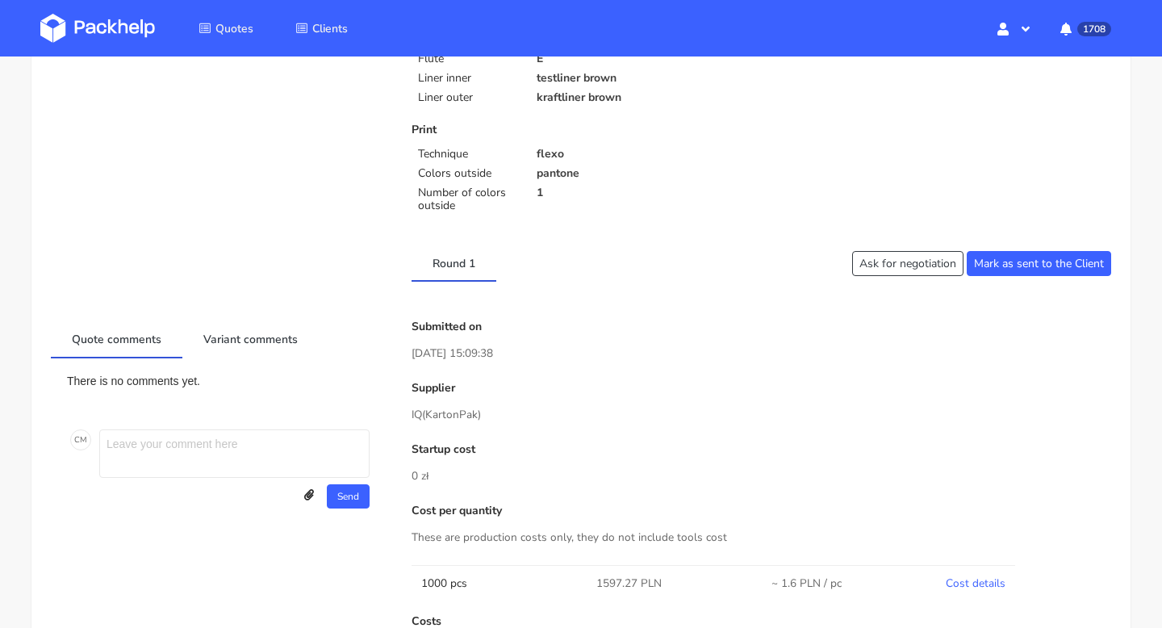
scroll to position [0, 0]
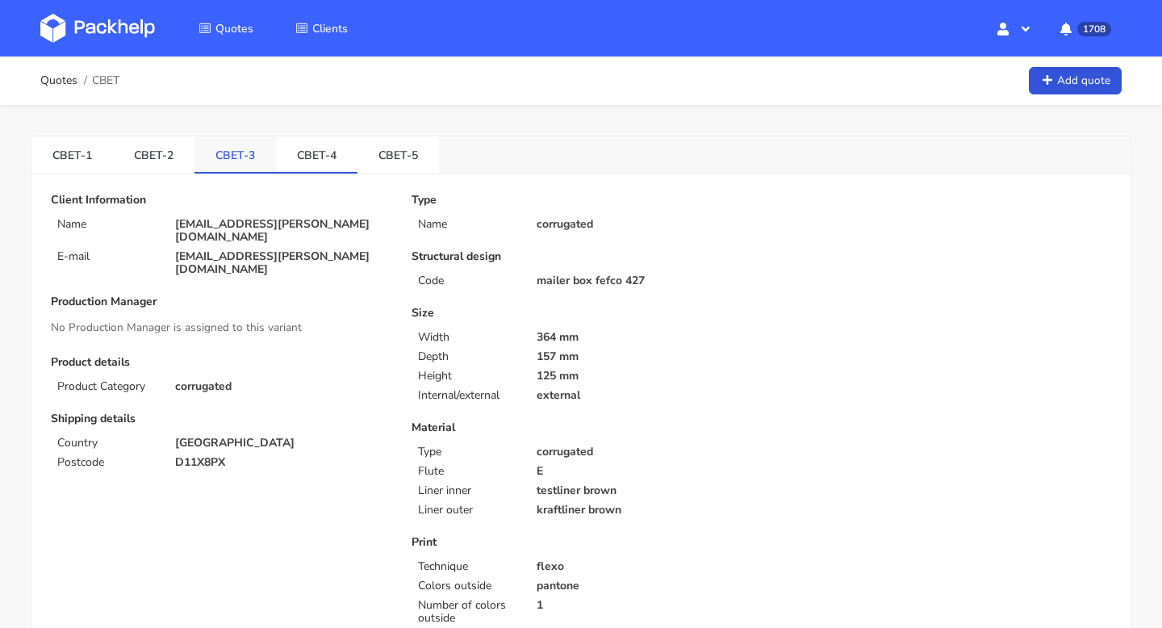
click at [231, 173] on li "CBET-3" at bounding box center [236, 154] width 82 height 37
click at [208, 144] on link "CBET-3" at bounding box center [236, 154] width 82 height 36
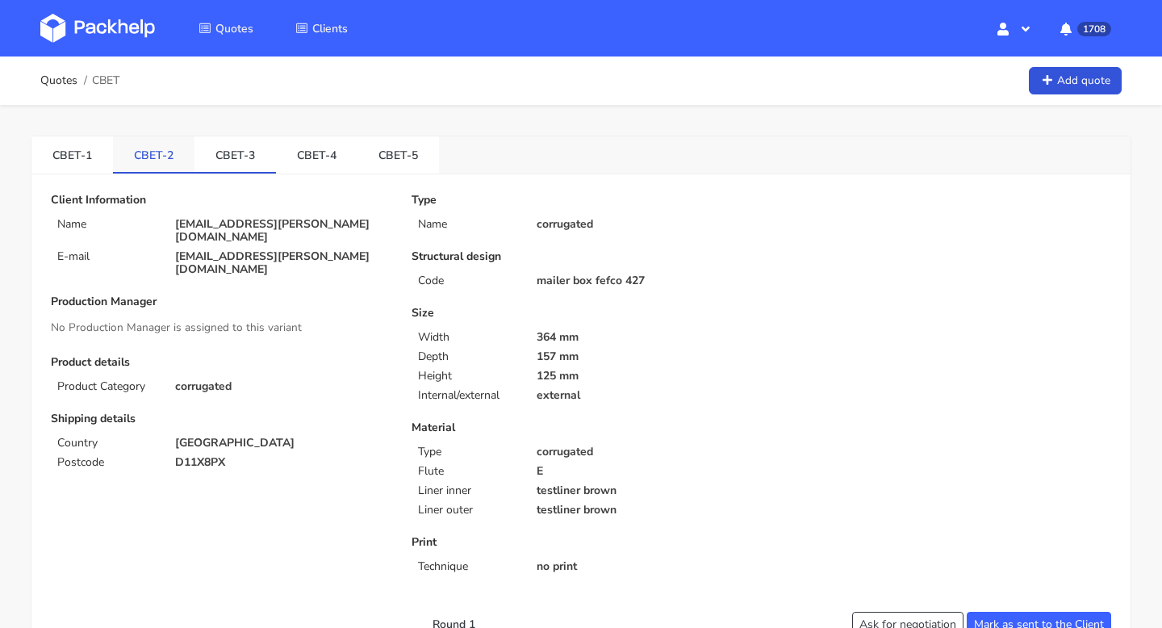
click at [149, 158] on link "CBET-2" at bounding box center [154, 154] width 82 height 36
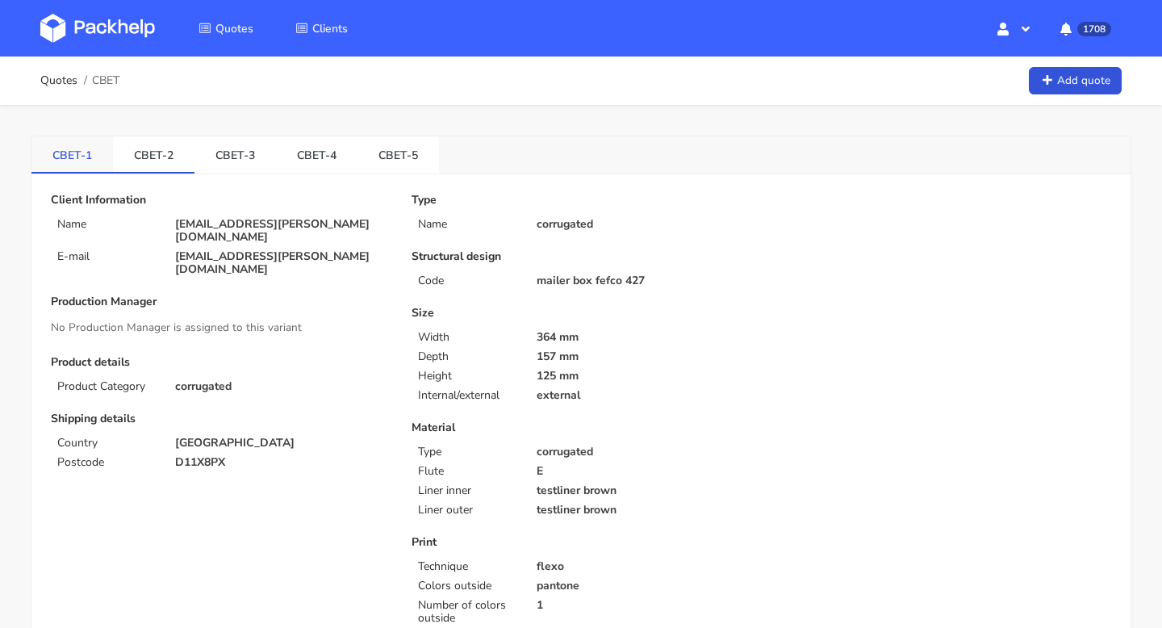
click at [67, 153] on link "CBET-1" at bounding box center [72, 154] width 82 height 36
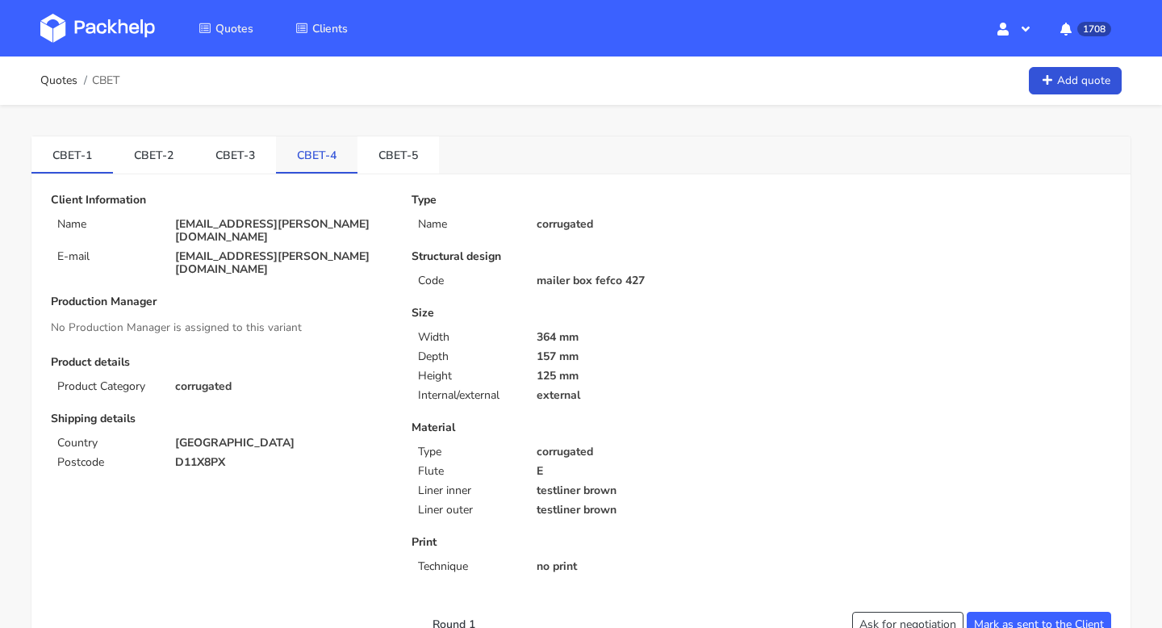
click at [317, 141] on link "CBET-4" at bounding box center [317, 154] width 82 height 36
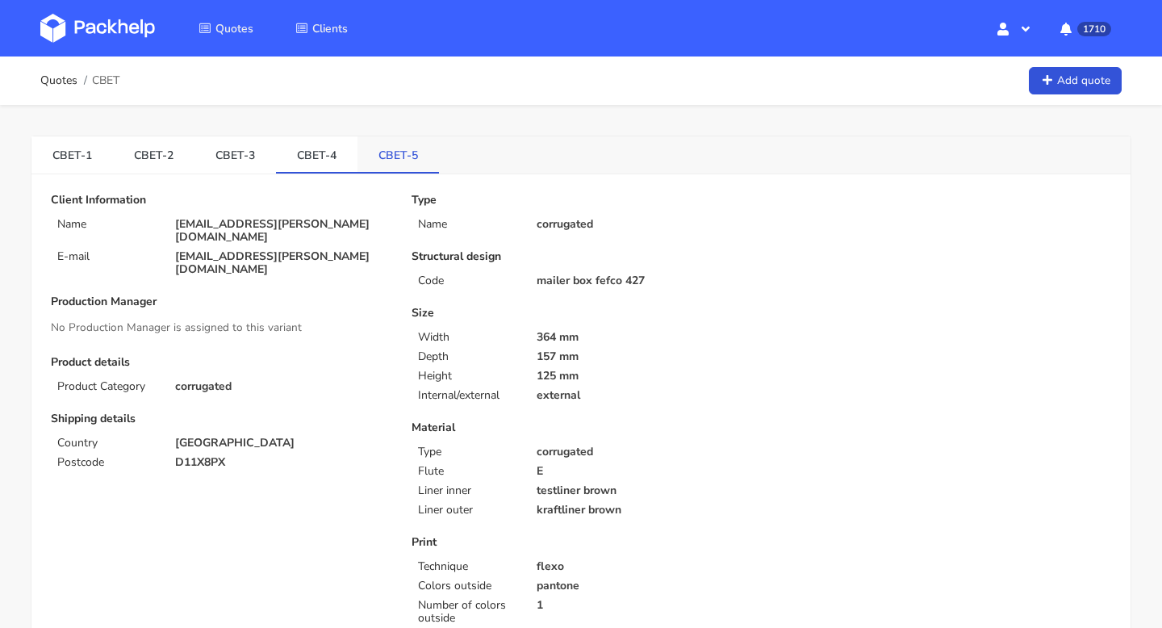
click at [373, 159] on link "CBET-5" at bounding box center [399, 154] width 82 height 36
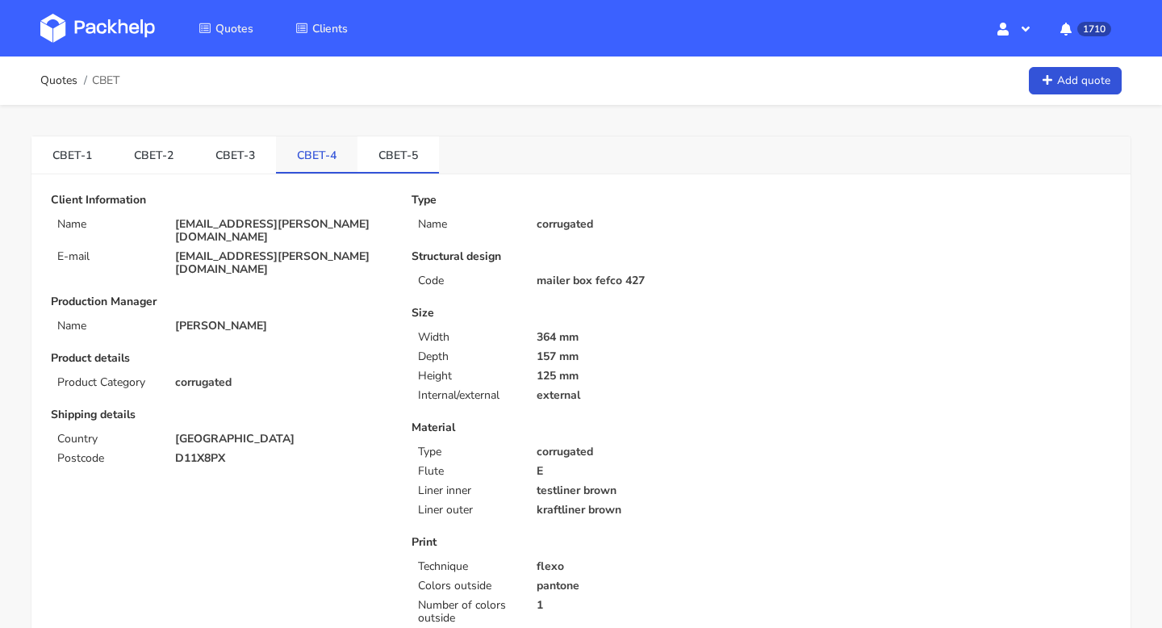
click at [303, 157] on link "CBET-4" at bounding box center [317, 154] width 82 height 36
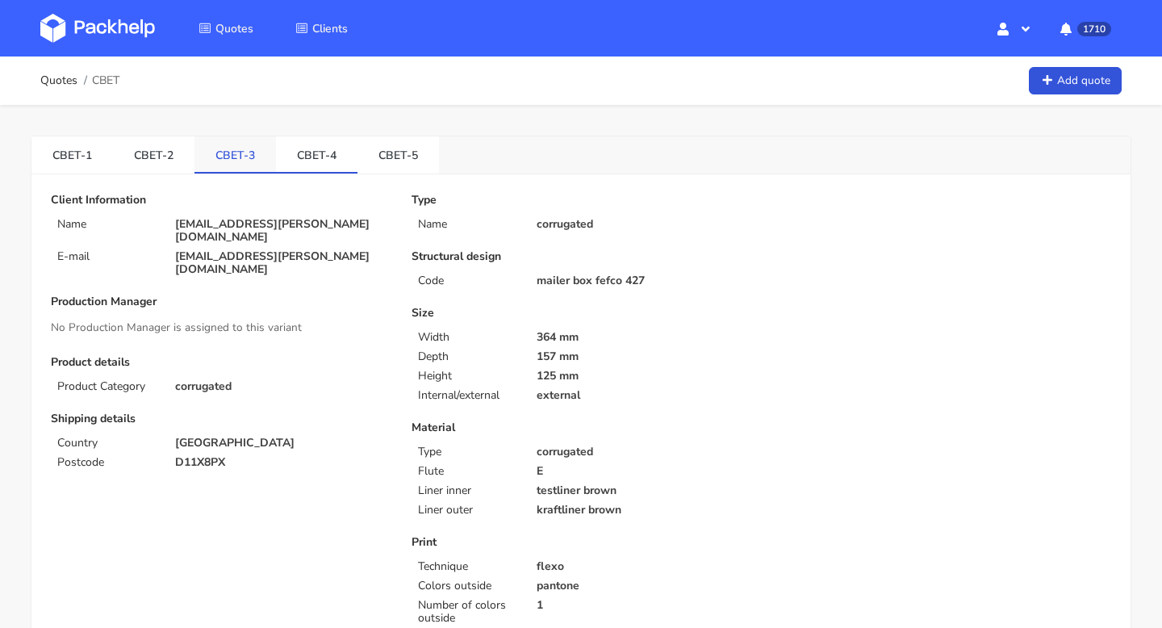
click at [222, 164] on link "CBET-3" at bounding box center [236, 154] width 82 height 36
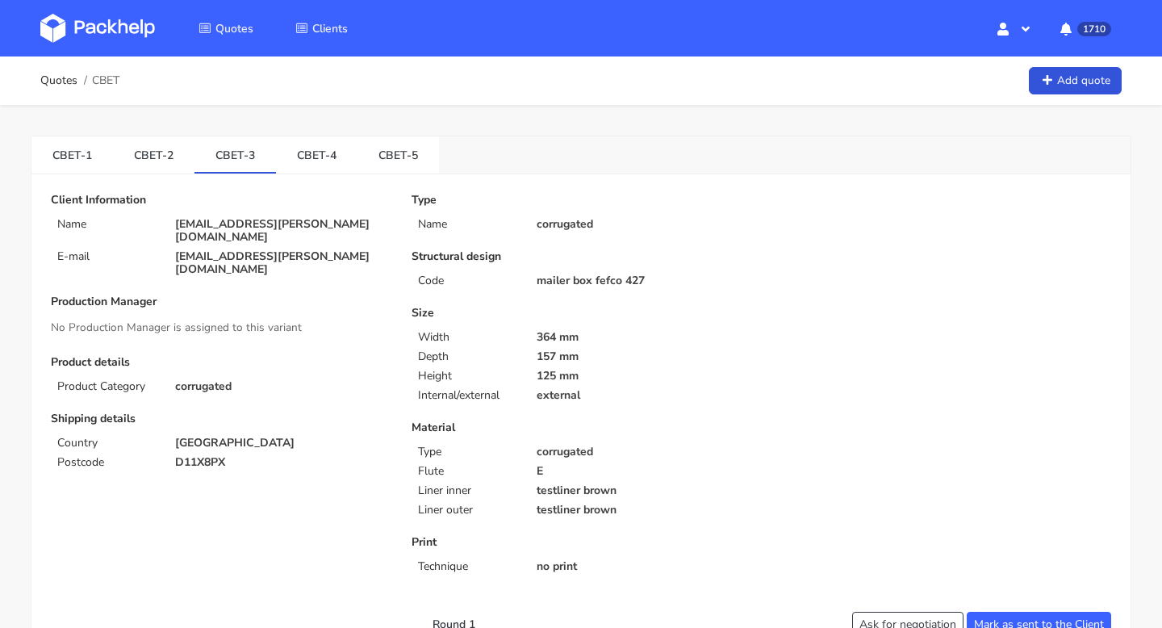
click at [155, 166] on link "CBET-2" at bounding box center [154, 154] width 82 height 36
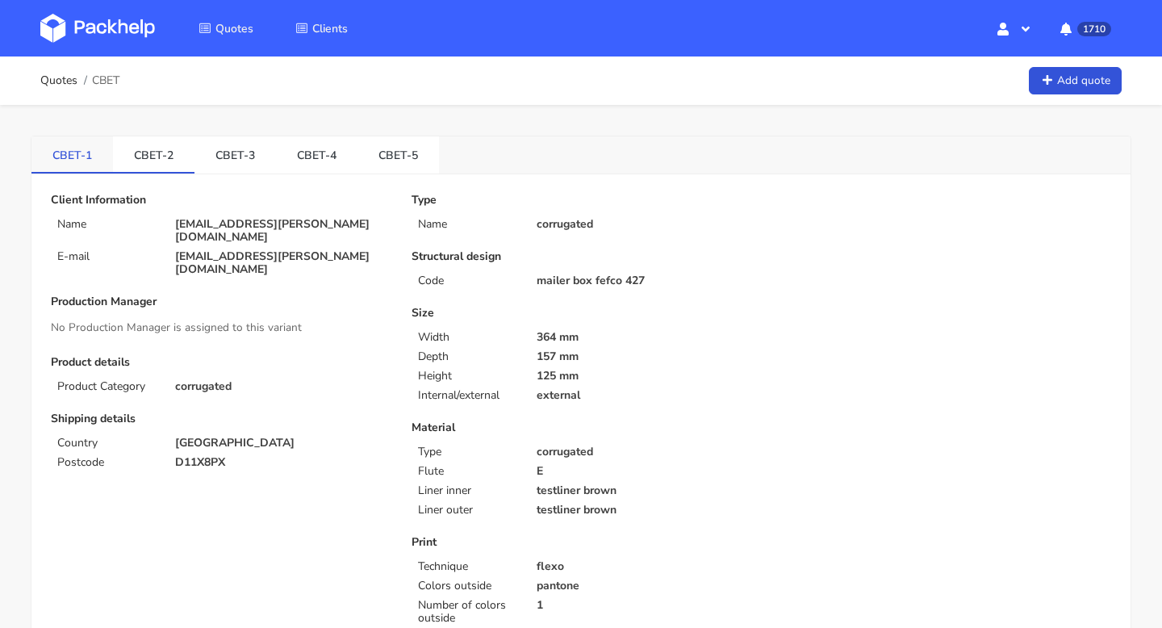
click at [71, 154] on link "CBET-1" at bounding box center [72, 154] width 82 height 36
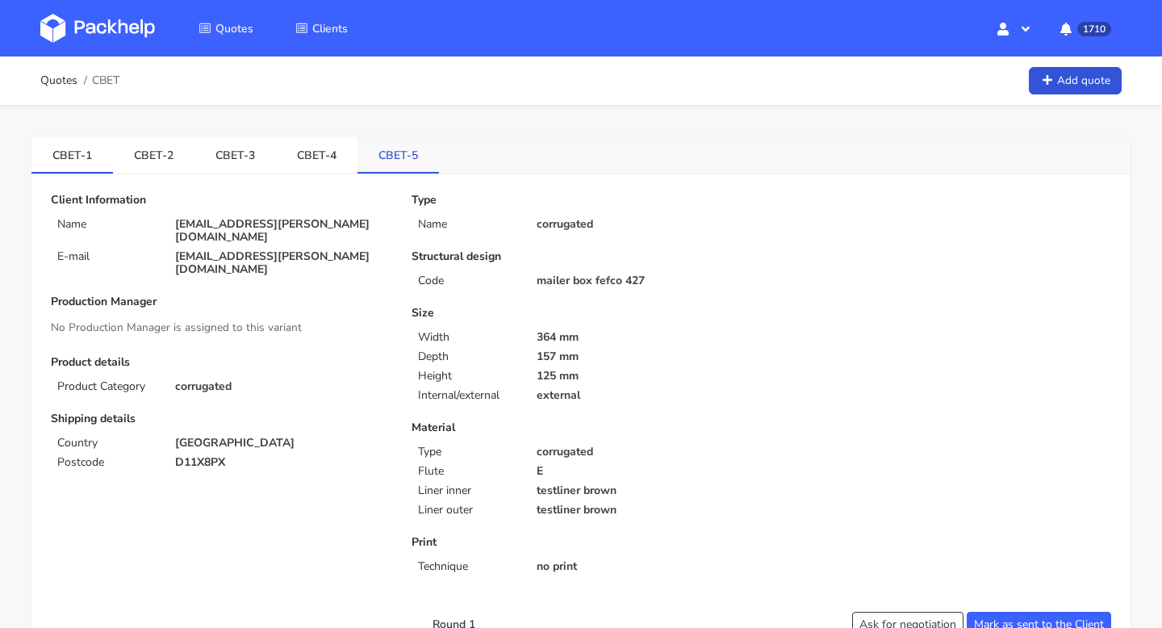
click at [370, 146] on link "CBET-5" at bounding box center [399, 154] width 82 height 36
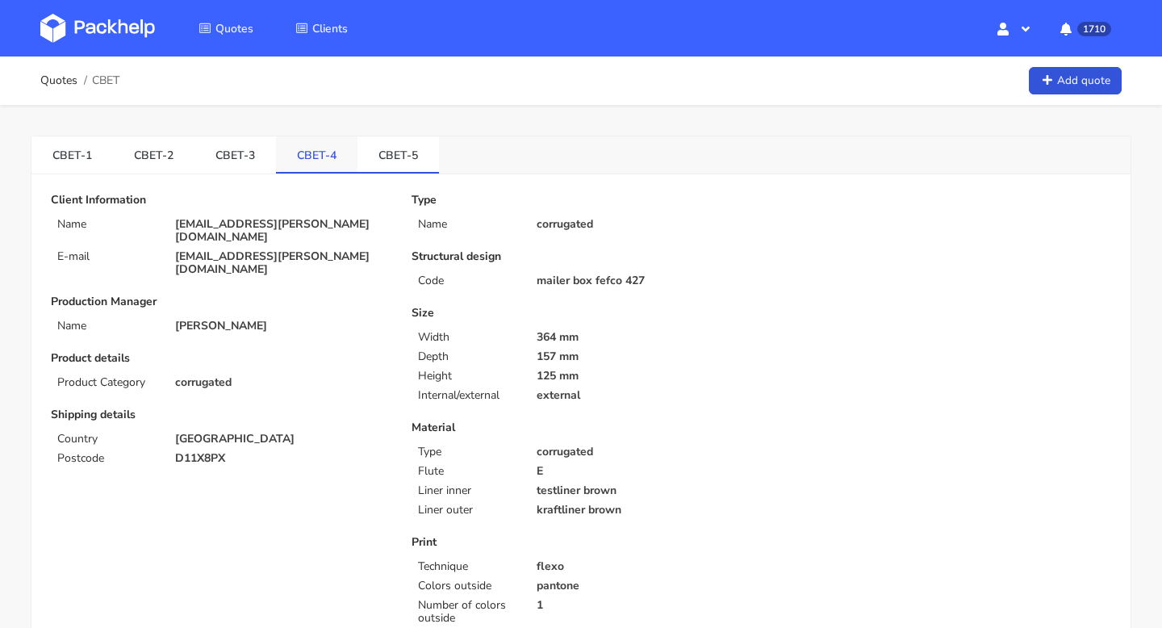
click at [306, 153] on link "CBET-4" at bounding box center [317, 154] width 82 height 36
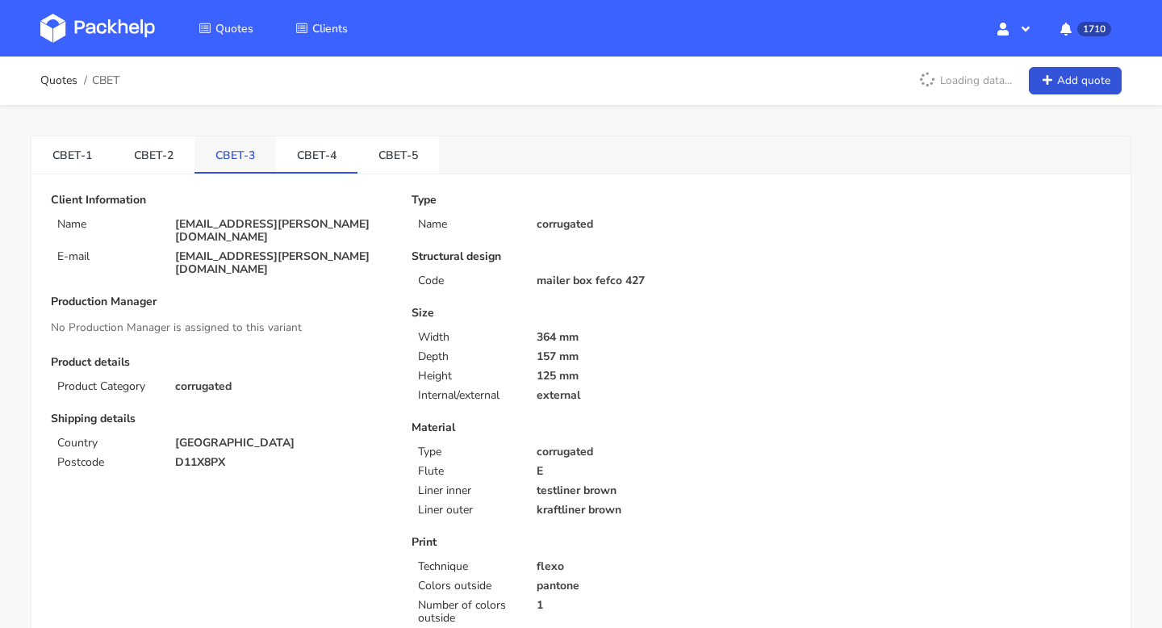
click at [239, 147] on link "CBET-3" at bounding box center [236, 154] width 82 height 36
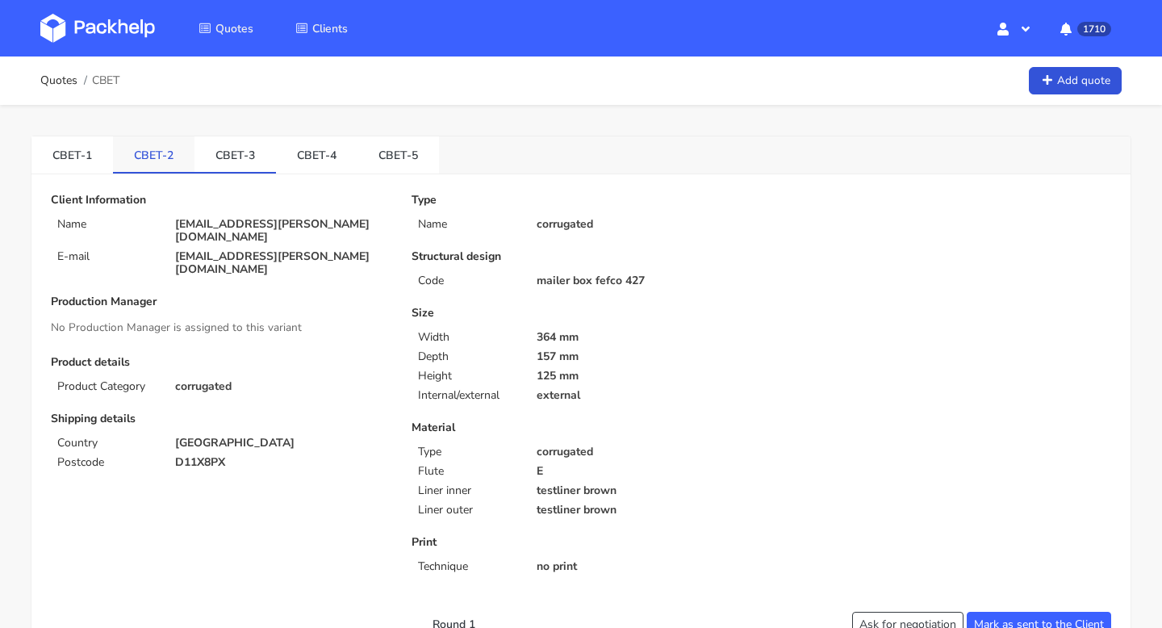
click at [162, 157] on link "CBET-2" at bounding box center [154, 154] width 82 height 36
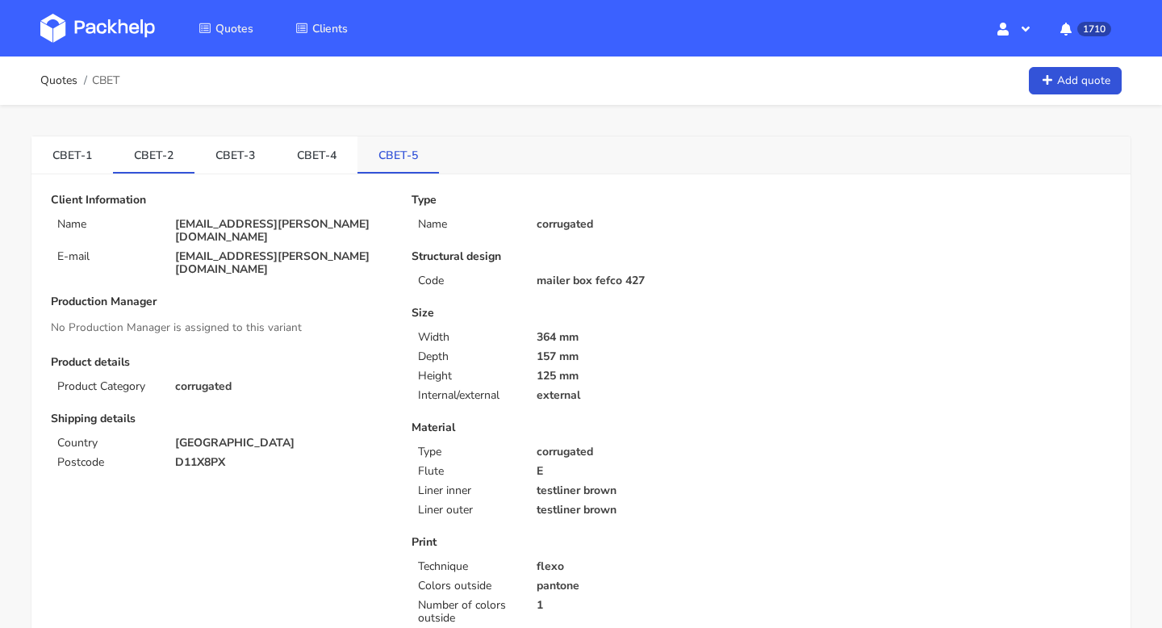
click at [370, 170] on link "CBET-5" at bounding box center [399, 154] width 82 height 36
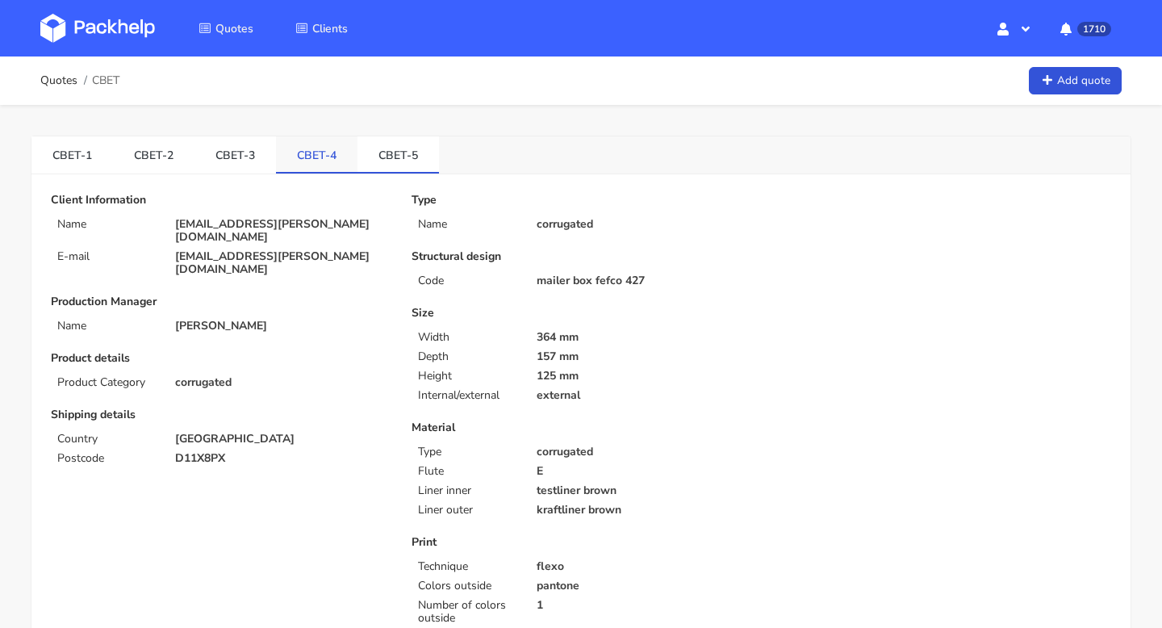
click at [304, 157] on link "CBET-4" at bounding box center [317, 154] width 82 height 36
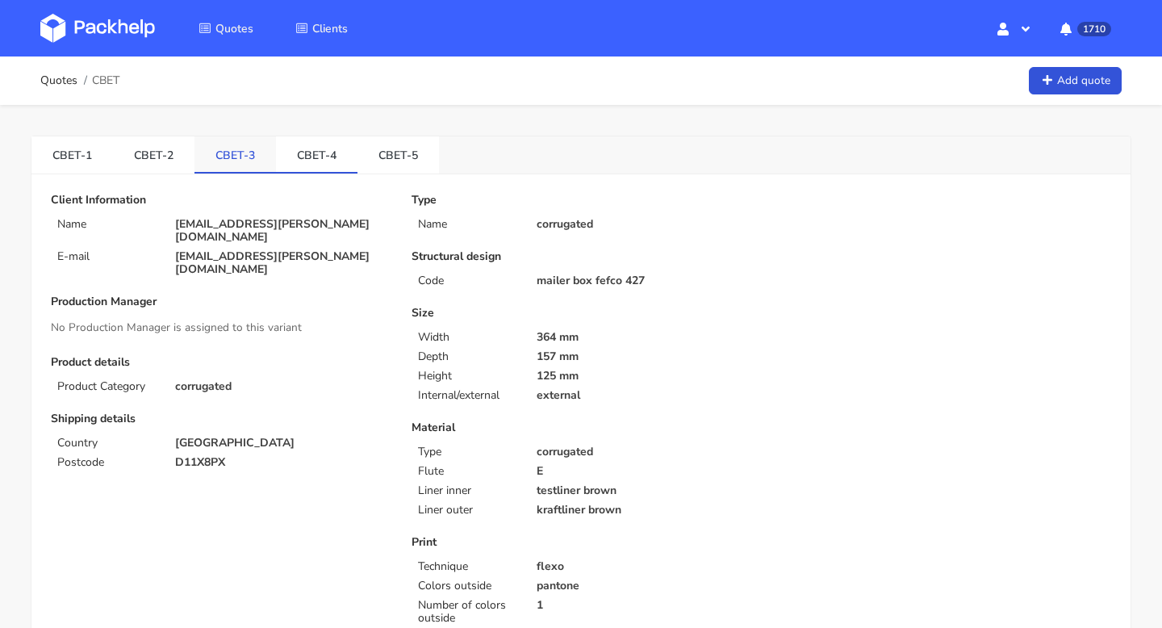
click at [211, 147] on link "CBET-3" at bounding box center [236, 154] width 82 height 36
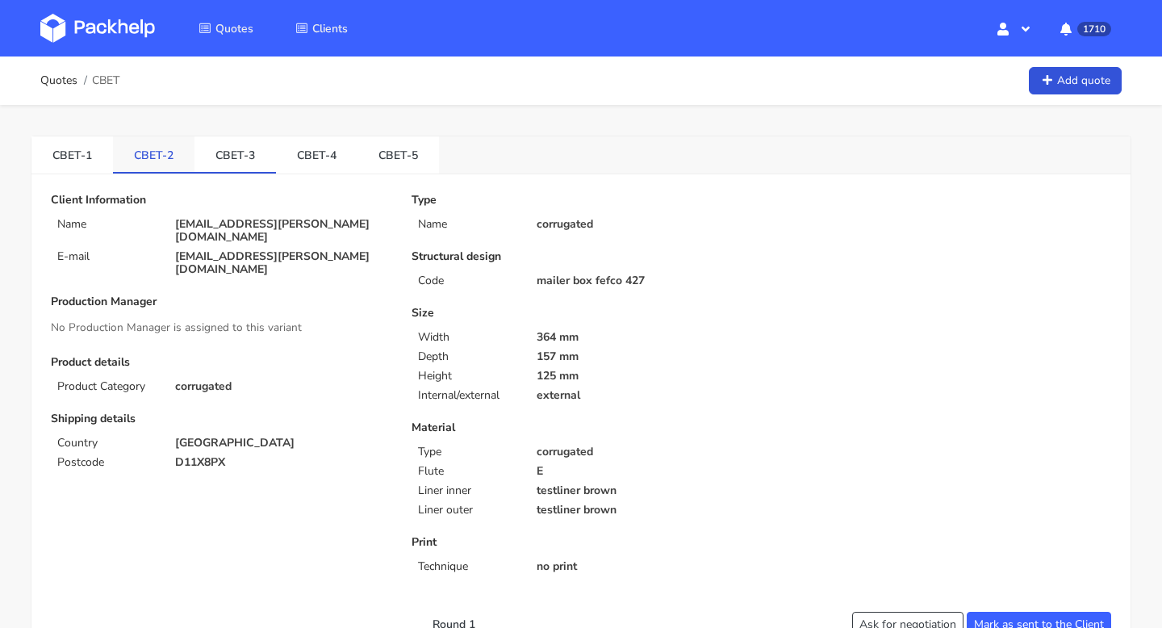
click at [136, 143] on link "CBET-2" at bounding box center [154, 154] width 82 height 36
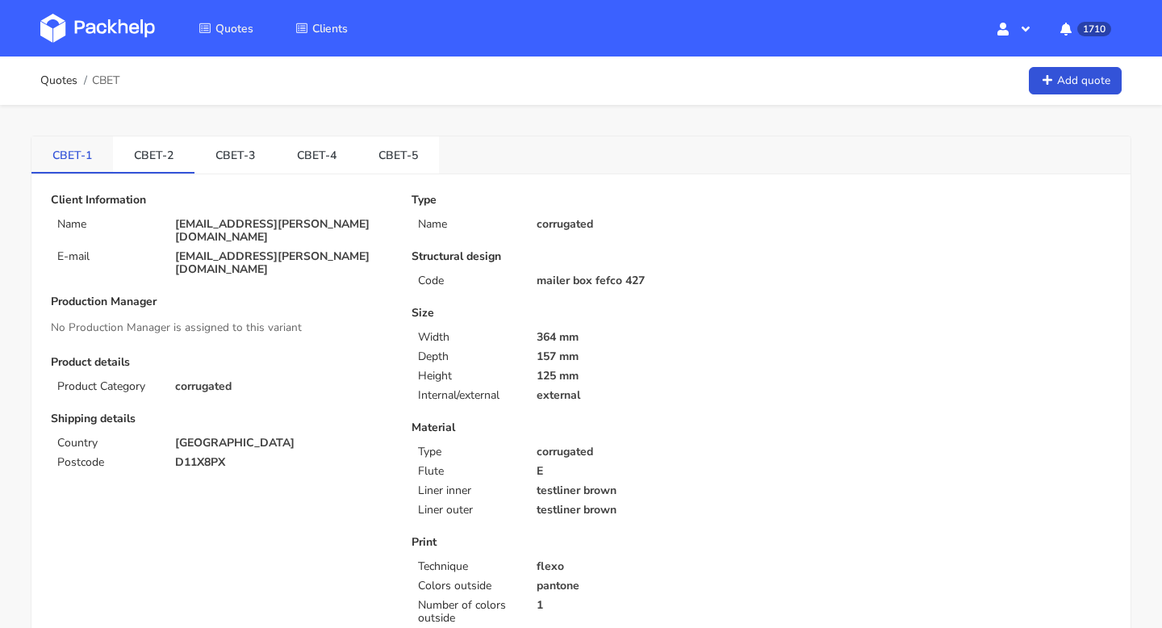
click at [70, 161] on link "CBET-1" at bounding box center [72, 154] width 82 height 36
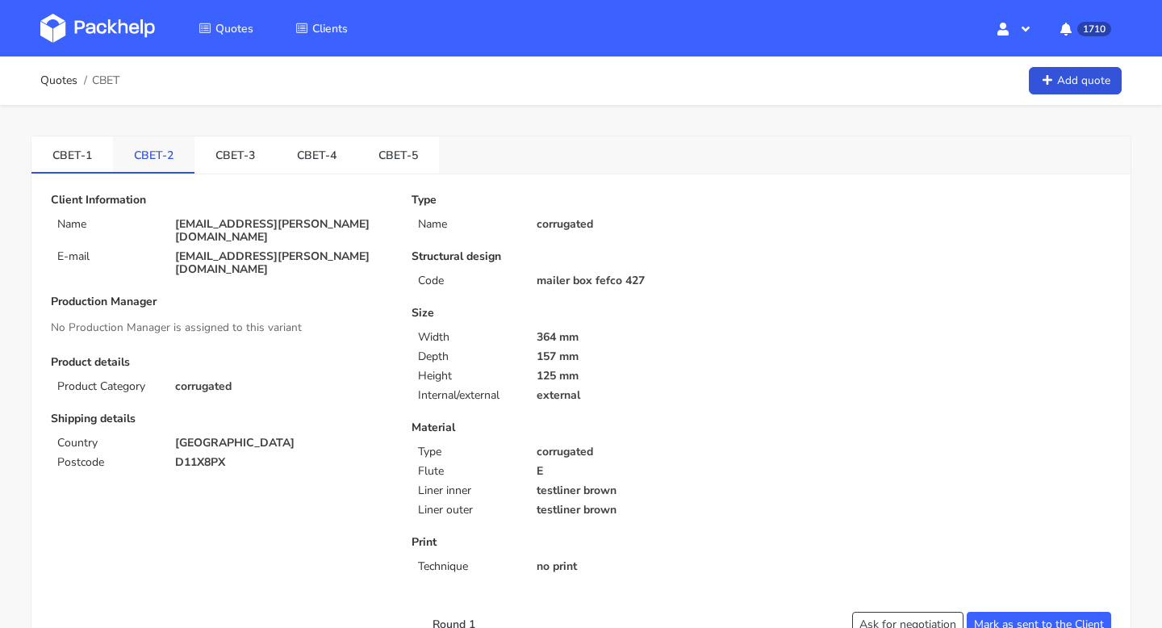
click at [157, 145] on link "CBET-2" at bounding box center [154, 154] width 82 height 36
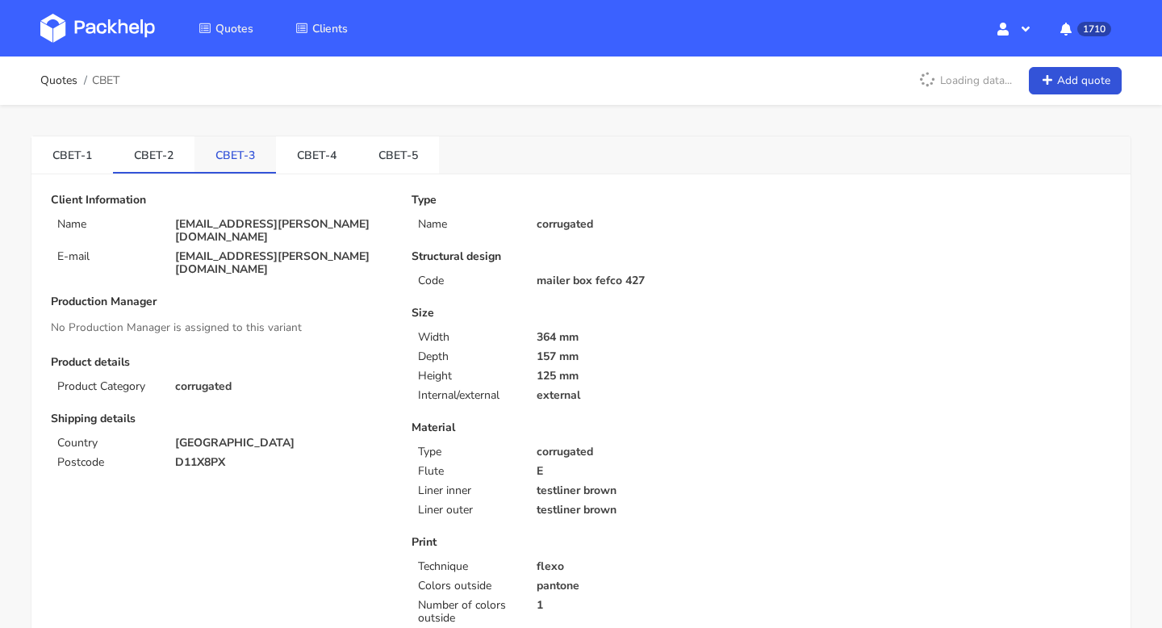
click at [222, 145] on link "CBET-3" at bounding box center [236, 154] width 82 height 36
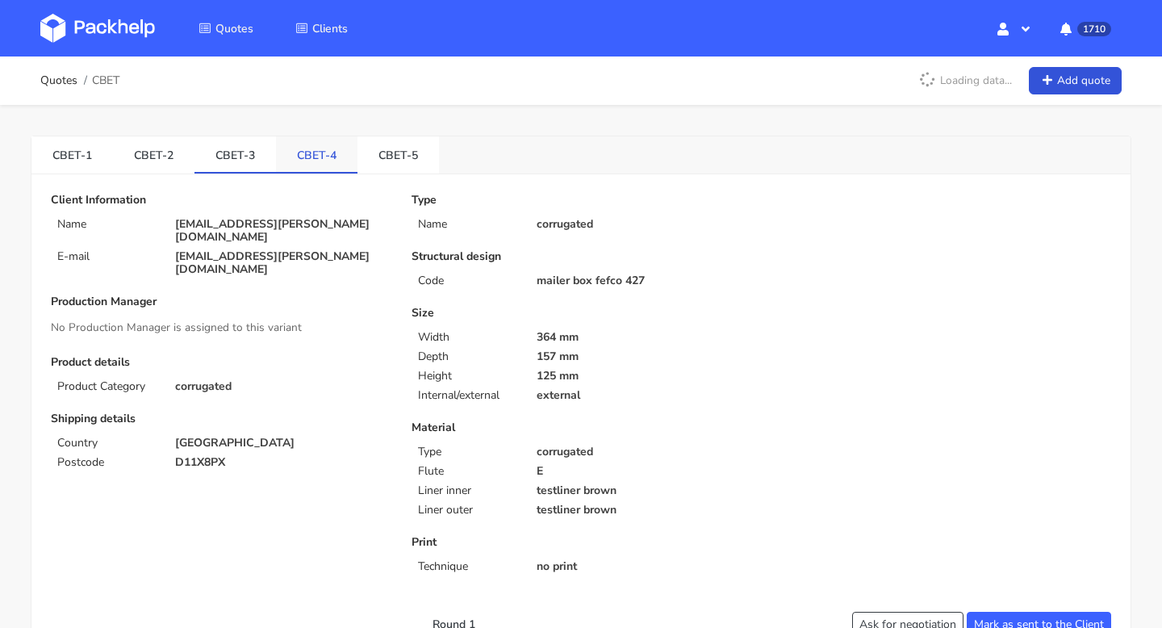
click at [293, 153] on link "CBET-4" at bounding box center [317, 154] width 82 height 36
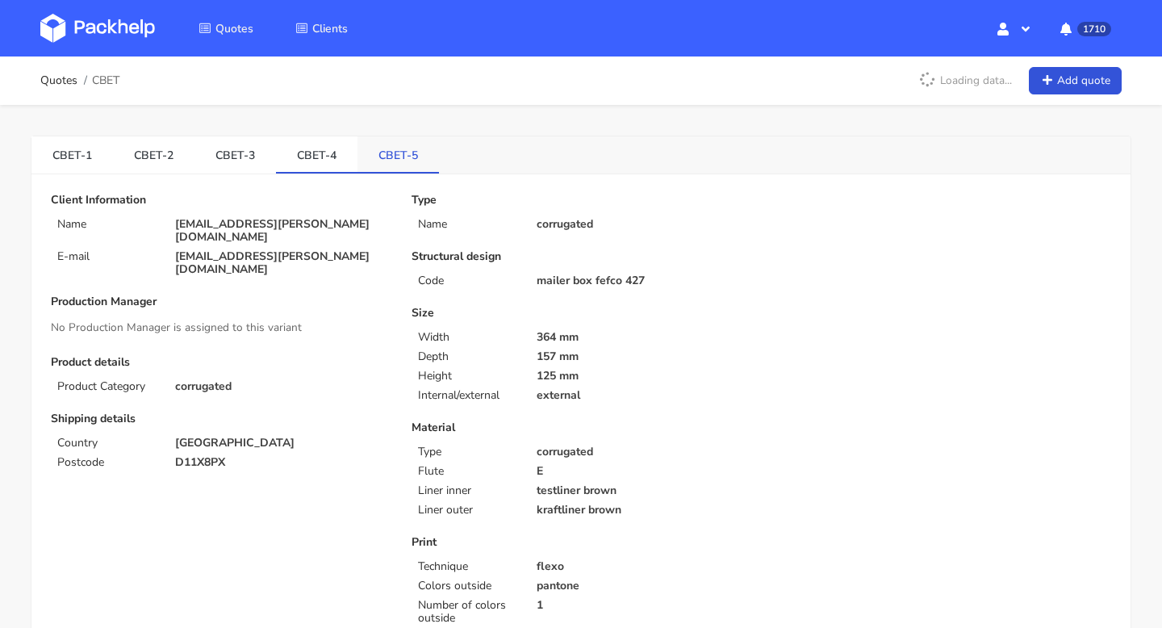
click at [358, 147] on link "CBET-5" at bounding box center [399, 154] width 82 height 36
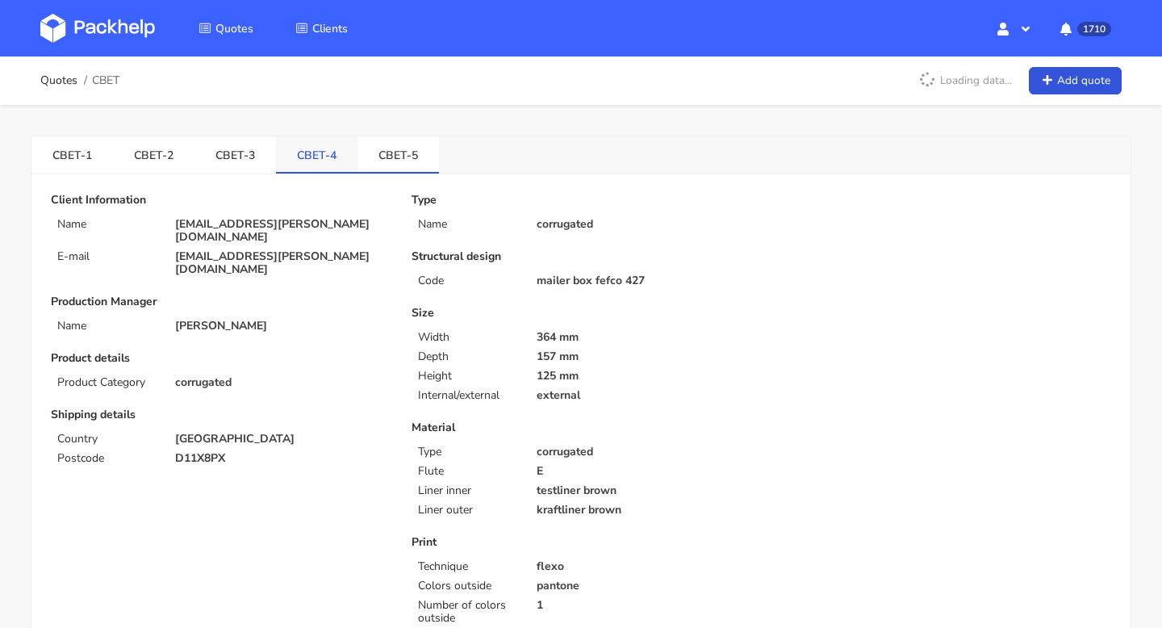
click at [294, 148] on link "CBET-4" at bounding box center [317, 154] width 82 height 36
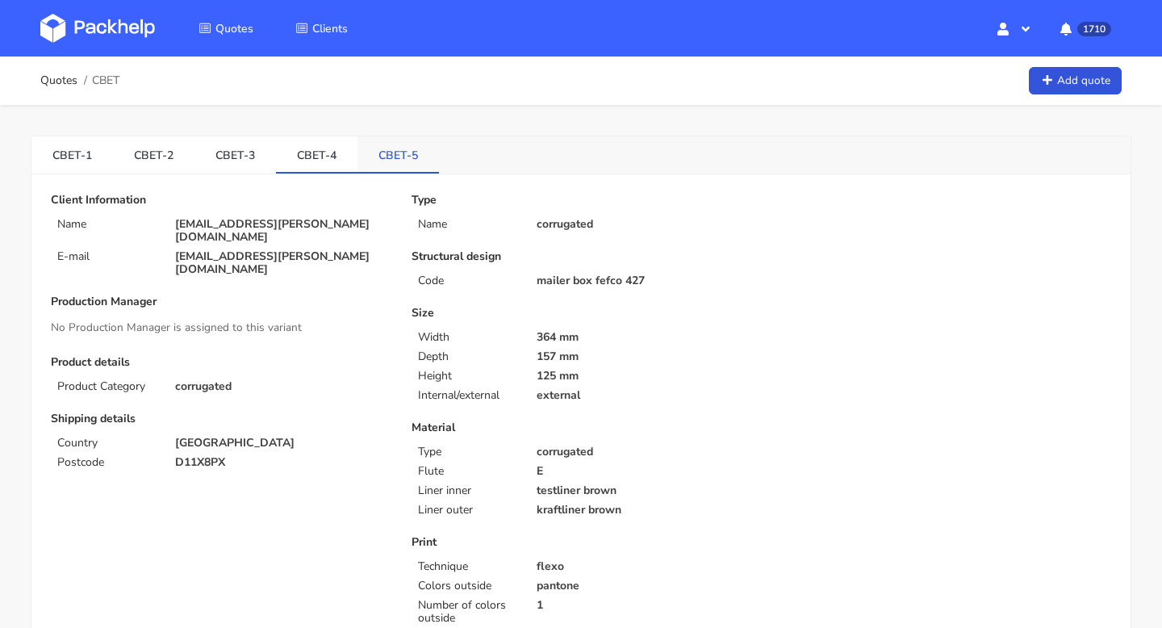
click at [383, 150] on link "CBET-5" at bounding box center [399, 154] width 82 height 36
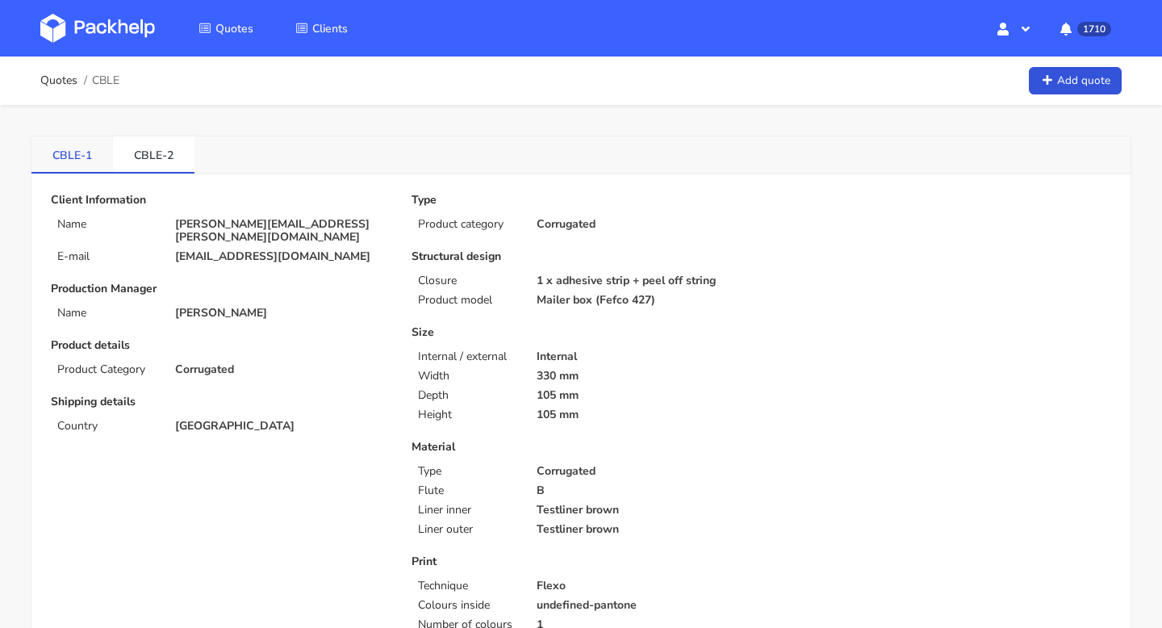
click at [83, 157] on link "CBLE-1" at bounding box center [72, 154] width 82 height 36
click at [143, 145] on link "CBLE-2" at bounding box center [154, 154] width 82 height 36
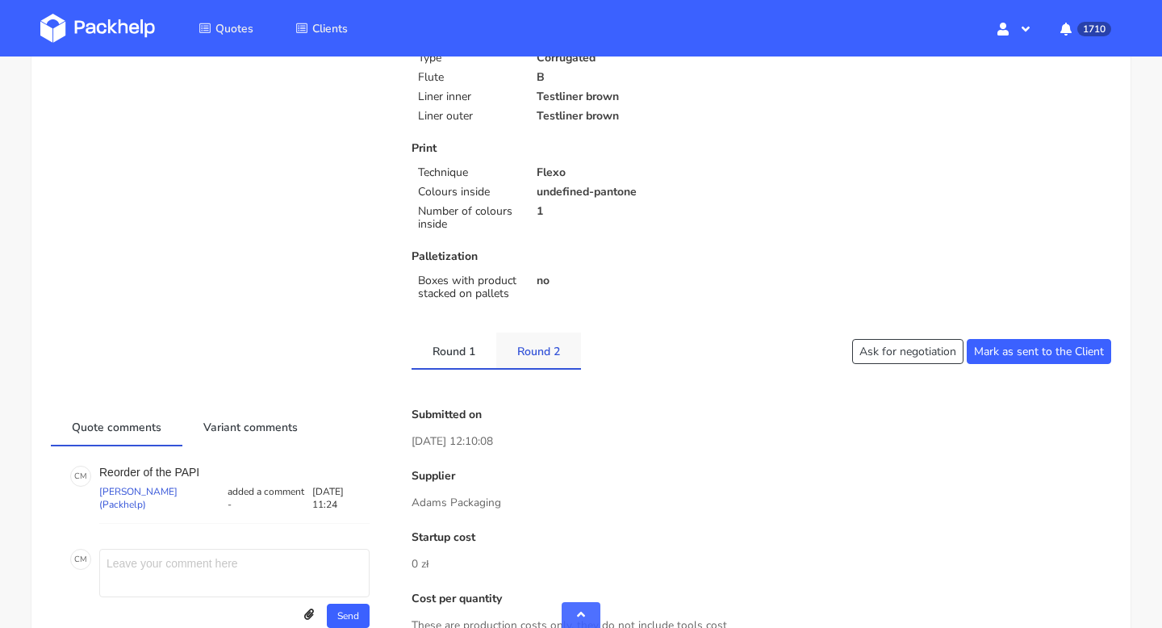
click at [542, 345] on link "Round 2" at bounding box center [538, 351] width 85 height 36
click at [488, 343] on link "Round 1" at bounding box center [454, 351] width 85 height 36
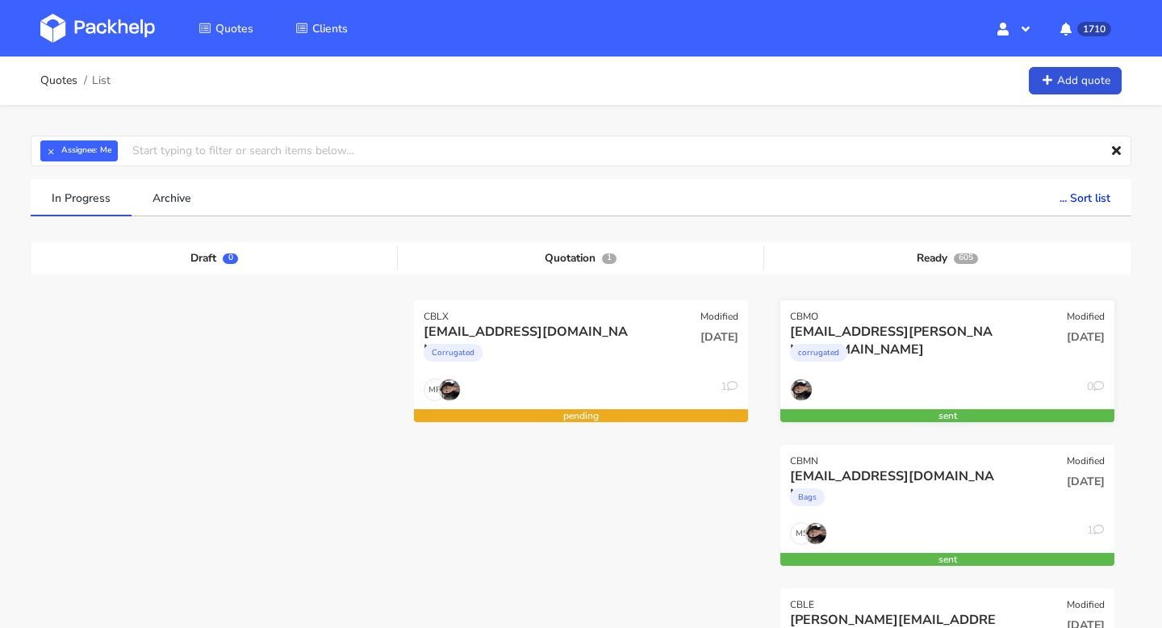
click at [957, 376] on div "aisling.odonoghue@gmail.com corrugated" at bounding box center [891, 350] width 225 height 55
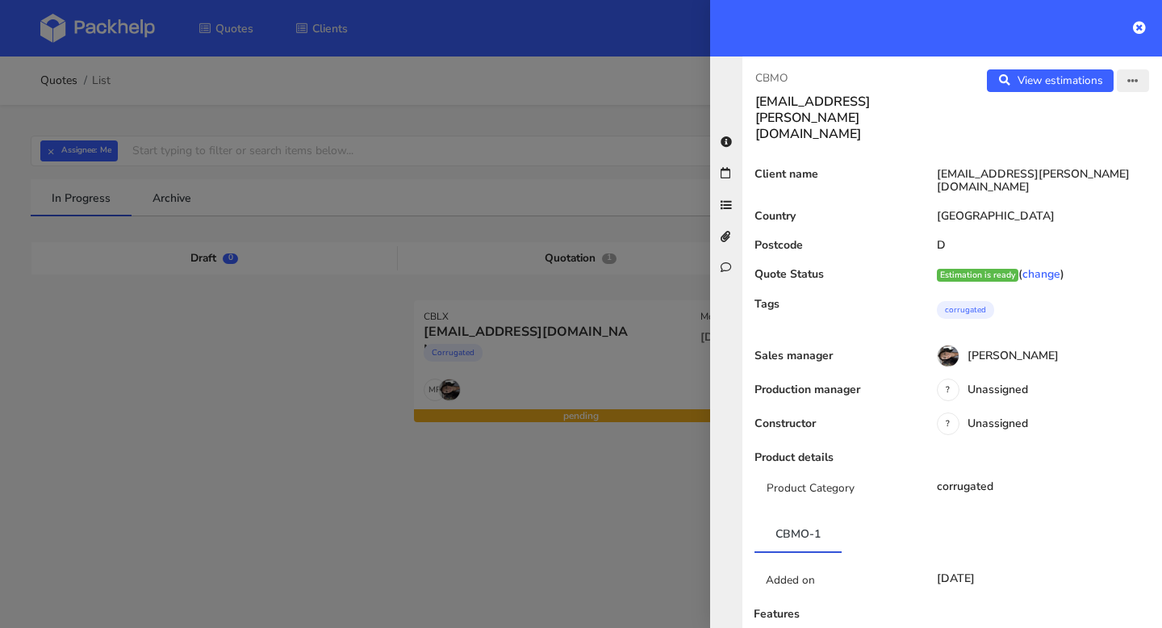
click at [1127, 89] on button "button" at bounding box center [1133, 80] width 32 height 23
click at [1068, 115] on link "View quote" at bounding box center [1081, 114] width 142 height 27
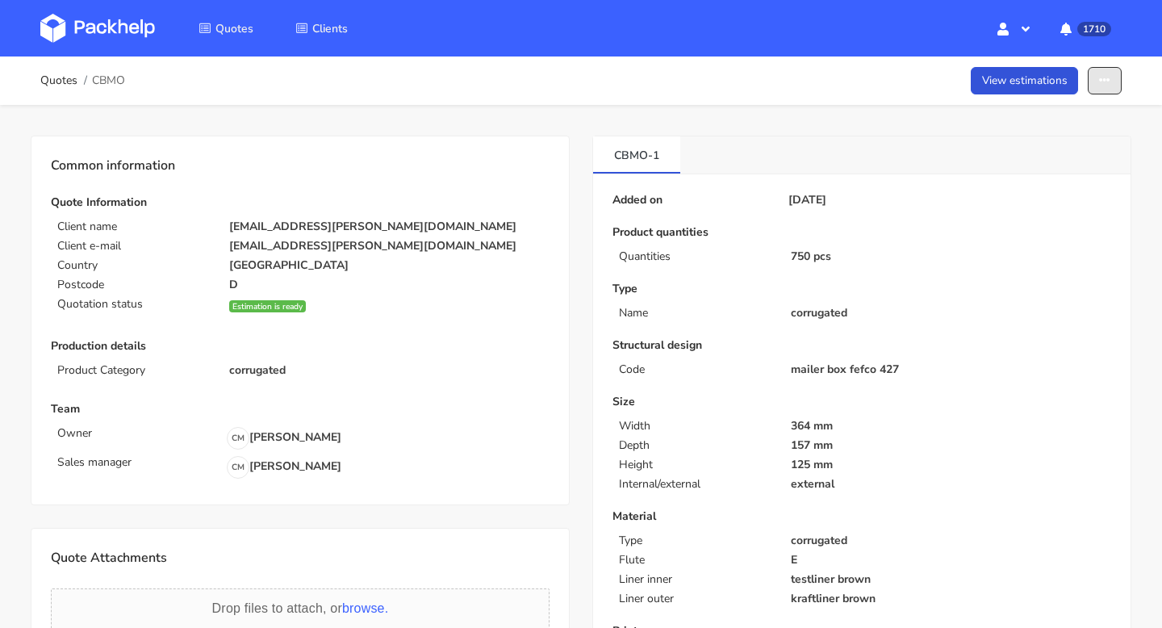
click at [1096, 84] on button "button" at bounding box center [1105, 81] width 34 height 28
click at [1042, 115] on link "Edit quote" at bounding box center [1044, 117] width 142 height 27
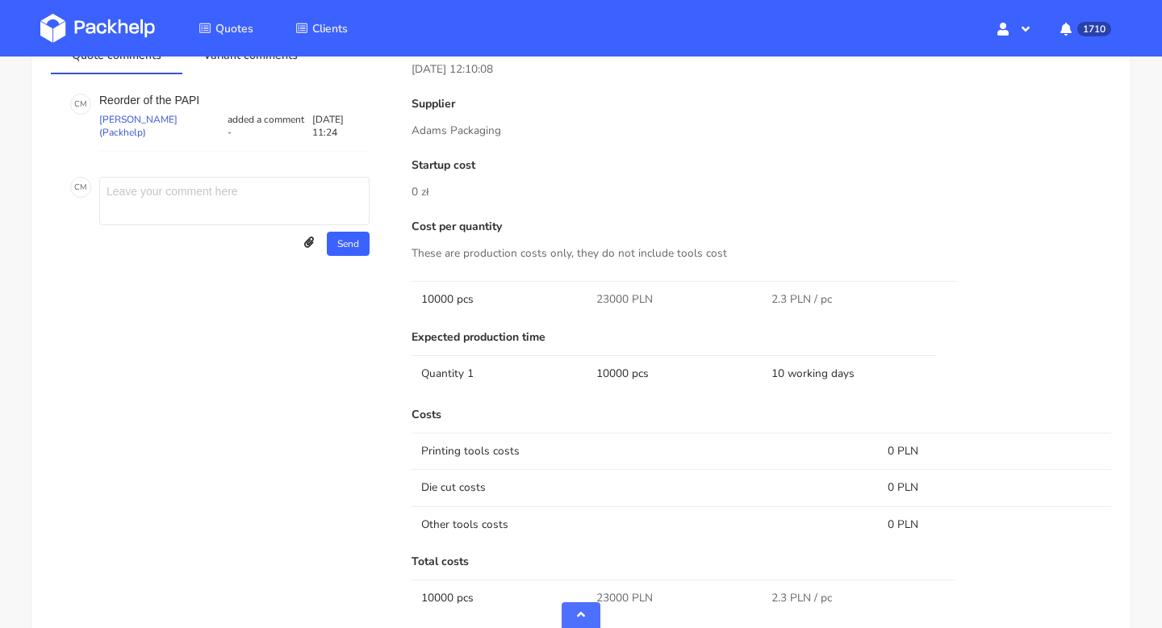
scroll to position [706, 0]
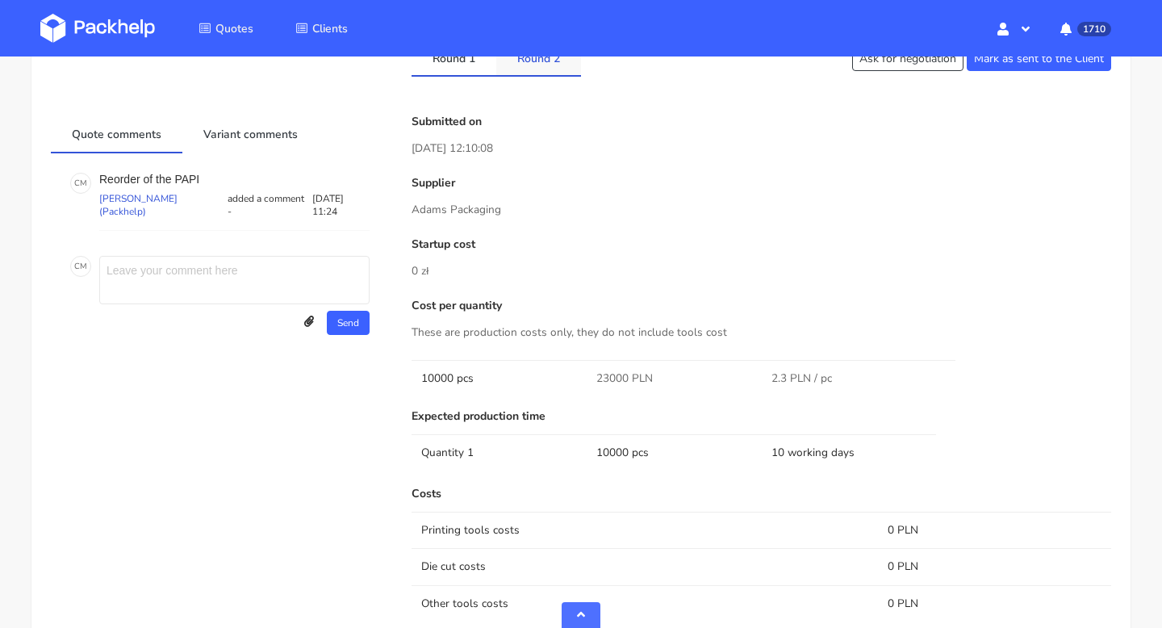
click at [552, 71] on link "Round 2" at bounding box center [538, 58] width 85 height 36
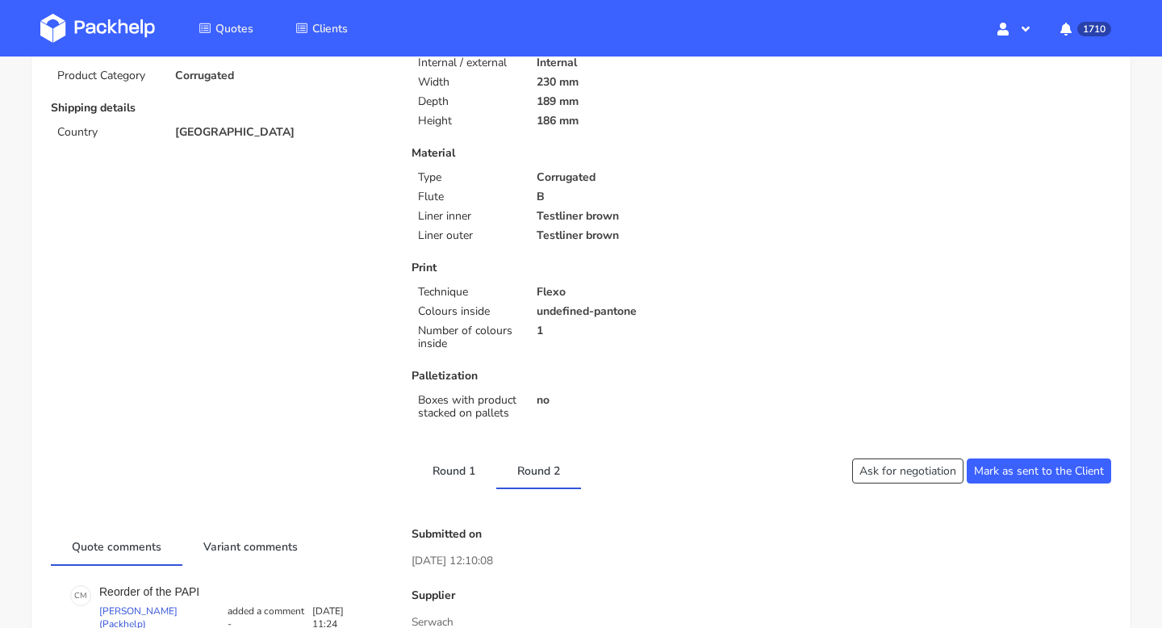
scroll to position [0, 0]
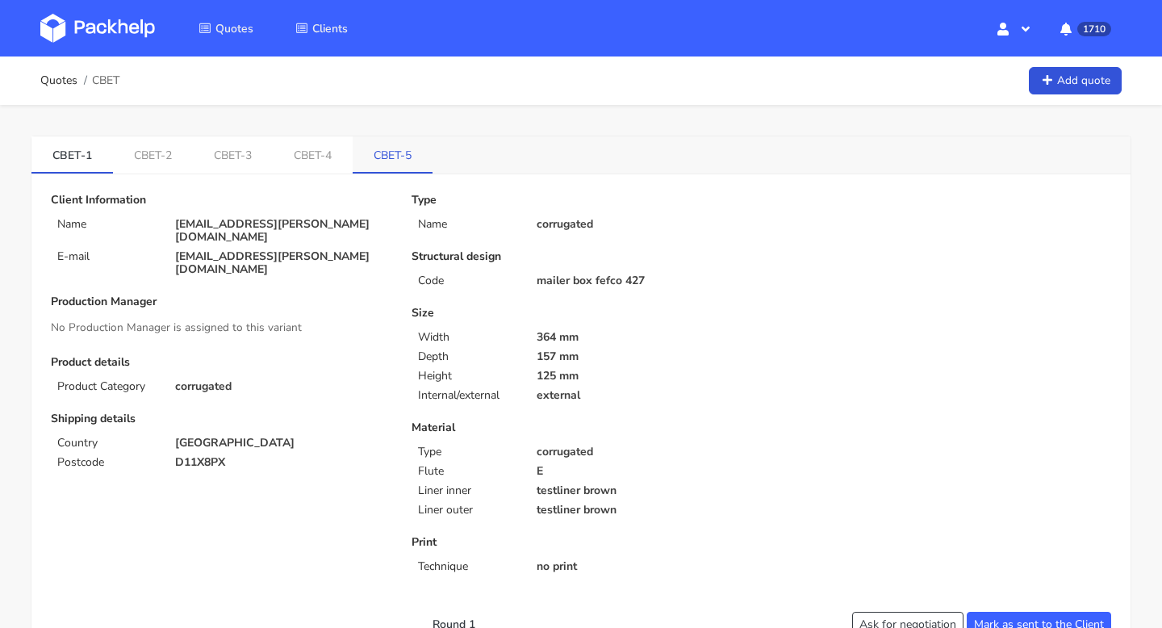
click at [385, 160] on link "CBET-5" at bounding box center [393, 154] width 80 height 36
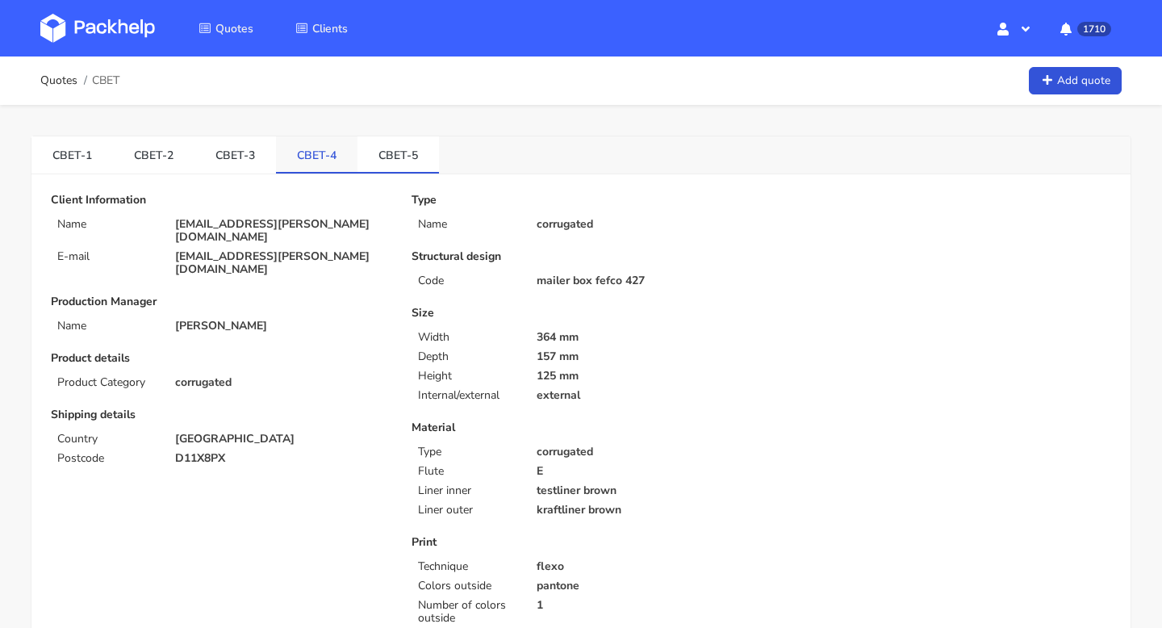
click at [324, 165] on link "CBET-4" at bounding box center [317, 154] width 82 height 36
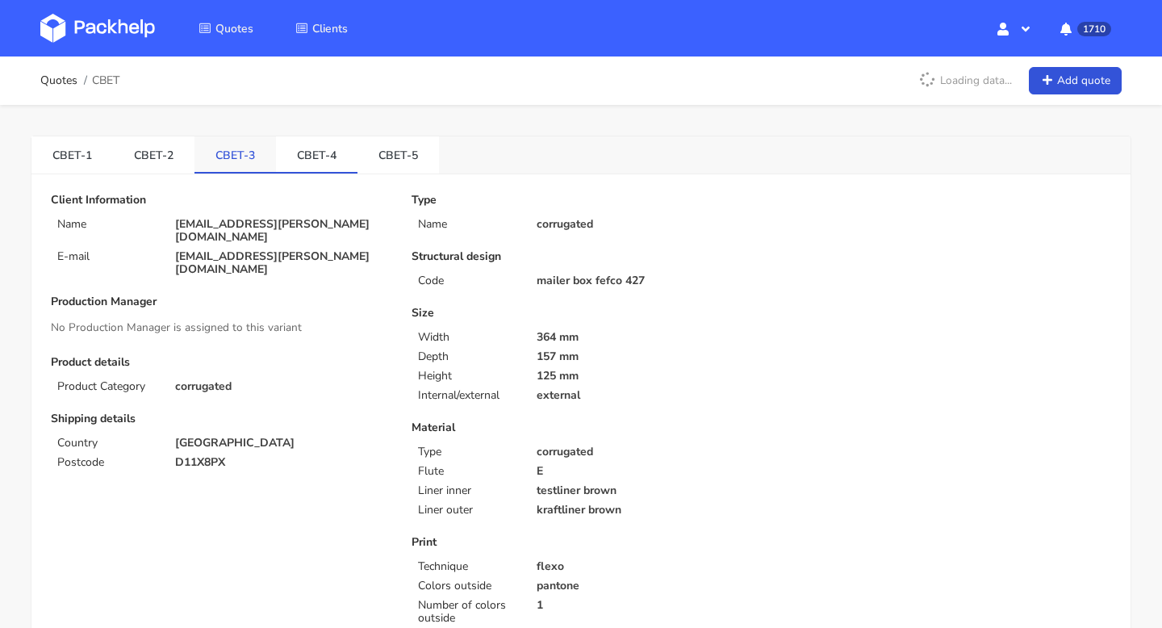
click at [245, 155] on link "CBET-3" at bounding box center [236, 154] width 82 height 36
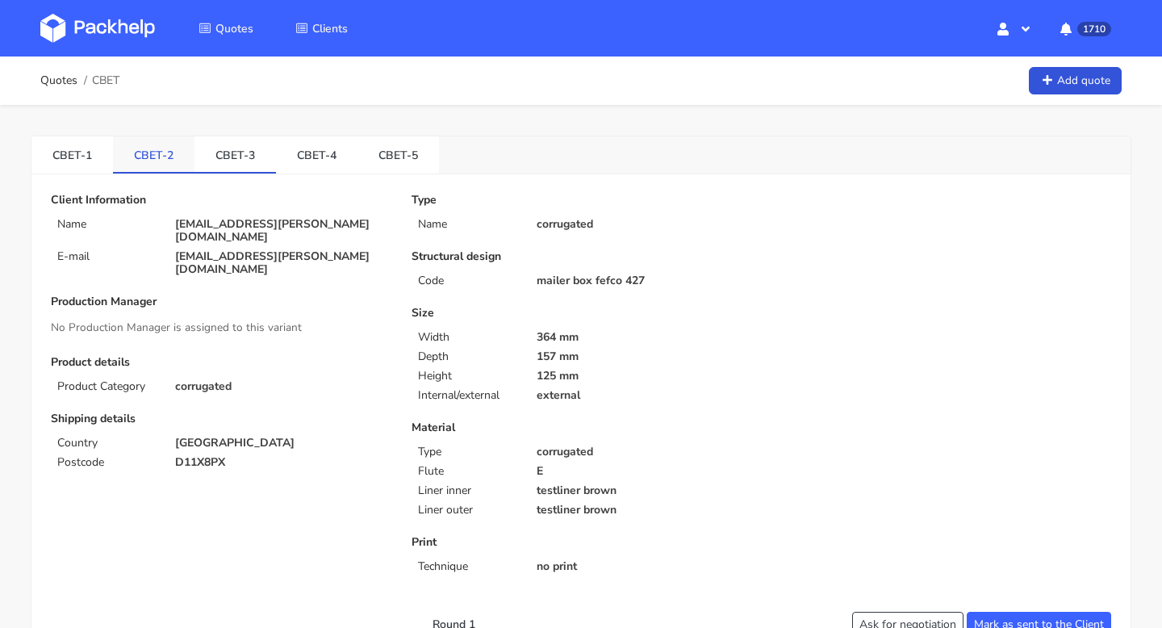
click at [144, 153] on link "CBET-2" at bounding box center [154, 154] width 82 height 36
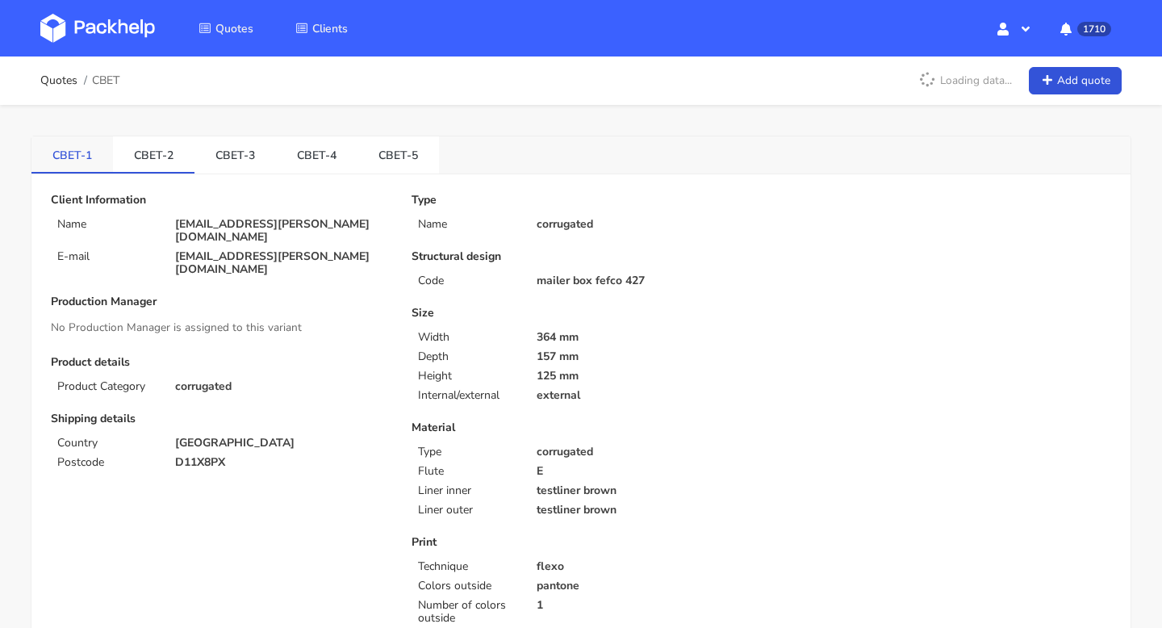
click at [55, 146] on link "CBET-1" at bounding box center [72, 154] width 82 height 36
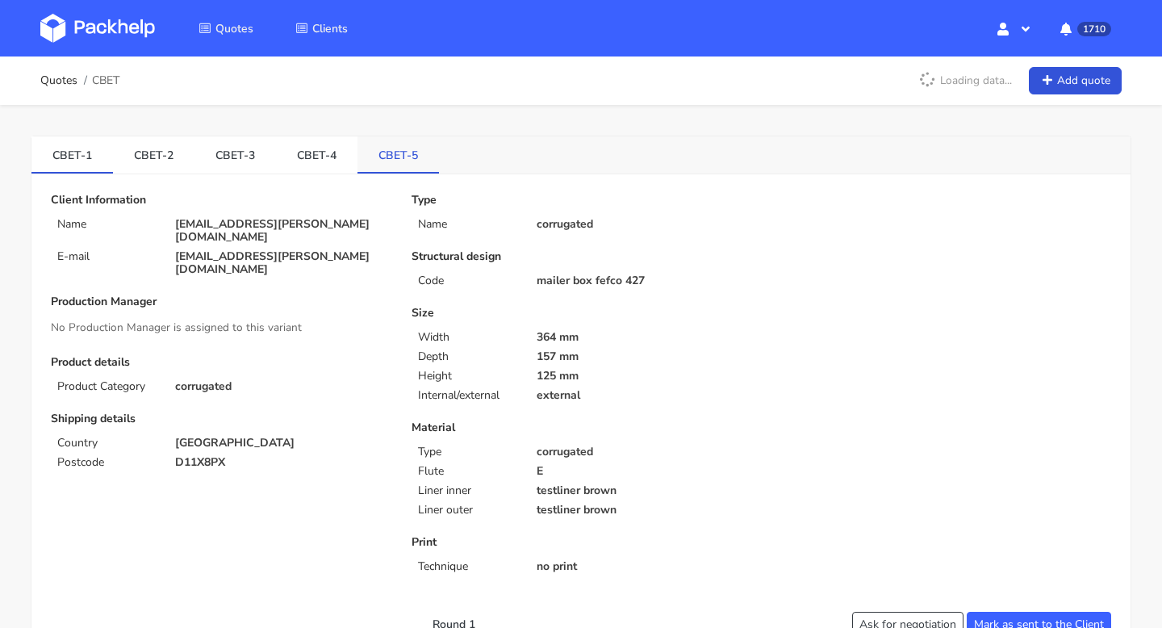
click at [388, 157] on link "CBET-5" at bounding box center [399, 154] width 82 height 36
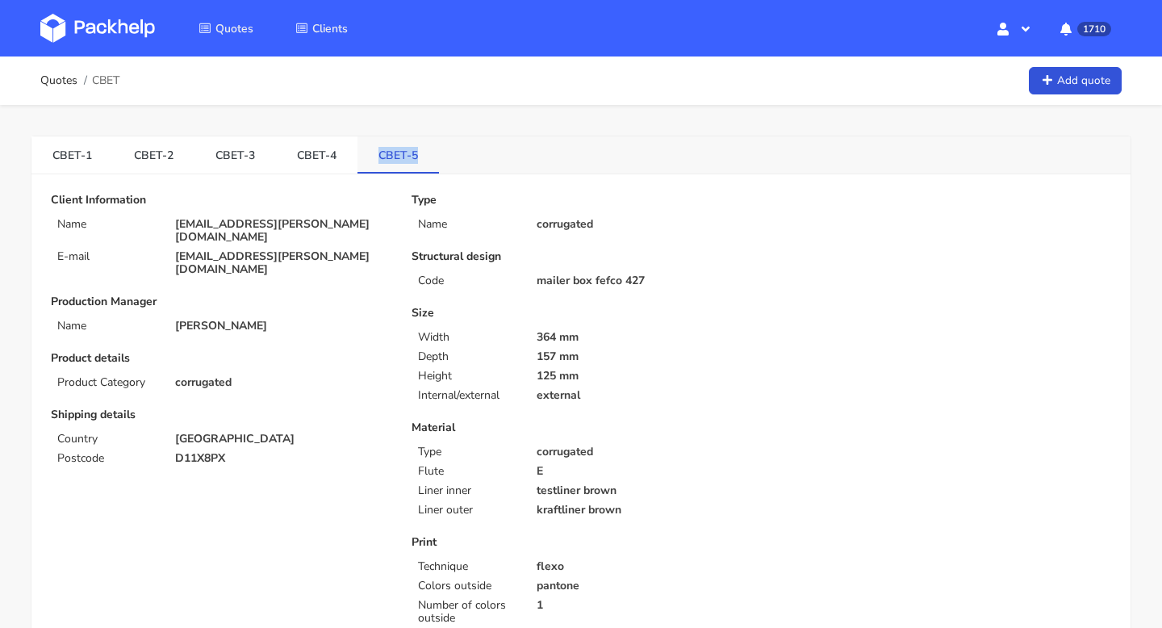
drag, startPoint x: 367, startPoint y: 158, endPoint x: 408, endPoint y: 159, distance: 40.4
click at [408, 159] on link "CBET-5" at bounding box center [399, 154] width 82 height 36
copy link "CBET-5"
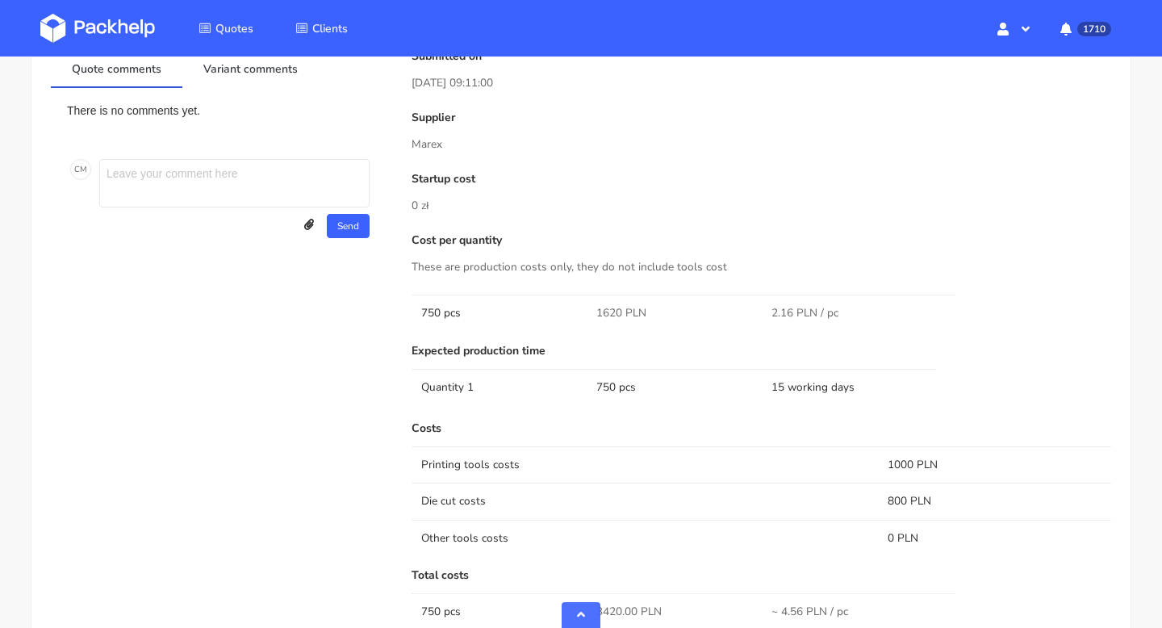
scroll to position [840, 0]
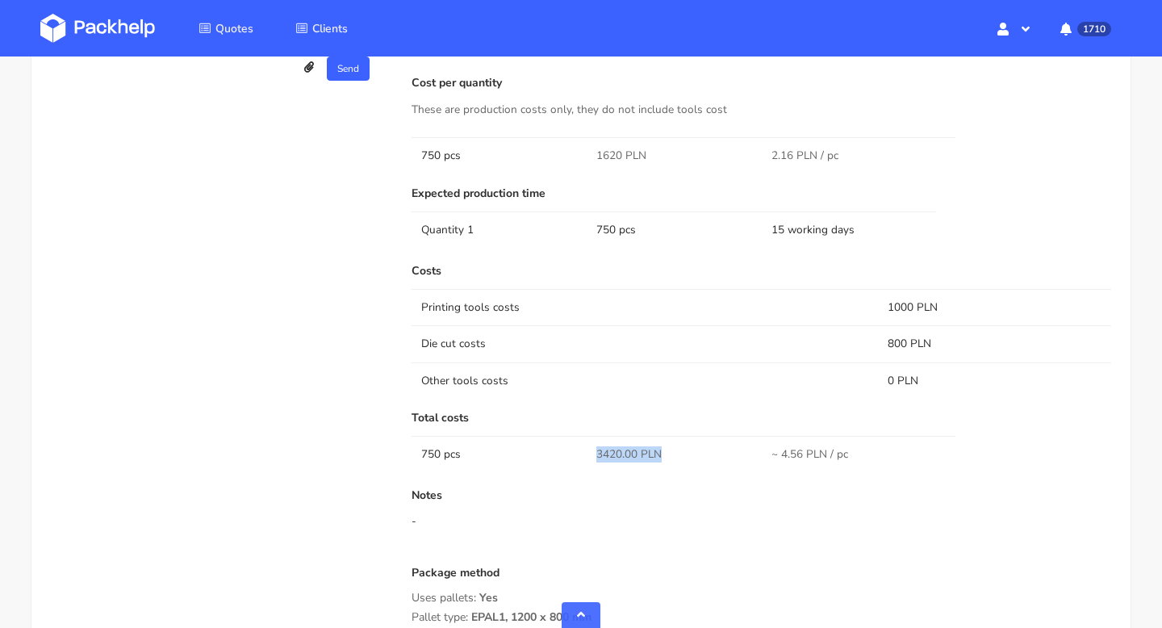
drag, startPoint x: 596, startPoint y: 452, endPoint x: 664, endPoint y: 452, distance: 67.8
click at [664, 452] on td "3420.00 PLN" at bounding box center [674, 454] width 175 height 36
copy span "3420.00 PLN"
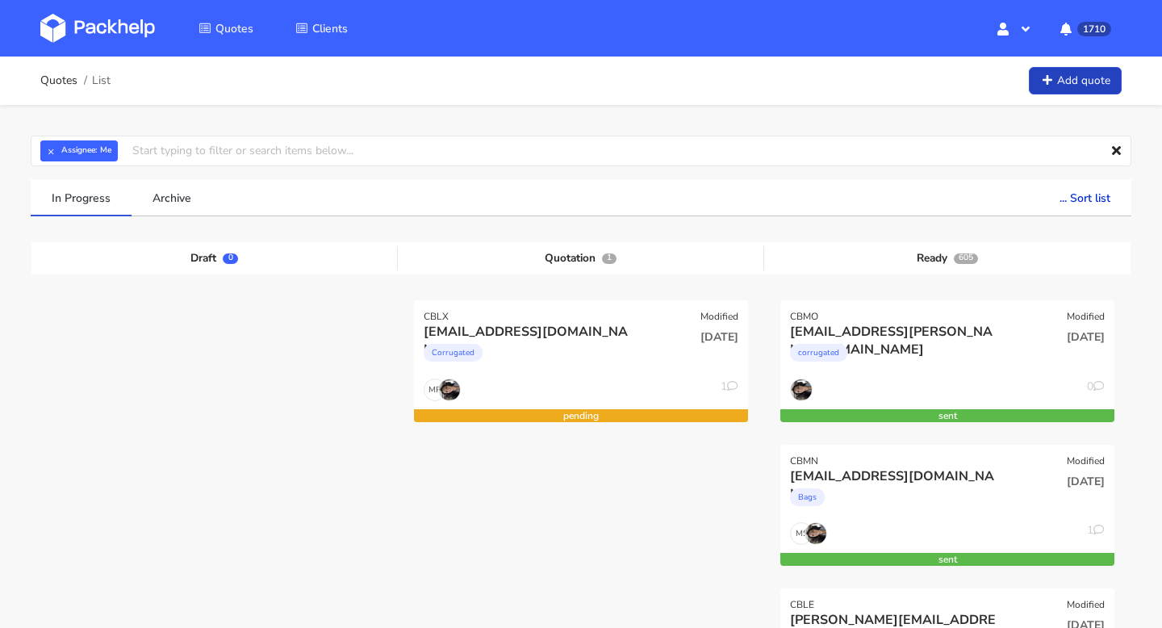
click at [1102, 73] on link "Add quote" at bounding box center [1075, 81] width 93 height 28
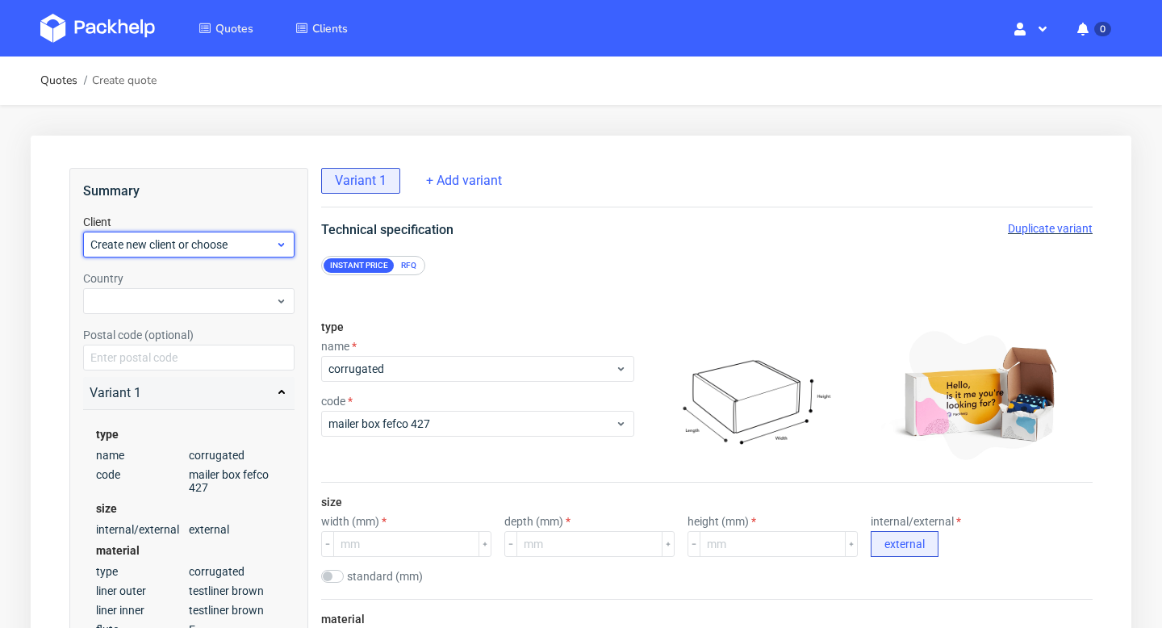
click at [234, 256] on div "Create new client or choose" at bounding box center [188, 245] width 211 height 26
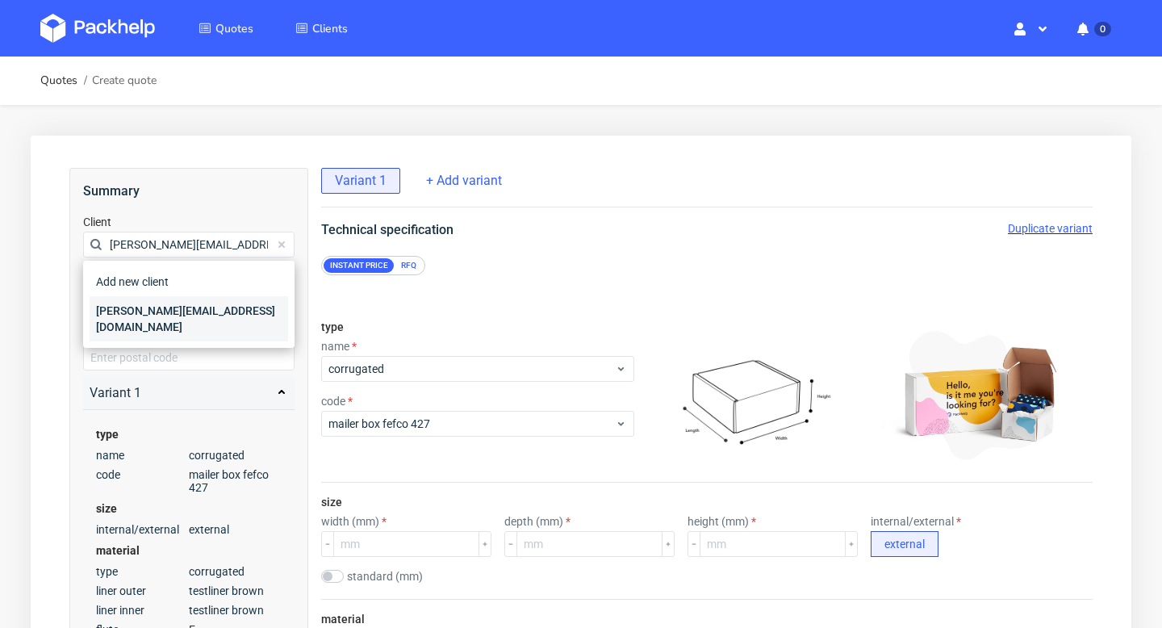
type input "[PERSON_NAME][EMAIL_ADDRESS][DOMAIN_NAME]"
click at [157, 304] on div "[PERSON_NAME][EMAIL_ADDRESS][DOMAIN_NAME]" at bounding box center [189, 318] width 199 height 45
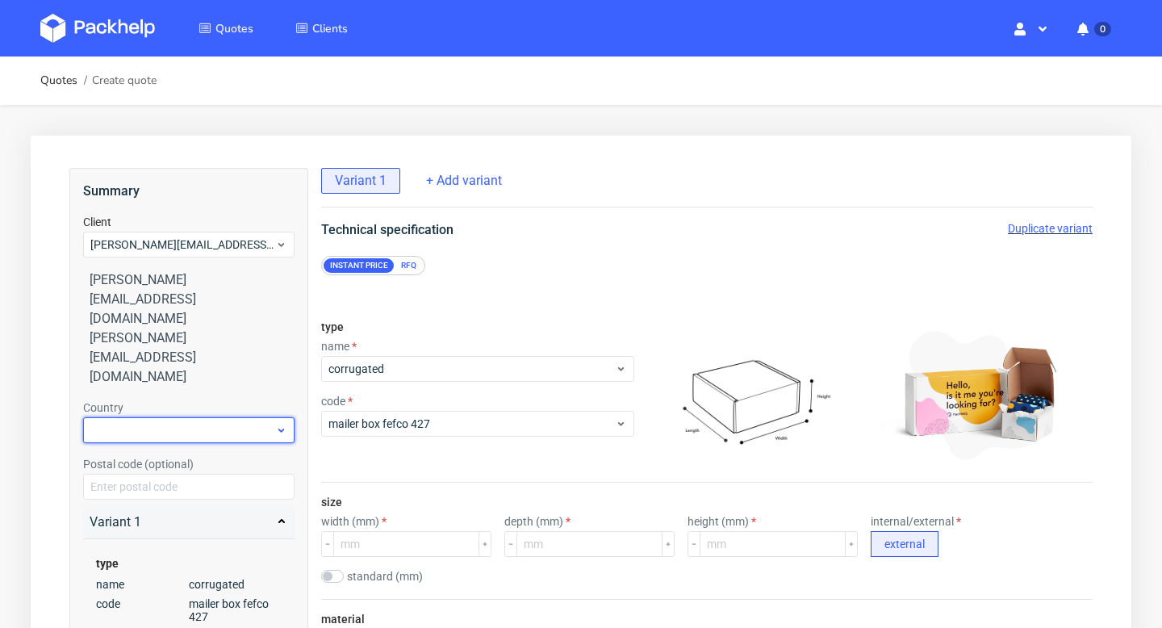
click at [150, 417] on div at bounding box center [188, 430] width 211 height 26
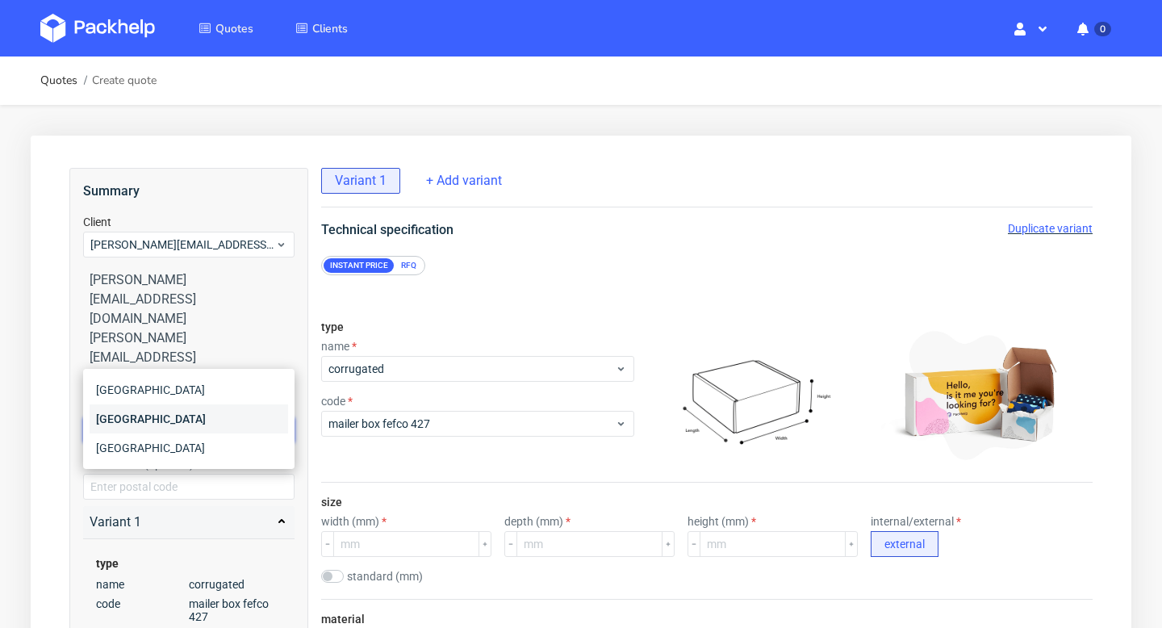
type input "bel"
click at [138, 425] on div "[GEOGRAPHIC_DATA]" at bounding box center [189, 418] width 199 height 29
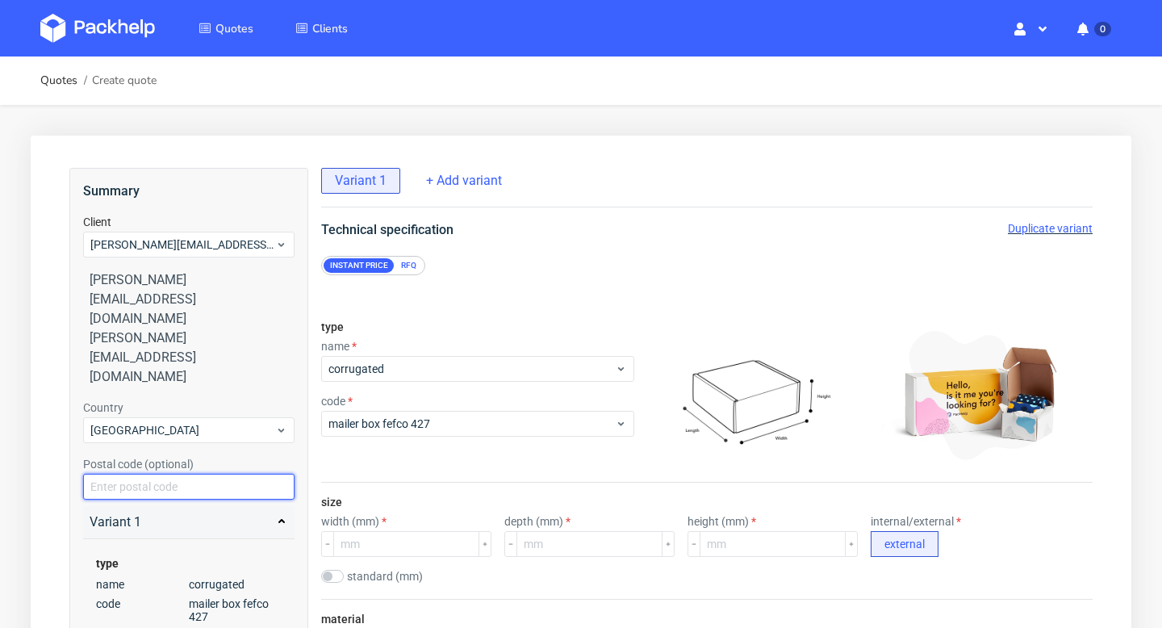
click at [163, 474] on input "text" at bounding box center [188, 487] width 211 height 26
paste input "Kortrijk 8500"
drag, startPoint x: 128, startPoint y: 409, endPoint x: 50, endPoint y: 409, distance: 78.3
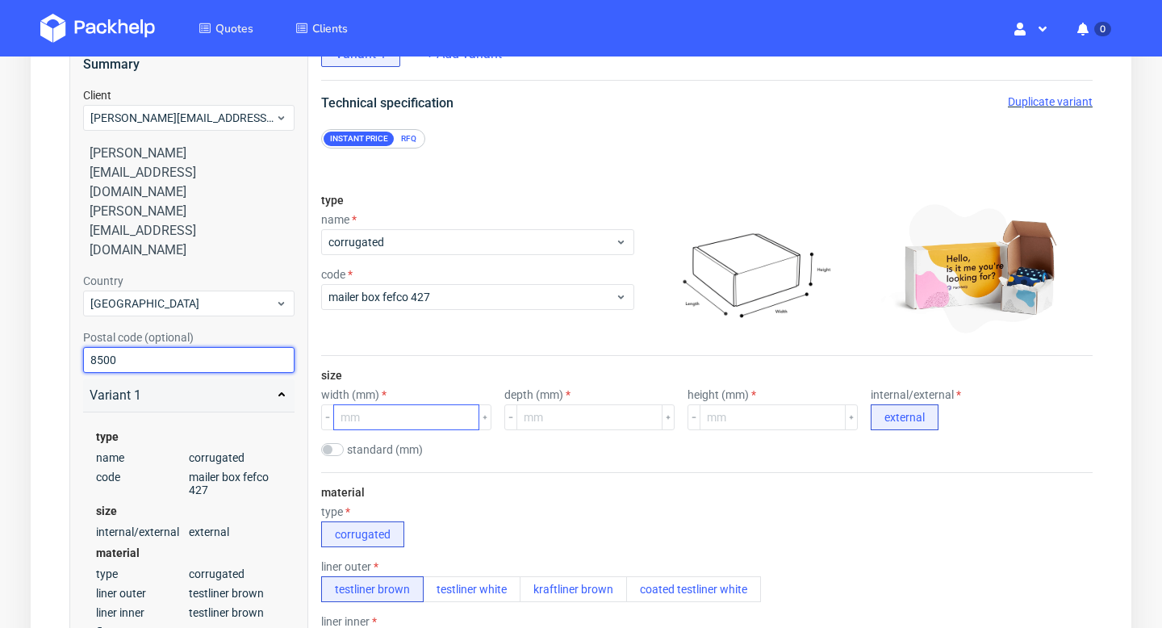
type input "8500"
click at [392, 421] on input "number" at bounding box center [406, 417] width 146 height 26
click at [333, 443] on input "checkbox" at bounding box center [332, 449] width 23 height 13
checkbox input "true"
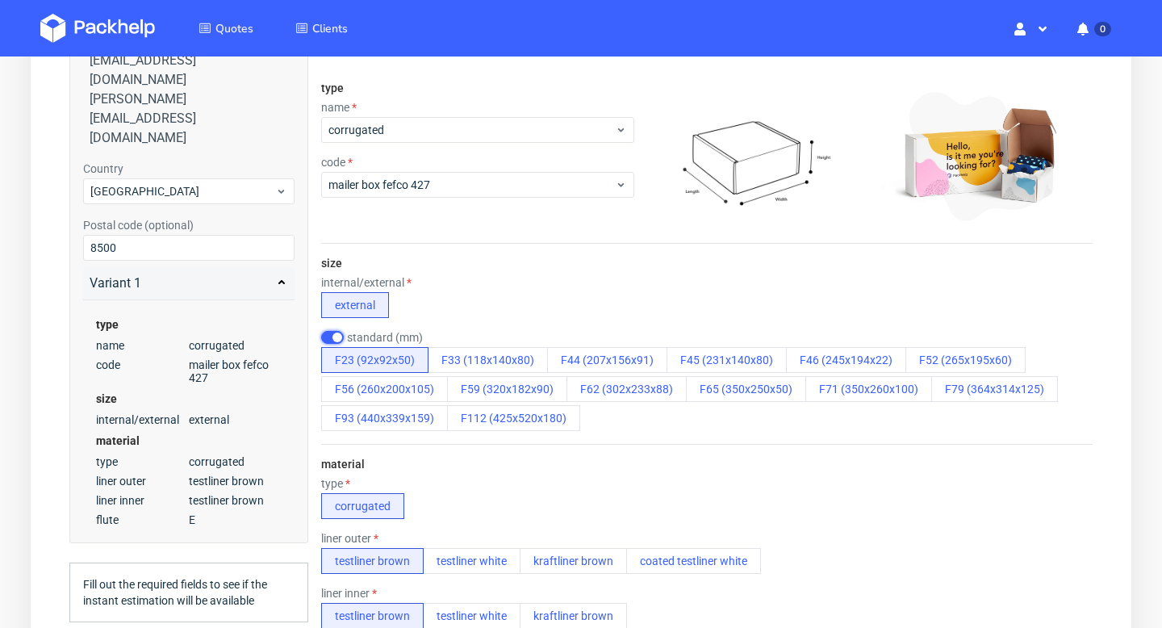
scroll to position [305, 0]
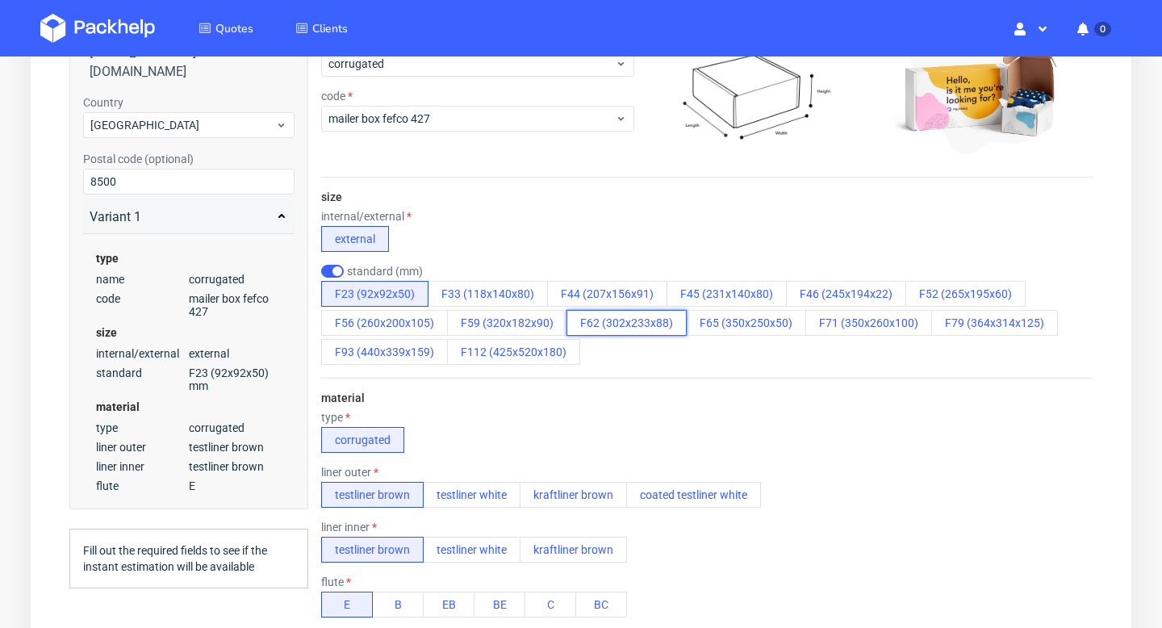
click at [661, 332] on button "F62 (302x233x88)" at bounding box center [627, 323] width 120 height 26
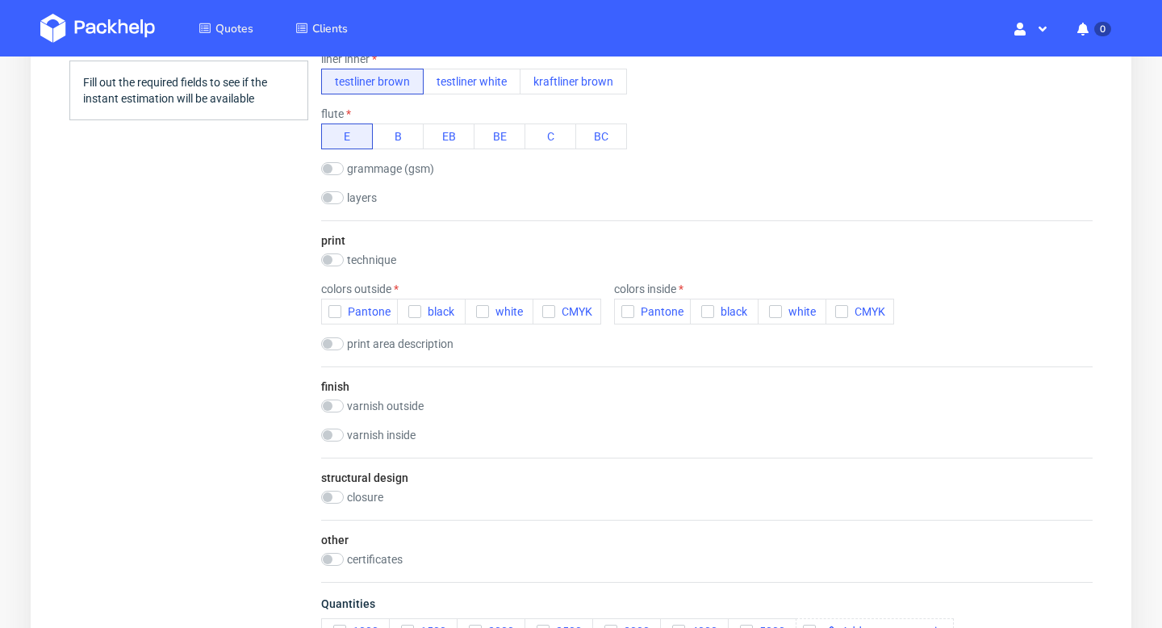
scroll to position [789, 0]
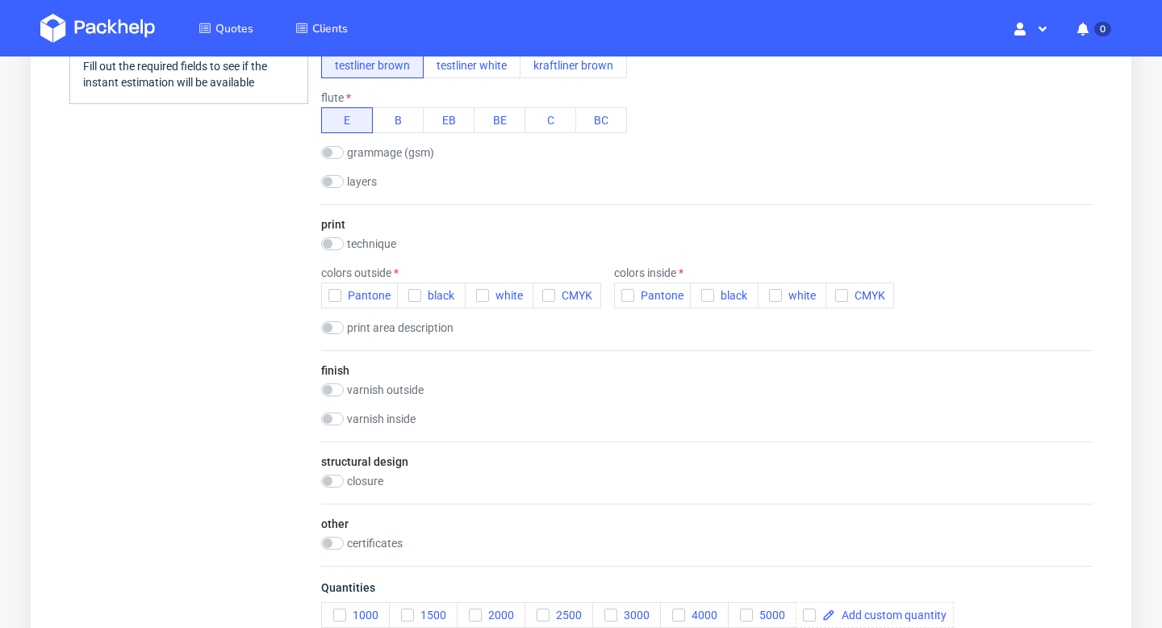
click at [347, 240] on label "technique" at bounding box center [371, 243] width 49 height 13
checkbox input "true"
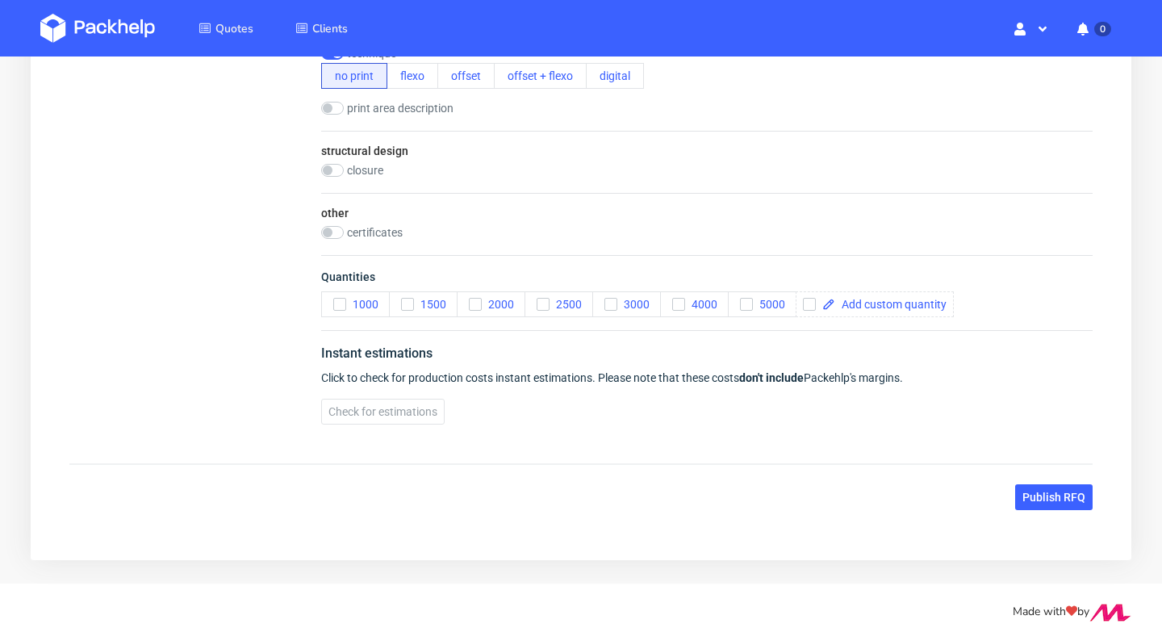
scroll to position [992, 0]
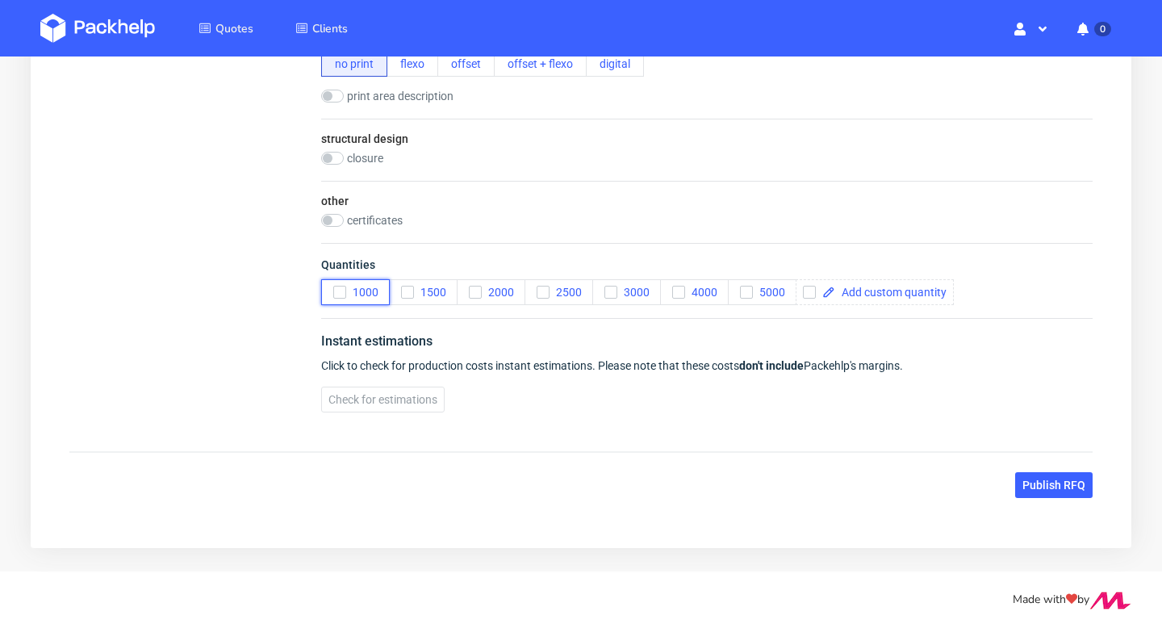
click at [344, 290] on icon "button" at bounding box center [339, 292] width 11 height 11
click at [417, 401] on span "Check for estimations" at bounding box center [383, 399] width 109 height 11
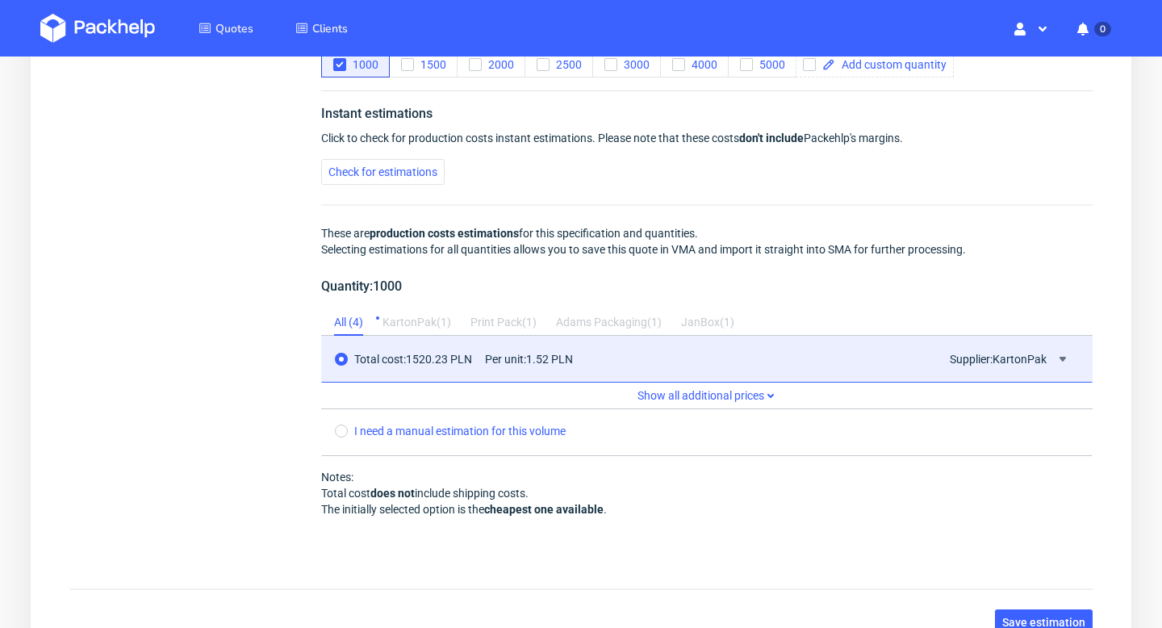
scroll to position [1226, 0]
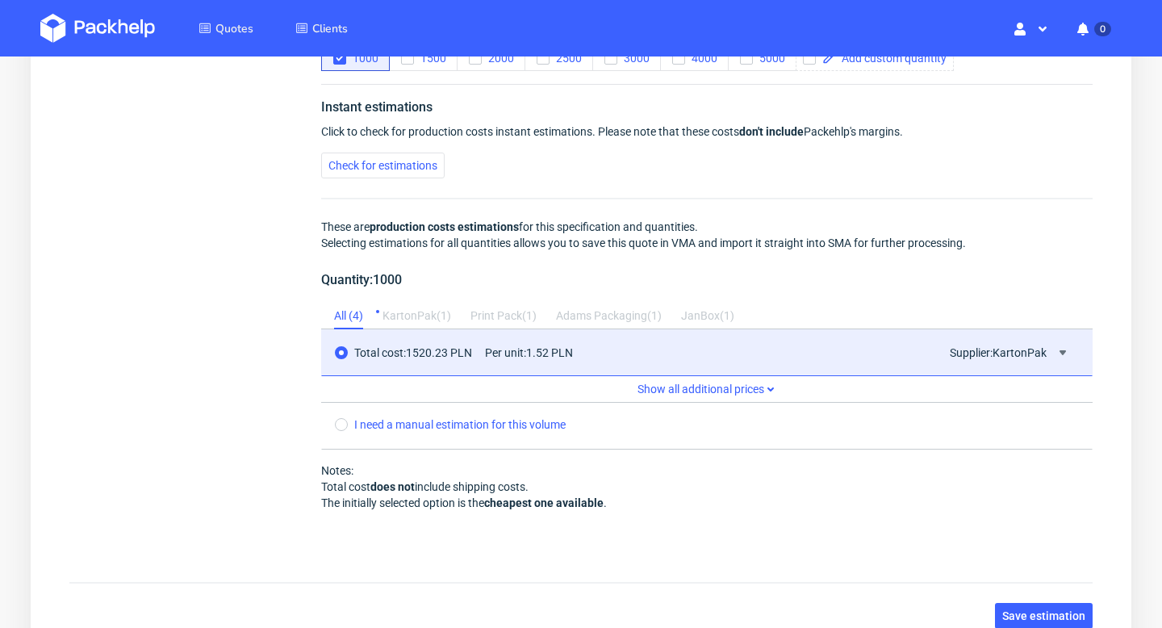
click at [412, 309] on div "KartonPak ( 1 )" at bounding box center [417, 317] width 69 height 26
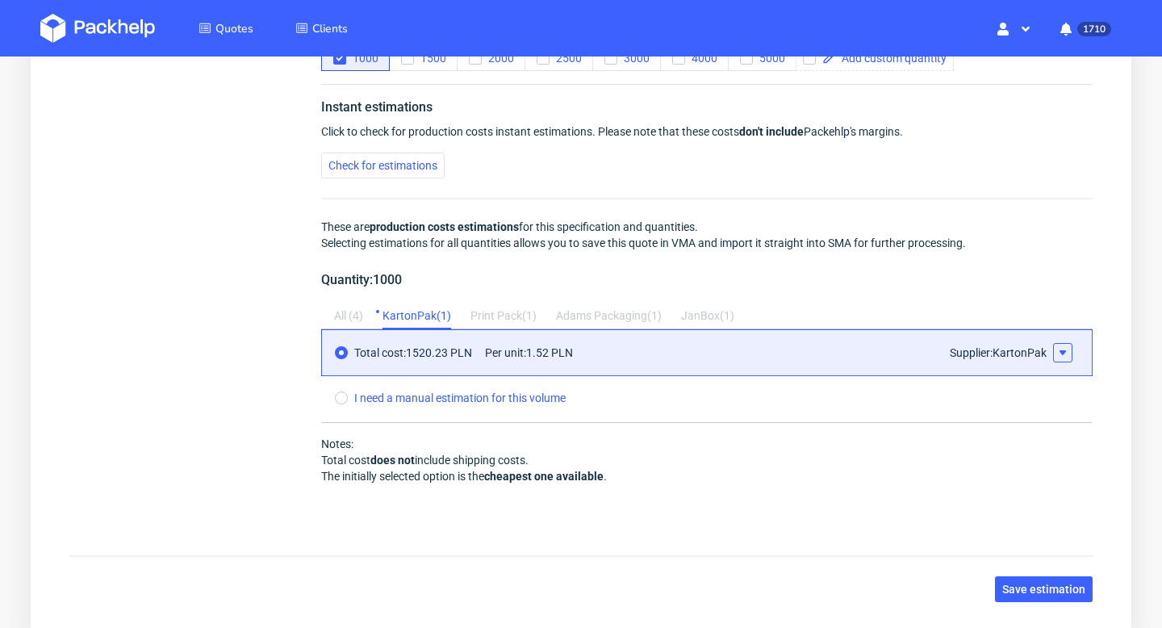
click at [1063, 354] on use at bounding box center [1063, 352] width 6 height 5
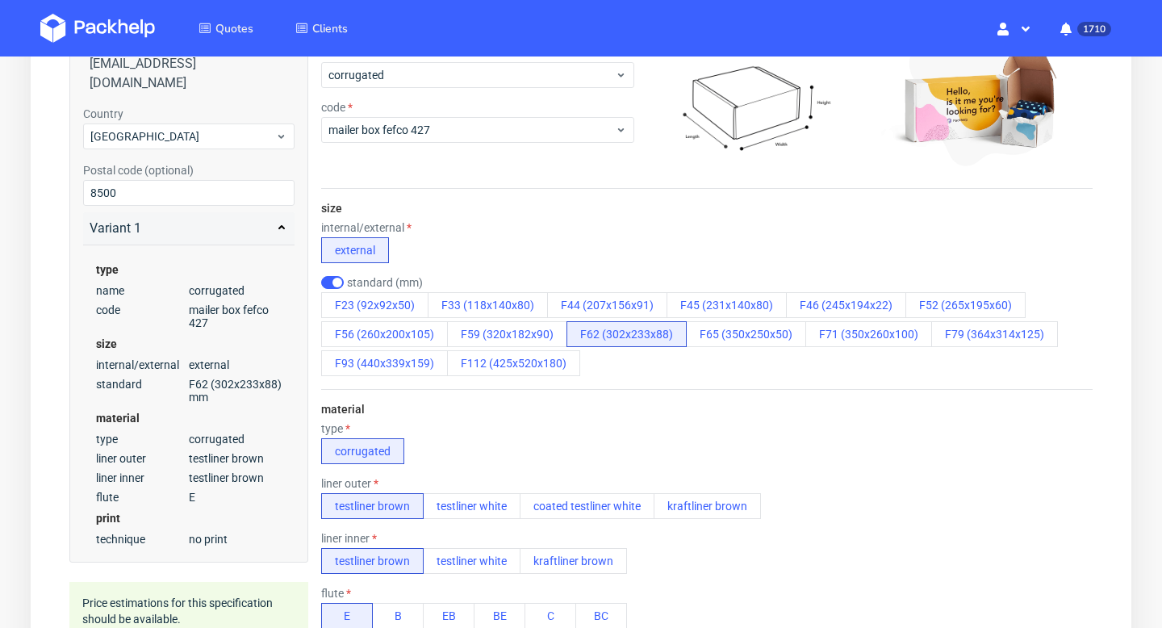
scroll to position [0, 0]
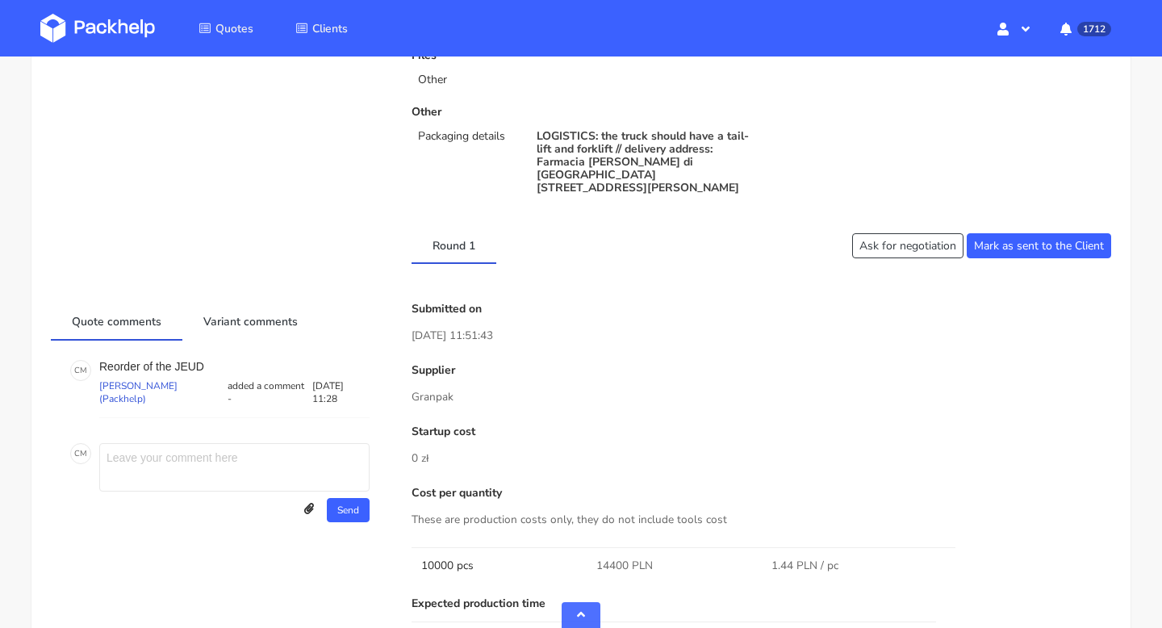
scroll to position [1021, 0]
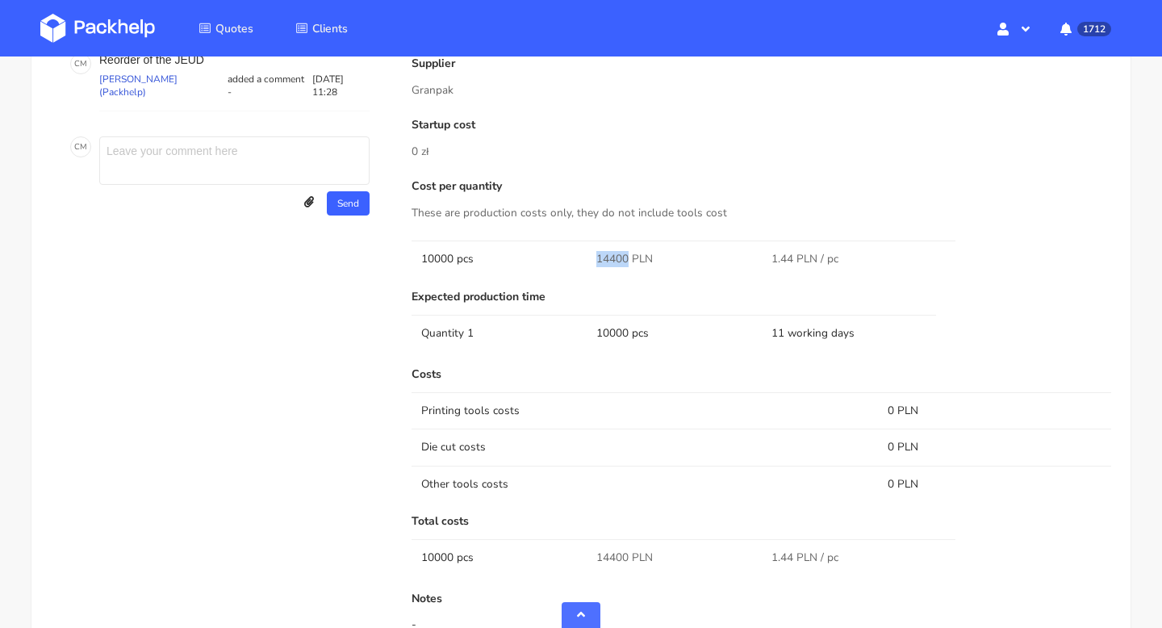
drag, startPoint x: 626, startPoint y: 242, endPoint x: 594, endPoint y: 242, distance: 31.5
click at [594, 242] on td "14400 PLN" at bounding box center [674, 259] width 175 height 36
copy span "14400"
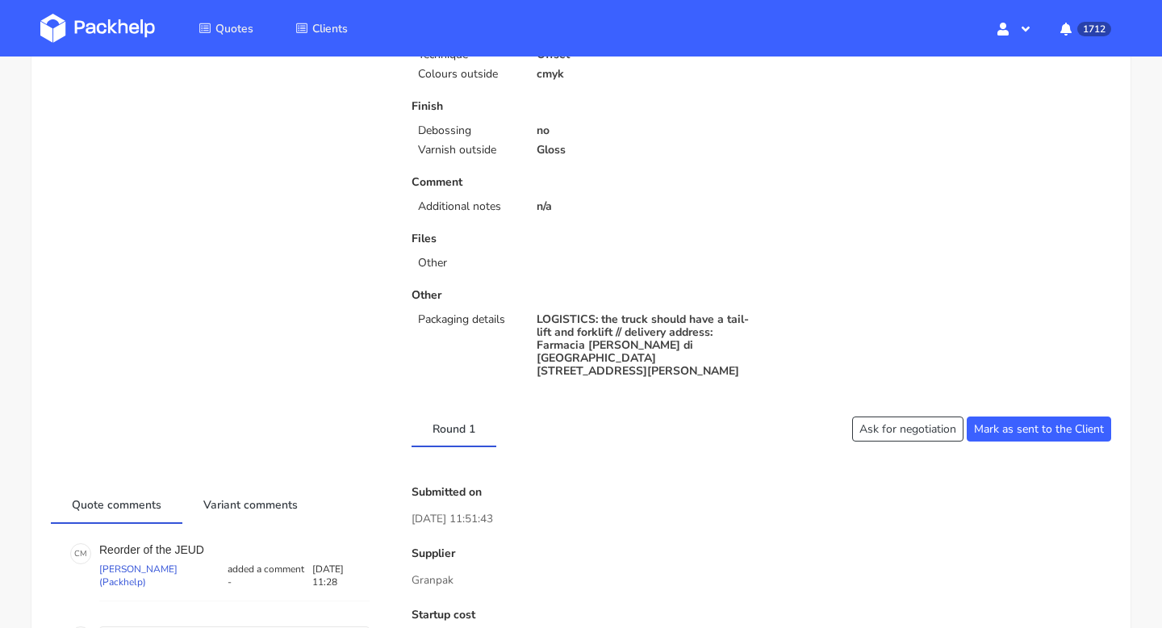
scroll to position [0, 0]
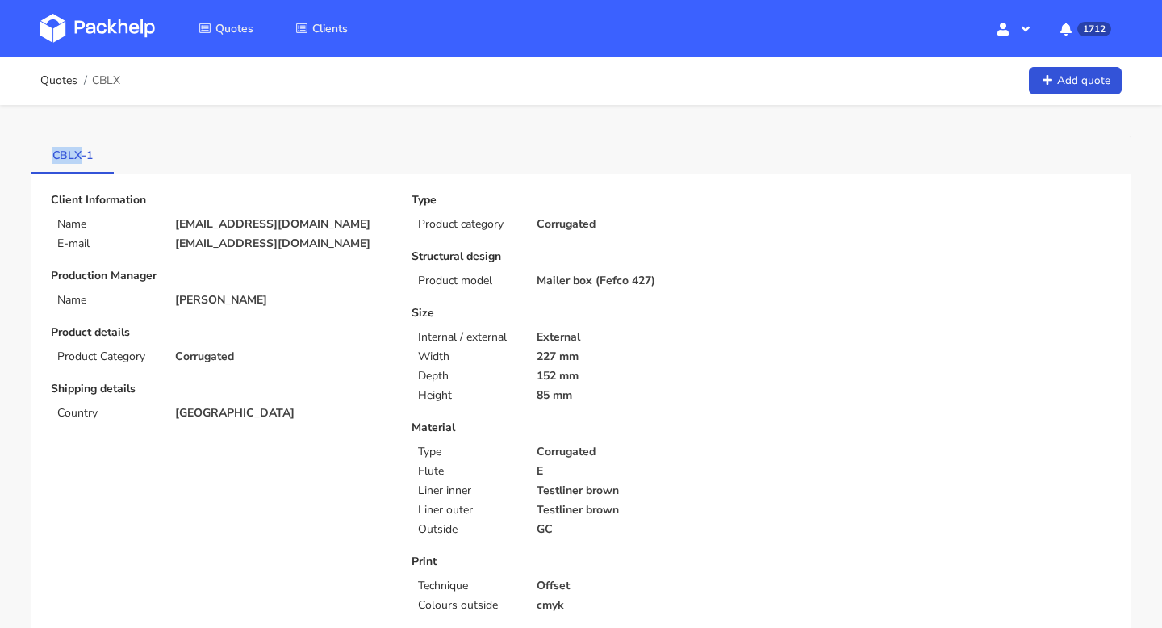
drag, startPoint x: 33, startPoint y: 154, endPoint x: 78, endPoint y: 157, distance: 45.3
click at [78, 157] on link "CBLX-1" at bounding box center [72, 154] width 82 height 36
copy link "CBLX"
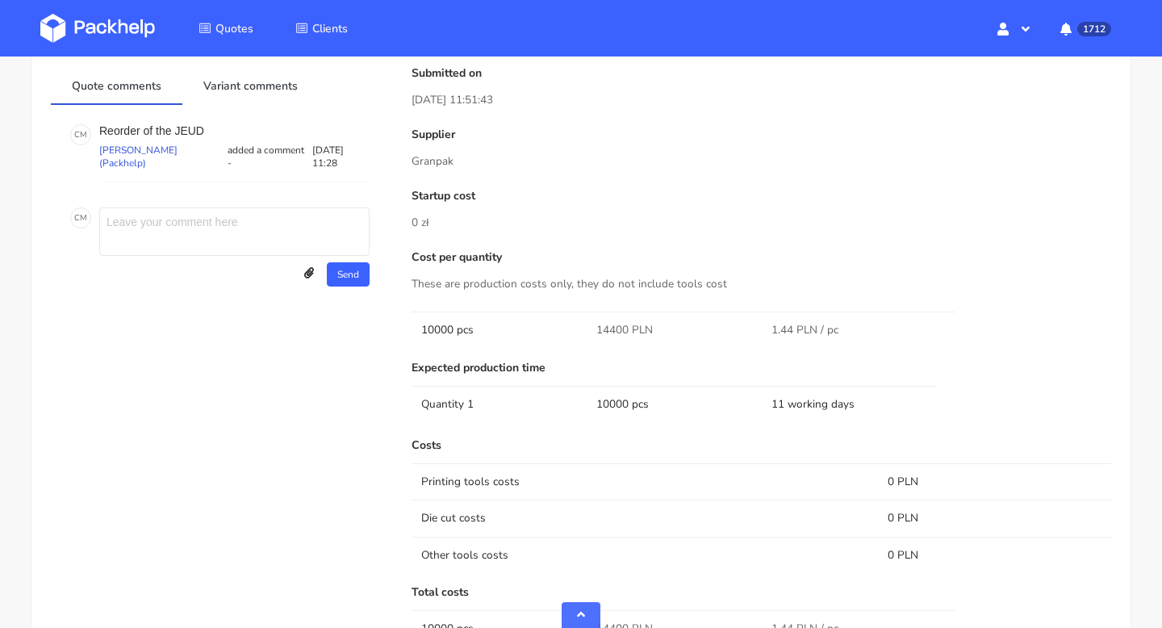
scroll to position [1048, 0]
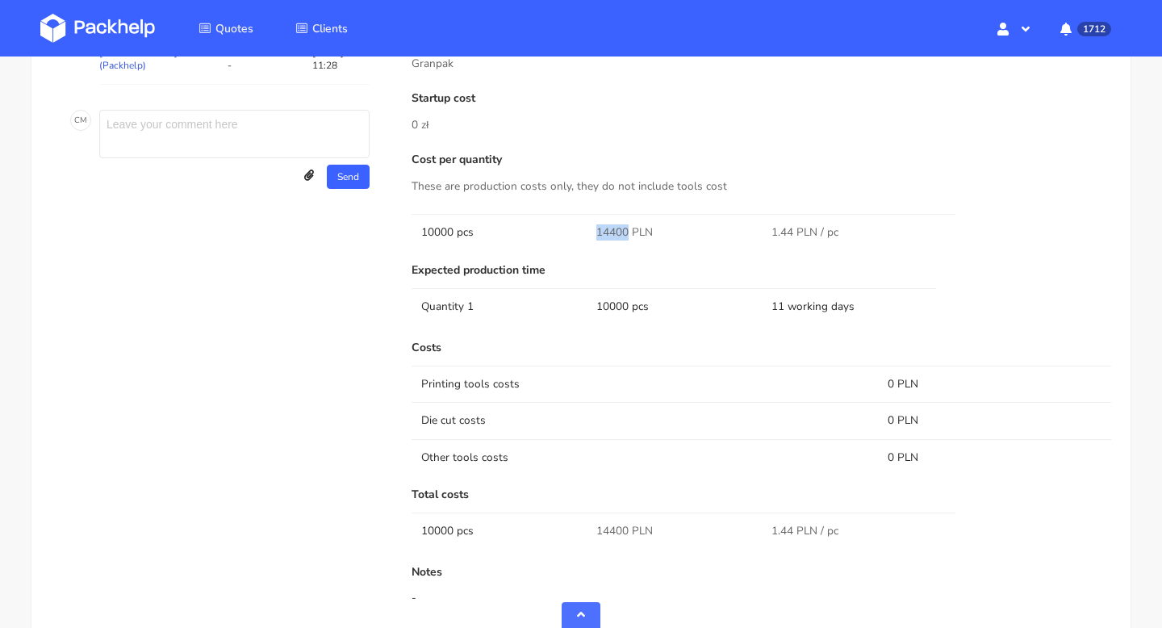
drag, startPoint x: 628, startPoint y: 216, endPoint x: 571, endPoint y: 216, distance: 57.3
click at [571, 216] on tr "10000 pcs 14400 PLN 1.44 PLN / pc" at bounding box center [762, 232] width 700 height 36
copy tr "14400"
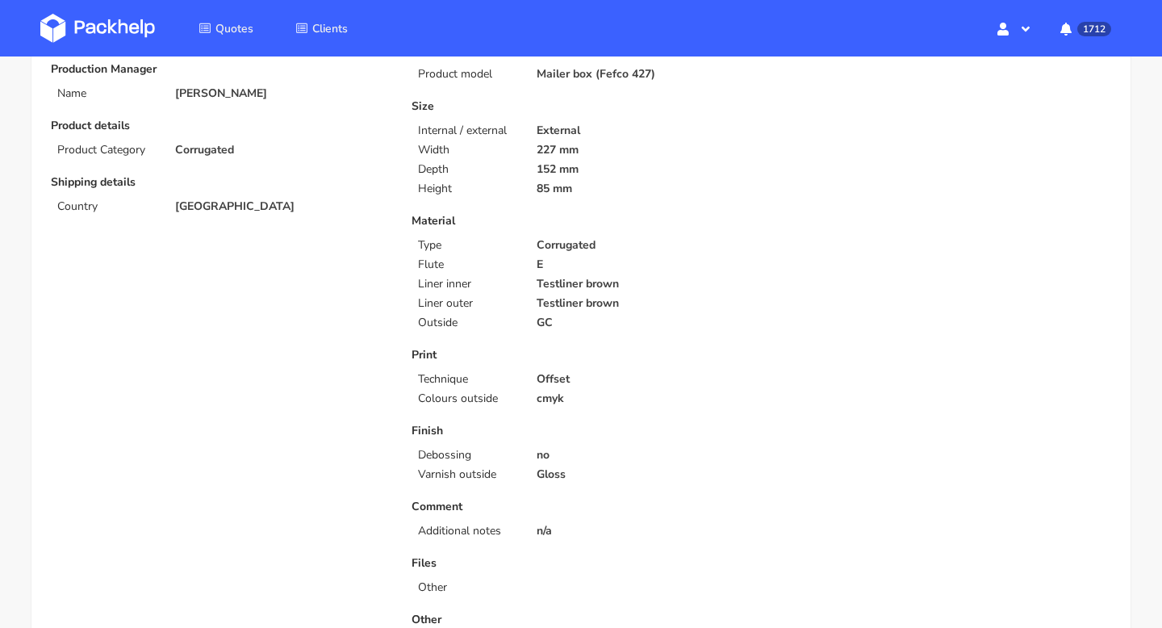
scroll to position [0, 0]
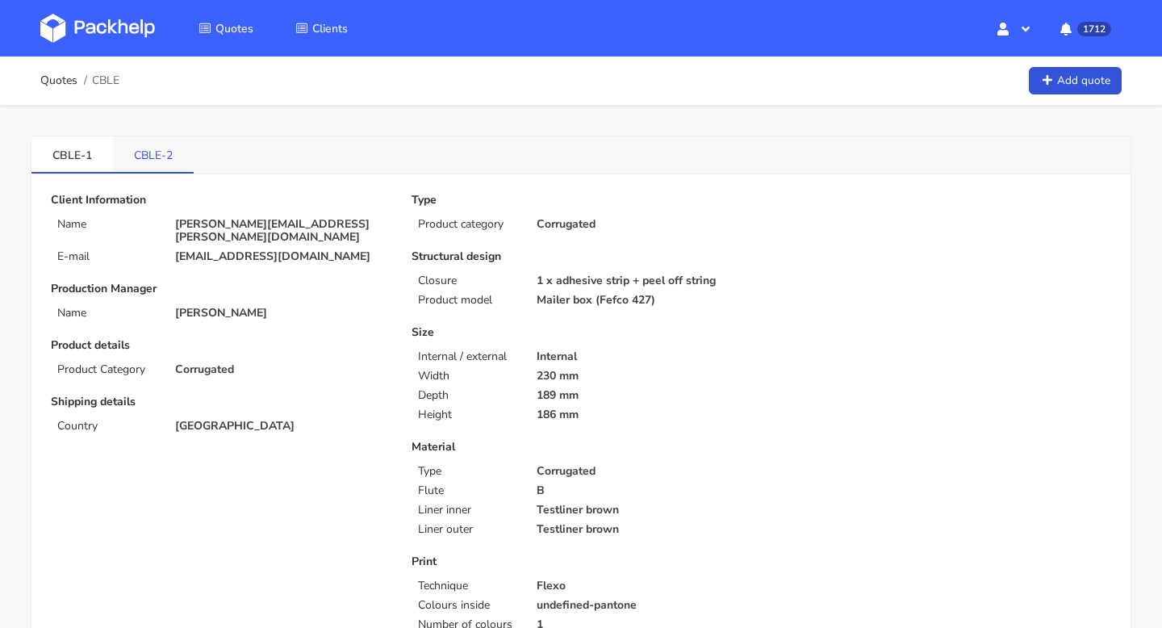
click at [161, 154] on link "CBLE-2" at bounding box center [153, 154] width 81 height 36
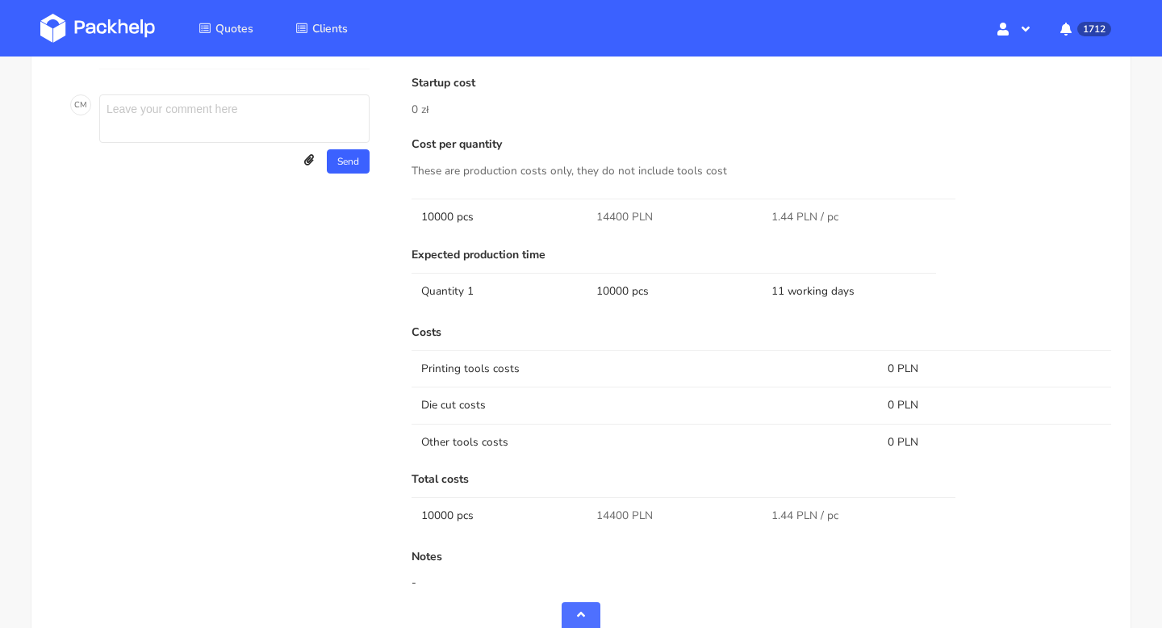
scroll to position [1088, 0]
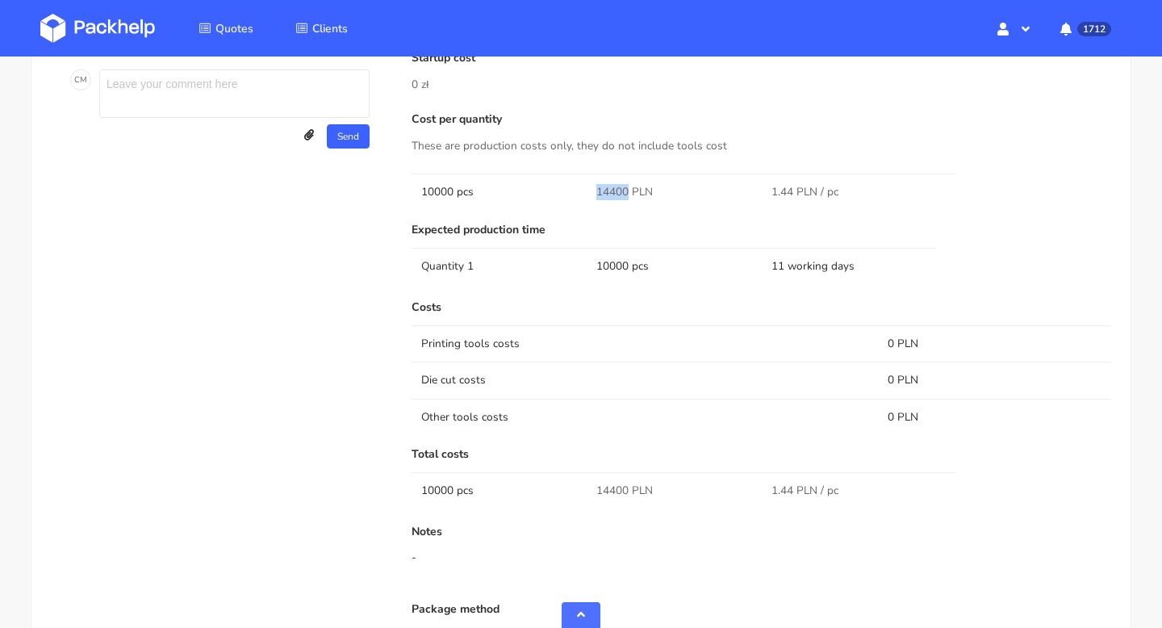
drag, startPoint x: 626, startPoint y: 177, endPoint x: 596, endPoint y: 177, distance: 29.9
click at [597, 184] on span "14400 PLN" at bounding box center [625, 192] width 57 height 16
copy span "14400"
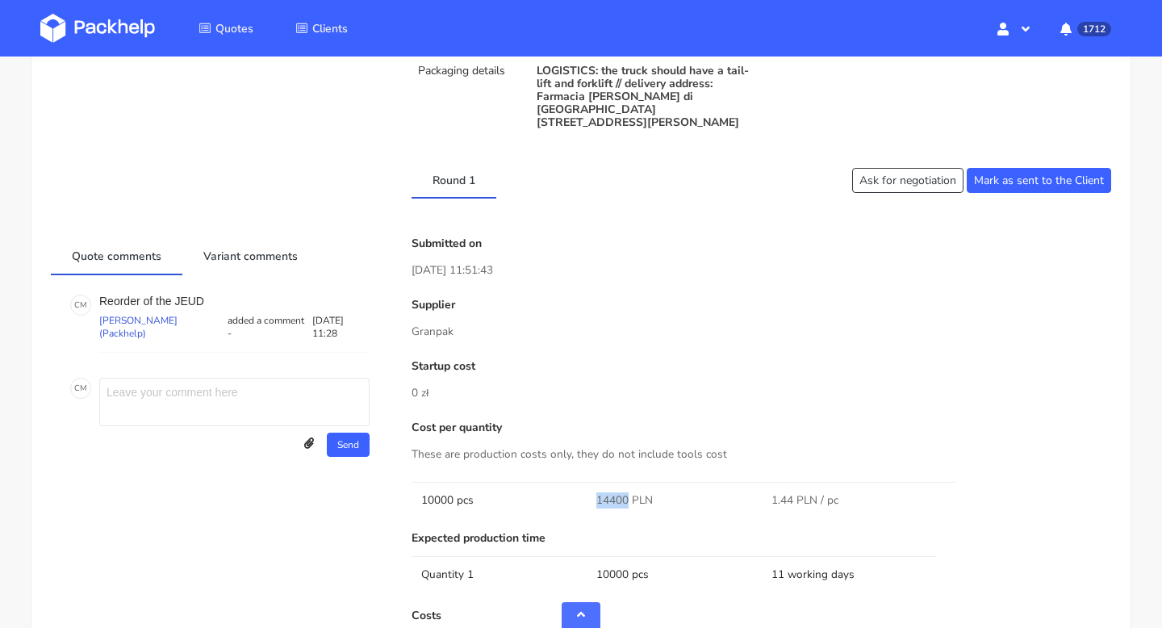
scroll to position [0, 0]
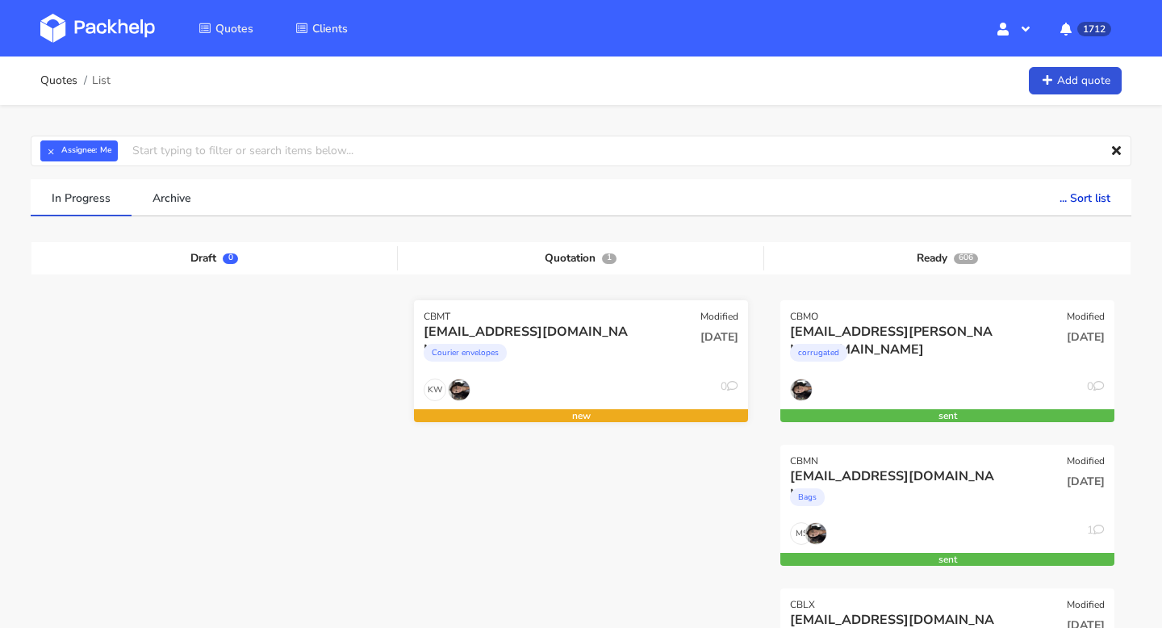
click at [473, 310] on div "CBMT Modified" at bounding box center [581, 311] width 334 height 23
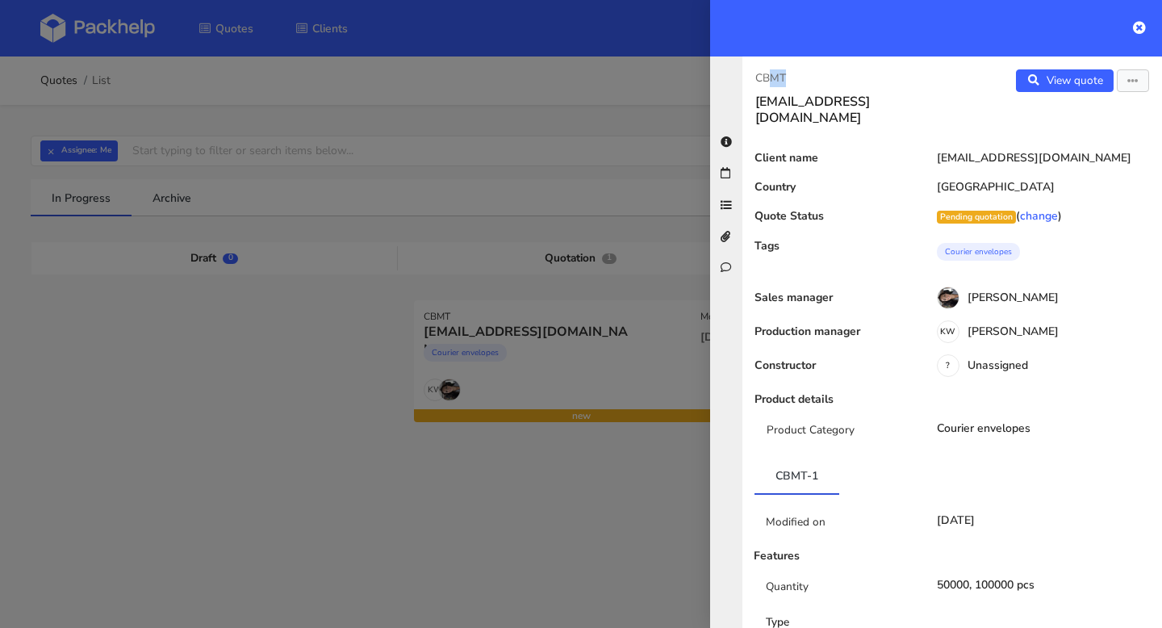
drag, startPoint x: 801, startPoint y: 77, endPoint x: 765, endPoint y: 77, distance: 35.5
click at [765, 77] on p "CBMT" at bounding box center [848, 78] width 184 height 18
drag, startPoint x: 751, startPoint y: 77, endPoint x: 797, endPoint y: 77, distance: 45.2
click at [797, 77] on div "CBMT [EMAIL_ADDRESS][DOMAIN_NAME]" at bounding box center [848, 97] width 210 height 57
copy p "CBMT"
